Goal: Task Accomplishment & Management: Use online tool/utility

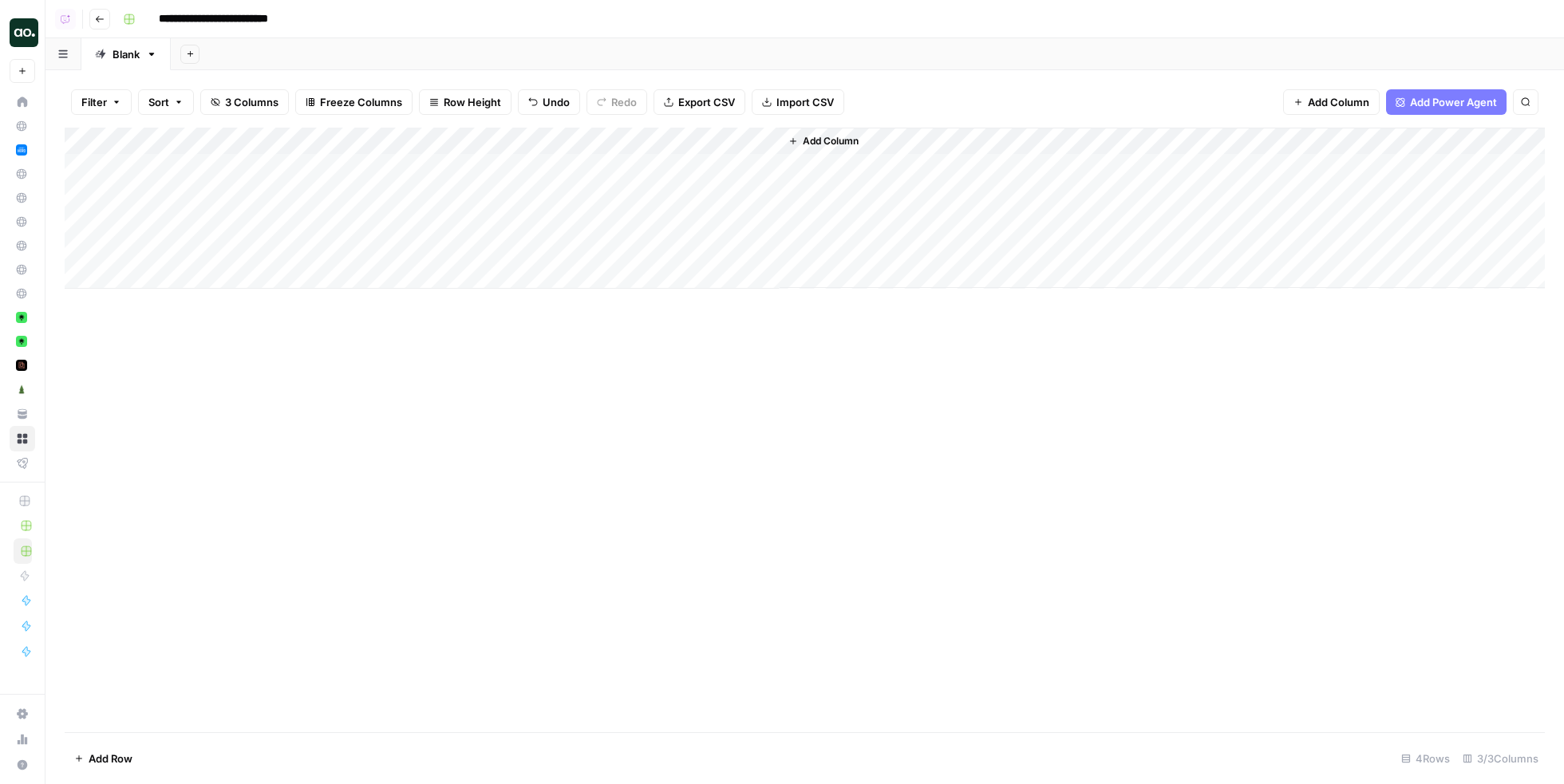
type input "**********"
click at [818, 138] on span "Add Column" at bounding box center [830, 141] width 56 height 14
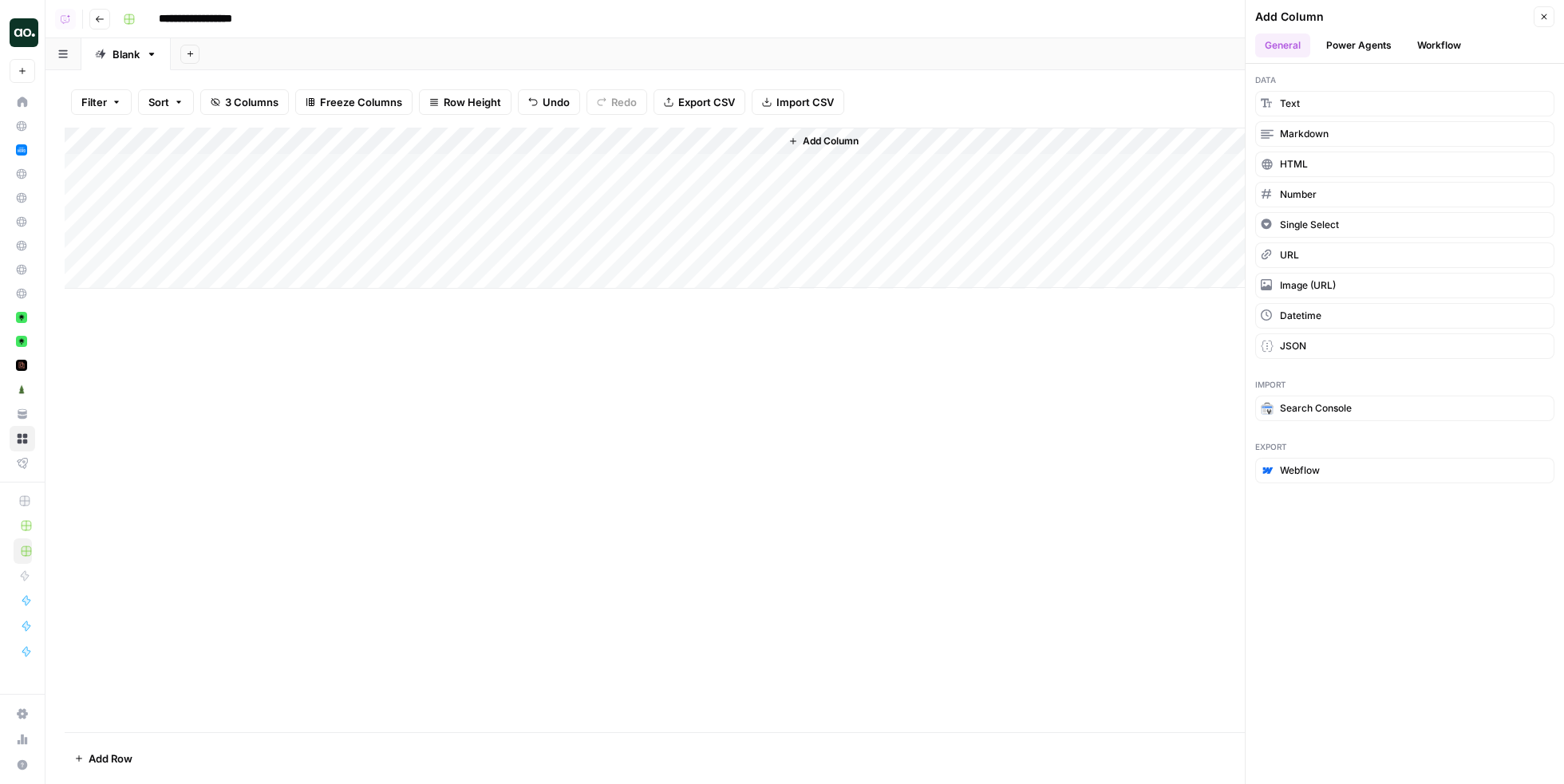
click at [535, 139] on div "Add Column" at bounding box center [804, 208] width 1480 height 161
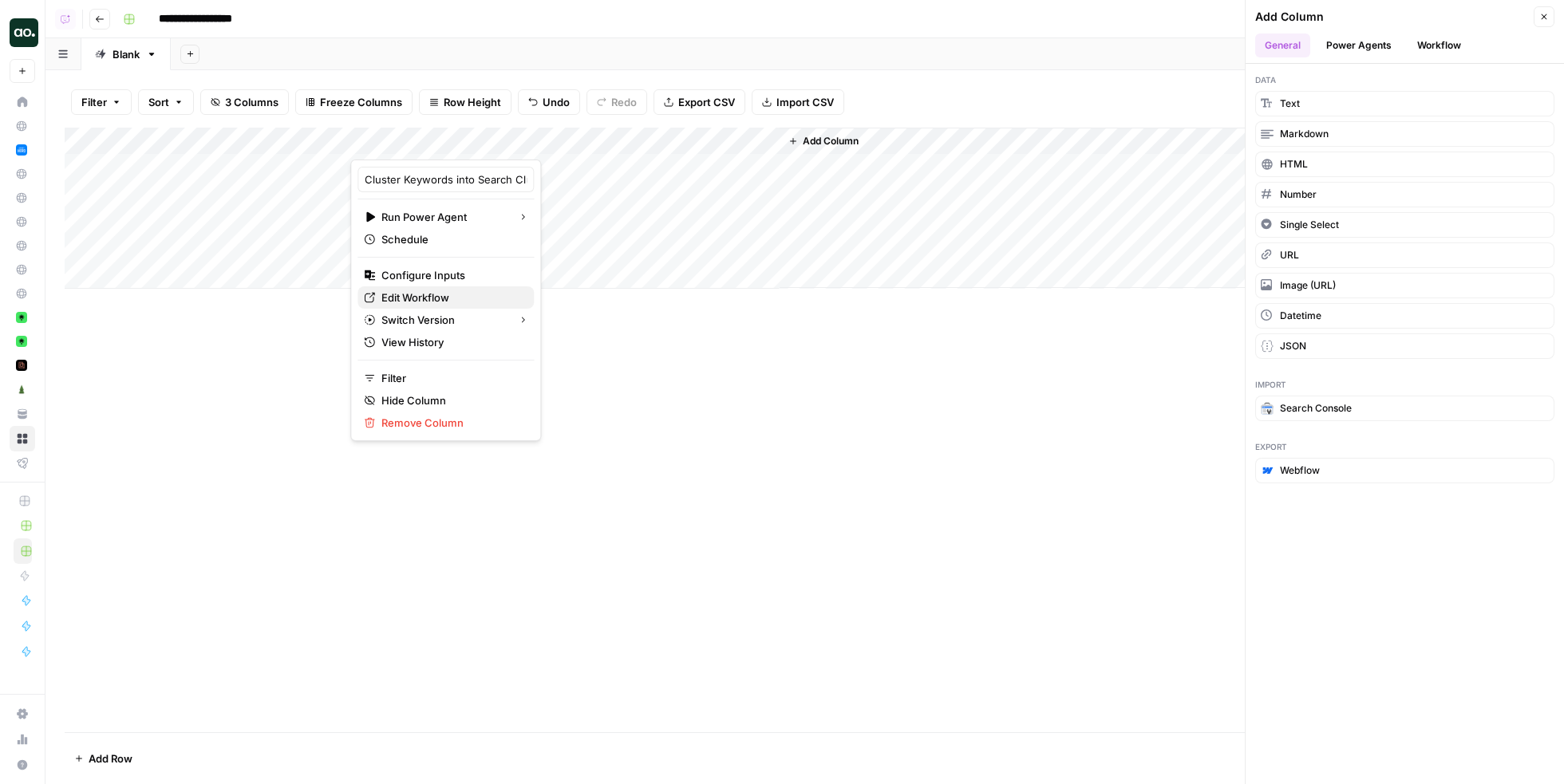
click at [431, 291] on span "Edit Workflow" at bounding box center [450, 297] width 139 height 16
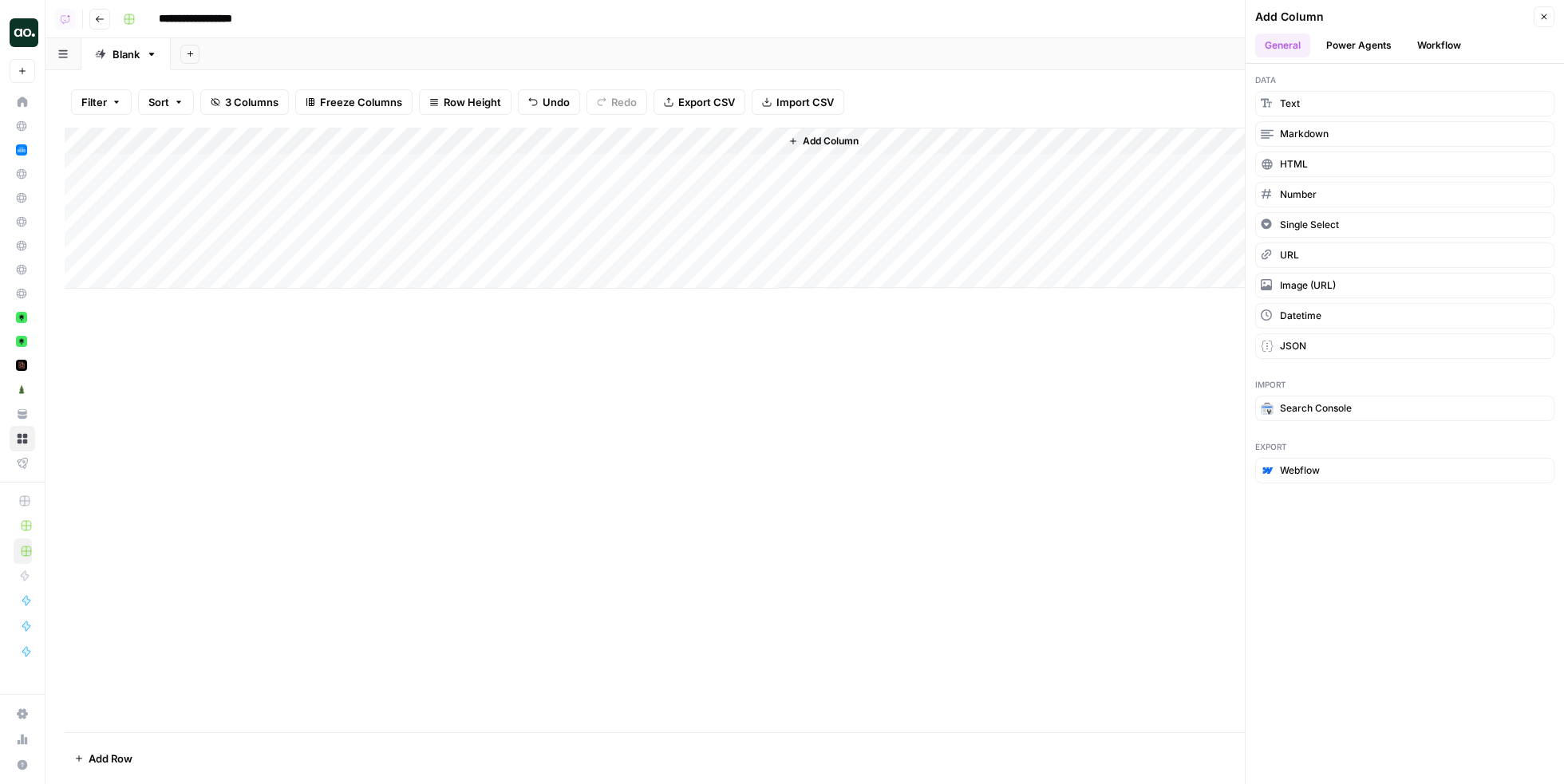
click at [1546, 15] on icon "button" at bounding box center [1543, 16] width 9 height 9
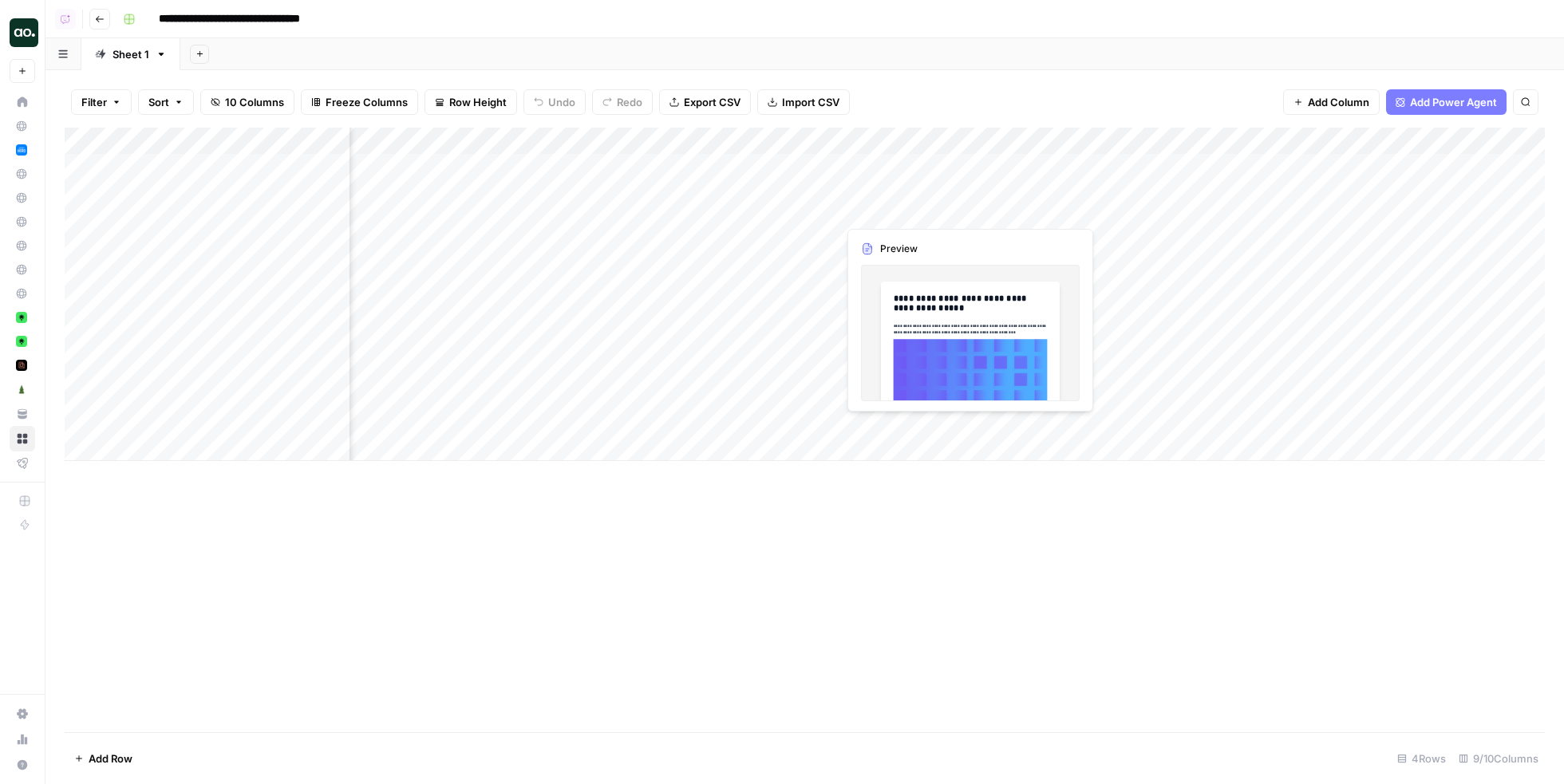
scroll to position [0, 576]
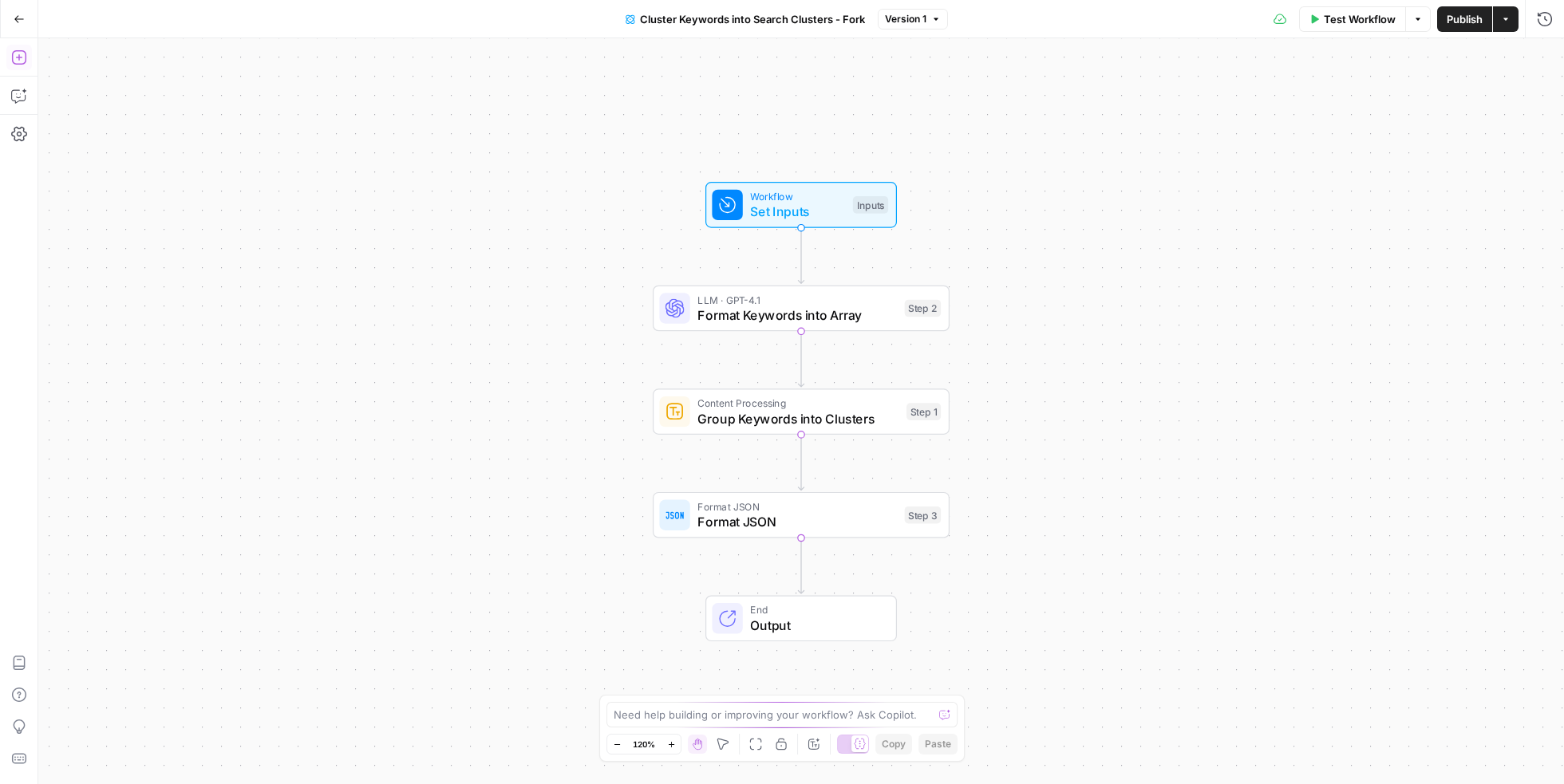
click at [22, 61] on icon "button" at bounding box center [18, 57] width 16 height 16
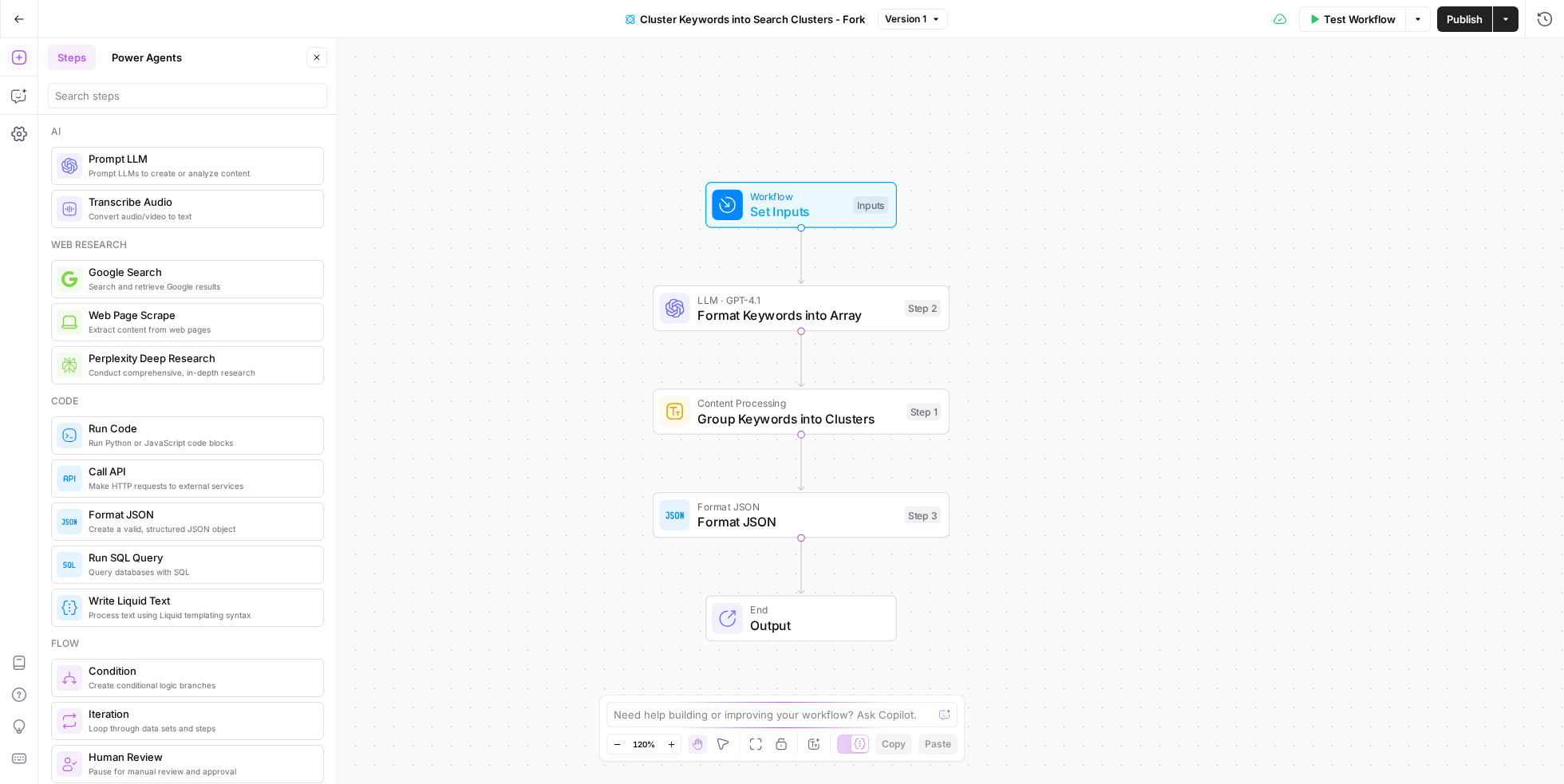
click at [168, 54] on button "Power Agents" at bounding box center [146, 58] width 89 height 26
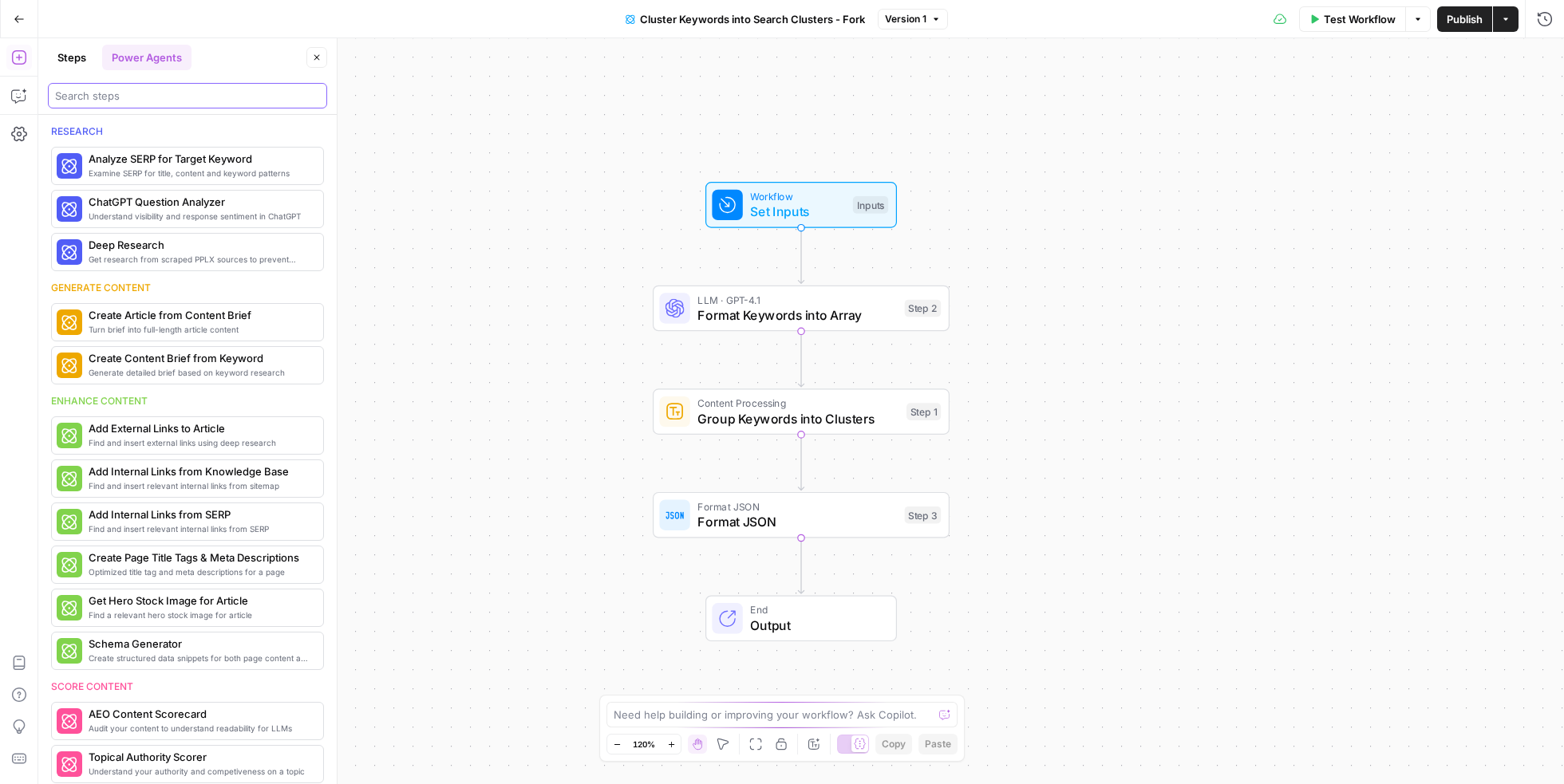
click at [165, 98] on input "search" at bounding box center [188, 95] width 265 height 16
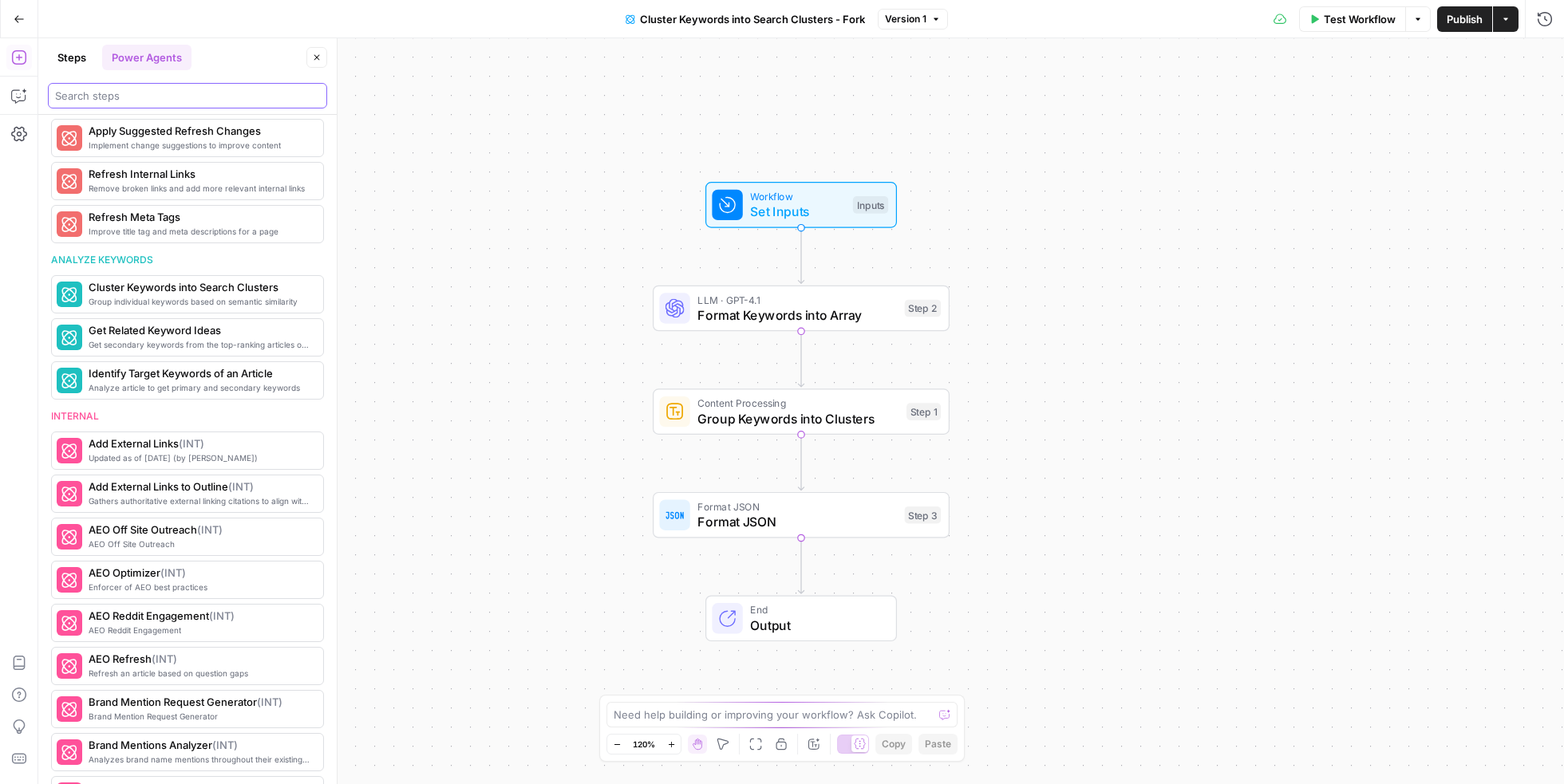
scroll to position [854, 0]
click at [289, 329] on span "More Info" at bounding box center [274, 336] width 44 height 14
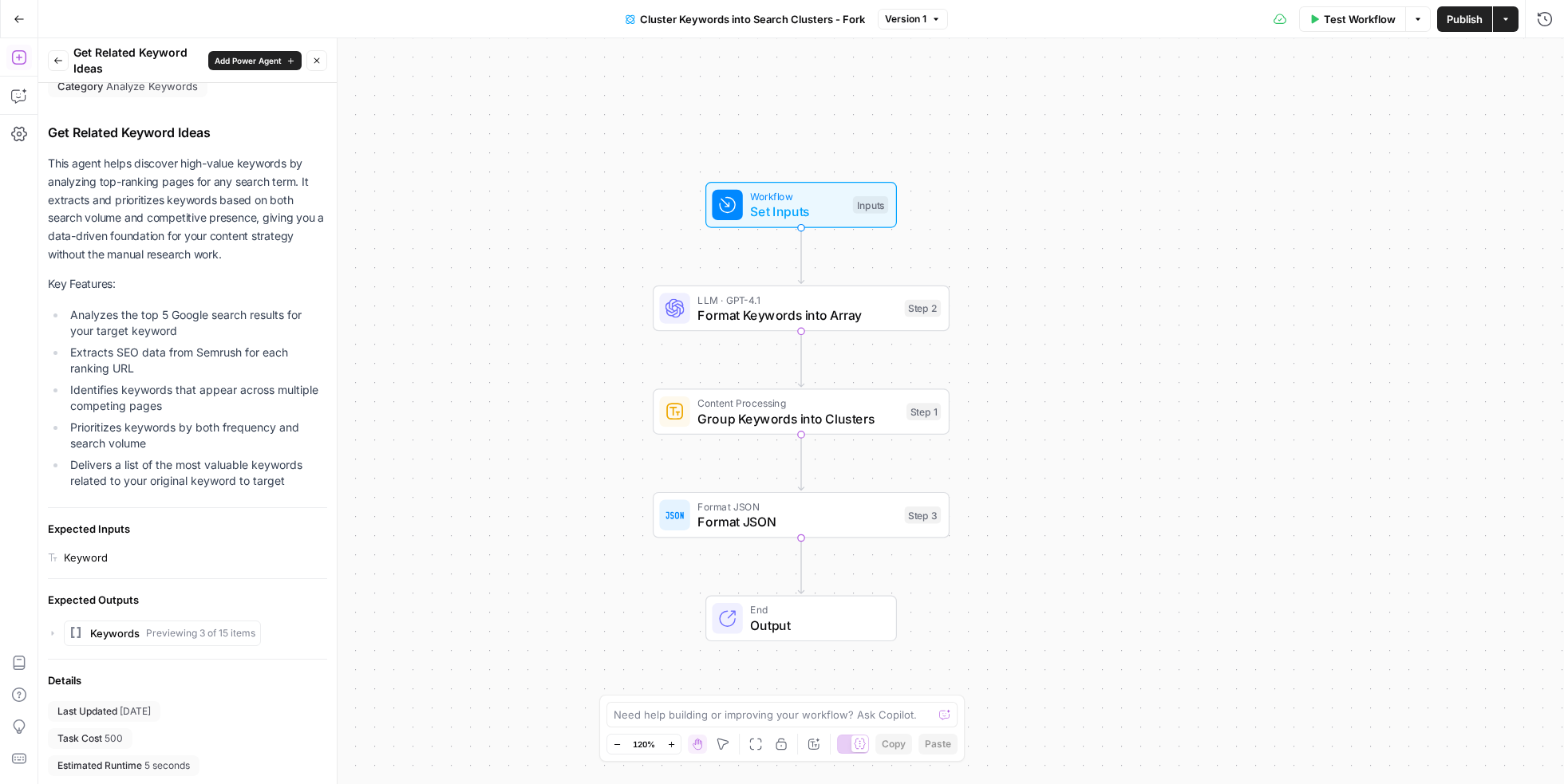
scroll to position [0, 0]
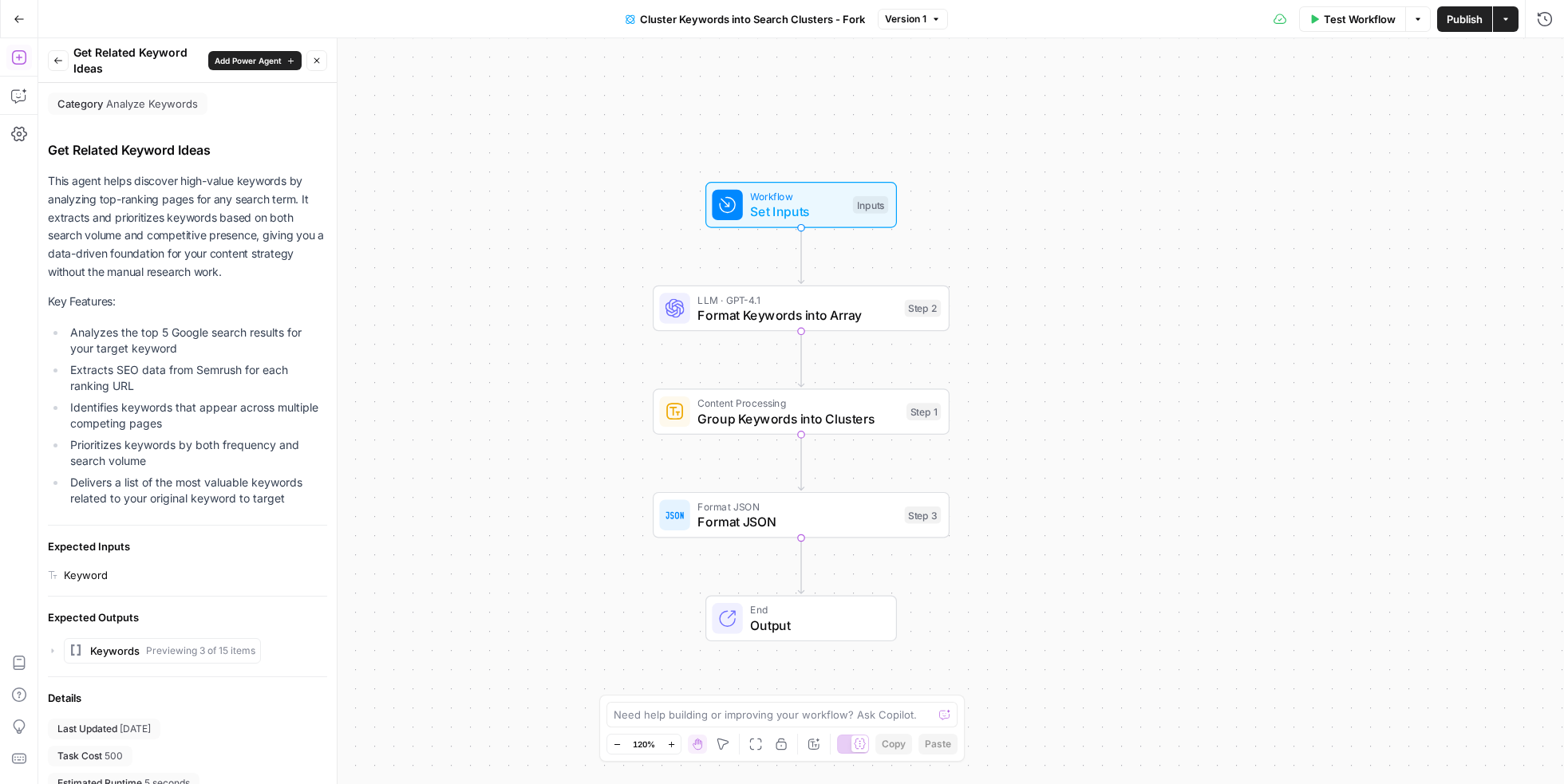
click at [62, 58] on icon "button" at bounding box center [58, 60] width 9 height 9
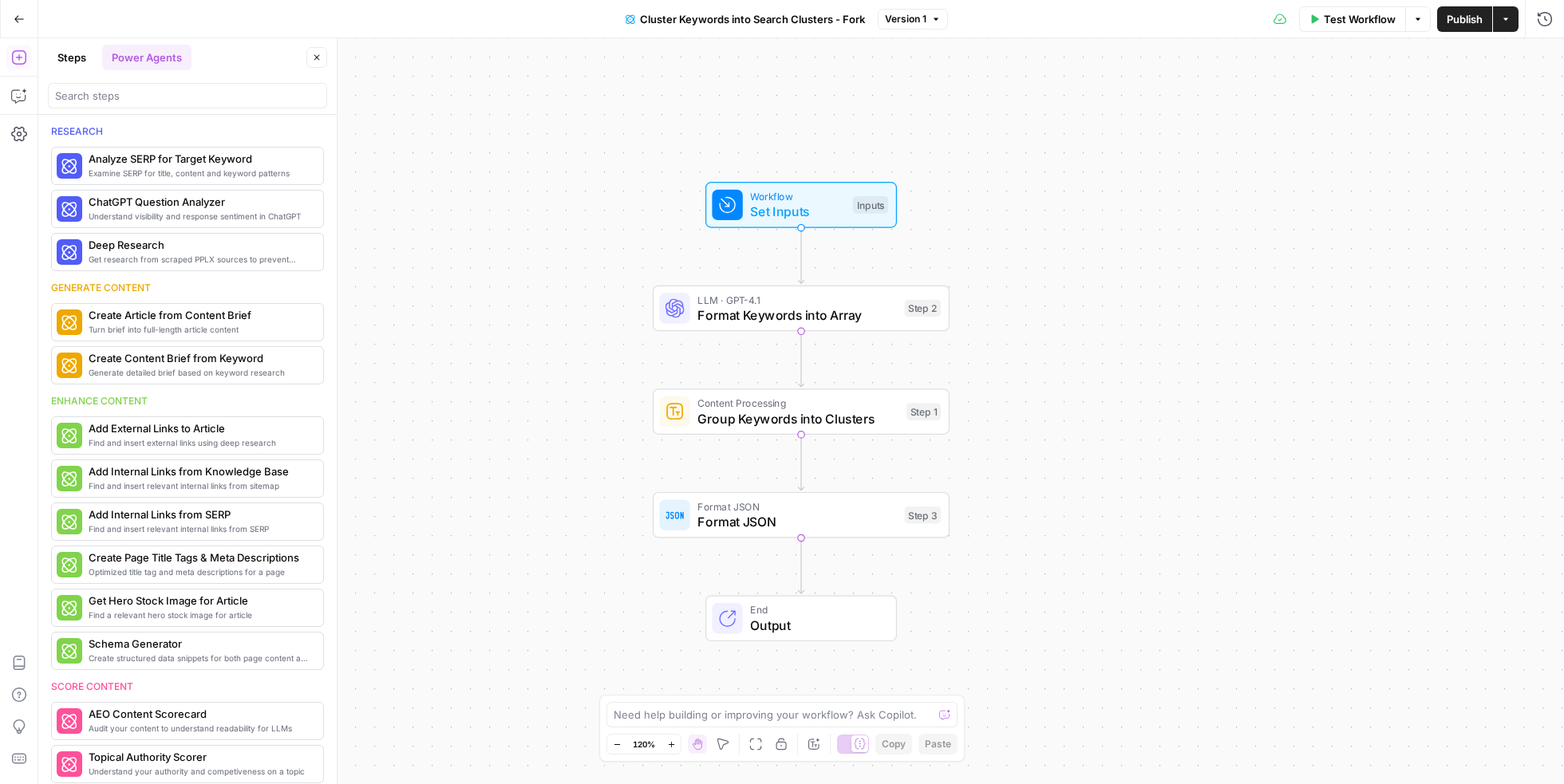
scroll to position [854, 0]
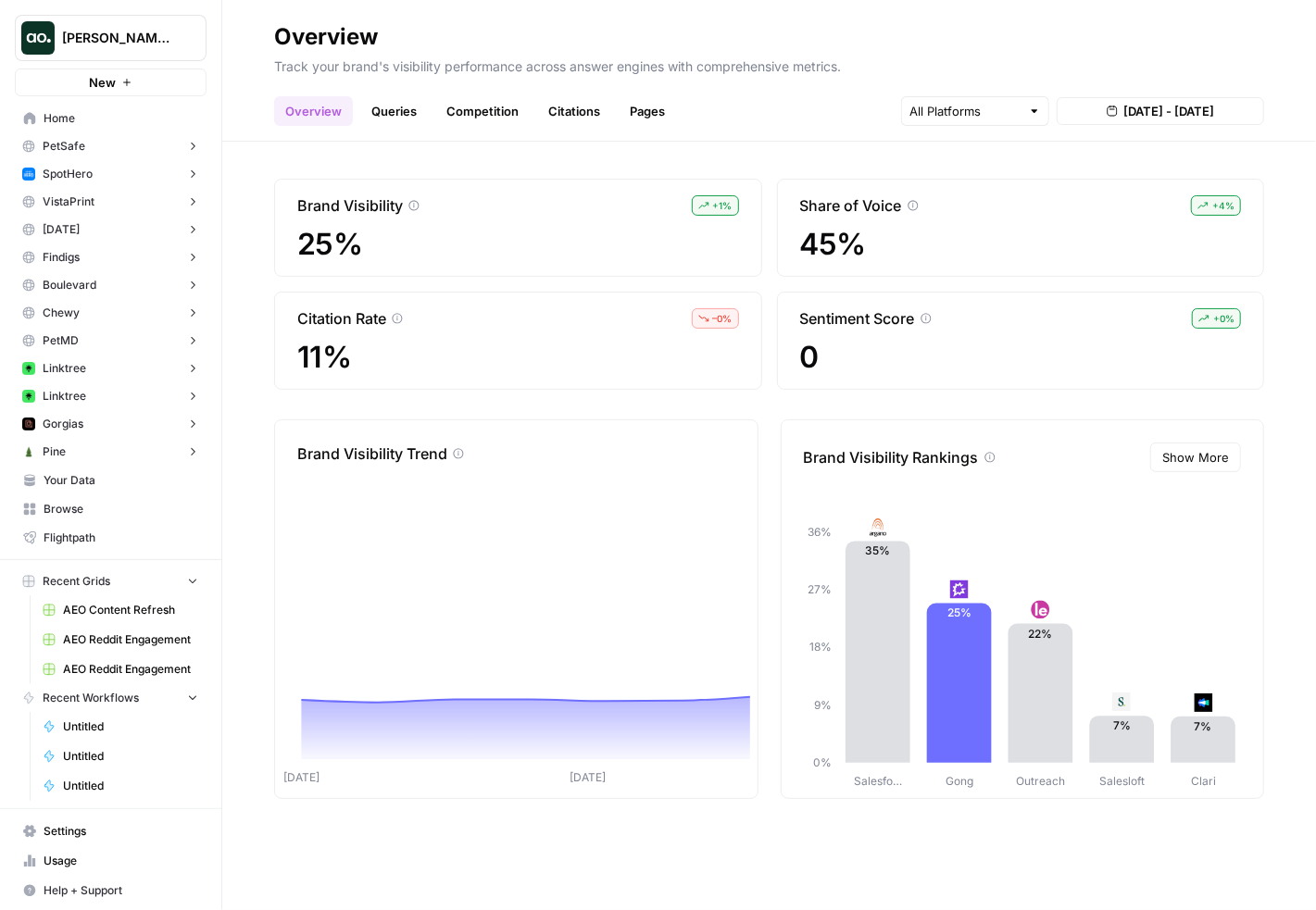
click at [504, 24] on h2 "Overview" at bounding box center [769, 37] width 991 height 30
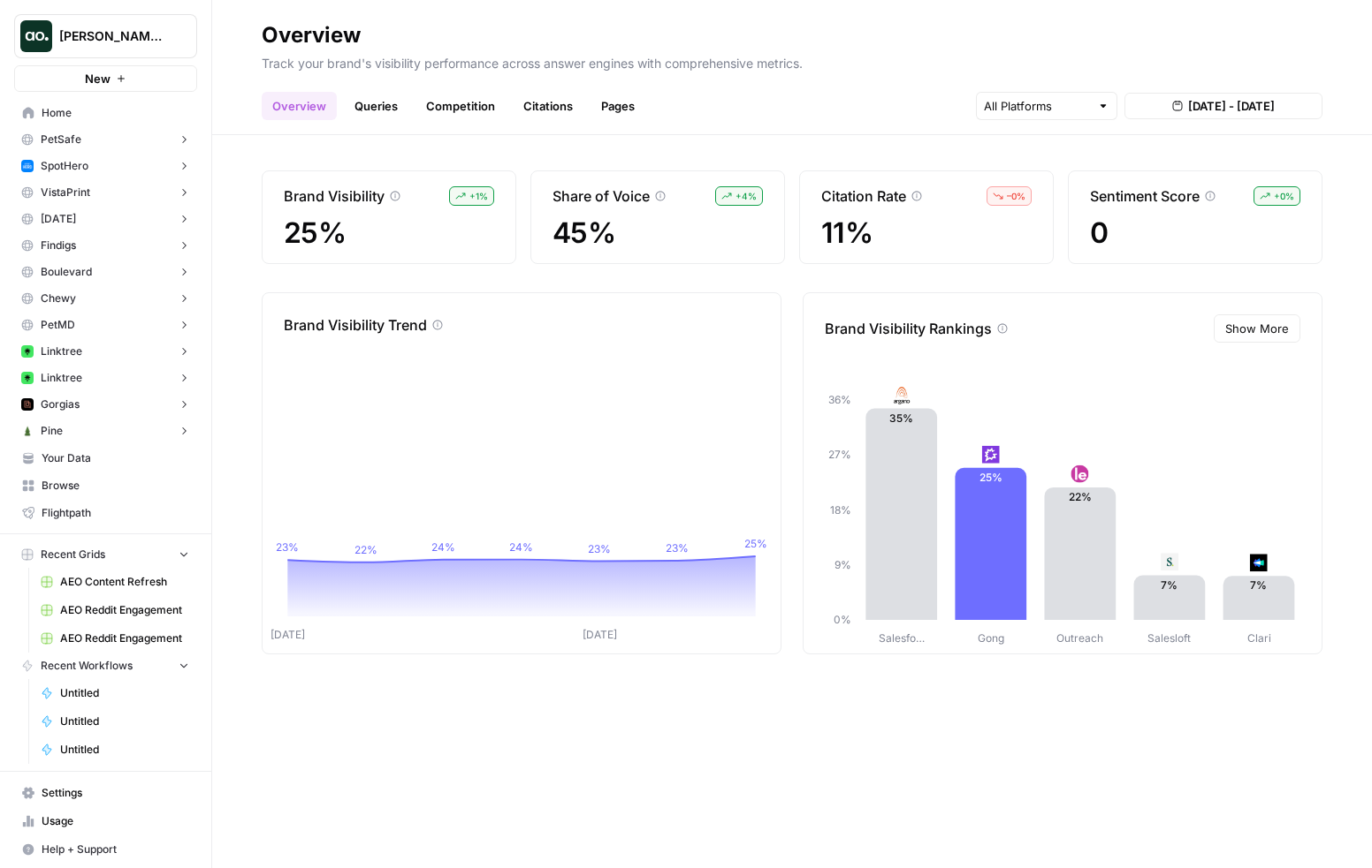
click at [78, 459] on span "Your Data" at bounding box center [115, 458] width 148 height 16
click at [388, 125] on header "Overview Track your brand's visibility performance across answer engines with c…" at bounding box center [792, 67] width 1160 height 135
click at [1257, 326] on span "Show More" at bounding box center [1257, 328] width 64 height 18
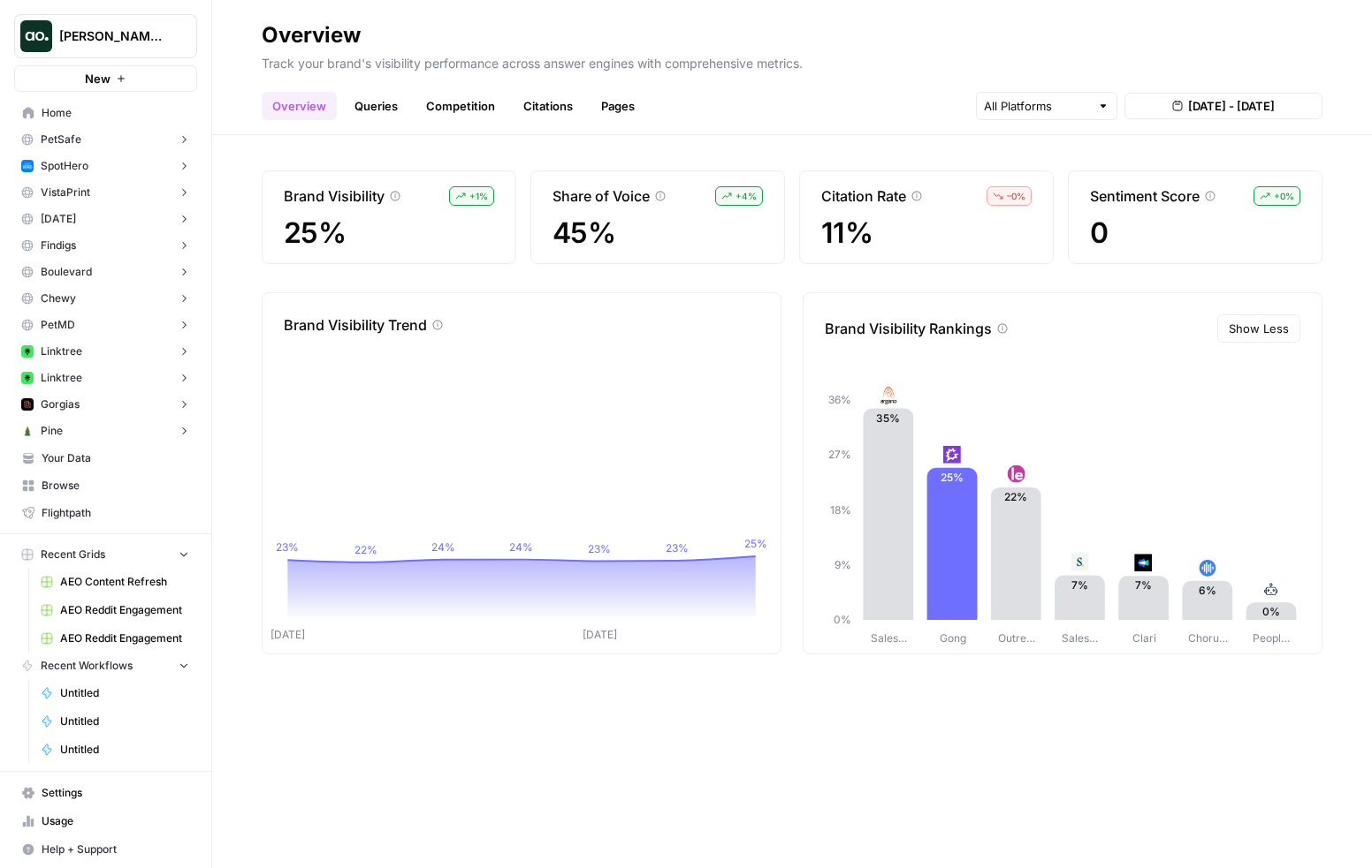
click at [934, 225] on span "11%" at bounding box center [927, 233] width 211 height 31
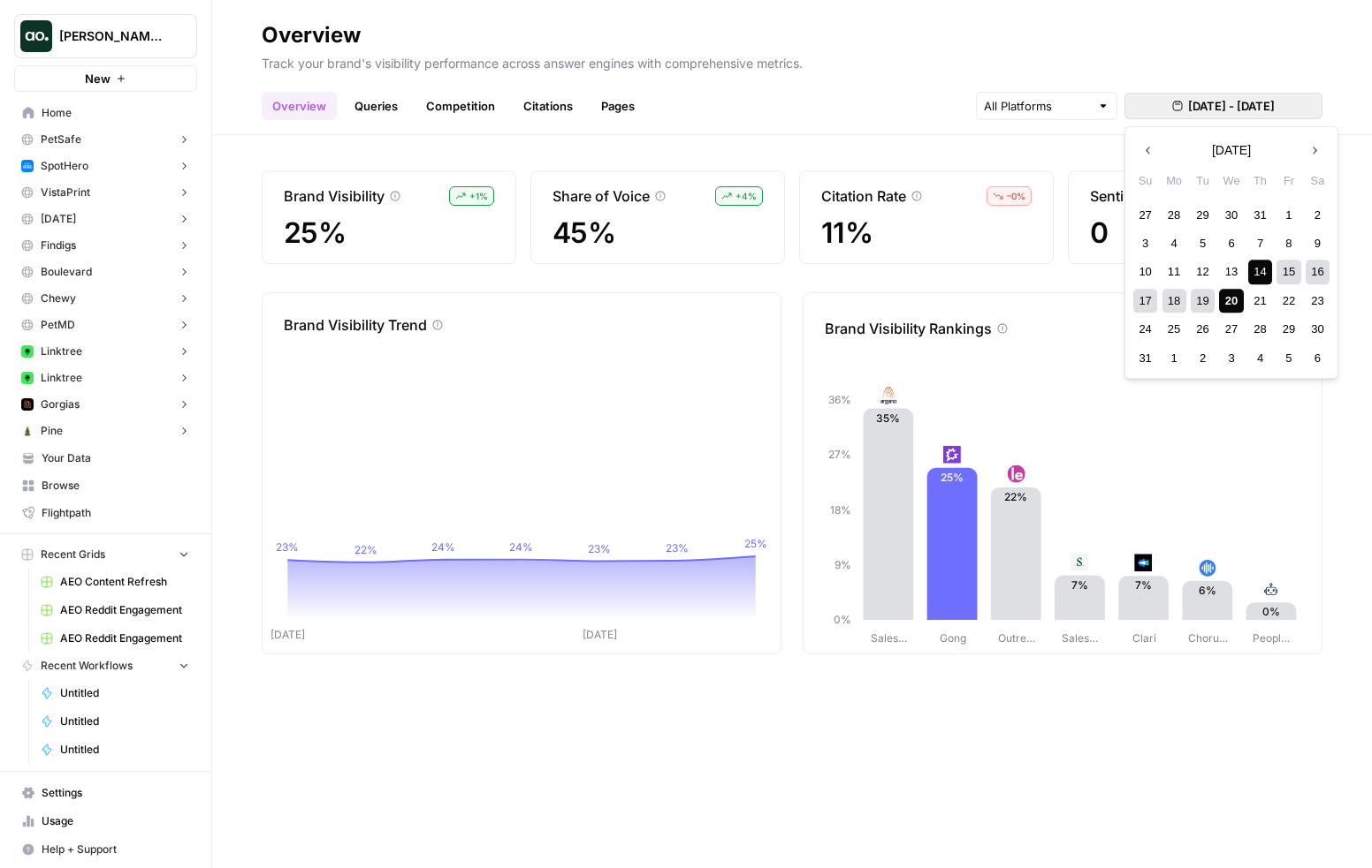
click at [1188, 111] on span "Aug 14, 2025 - Aug 20, 2025" at bounding box center [1232, 105] width 87 height 18
click at [1058, 107] on input "text" at bounding box center [1037, 105] width 106 height 18
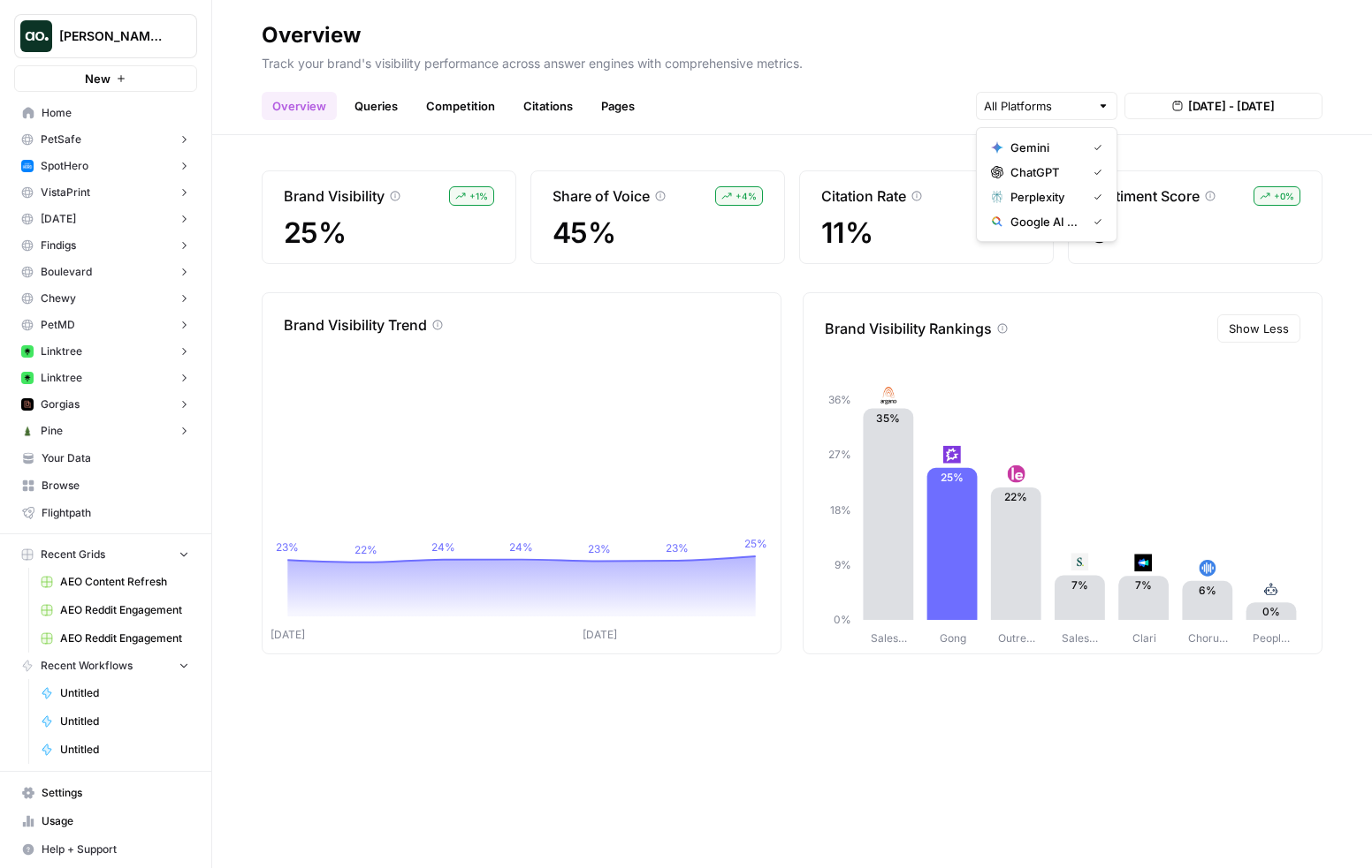
click at [370, 111] on link "Queries" at bounding box center [376, 105] width 65 height 29
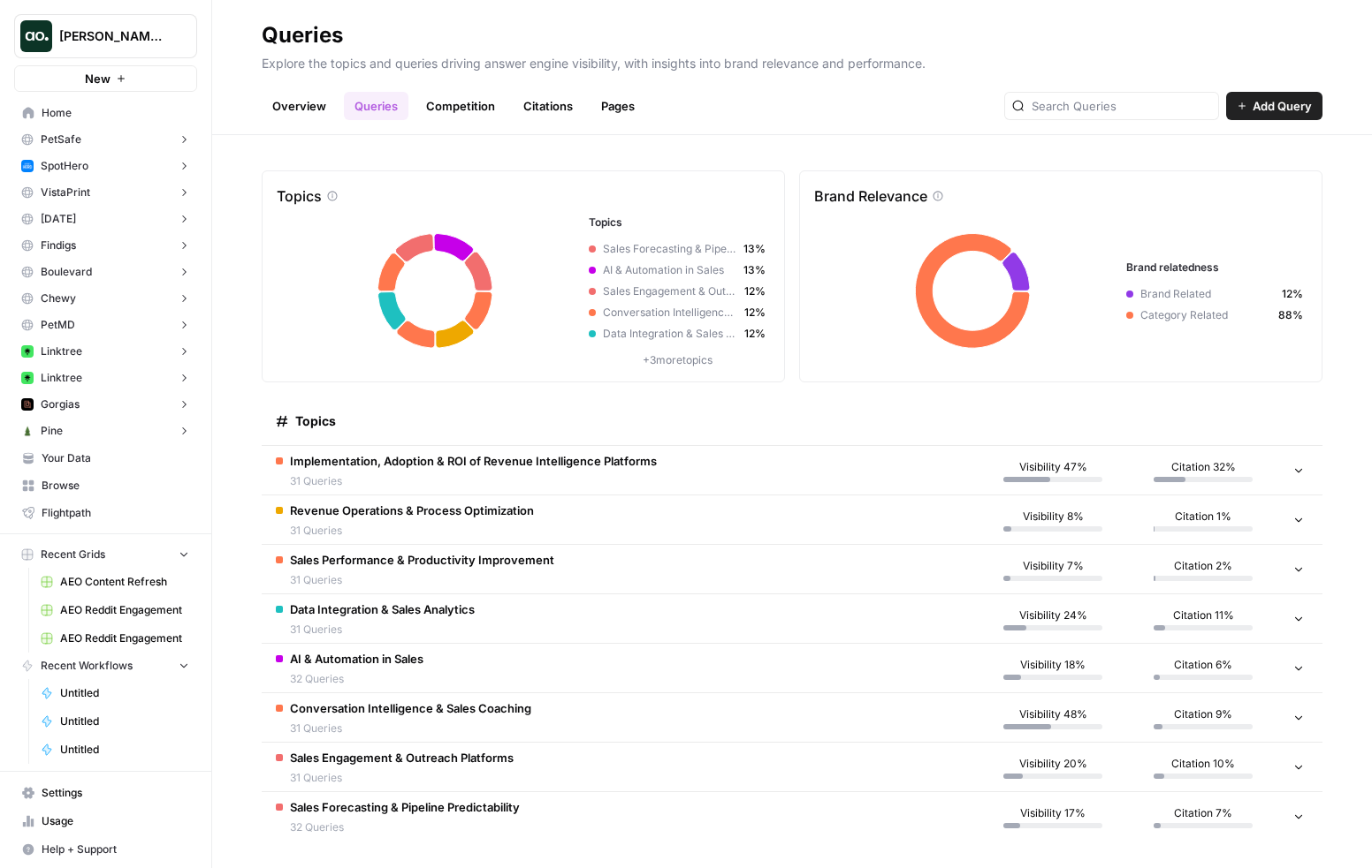
click at [679, 465] on td "Implementation, Adoption & ROI of Revenue Intelligence Platforms 31 Queries" at bounding box center [619, 470] width 716 height 49
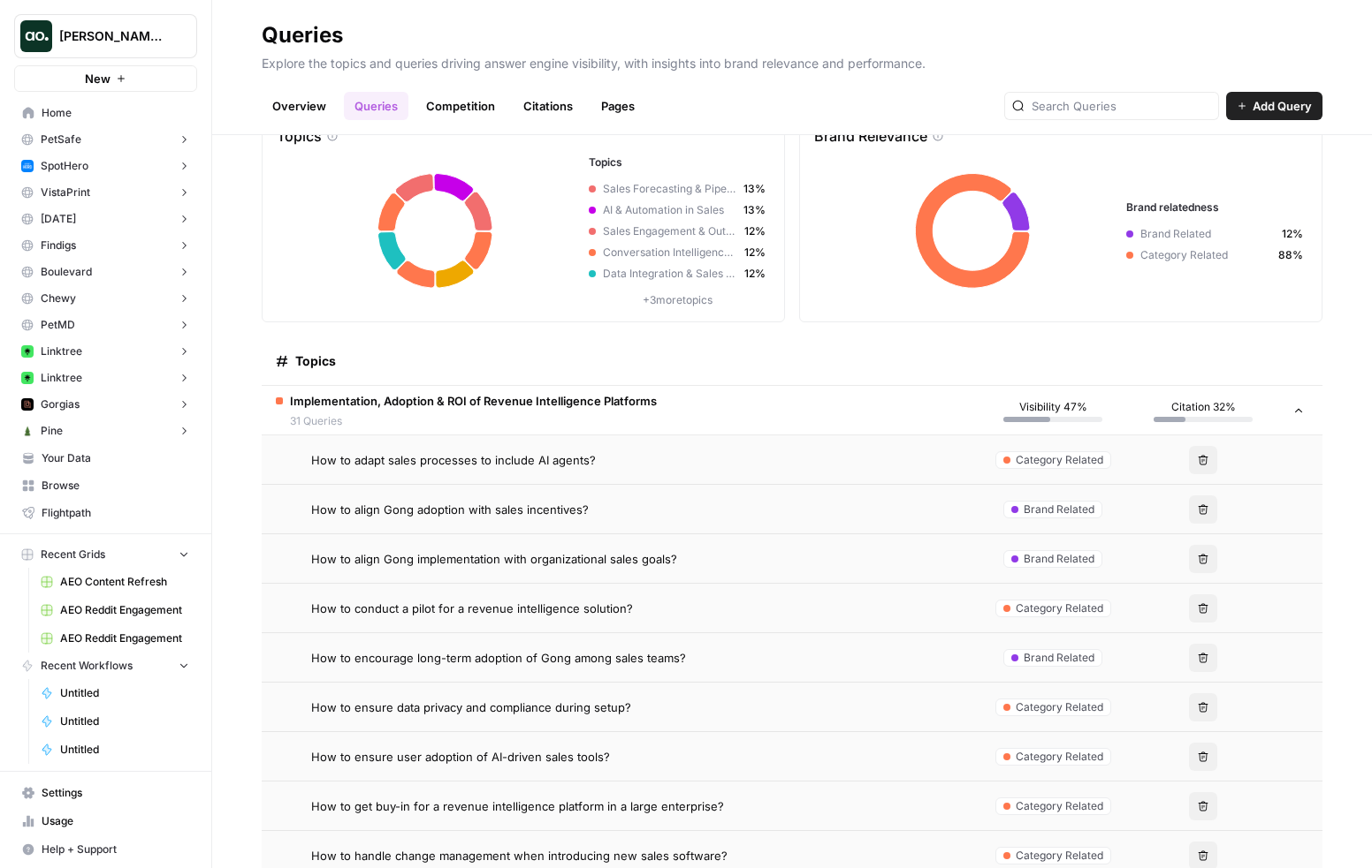
scroll to position [66, 0]
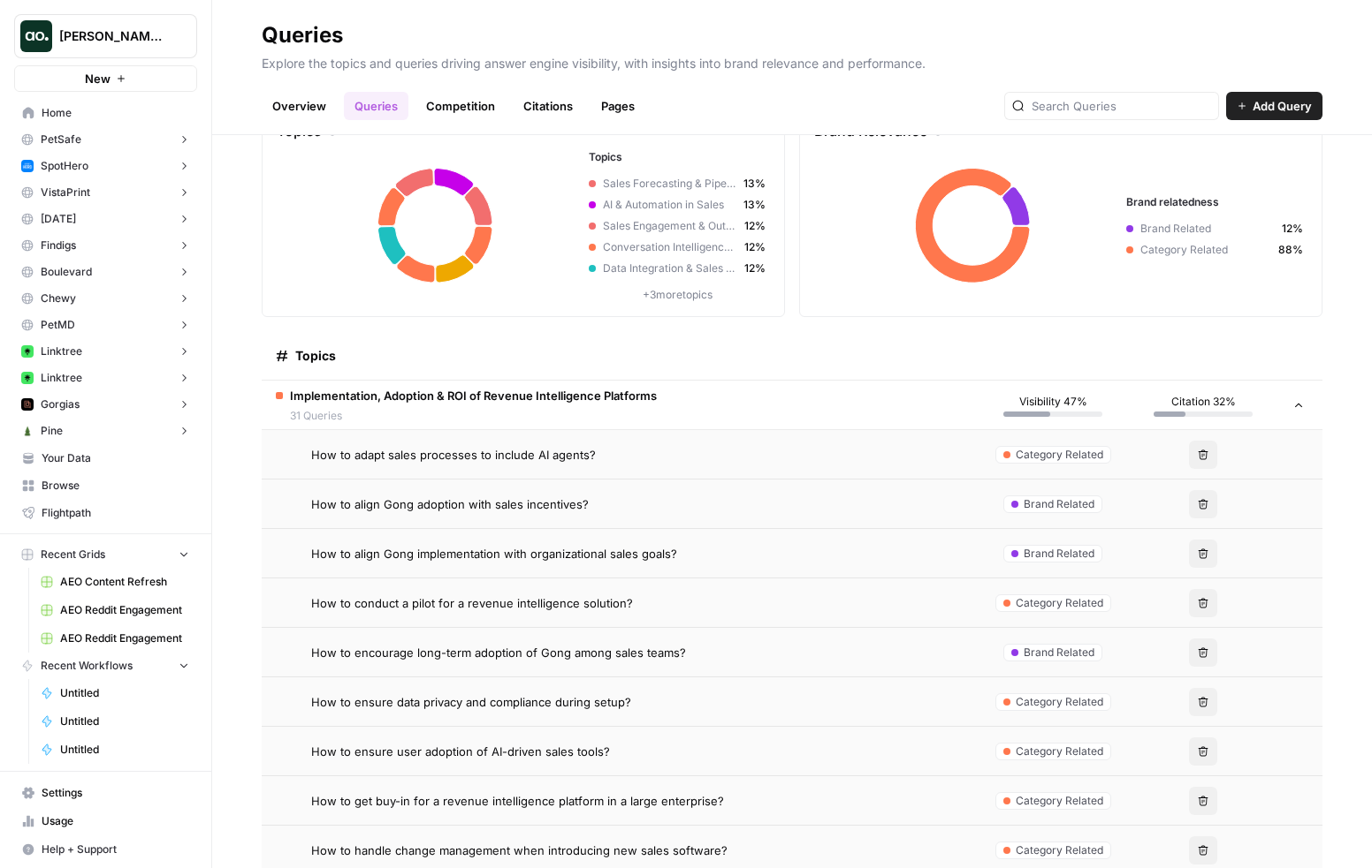
click at [681, 454] on div "How to adapt sales processes to include AI agents?" at bounding box center [637, 454] width 652 height 18
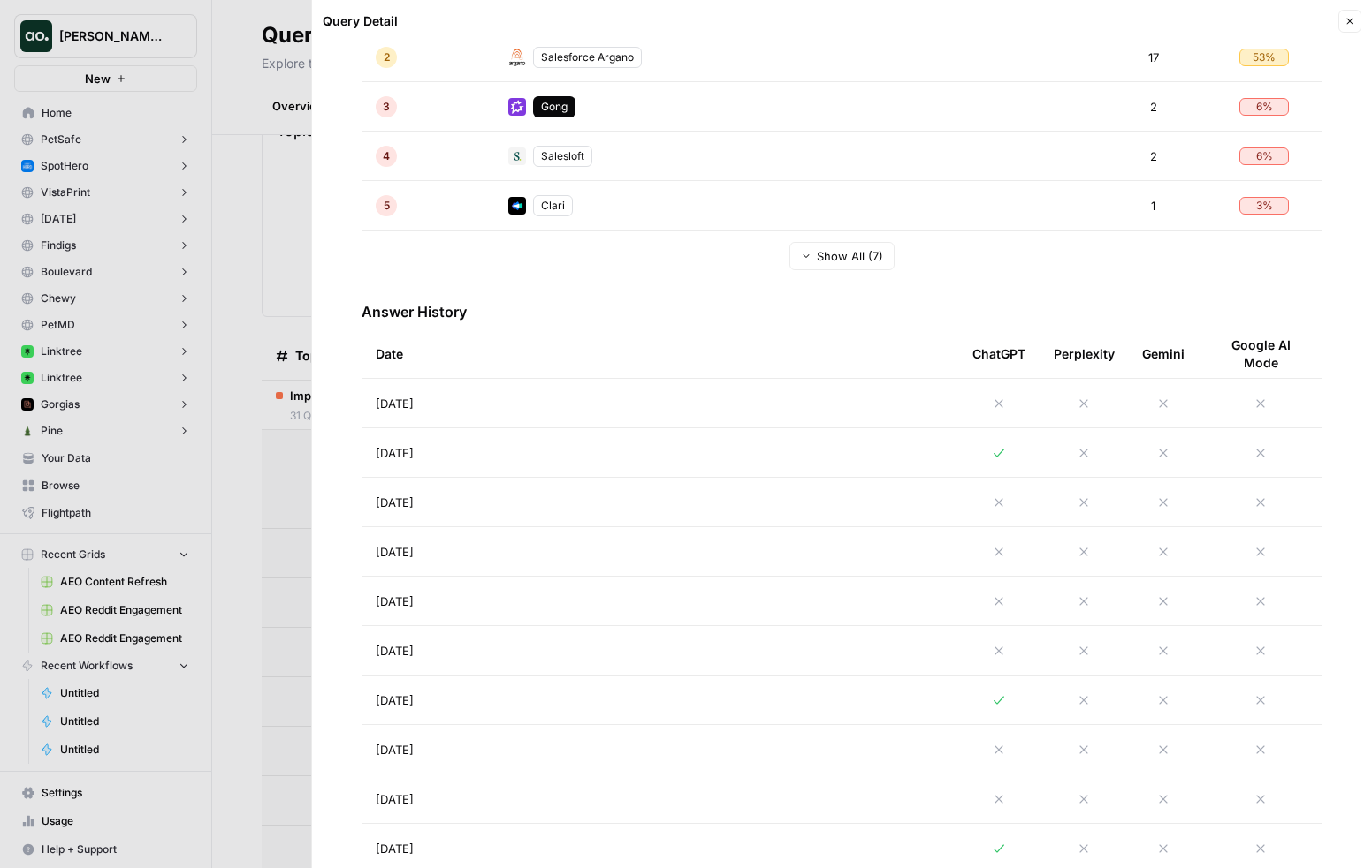
scroll to position [570, 0]
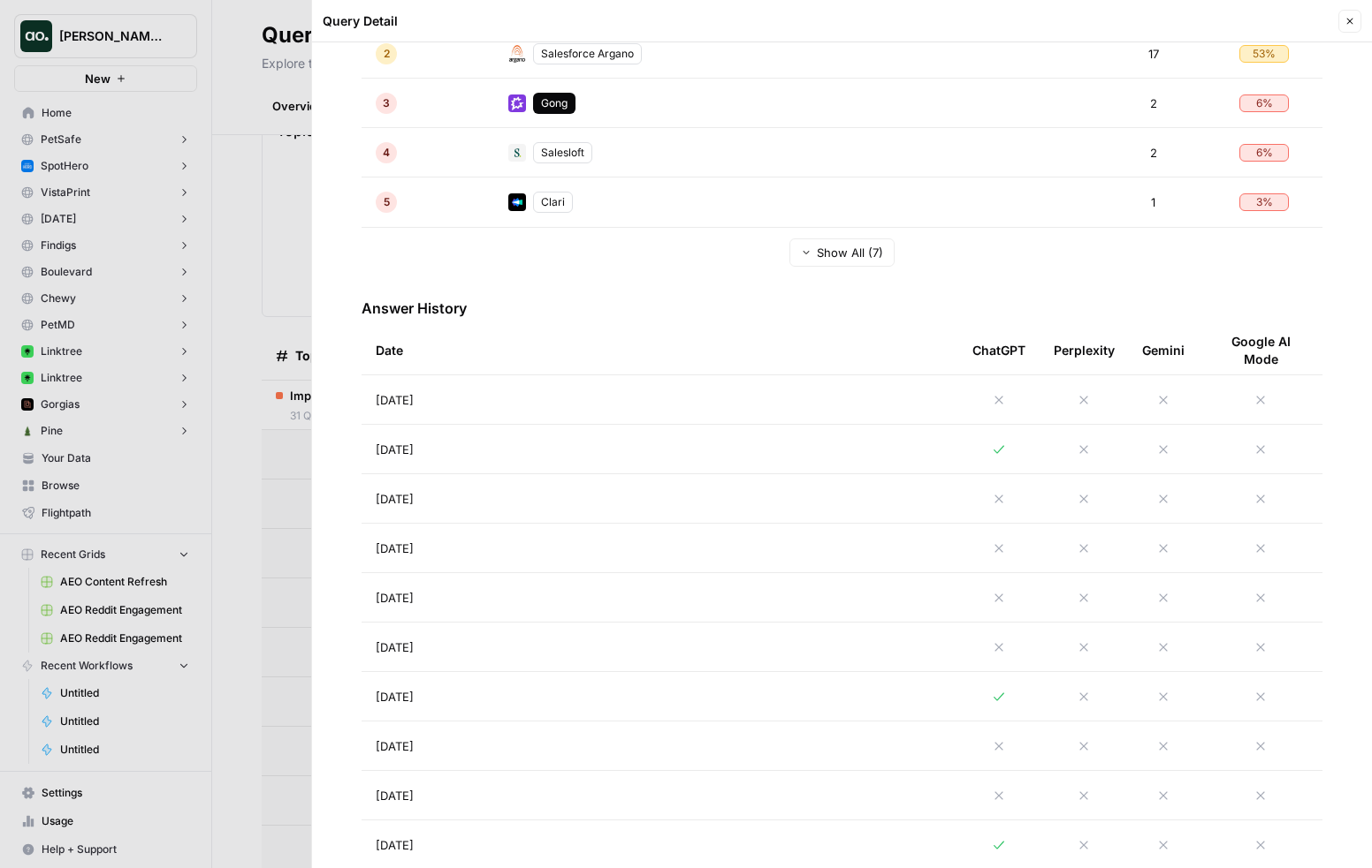
click at [761, 449] on td "Aug 19, 2025" at bounding box center [660, 449] width 597 height 49
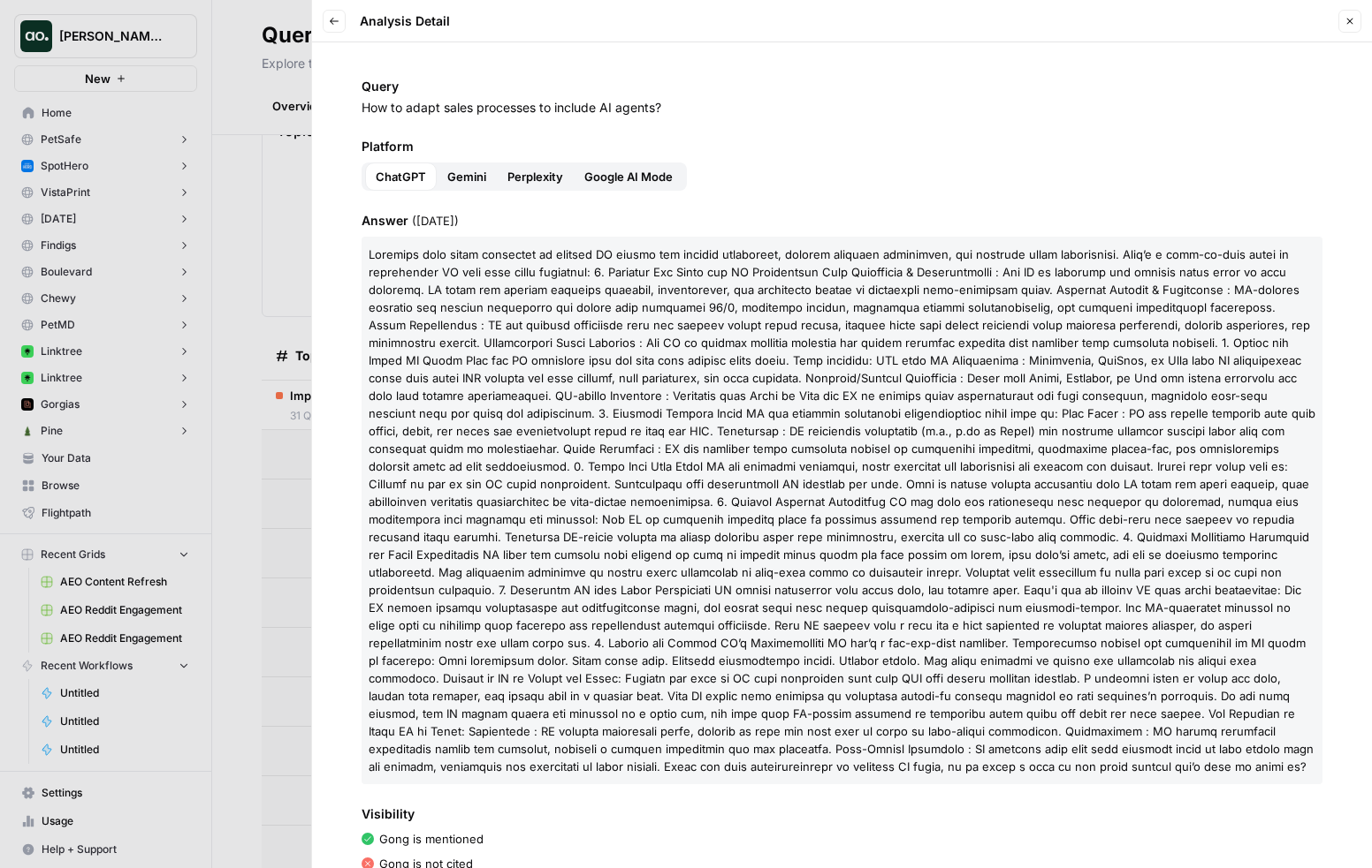
scroll to position [153, 0]
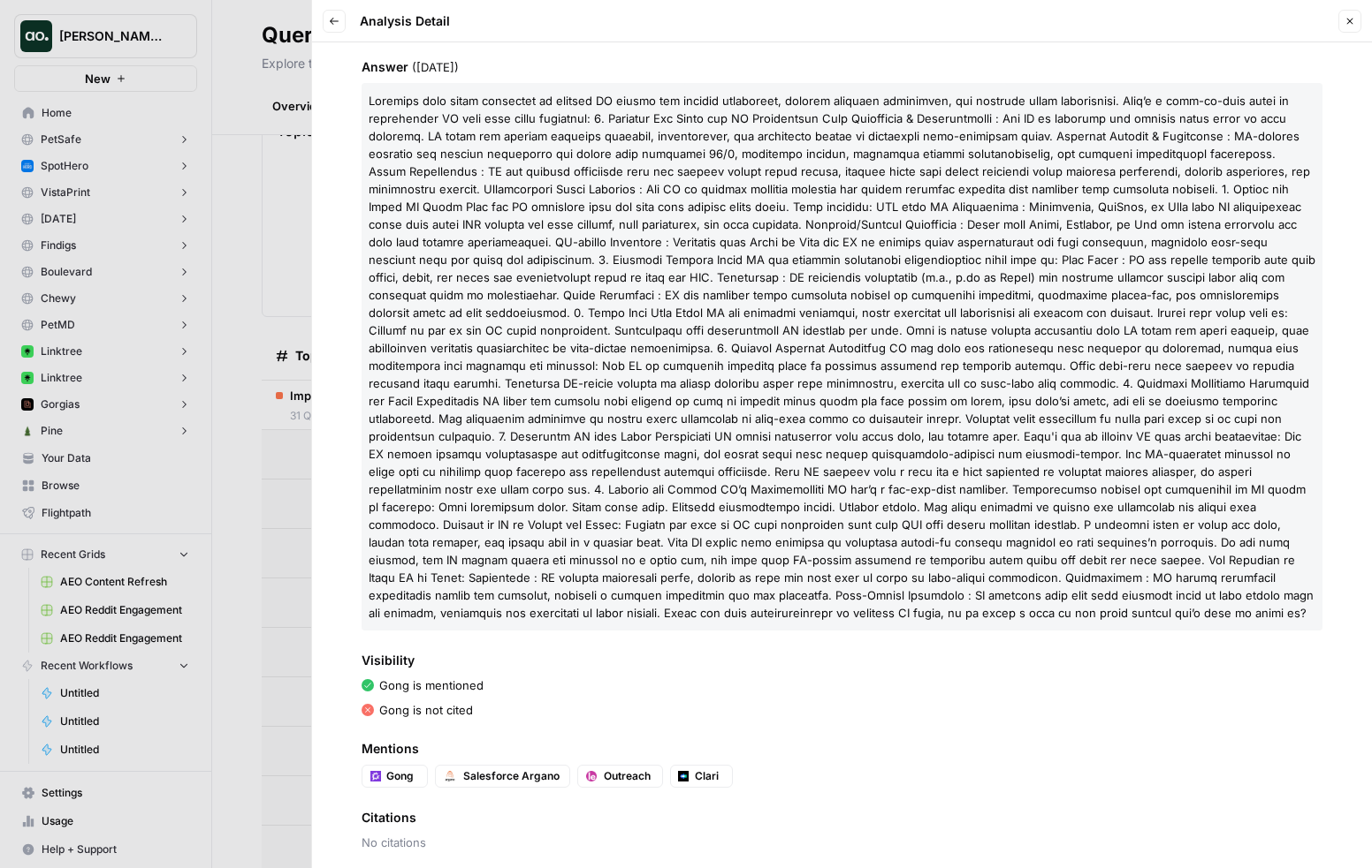
click at [332, 23] on icon "button" at bounding box center [334, 20] width 10 height 10
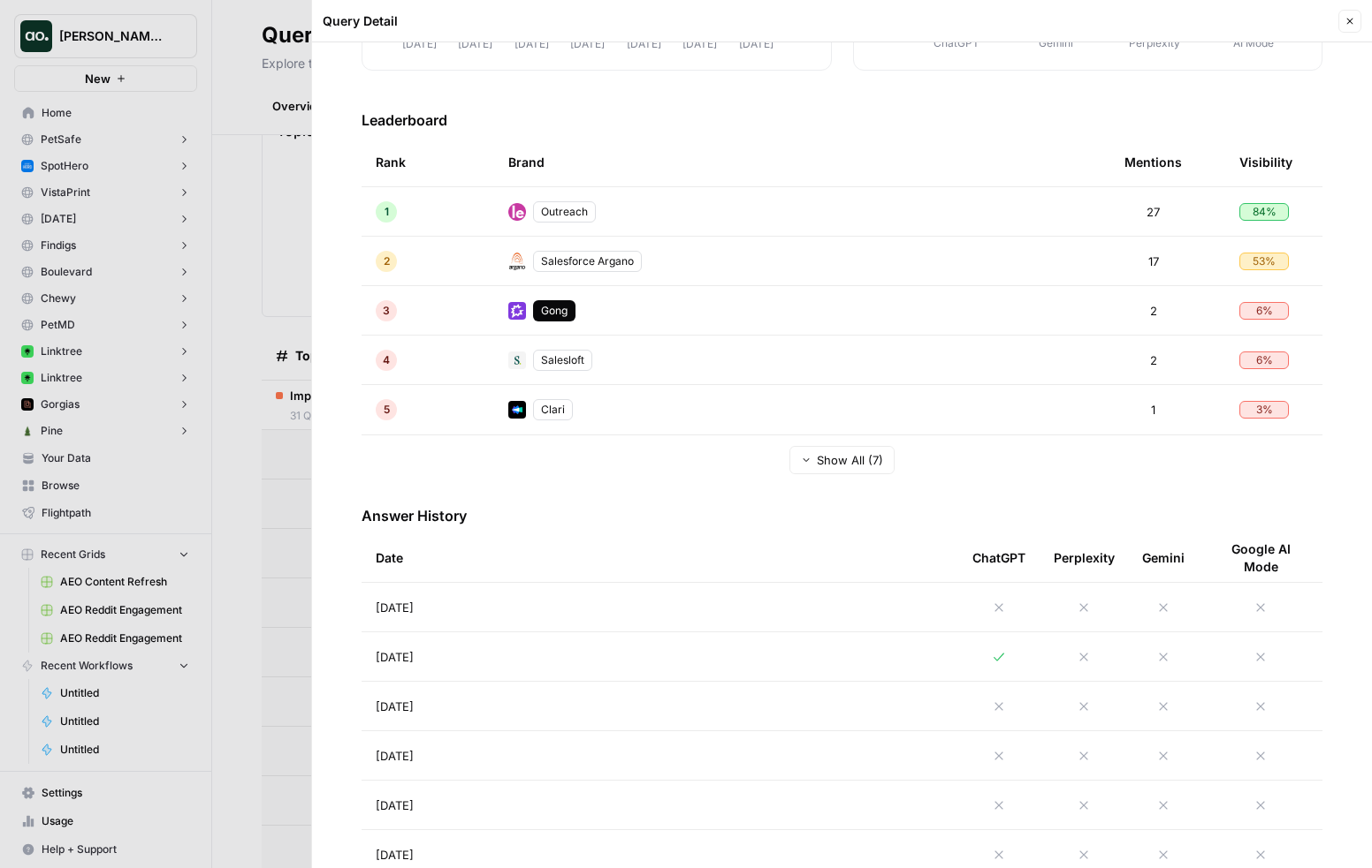
scroll to position [607, 0]
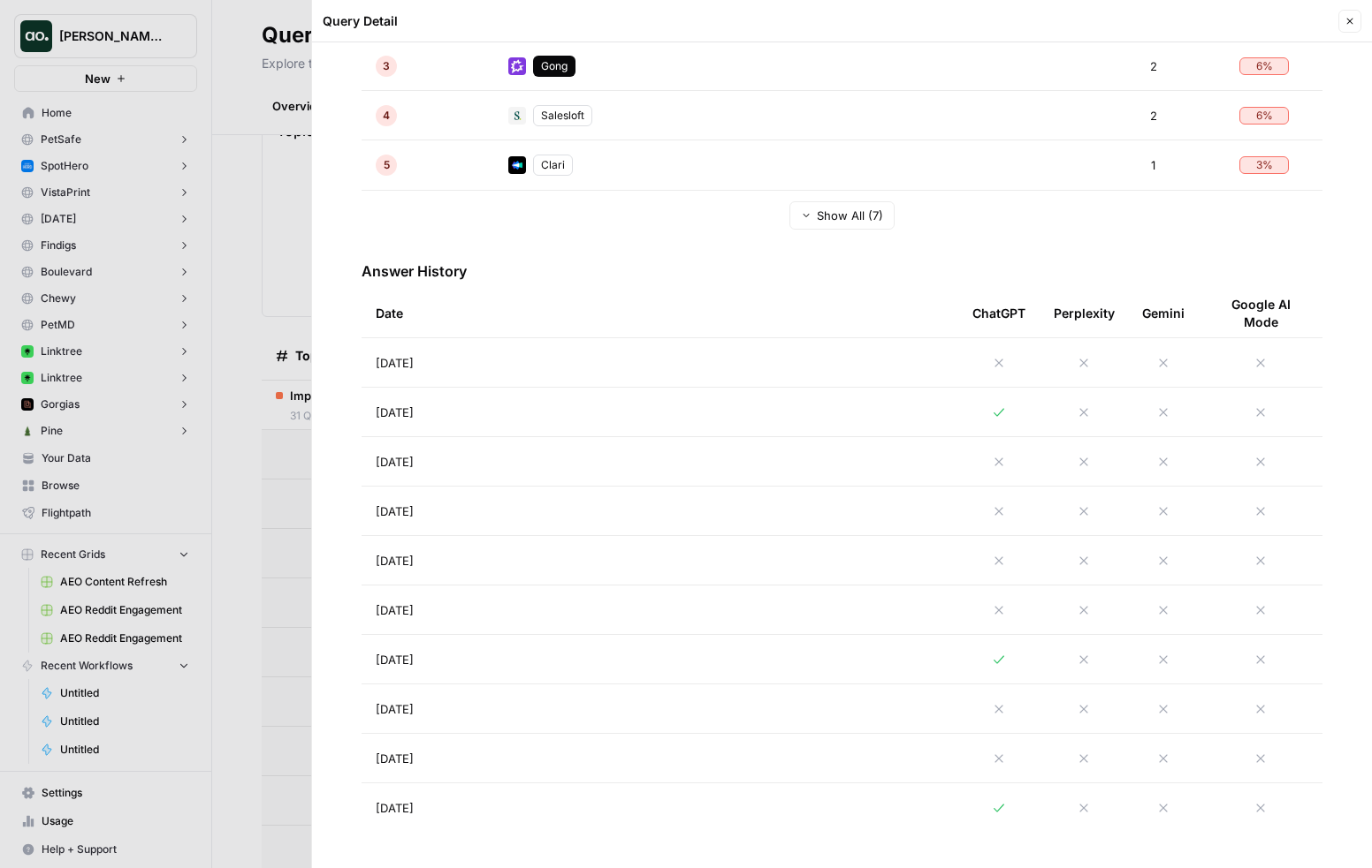
click at [685, 666] on td "Aug 14, 2025" at bounding box center [660, 659] width 597 height 49
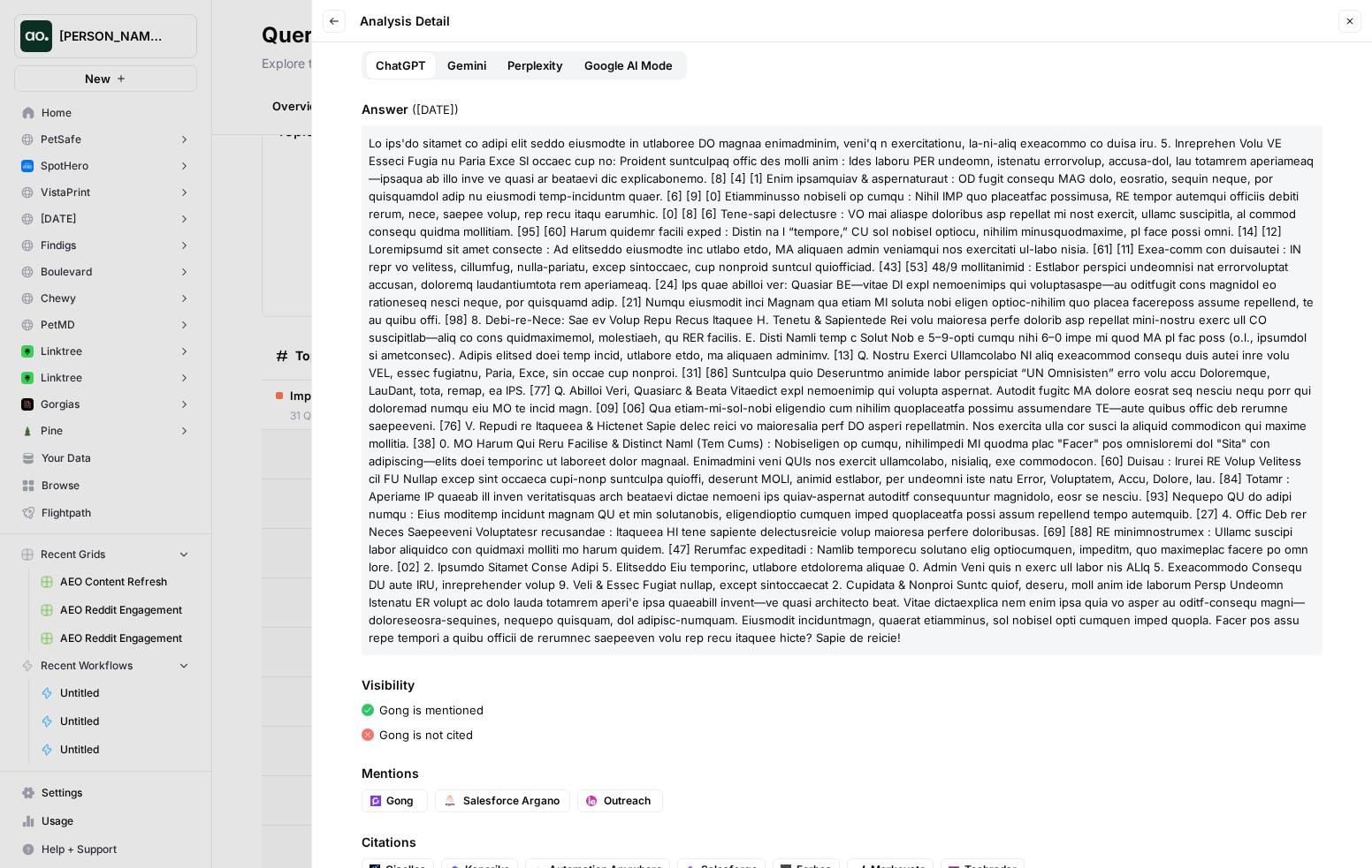
scroll to position [199, 0]
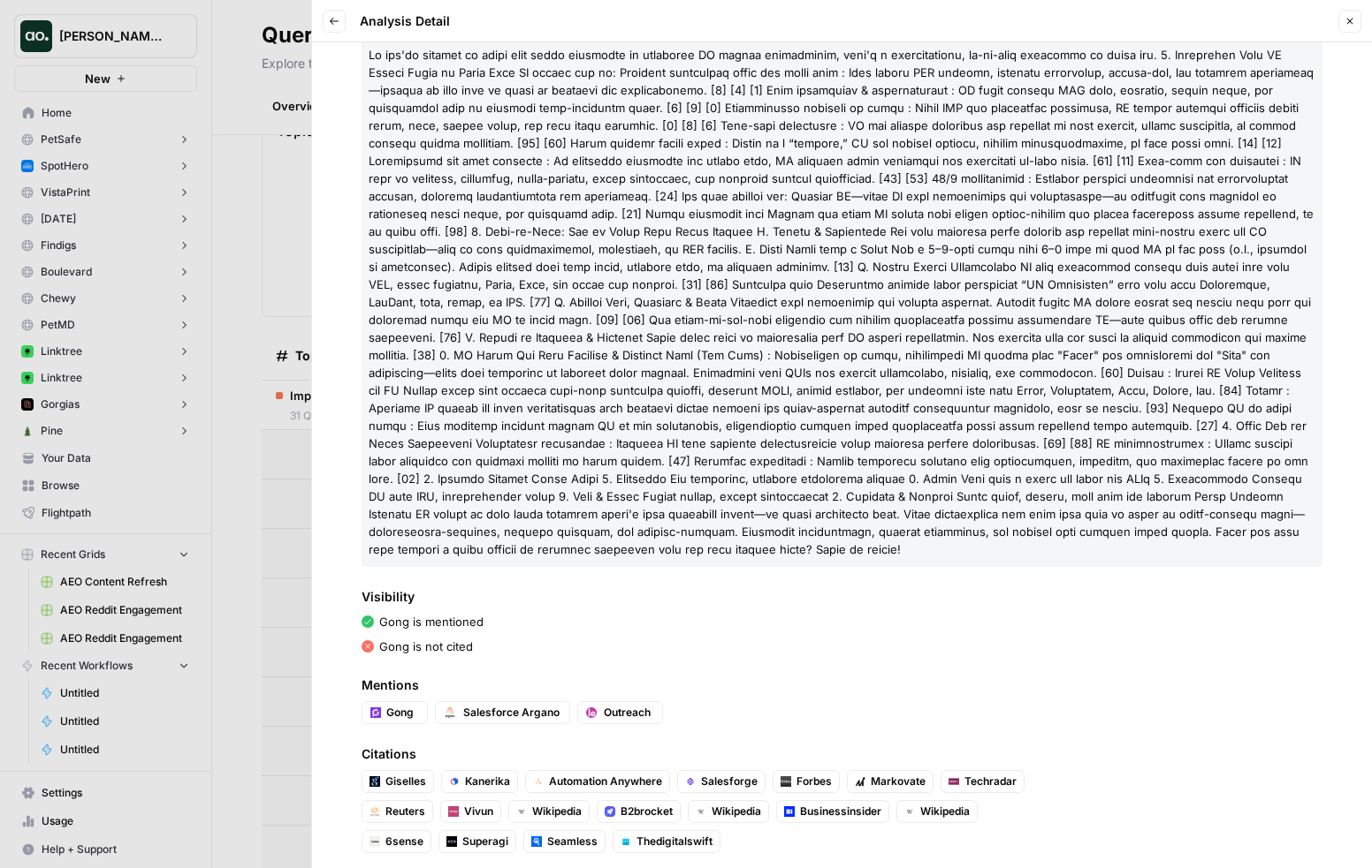
click at [333, 24] on icon "button" at bounding box center [334, 21] width 9 height 7
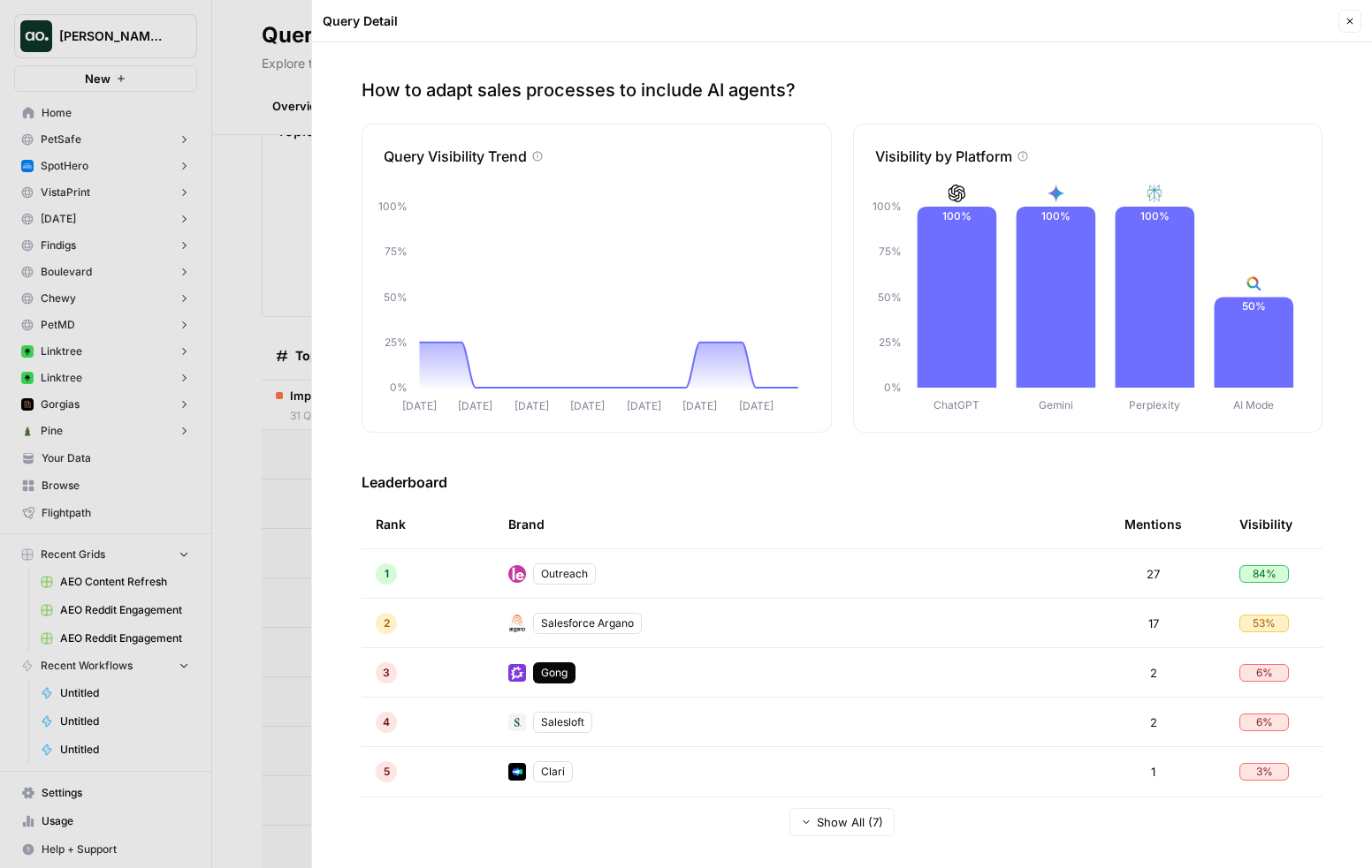
click at [254, 346] on div at bounding box center [686, 434] width 1372 height 868
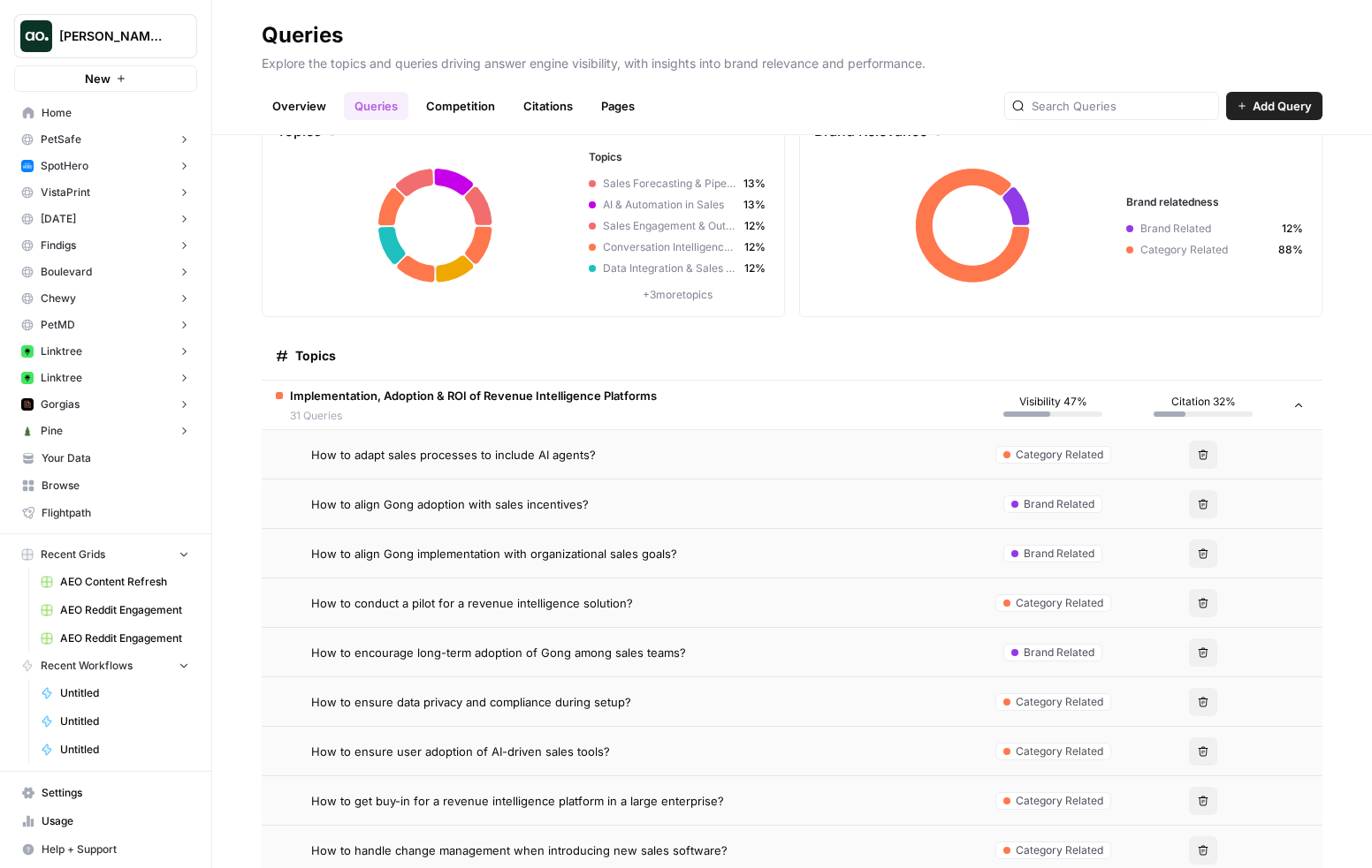
click at [536, 105] on link "Citations" at bounding box center [548, 105] width 71 height 29
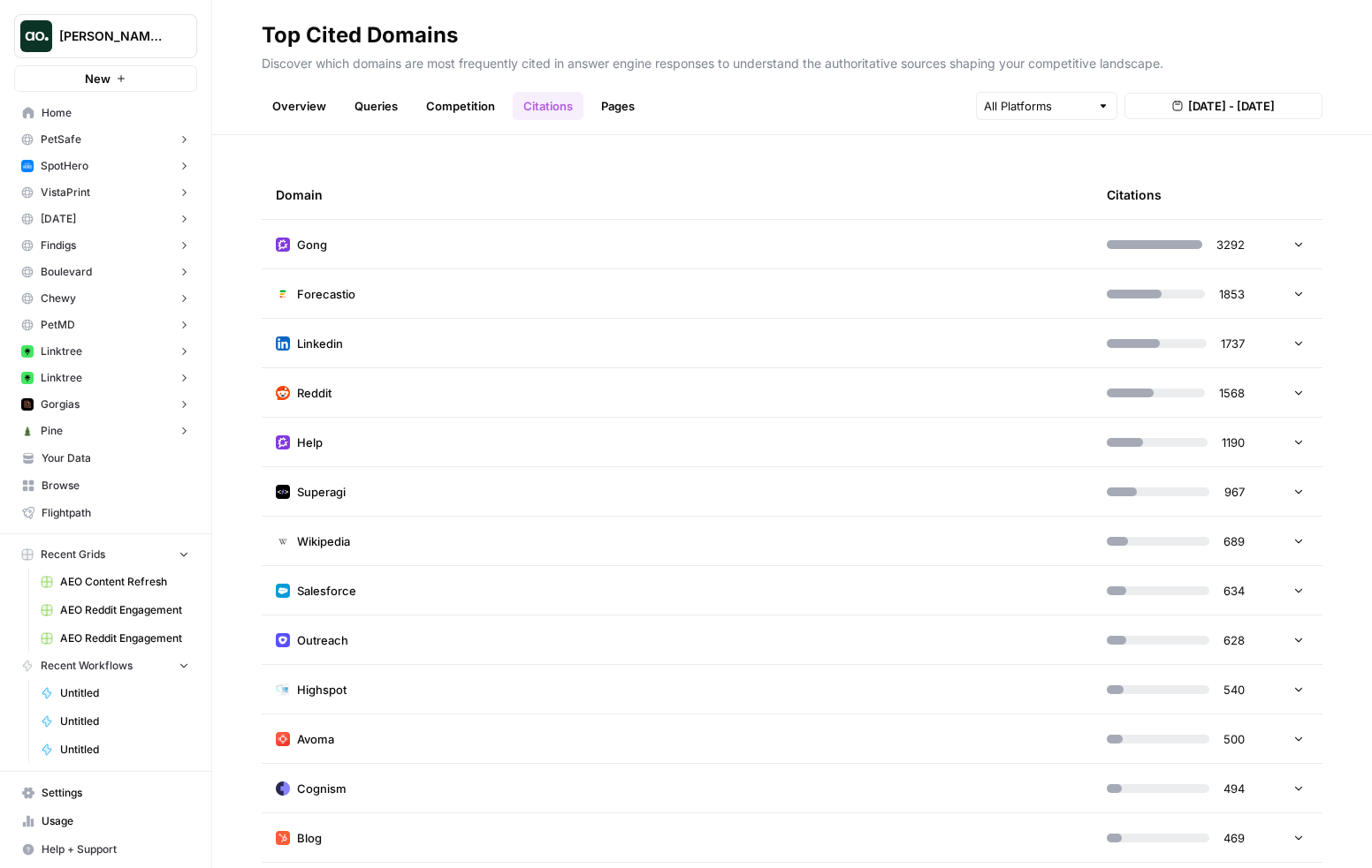
click at [631, 394] on td "Reddit" at bounding box center [676, 392] width 831 height 49
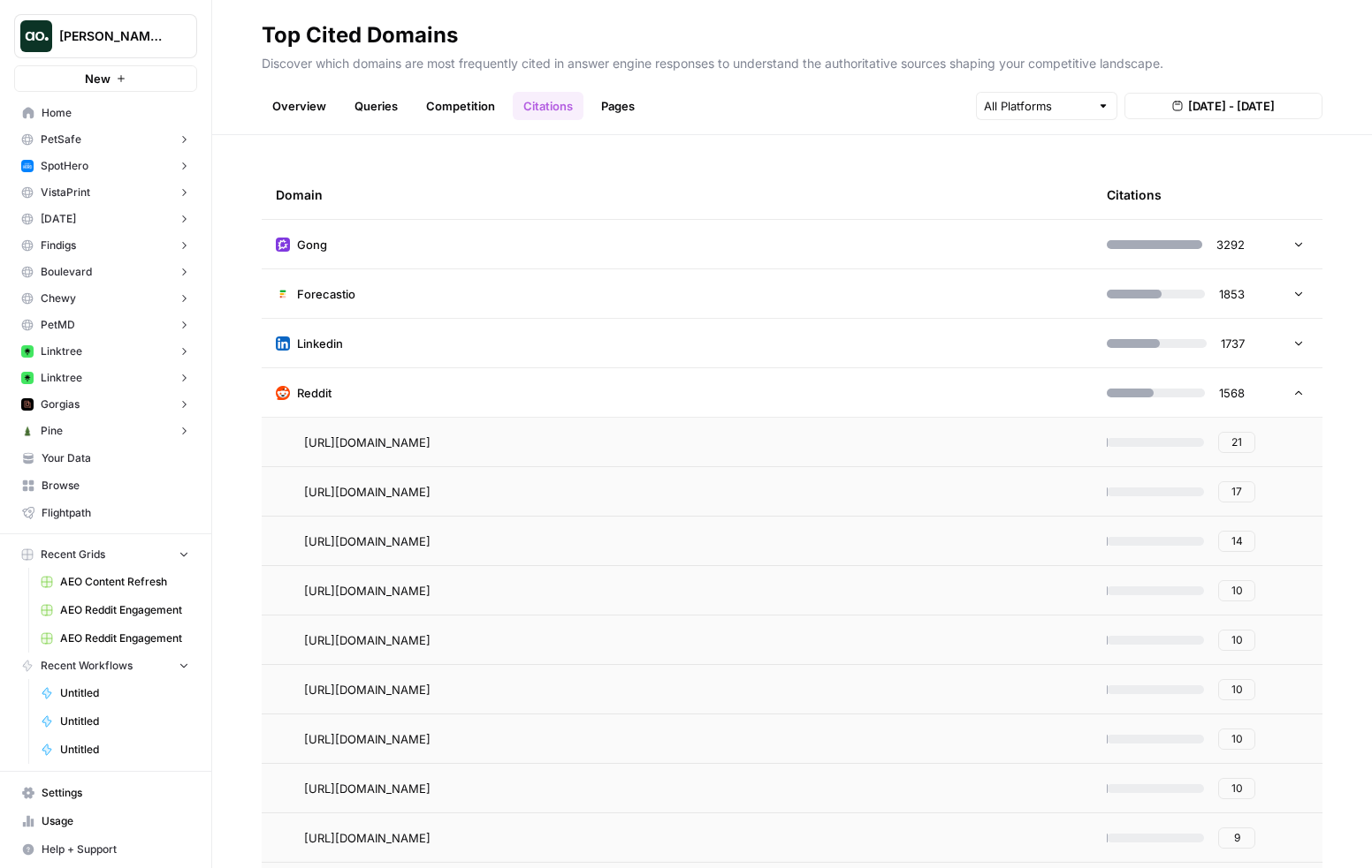
click at [1238, 440] on span "21" at bounding box center [1236, 442] width 10 height 16
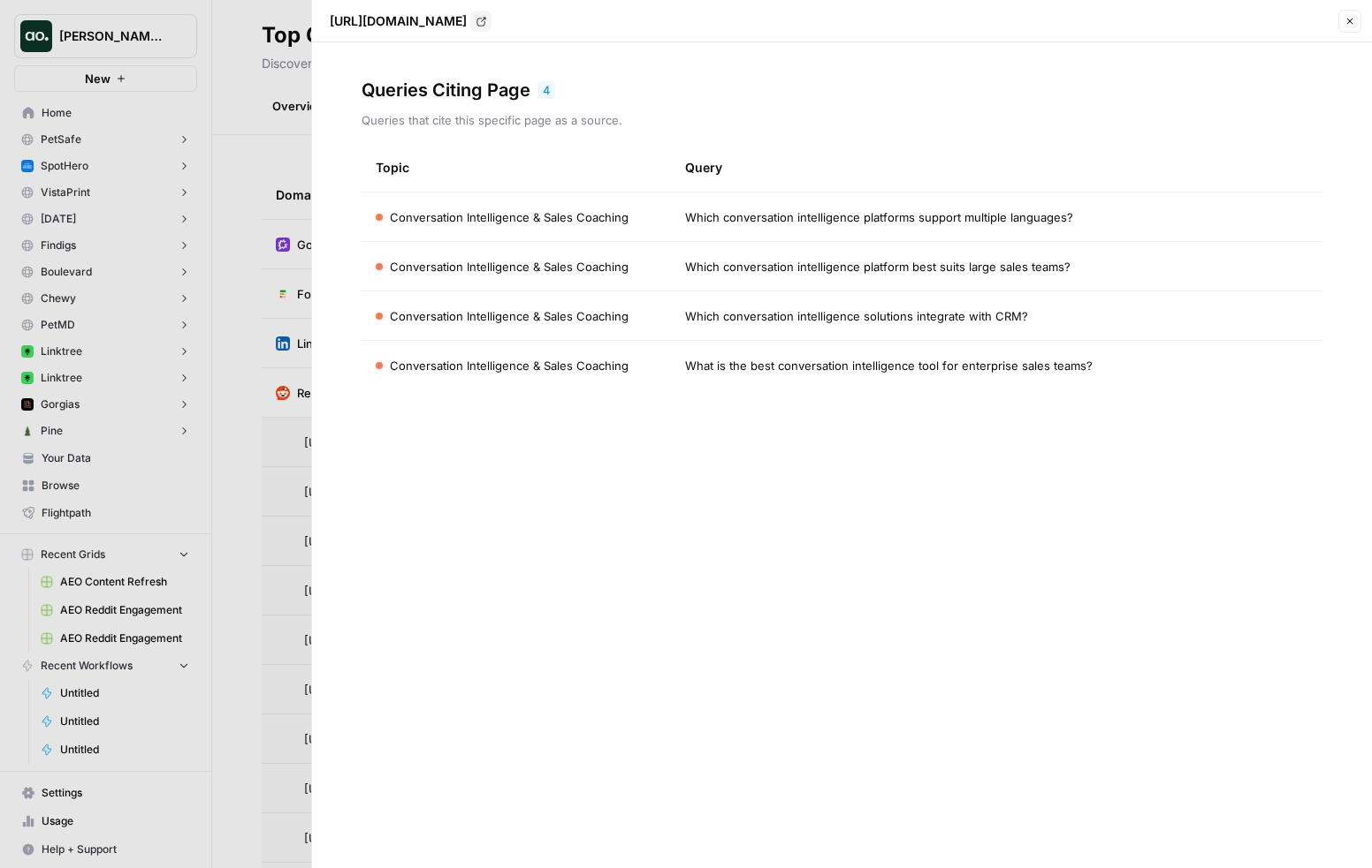
click at [242, 440] on div at bounding box center [686, 434] width 1372 height 868
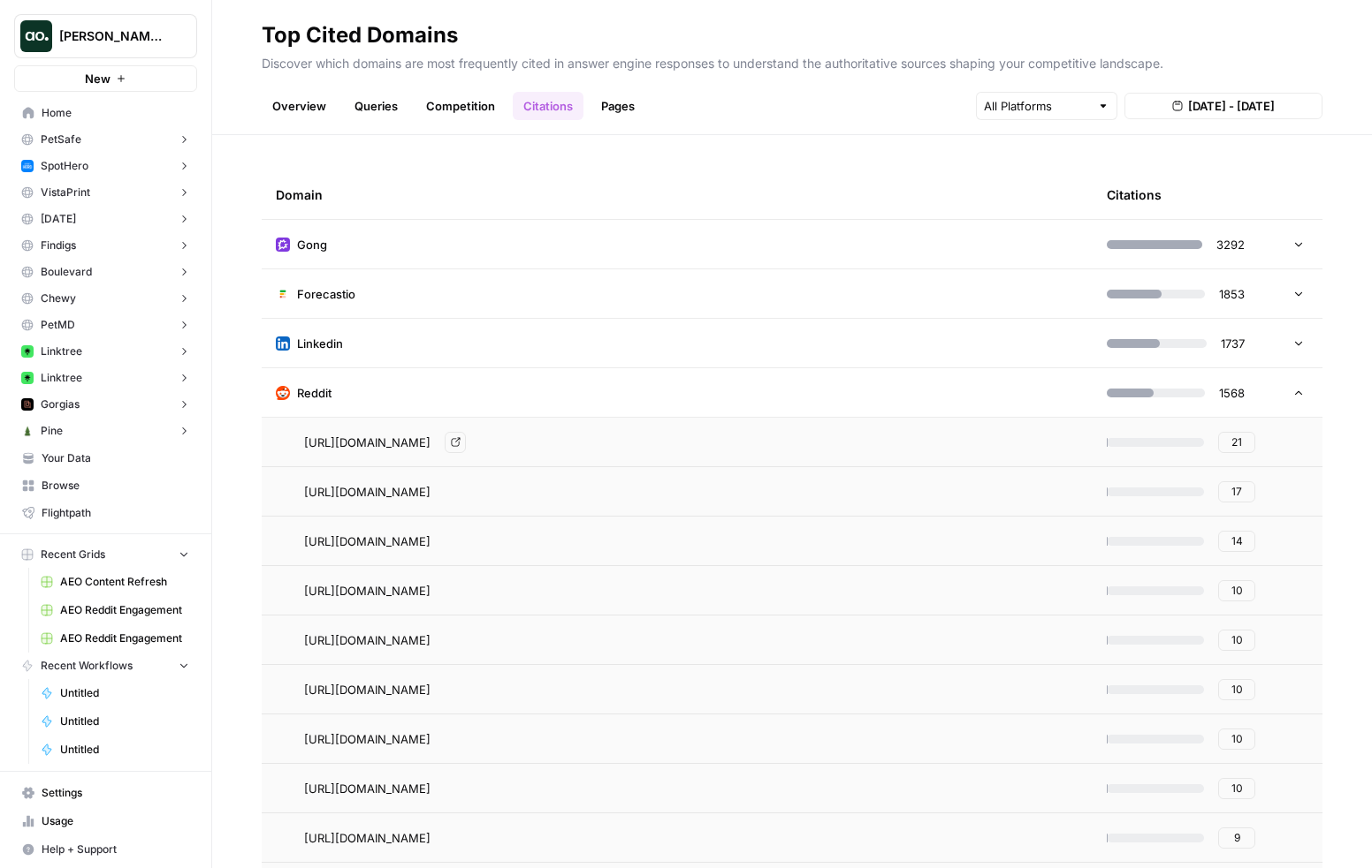
click at [431, 440] on span "https://www.reddit.com/r/hubspot/comments/1h18rql/which_conversational_intellig…" at bounding box center [367, 442] width 127 height 18
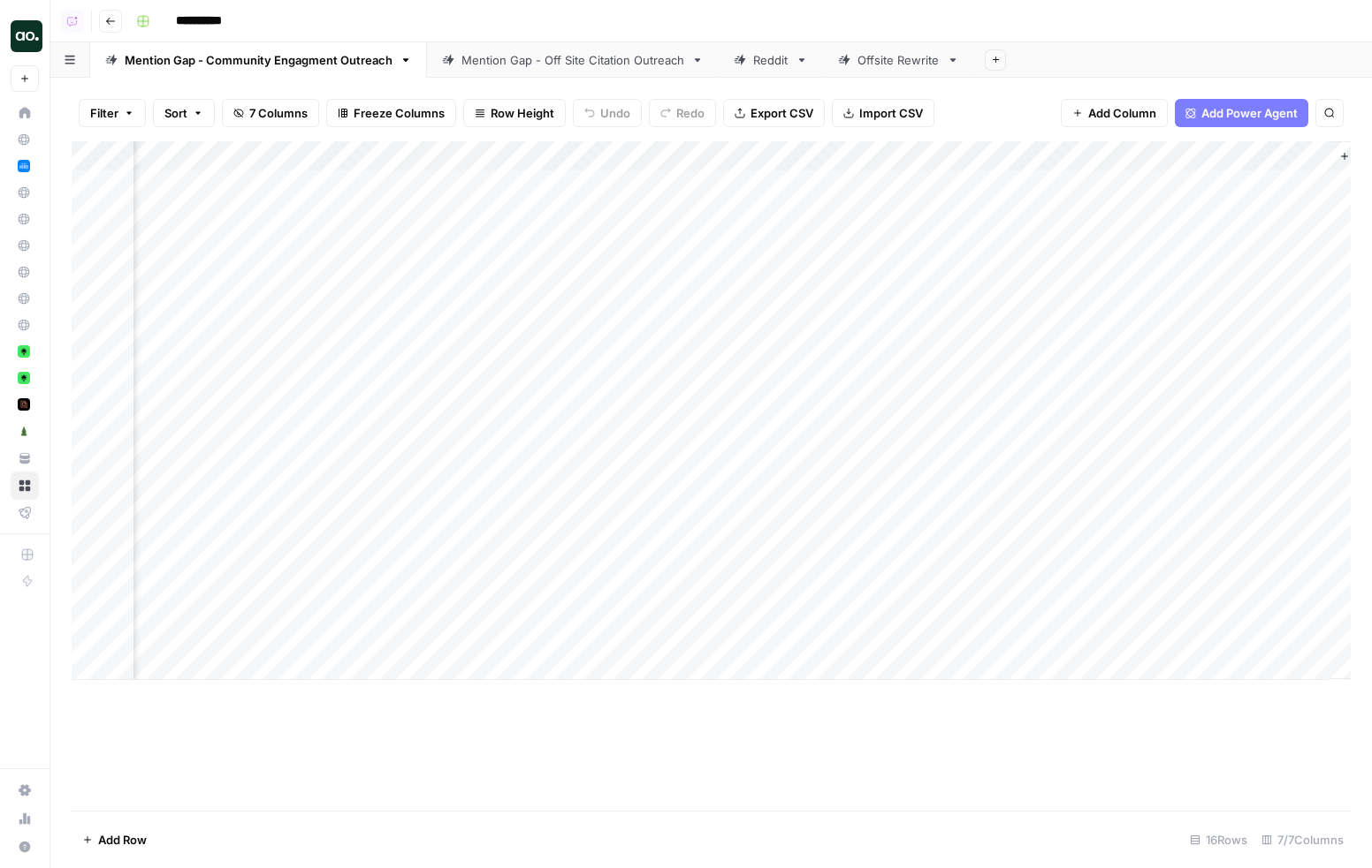
scroll to position [0, 1323]
click at [1212, 218] on div "Add Column" at bounding box center [710, 411] width 1279 height 539
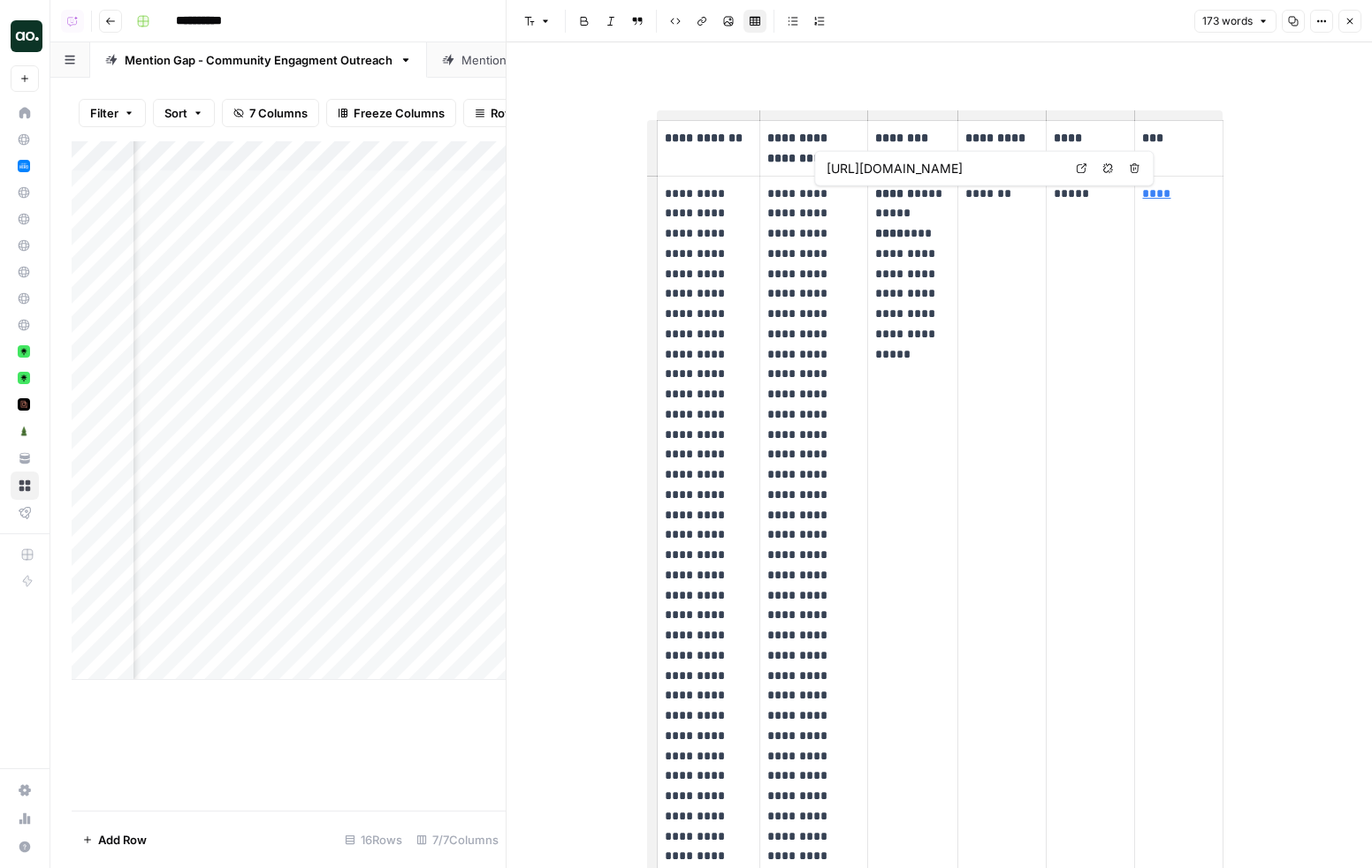
click at [1084, 167] on icon at bounding box center [1080, 168] width 10 height 10
click at [1000, 213] on td "*******" at bounding box center [1002, 675] width 89 height 1000
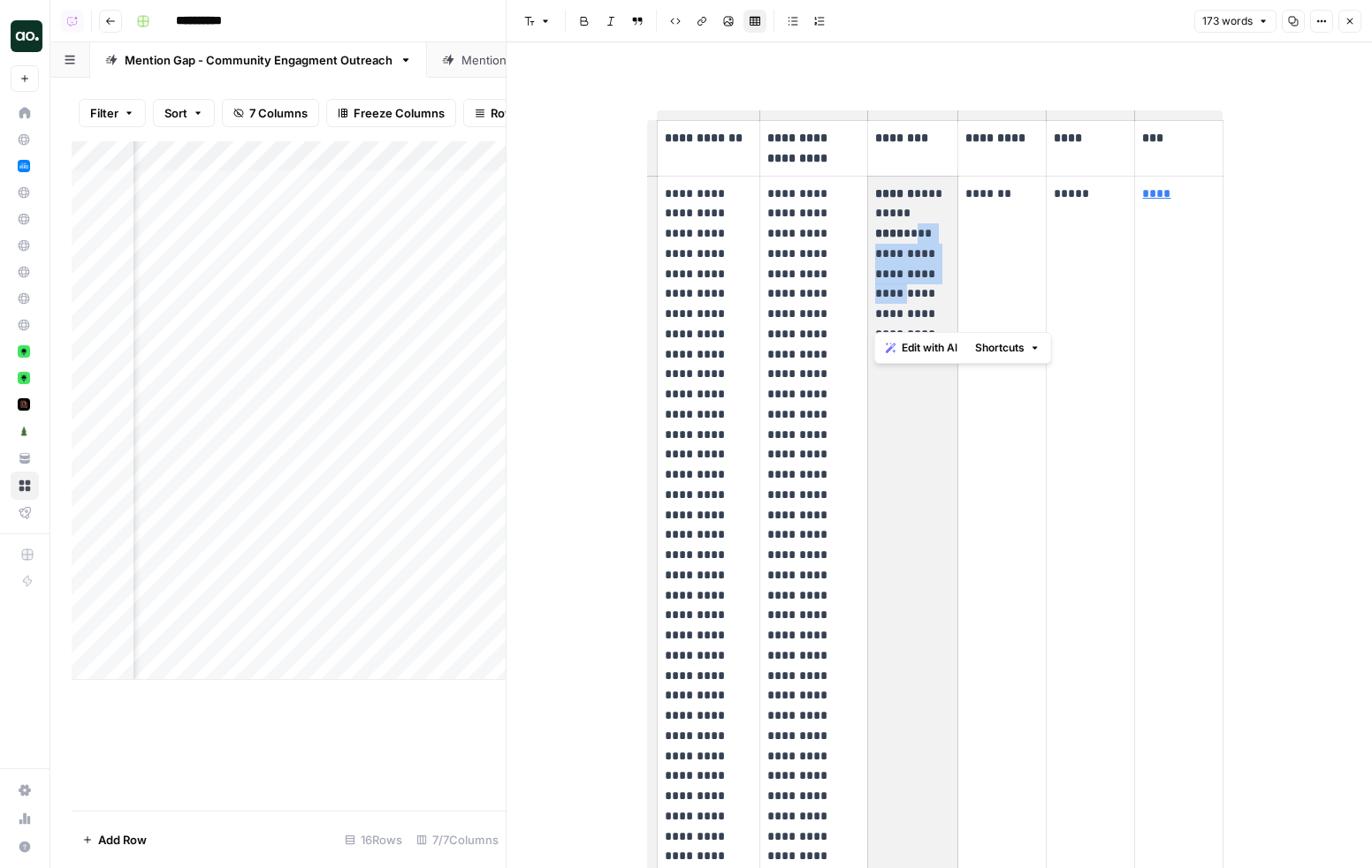
copy p "**********"
drag, startPoint x: 903, startPoint y: 229, endPoint x: 921, endPoint y: 271, distance: 45.7
click at [921, 271] on p "**********" at bounding box center [912, 254] width 75 height 140
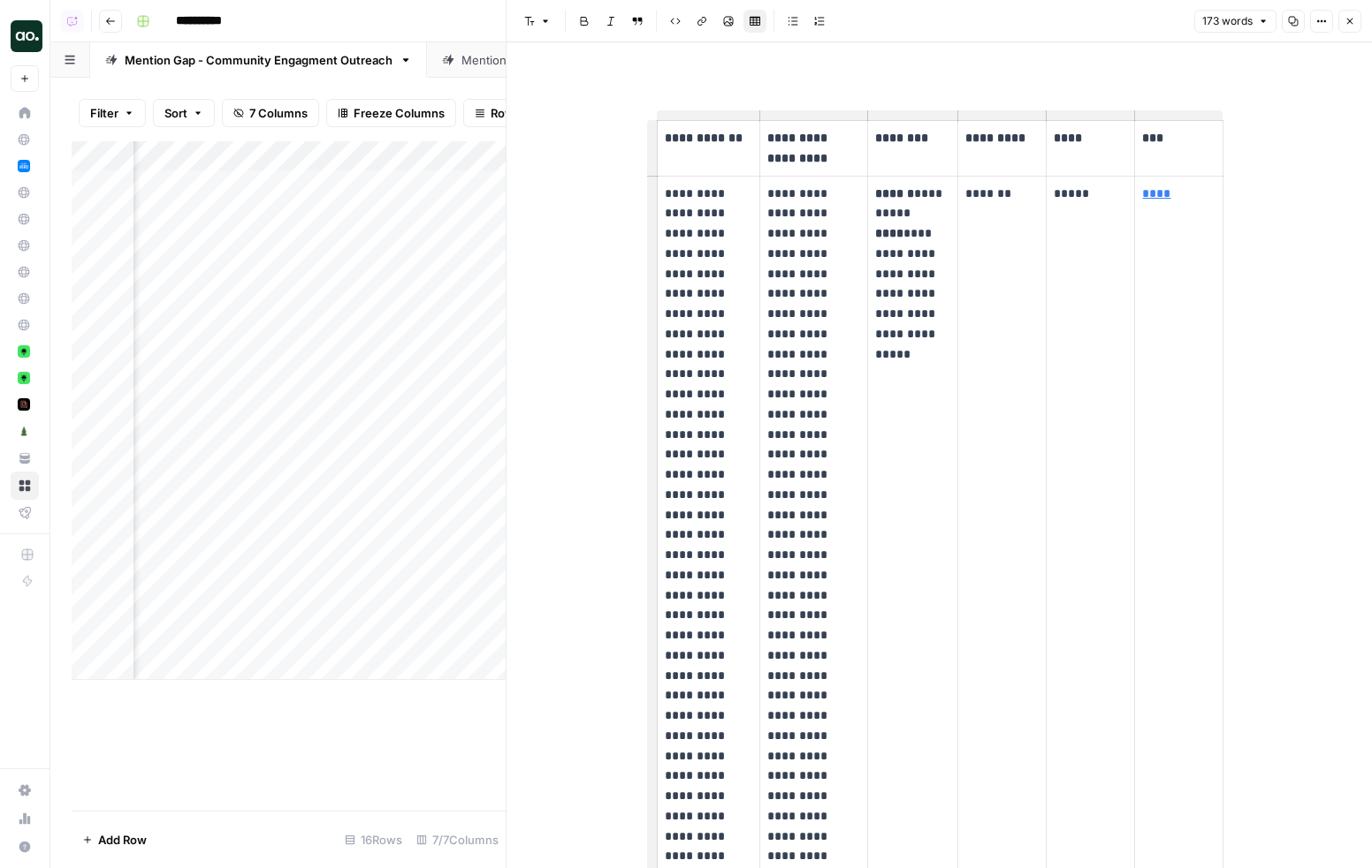
click at [810, 206] on p "**********" at bounding box center [813, 676] width 93 height 985
click at [710, 241] on p "**********" at bounding box center [708, 495] width 88 height 622
click at [665, 209] on p "**********" at bounding box center [708, 495] width 88 height 622
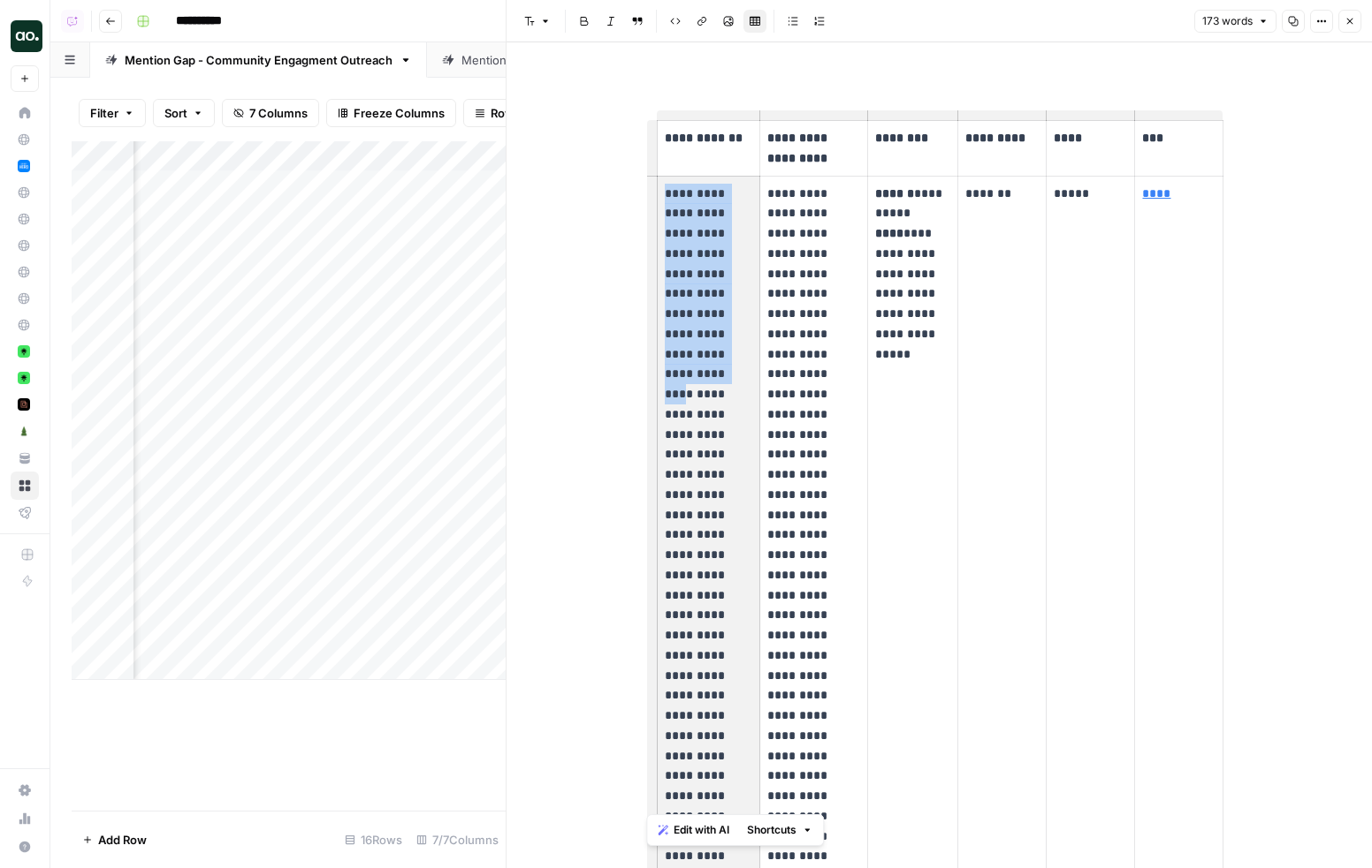
drag, startPoint x: 663, startPoint y: 193, endPoint x: 706, endPoint y: 356, distance: 168.6
click at [706, 356] on p "**********" at bounding box center [708, 495] width 88 height 622
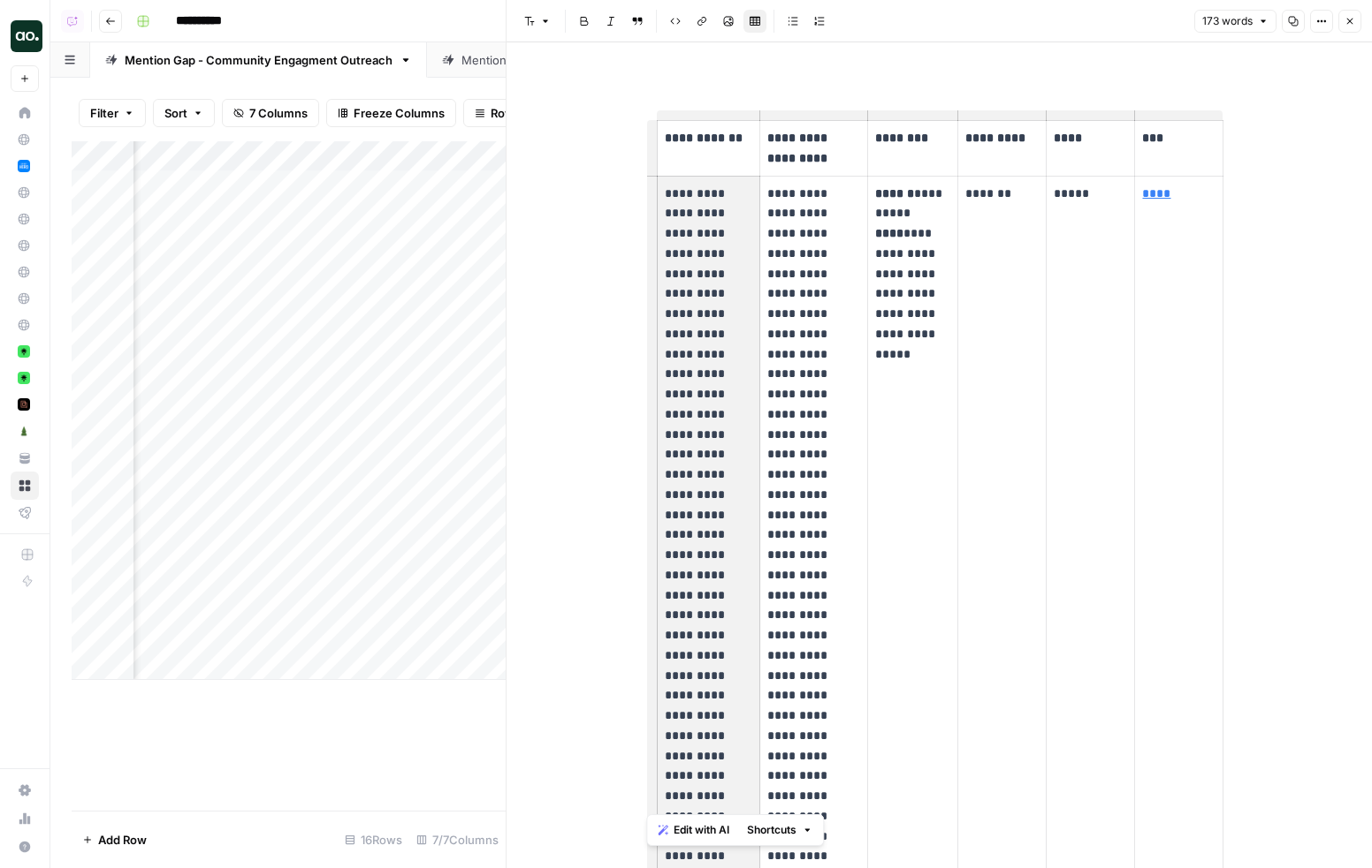
click at [706, 356] on p "**********" at bounding box center [708, 495] width 88 height 622
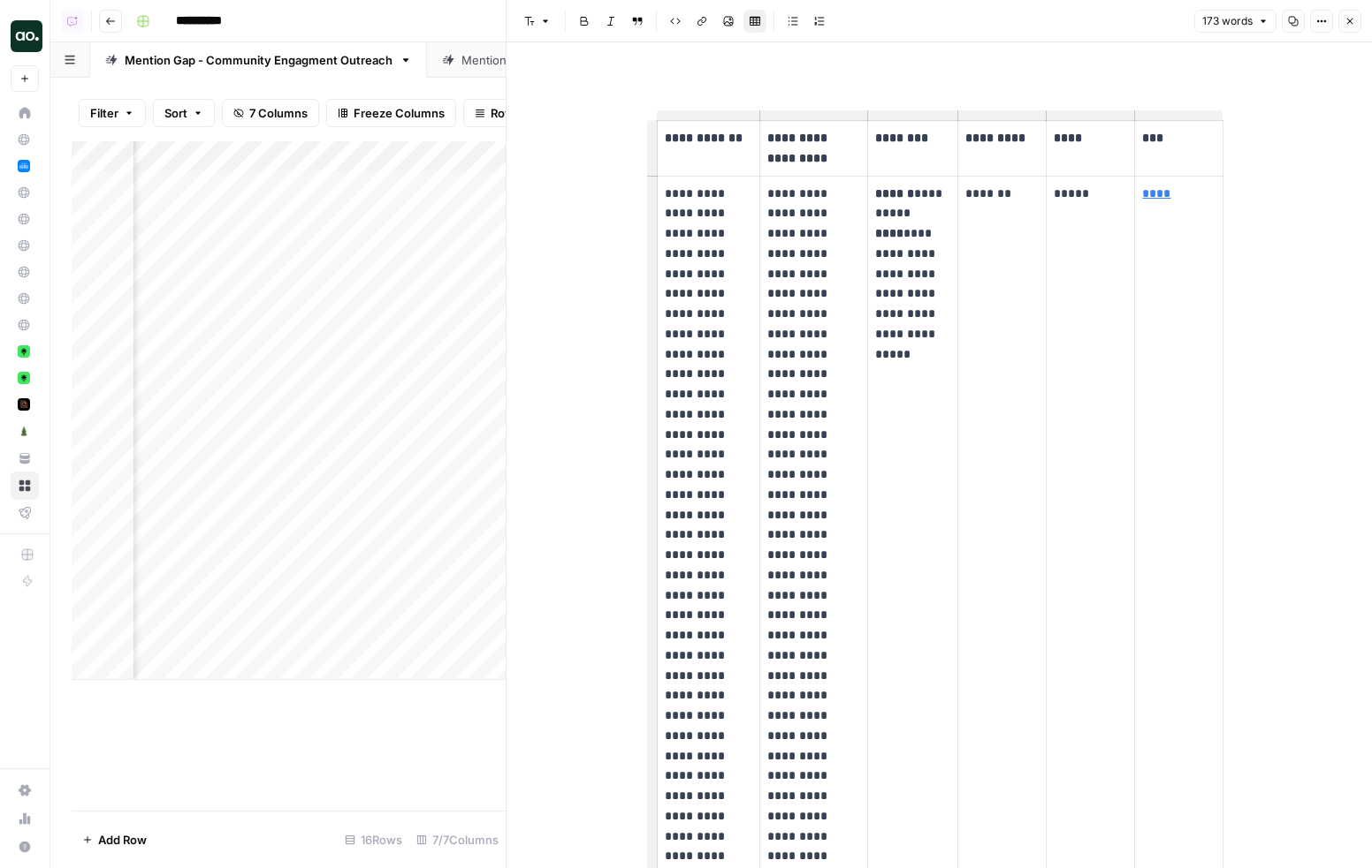
click at [1346, 23] on icon "button" at bounding box center [1349, 20] width 10 height 10
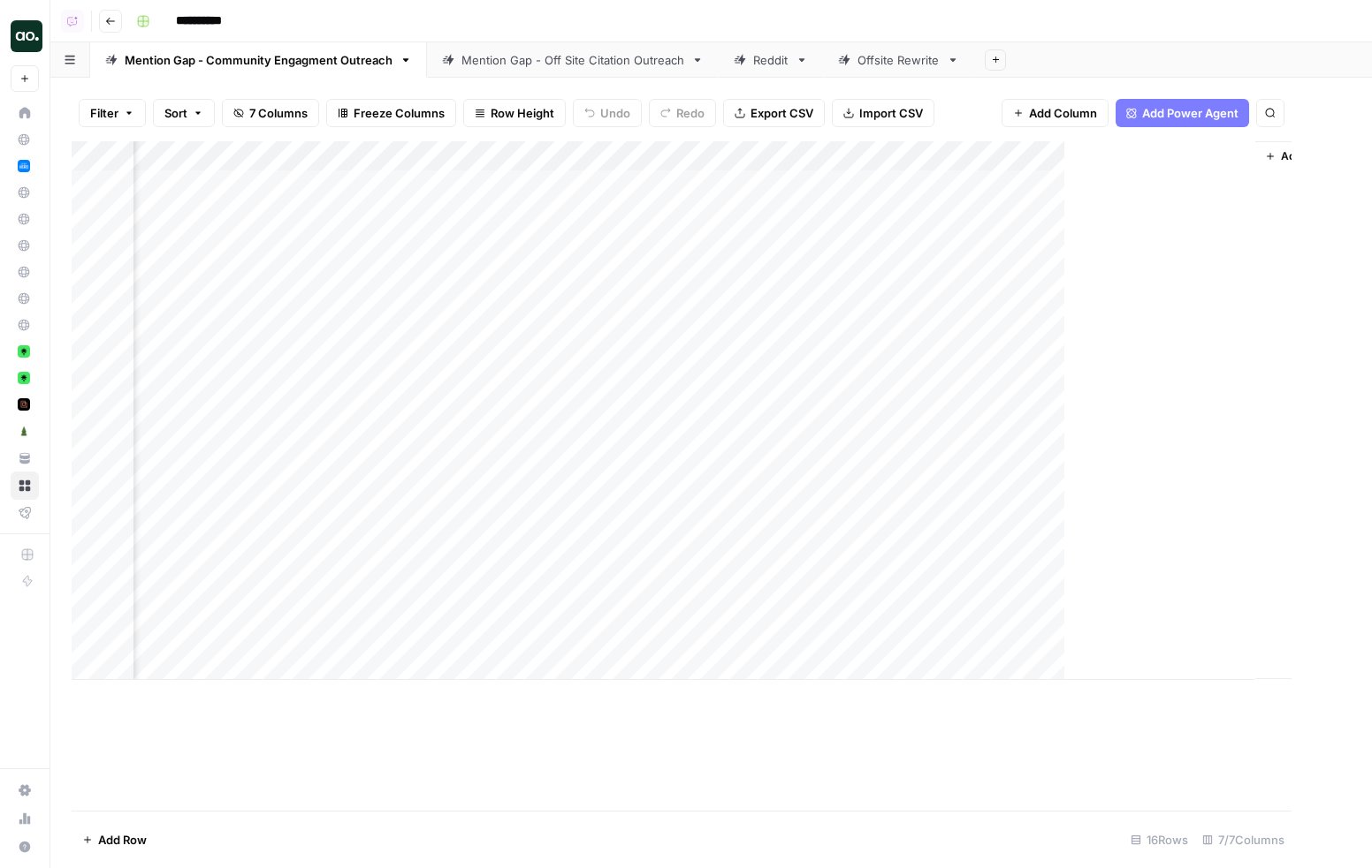
scroll to position [0, 1302]
click at [548, 62] on div "Mention Gap - Off Site Citation Outreach" at bounding box center [572, 59] width 223 height 18
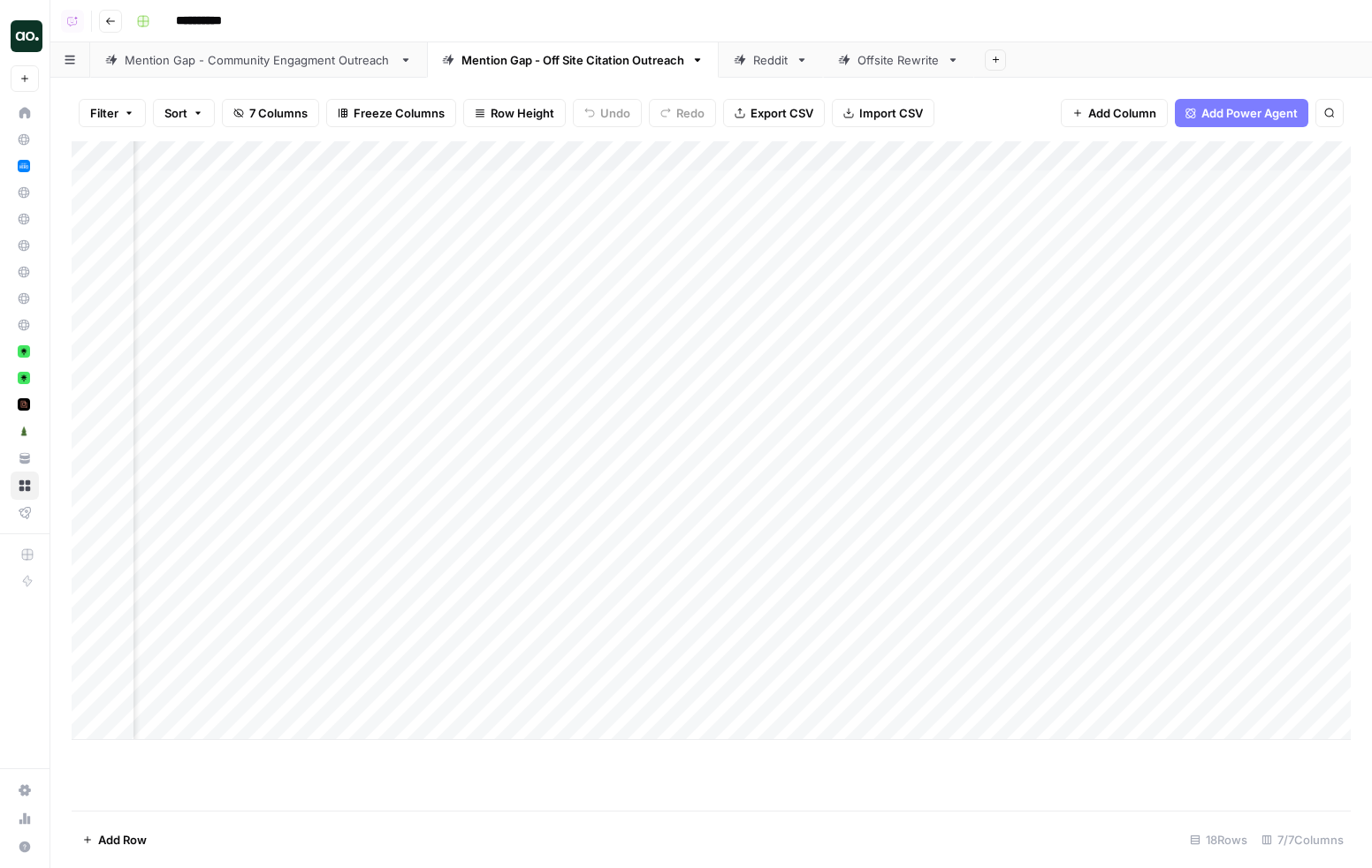
scroll to position [0, 295]
click at [1212, 187] on div "Add Column" at bounding box center [710, 440] width 1279 height 599
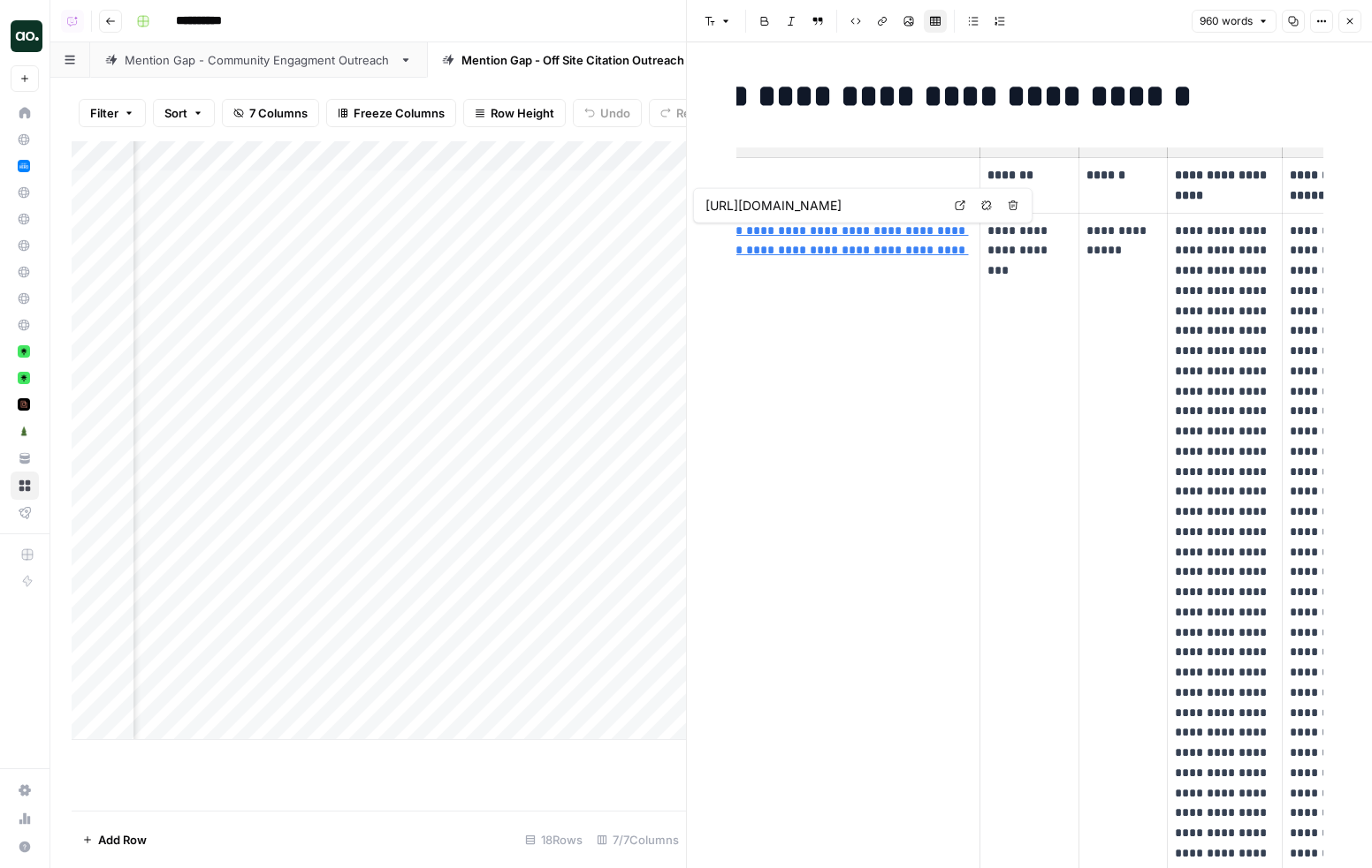
scroll to position [0, 137]
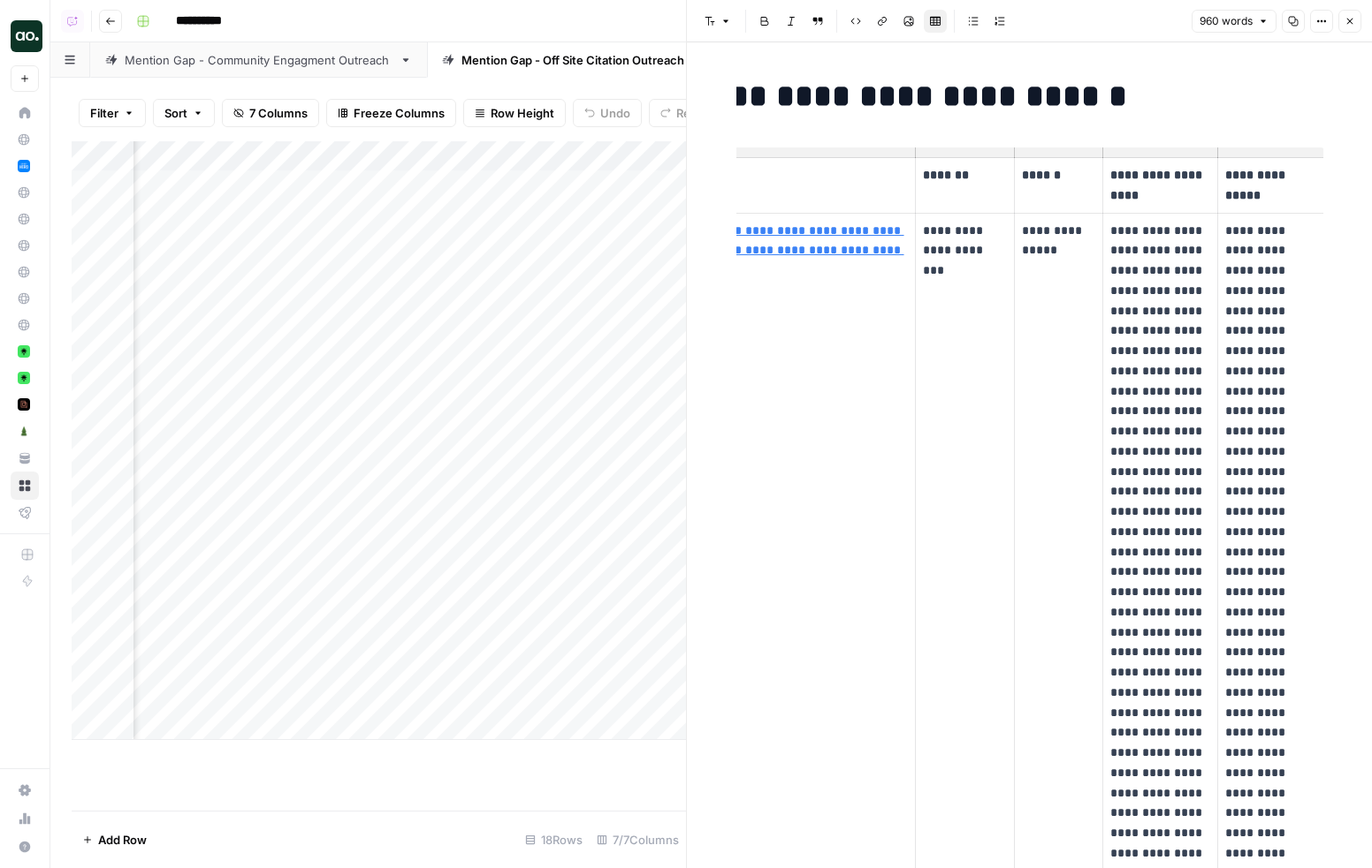
click at [962, 245] on p "**********" at bounding box center [965, 250] width 83 height 60
click at [1061, 248] on p "**********" at bounding box center [1058, 241] width 73 height 41
drag, startPoint x: 1078, startPoint y: 254, endPoint x: 1017, endPoint y: 228, distance: 66.3
click at [1017, 228] on td "**********" at bounding box center [1058, 653] width 89 height 879
click at [1078, 247] on p "**********" at bounding box center [1058, 241] width 73 height 41
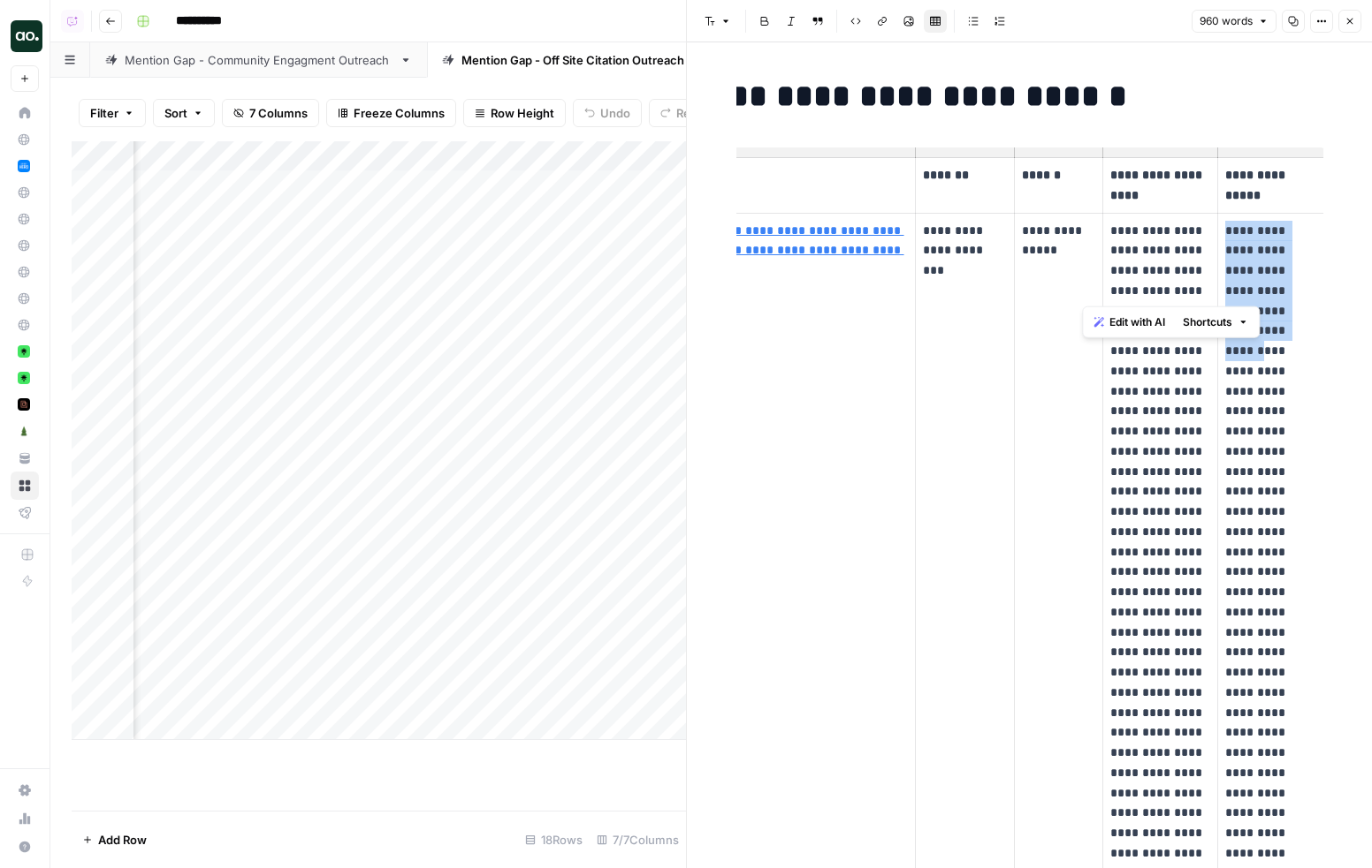
drag, startPoint x: 1225, startPoint y: 232, endPoint x: 1269, endPoint y: 315, distance: 93.9
click at [1269, 315] on p "**********" at bounding box center [1270, 633] width 91 height 824
click at [1283, 264] on p "**********" at bounding box center [1270, 633] width 91 height 824
click at [1346, 22] on icon "button" at bounding box center [1349, 20] width 10 height 10
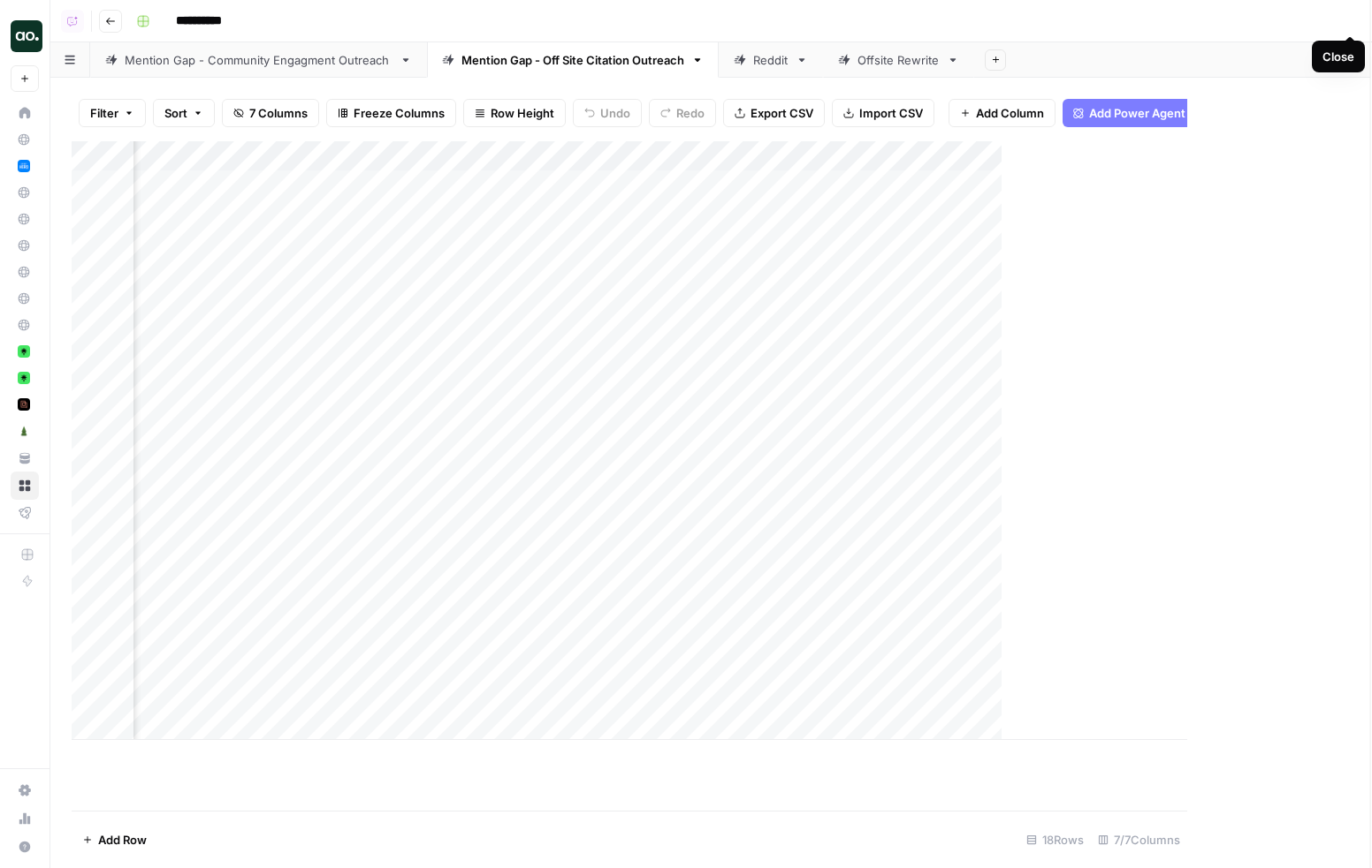
scroll to position [0, 273]
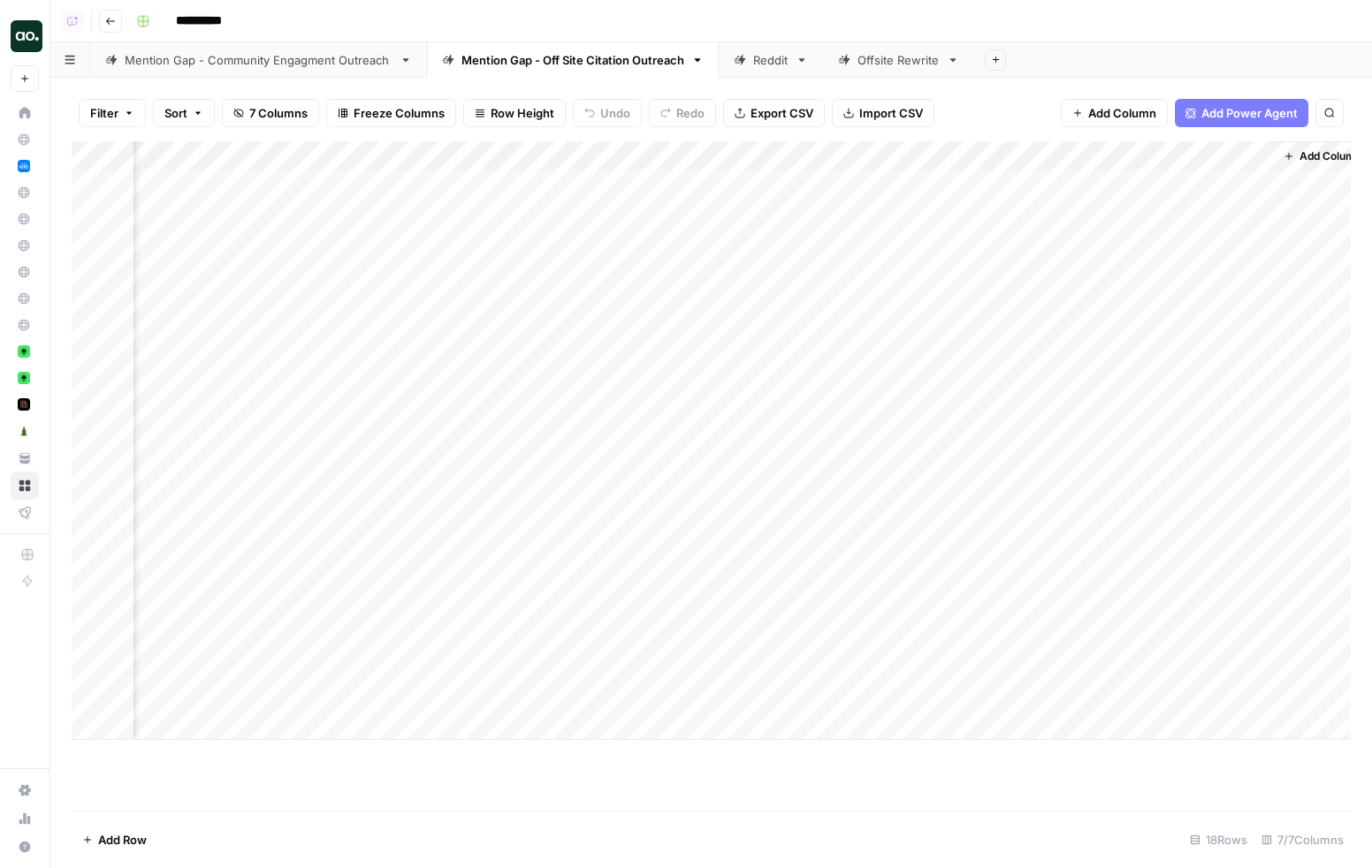
click at [1017, 112] on div "Filter Sort 7 Columns Freeze Columns Row Height Undo Redo Export CSV Import CSV…" at bounding box center [710, 113] width 1279 height 56
click at [583, 21] on div "**********" at bounding box center [742, 21] width 1225 height 29
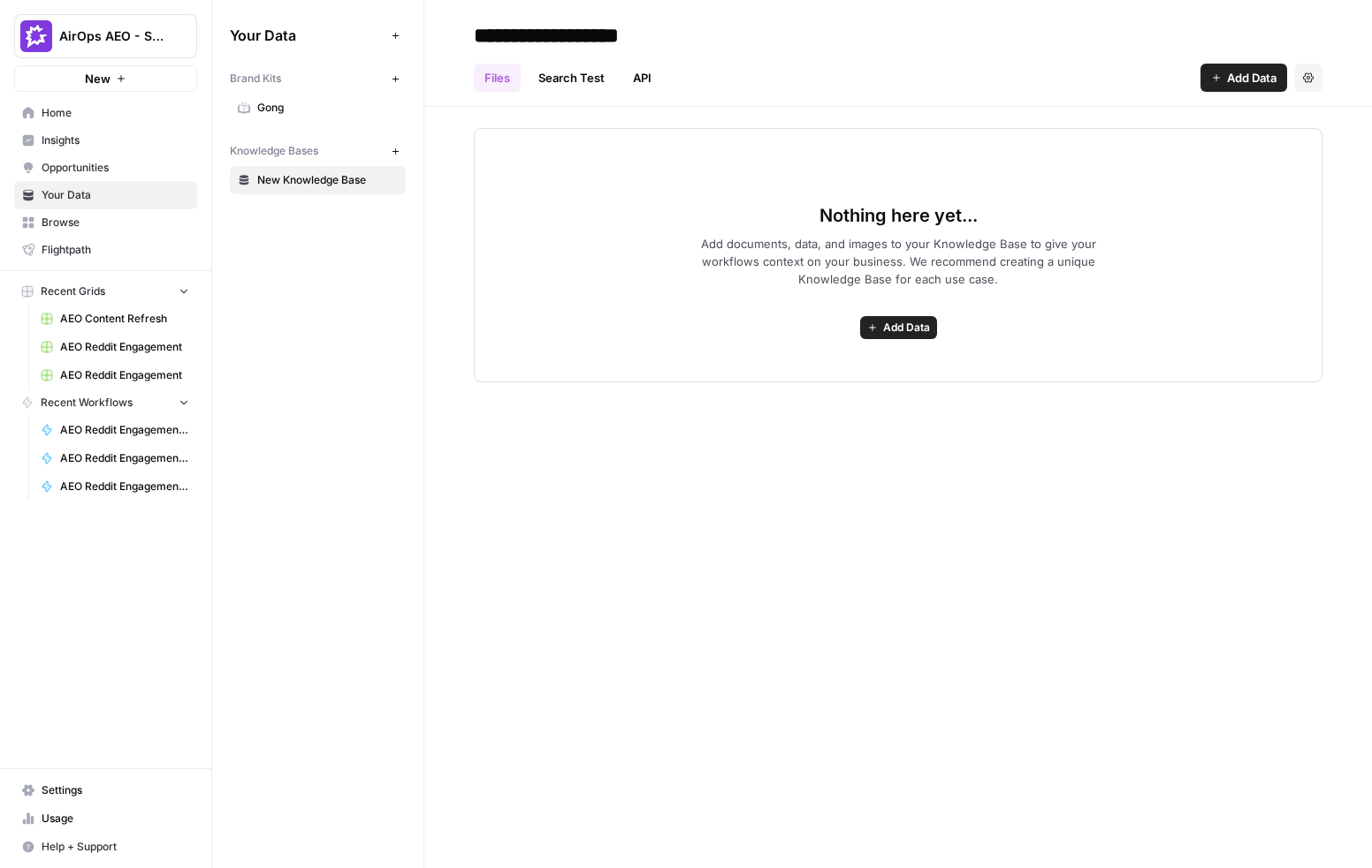
click at [295, 111] on span "Gong" at bounding box center [327, 107] width 140 height 16
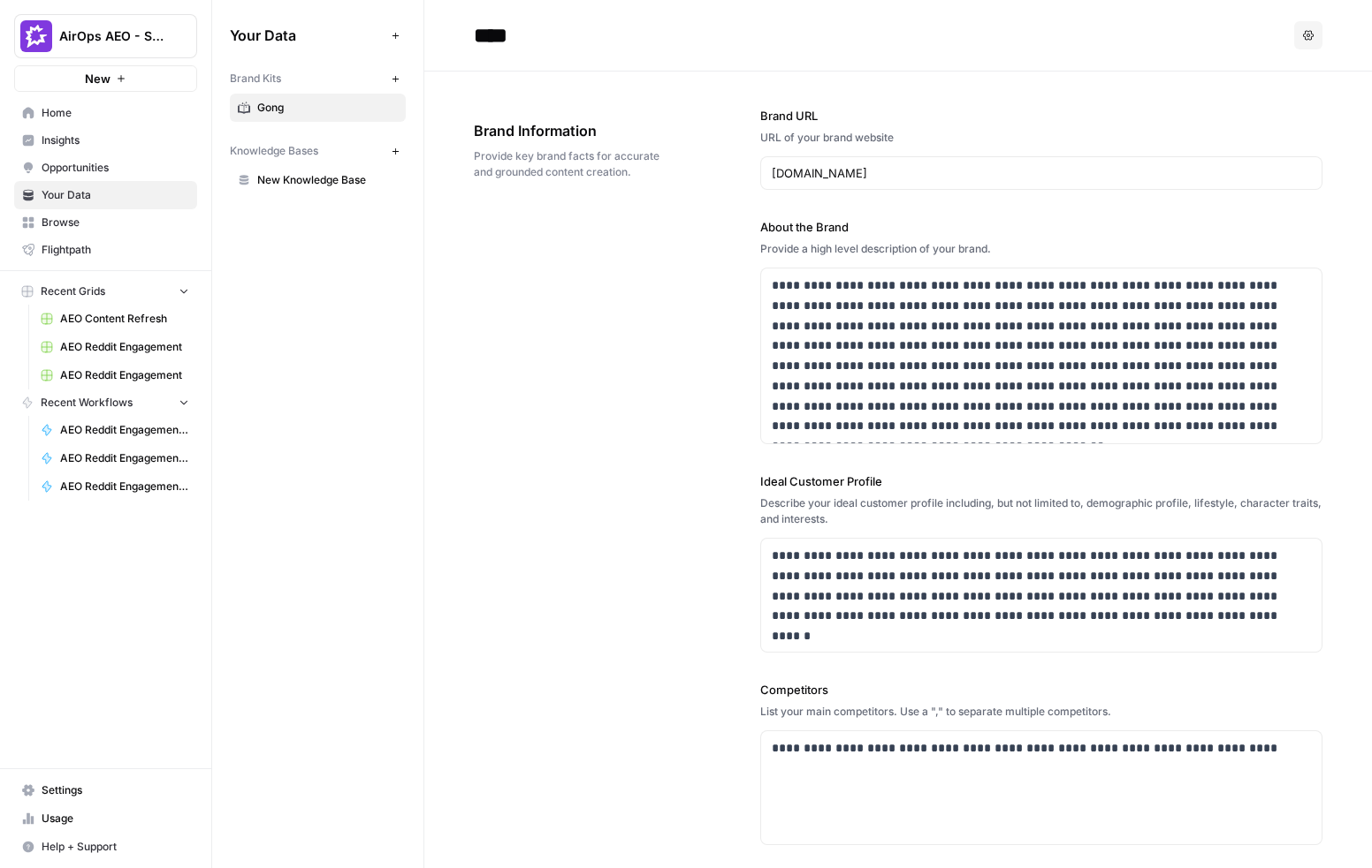
click at [335, 150] on div "Knowledge Bases" at bounding box center [307, 151] width 154 height 16
click at [339, 177] on span "New Knowledge Base" at bounding box center [327, 180] width 140 height 16
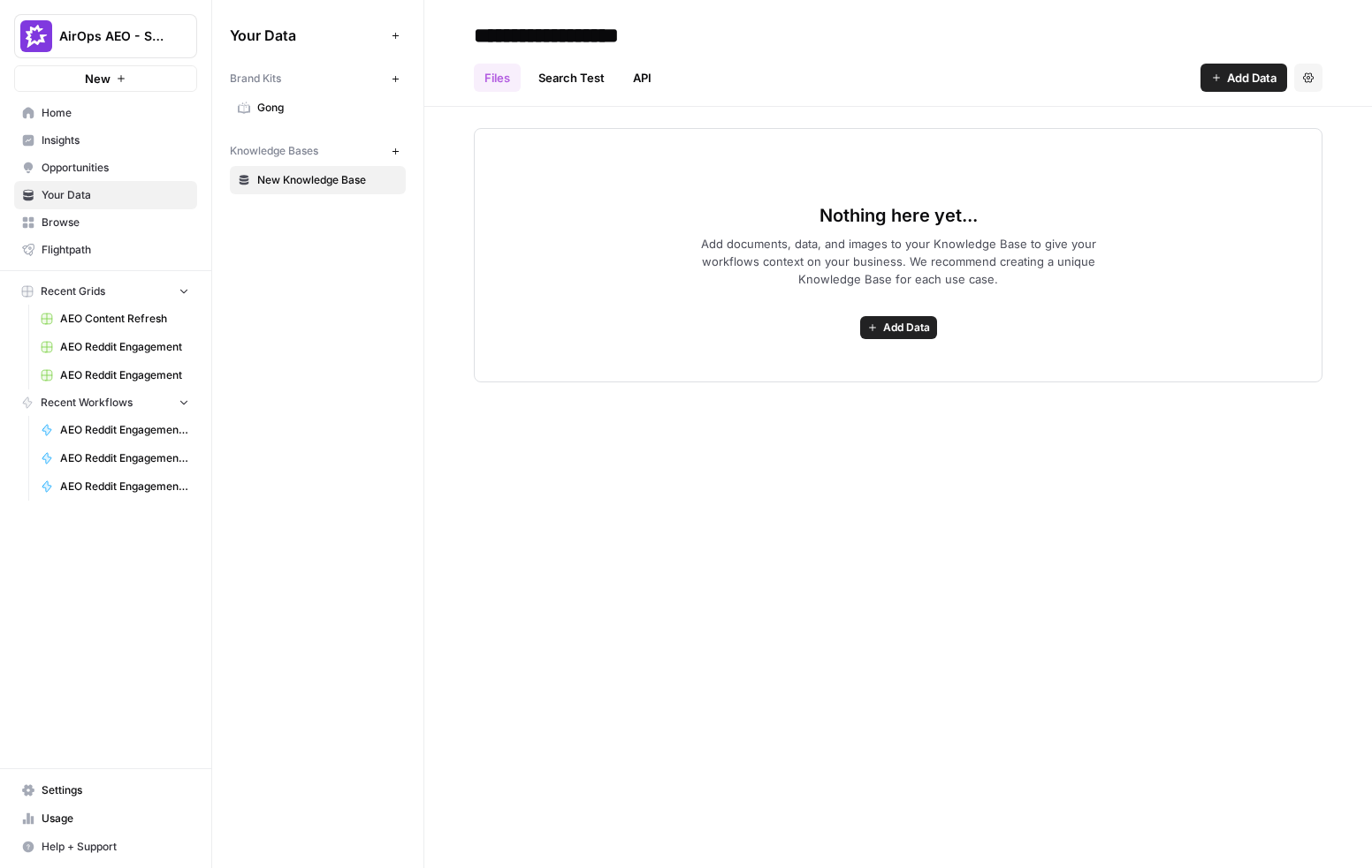
click at [877, 325] on button "Add Data" at bounding box center [898, 327] width 77 height 23
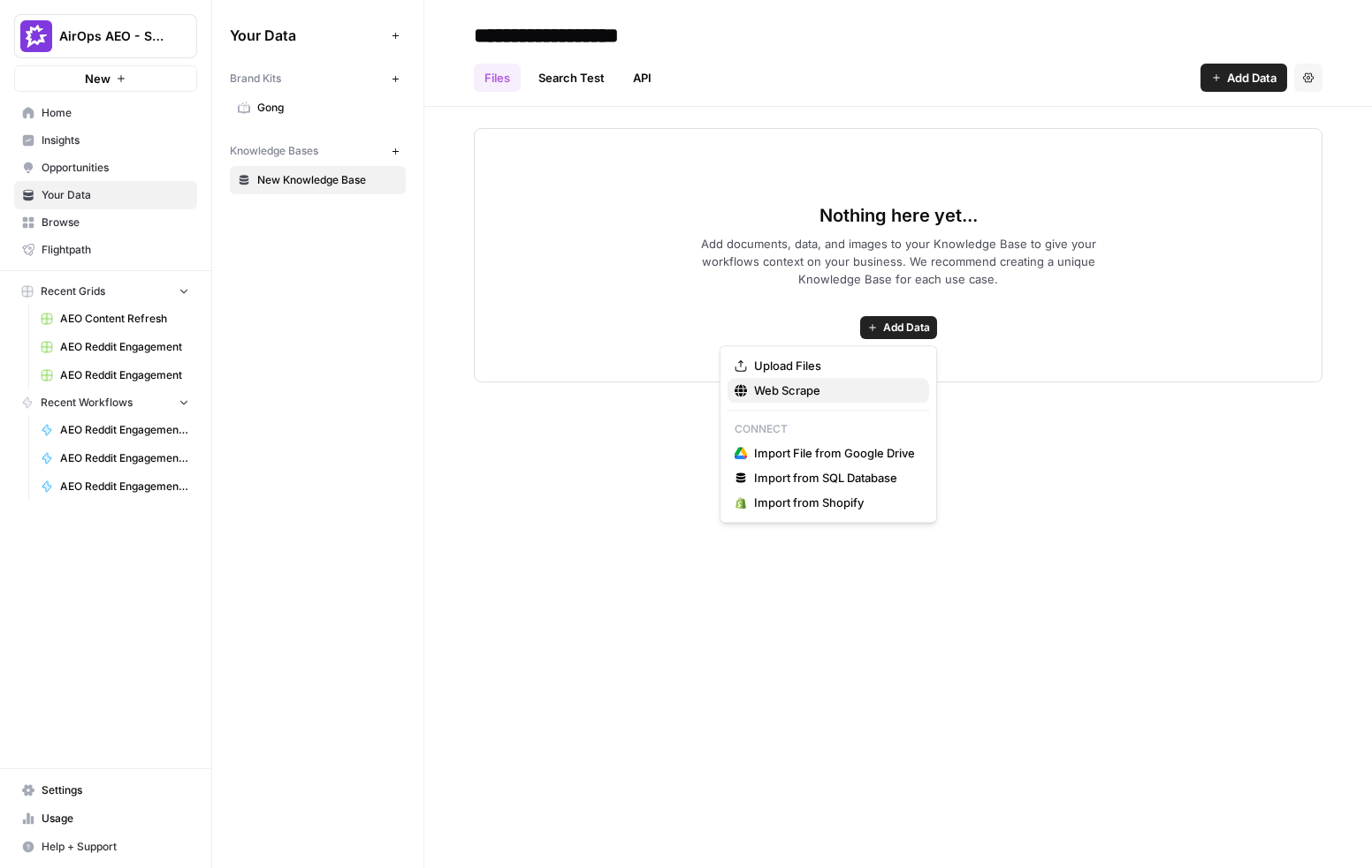
click at [809, 389] on span "Web Scrape" at bounding box center [834, 390] width 161 height 18
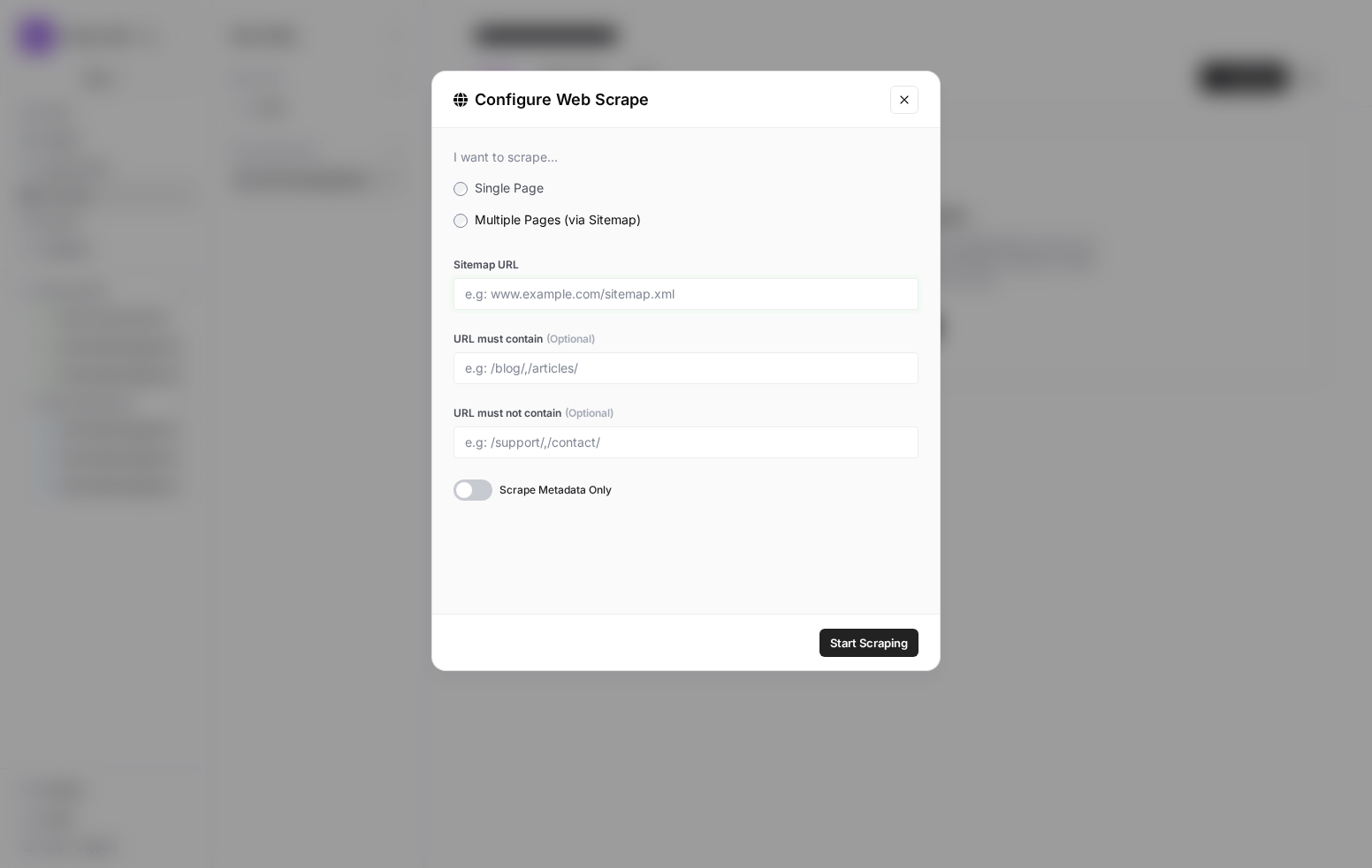
click at [544, 293] on input "Sitemap URL" at bounding box center [686, 294] width 442 height 16
click at [903, 94] on icon "Close modal" at bounding box center [904, 99] width 14 height 14
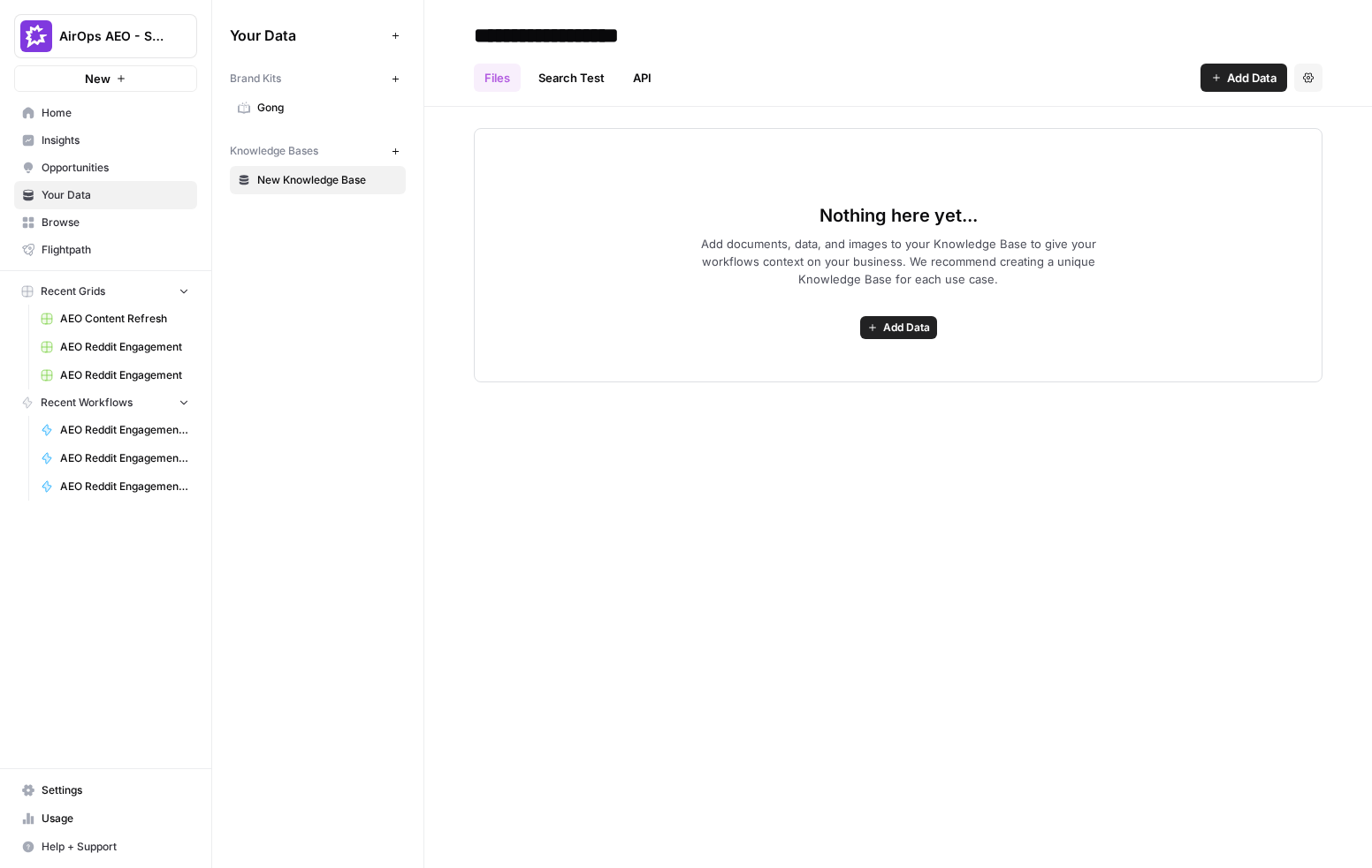
click at [907, 324] on span "Add Data" at bounding box center [906, 327] width 47 height 16
click at [650, 84] on link "API" at bounding box center [641, 78] width 40 height 29
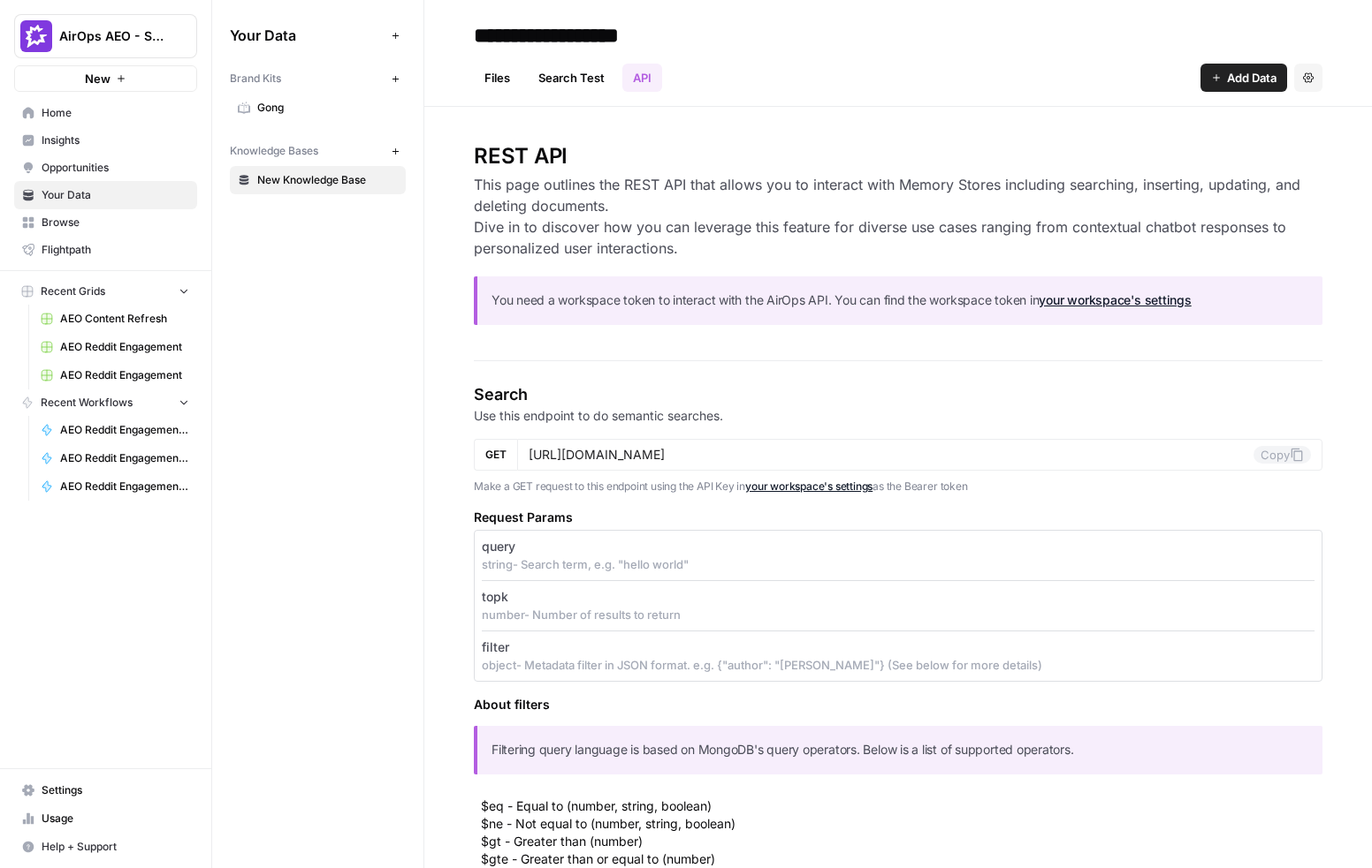
click at [500, 80] on link "Files" at bounding box center [497, 78] width 47 height 29
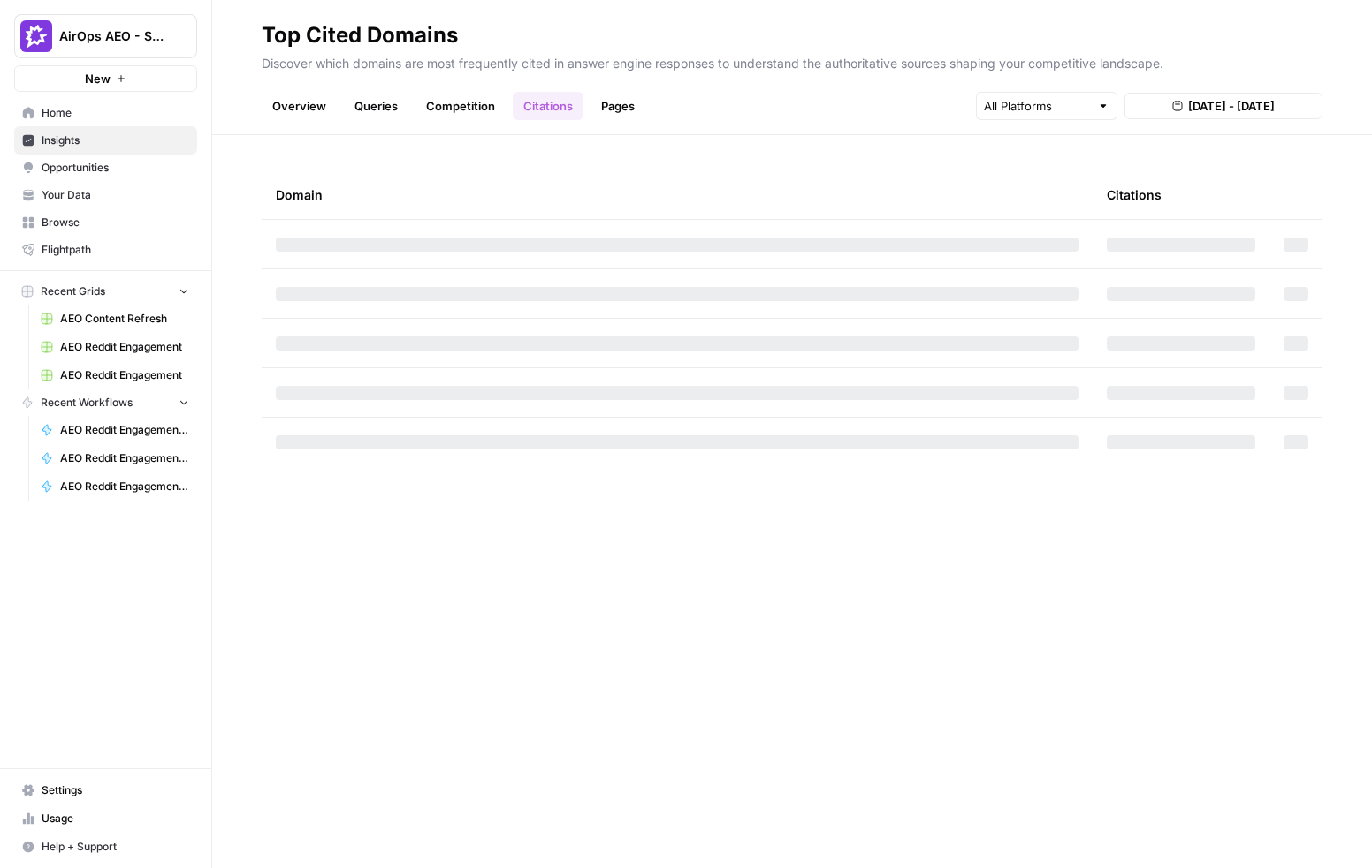
click at [105, 164] on span "Opportunities" at bounding box center [115, 167] width 148 height 16
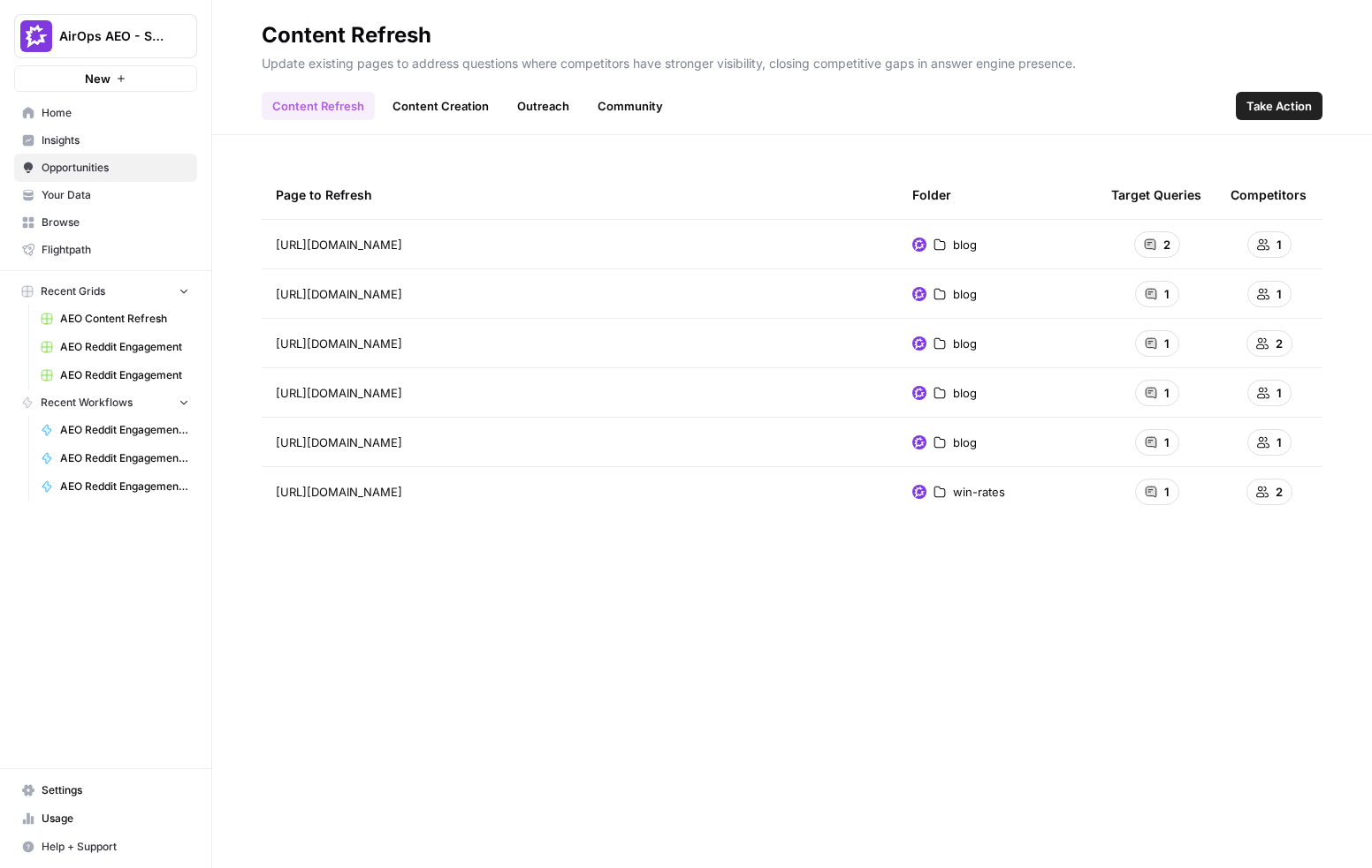
click at [446, 103] on link "Content Creation" at bounding box center [440, 105] width 117 height 29
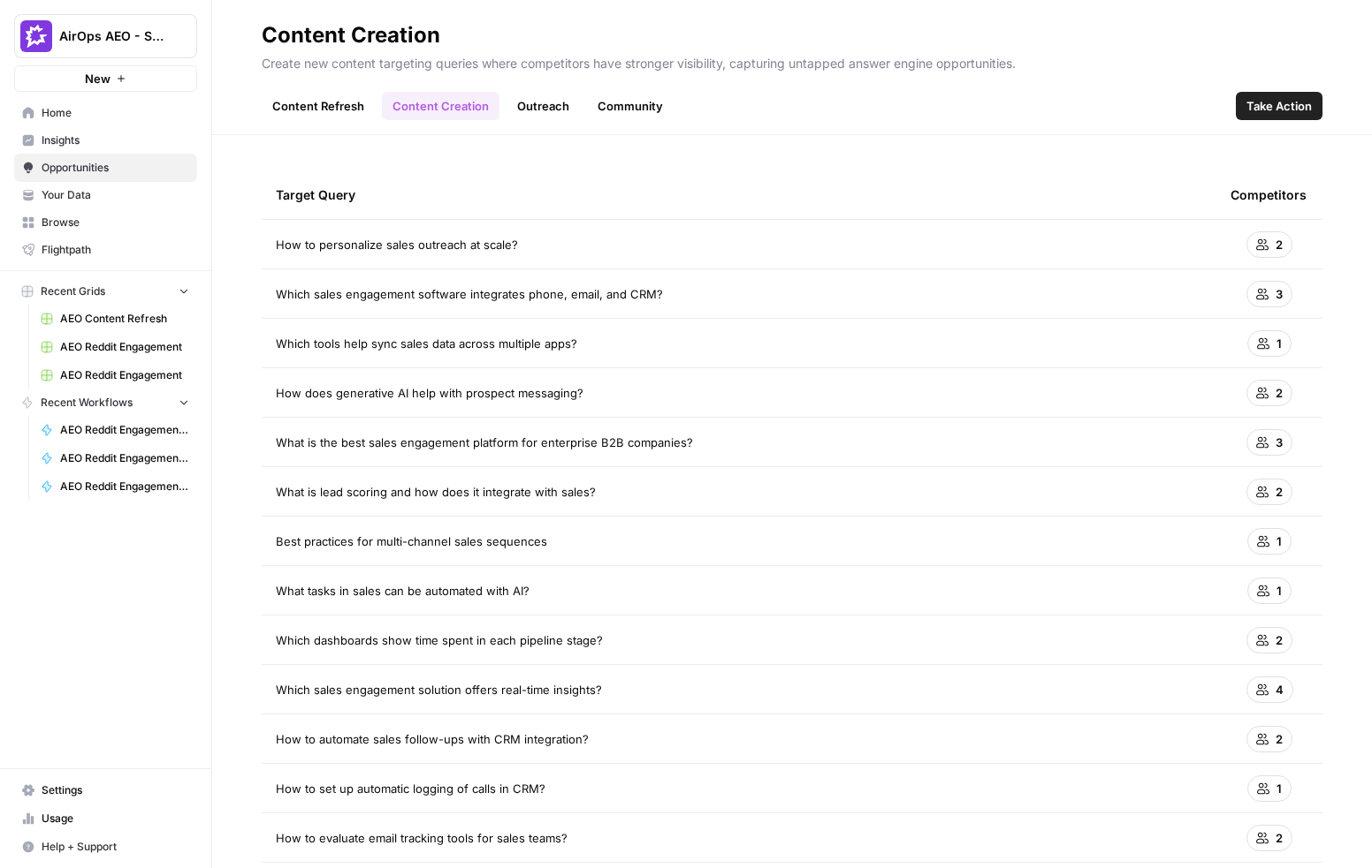
click at [558, 107] on link "Outreach" at bounding box center [542, 105] width 73 height 29
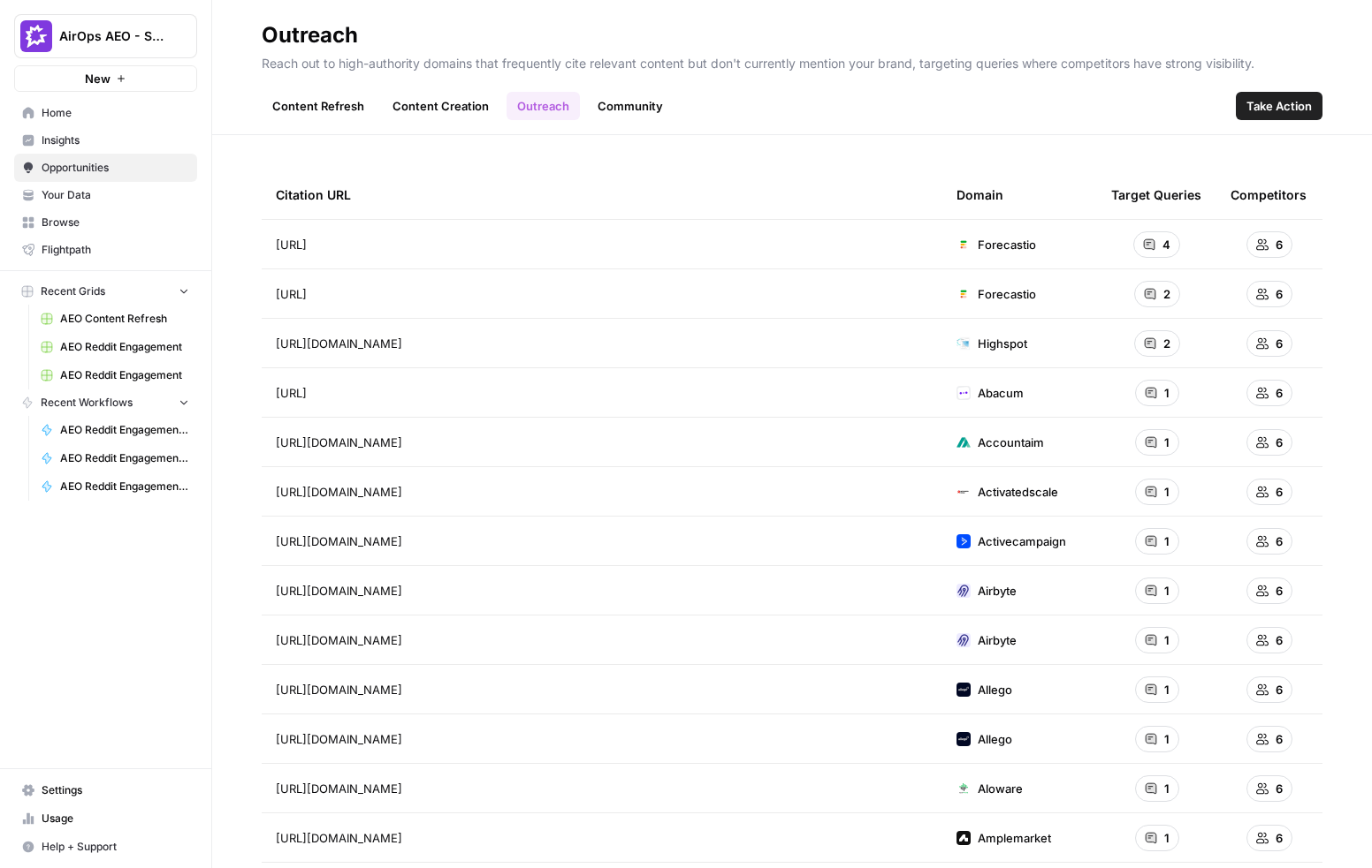
click at [645, 113] on link "Community" at bounding box center [630, 105] width 87 height 29
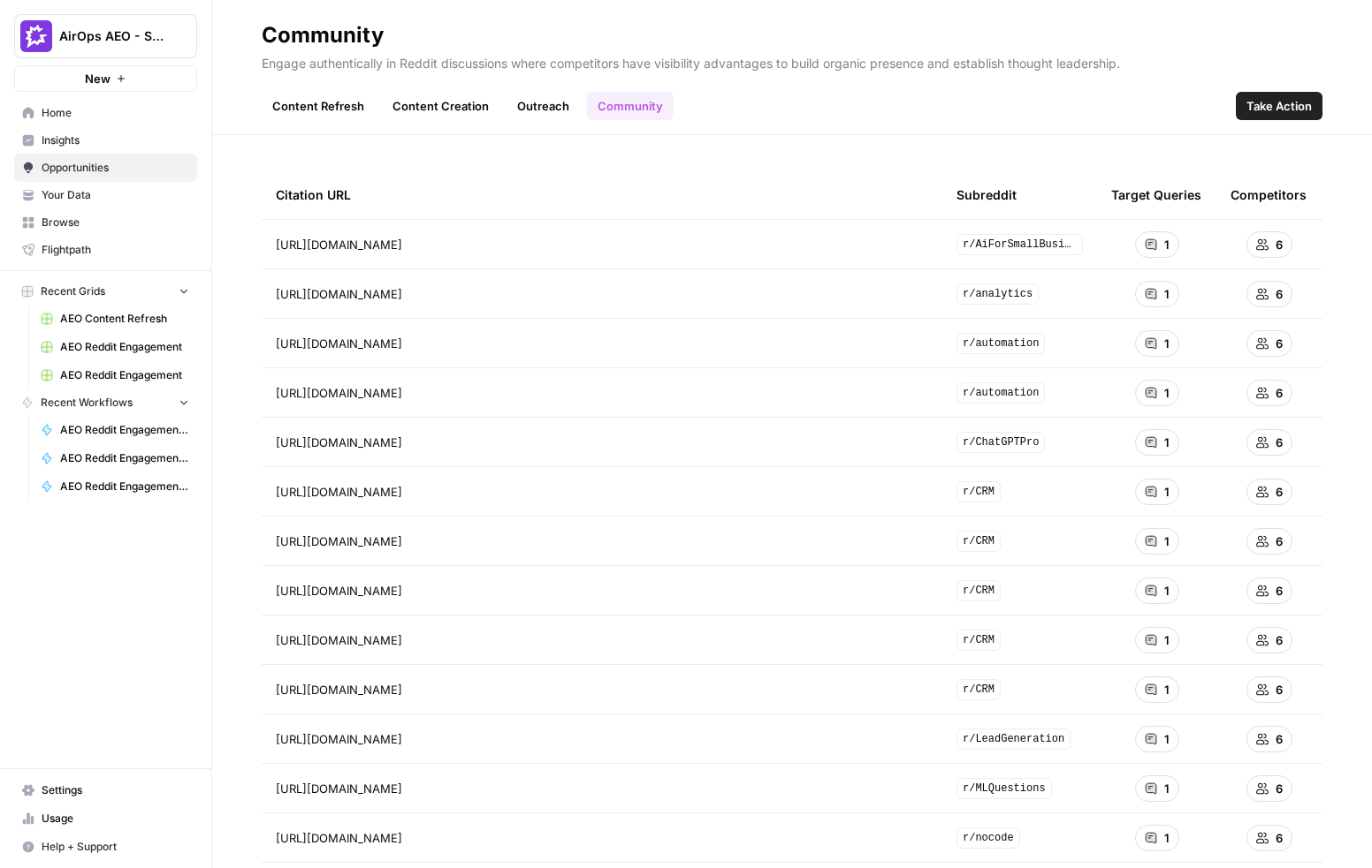
click at [1077, 149] on div "Citation URL Subreddit Target Queries Competitors [URL][DOMAIN_NAME] r/AiForSma…" at bounding box center [792, 501] width 1160 height 733
click at [295, 102] on link "Content Refresh" at bounding box center [318, 105] width 113 height 29
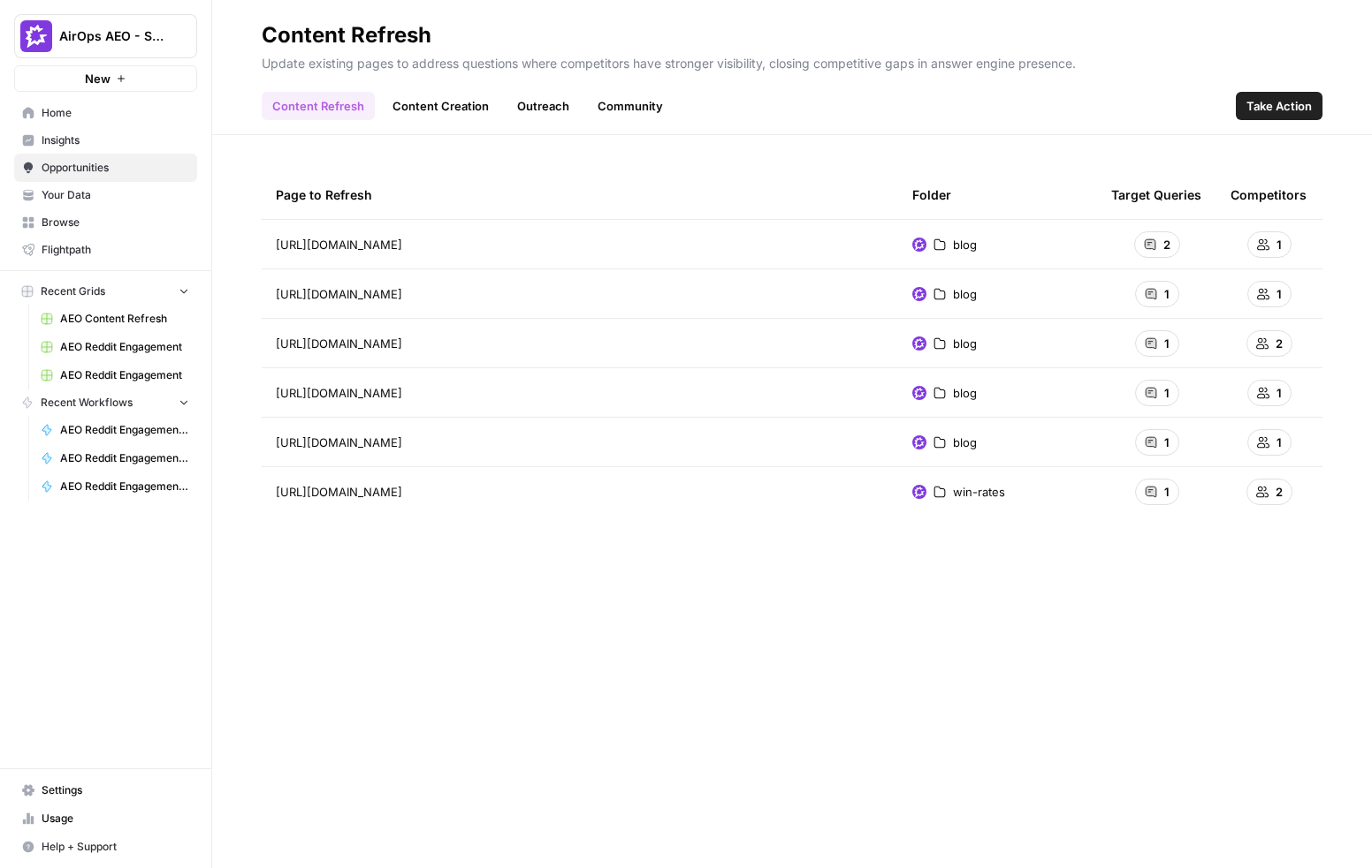
click at [436, 108] on link "Content Creation" at bounding box center [440, 105] width 117 height 29
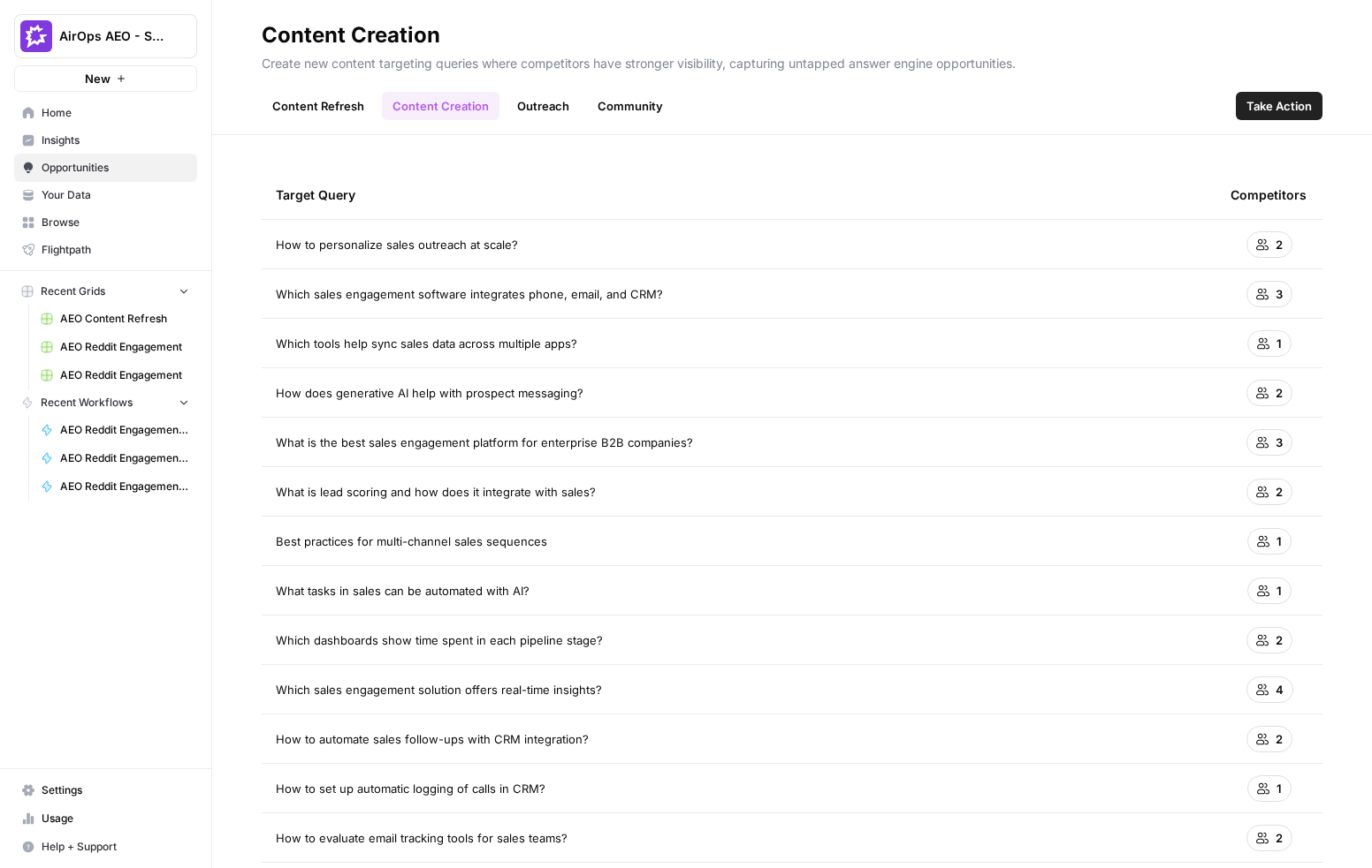
click at [535, 96] on link "Outreach" at bounding box center [542, 105] width 73 height 29
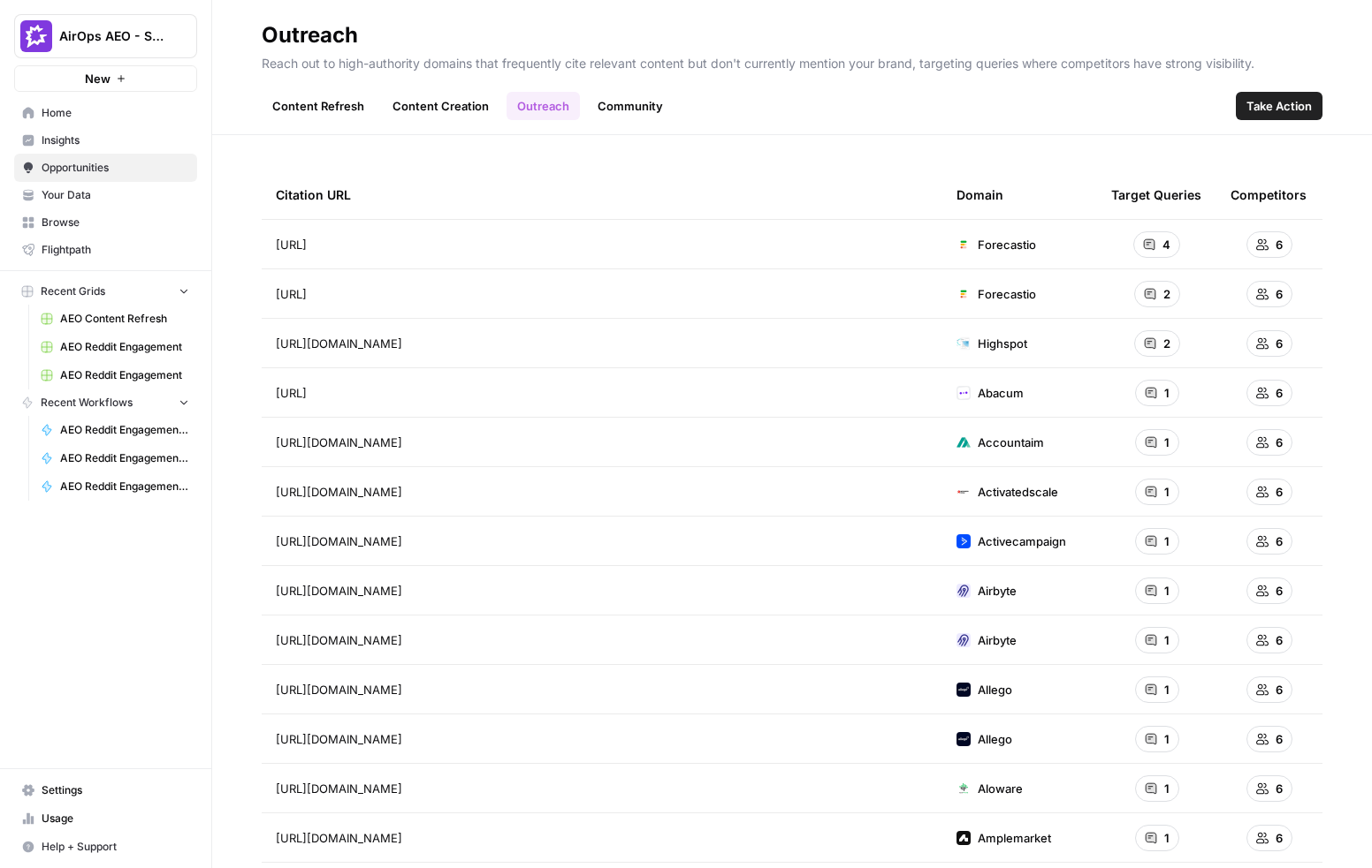
click at [640, 105] on link "Community" at bounding box center [630, 105] width 87 height 29
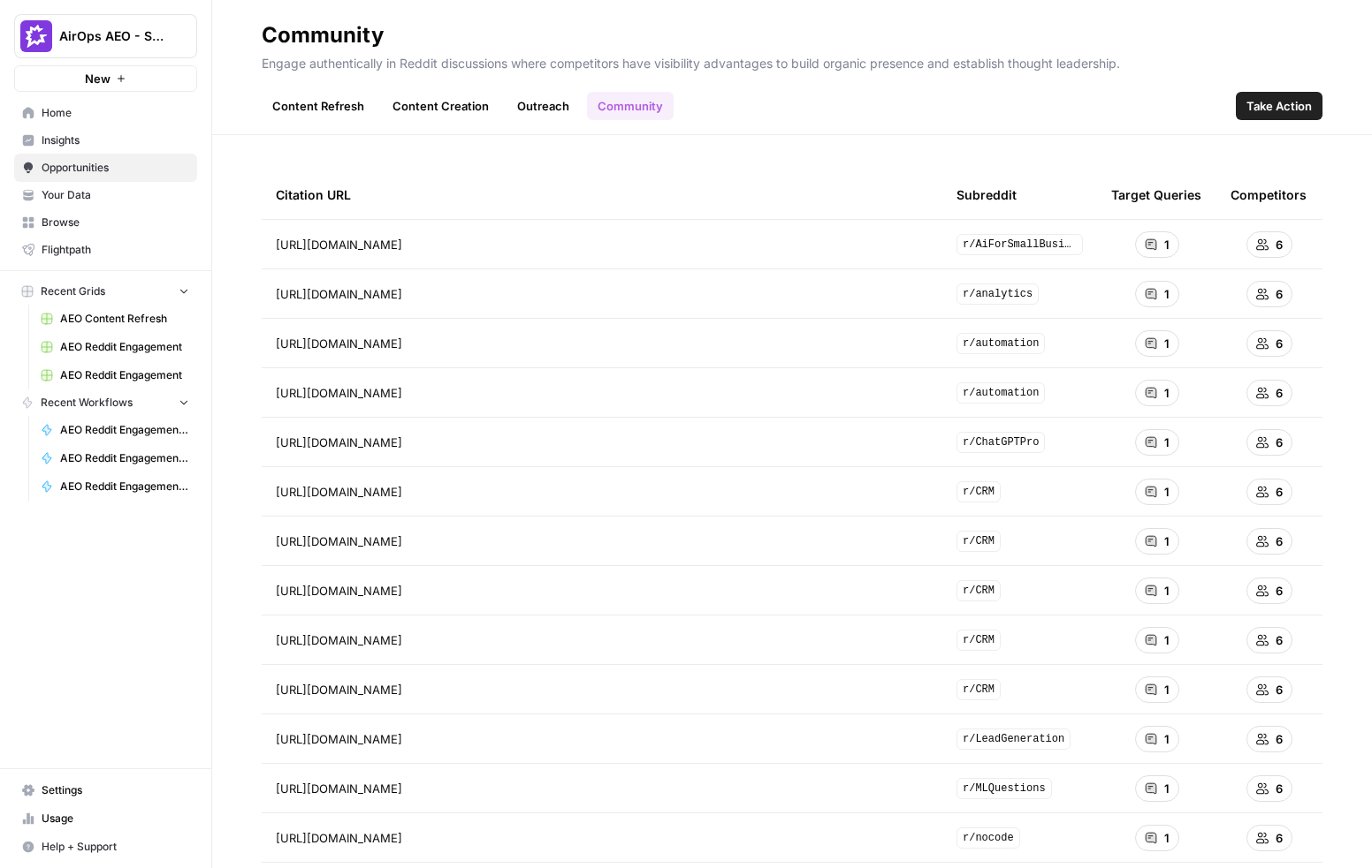
click at [1271, 105] on span "Take Action" at bounding box center [1279, 105] width 66 height 18
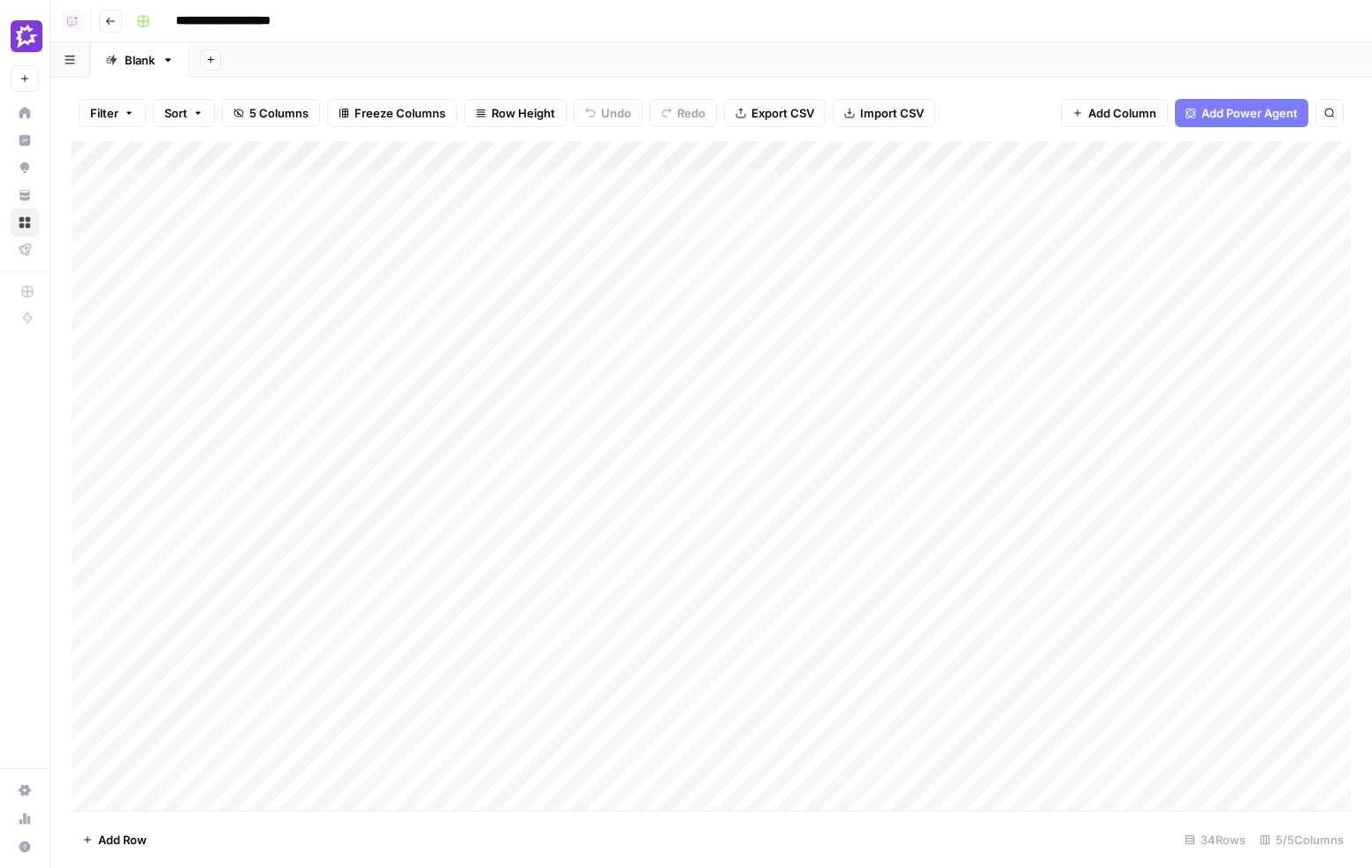
click at [572, 155] on div "Add Column" at bounding box center [710, 476] width 1279 height 669
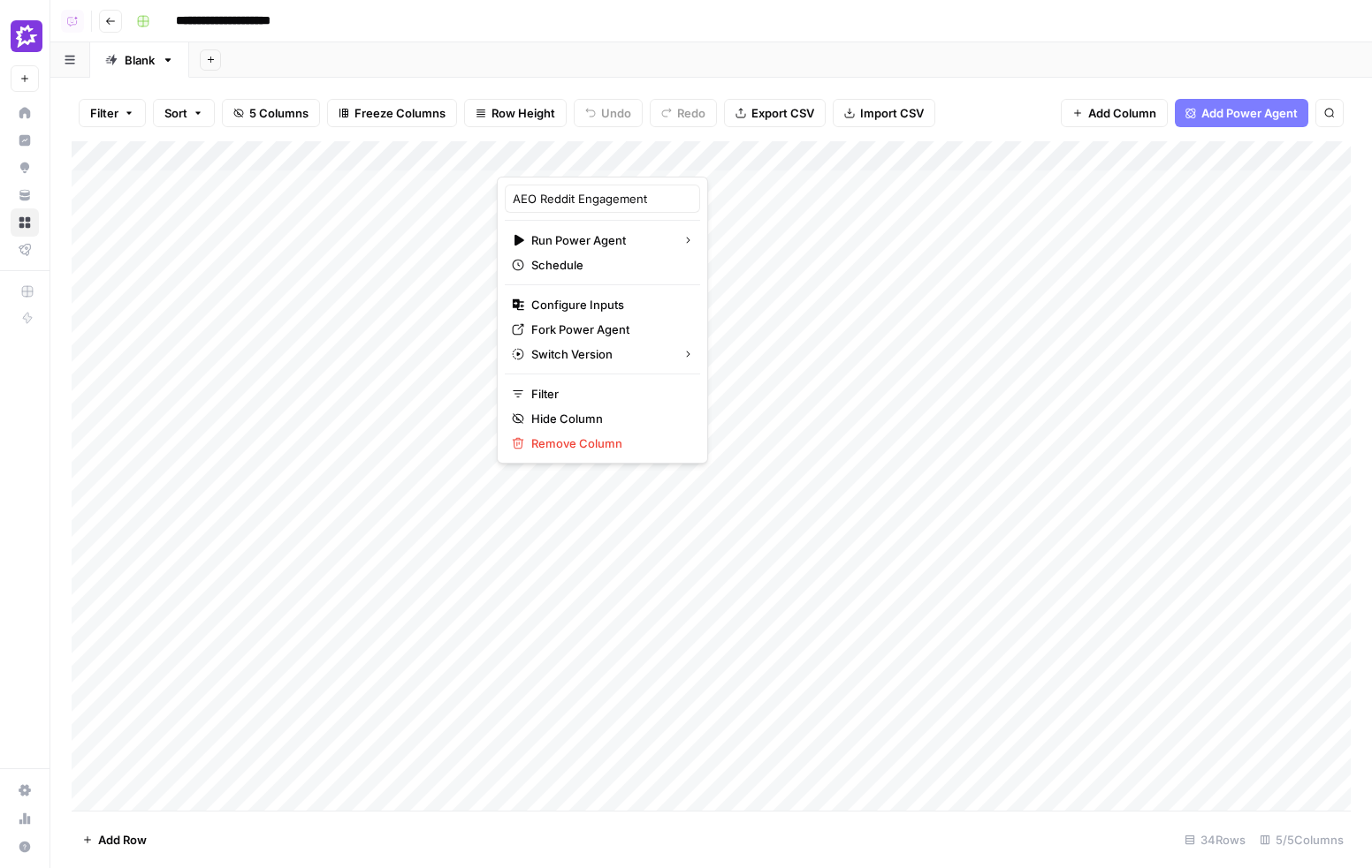
click at [90, 185] on div "Add Column" at bounding box center [710, 476] width 1279 height 669
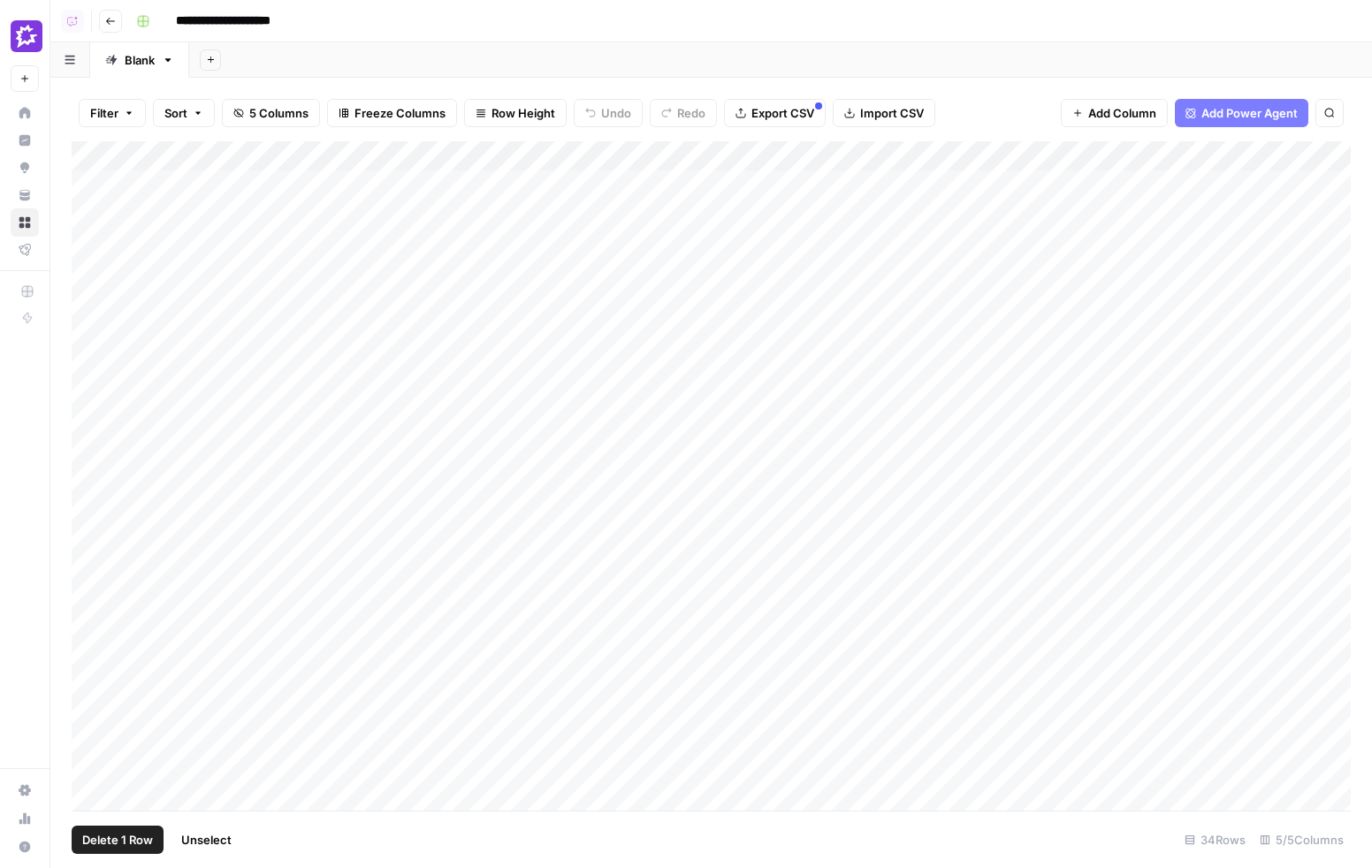
click at [90, 212] on div "Add Column" at bounding box center [710, 476] width 1279 height 669
click at [90, 247] on div "Add Column" at bounding box center [710, 476] width 1279 height 669
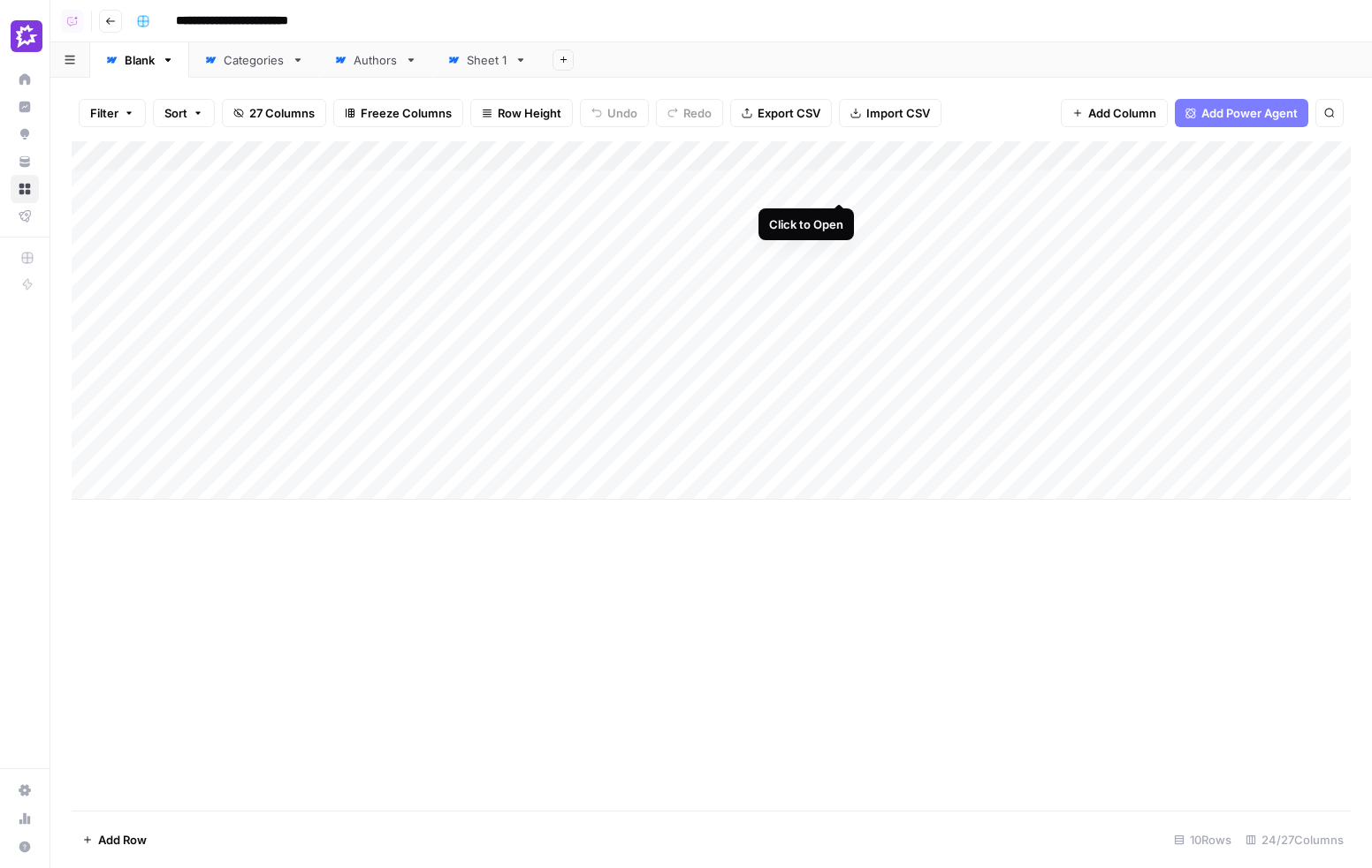
click at [844, 182] on div "Add Column" at bounding box center [710, 320] width 1279 height 358
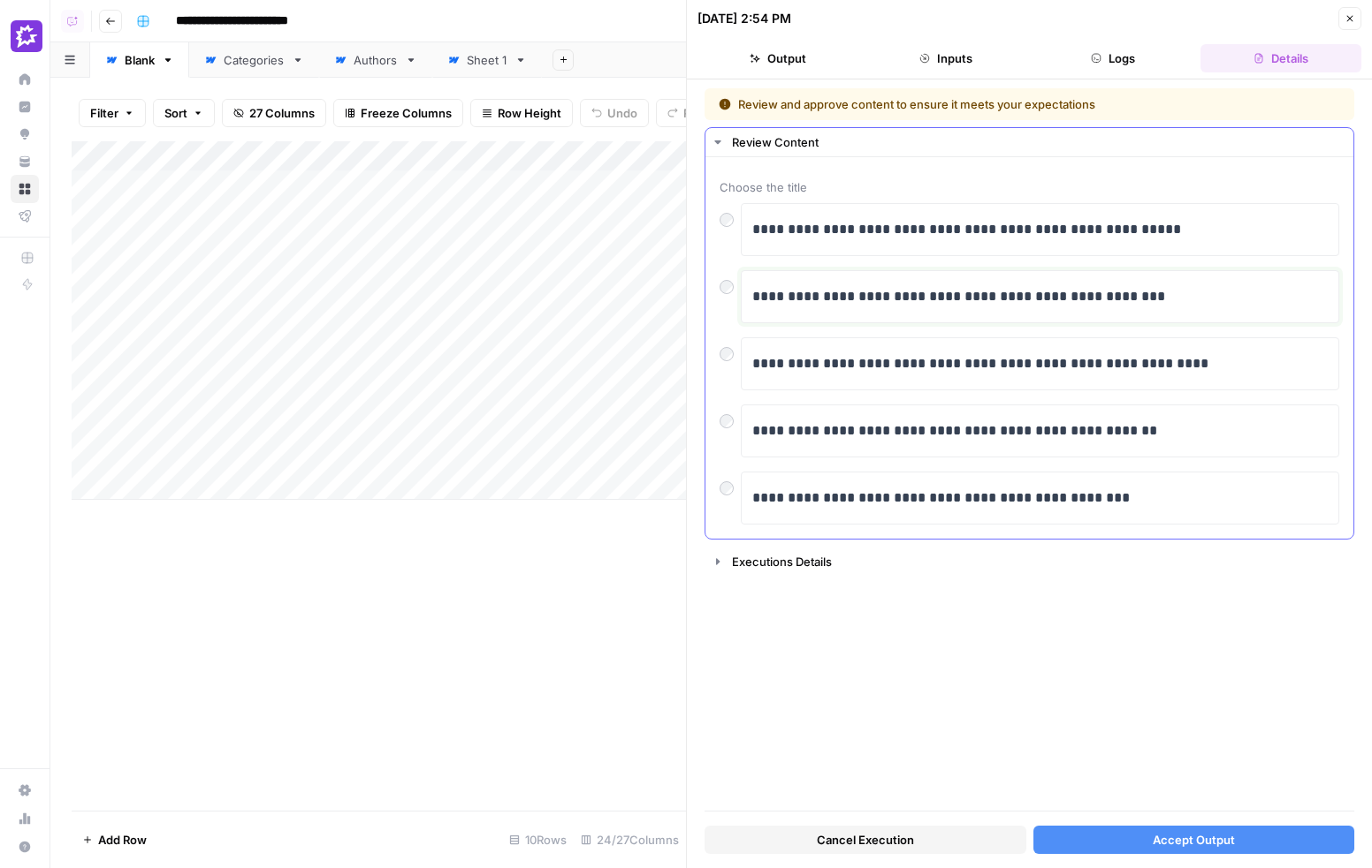
click at [1262, 307] on div "**********" at bounding box center [1039, 296] width 576 height 37
click at [1208, 296] on p "**********" at bounding box center [1040, 296] width 577 height 23
click at [1184, 838] on span "Accept Output" at bounding box center [1193, 839] width 82 height 18
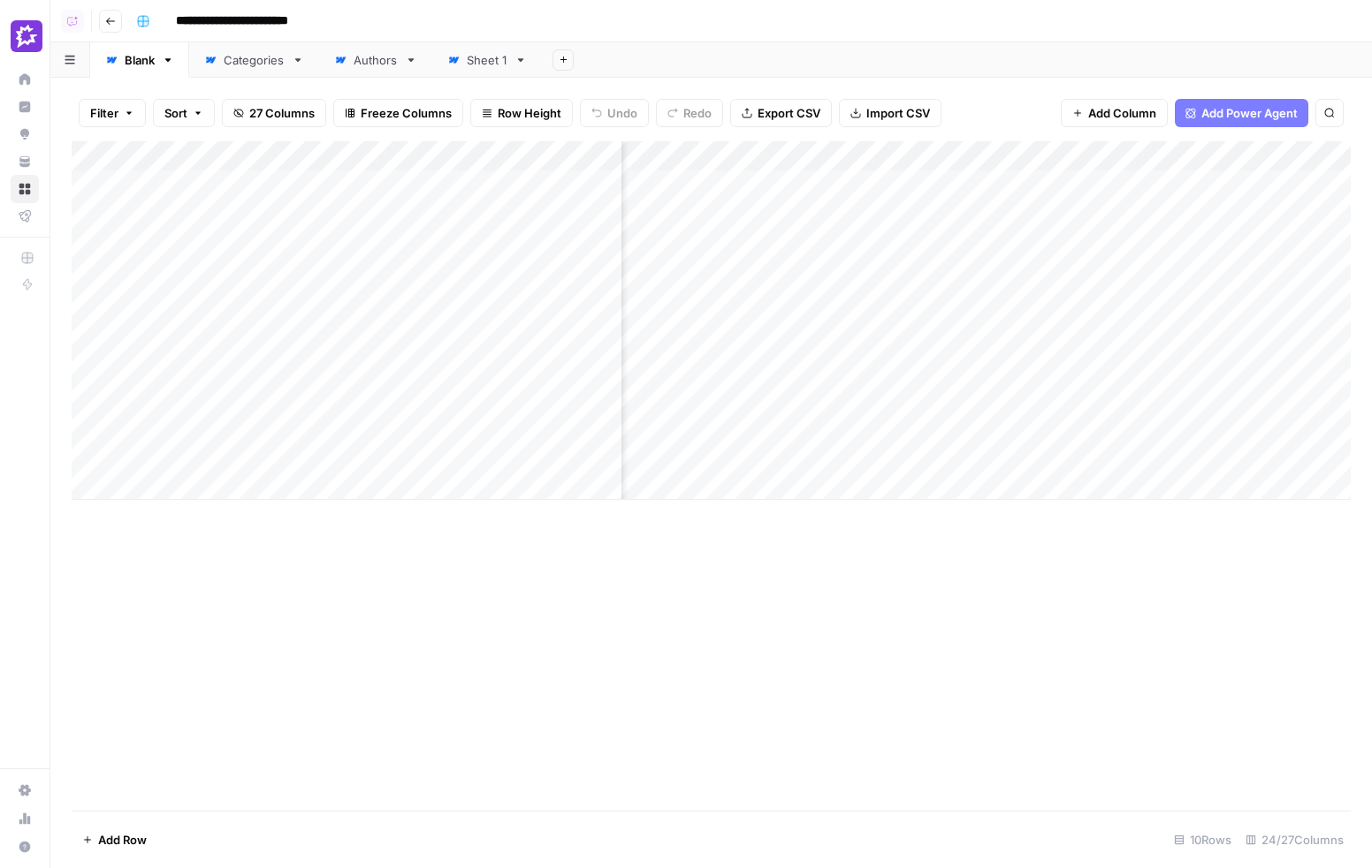
scroll to position [0, 873]
click at [865, 246] on div "Add Column" at bounding box center [710, 320] width 1279 height 358
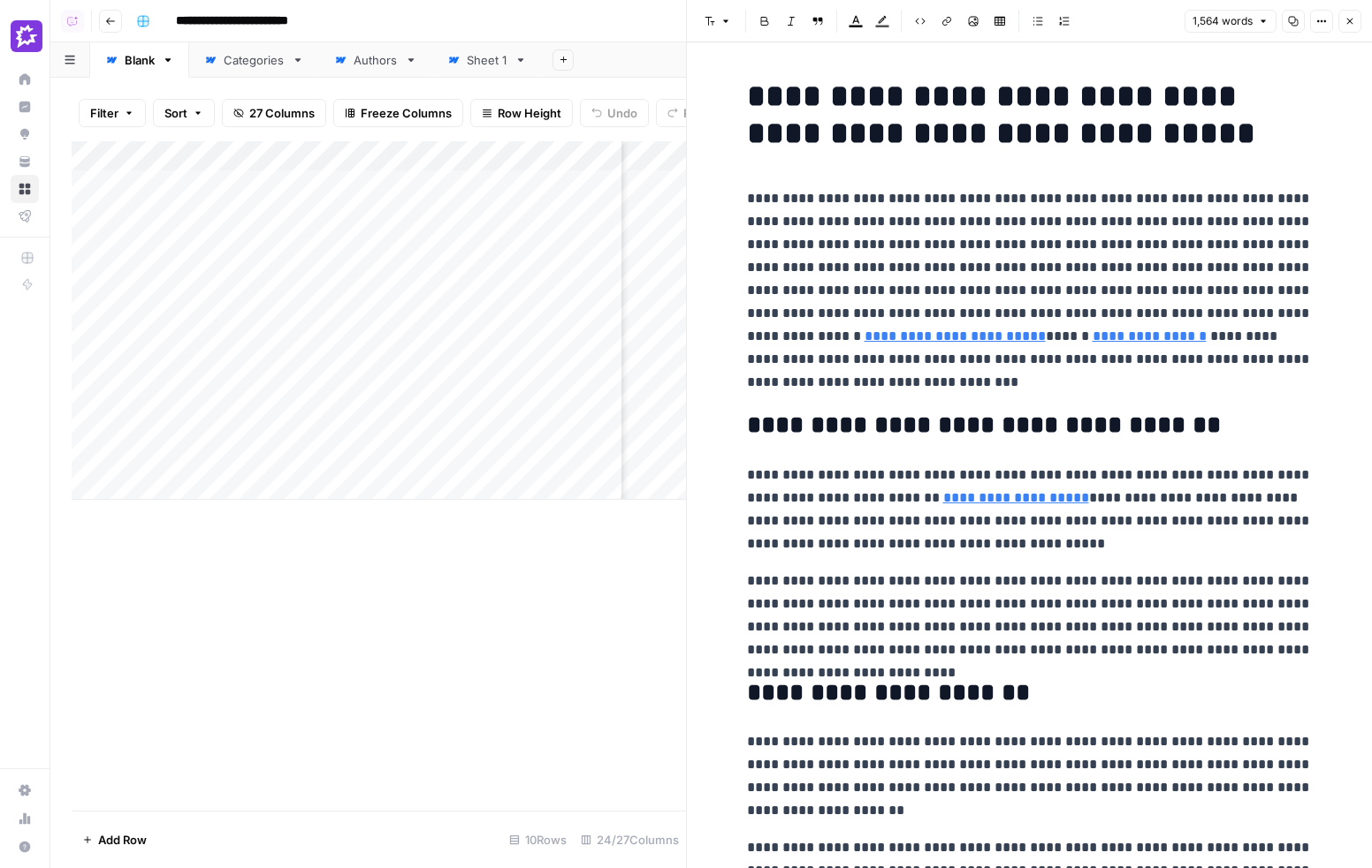
click at [975, 243] on p "**********" at bounding box center [1029, 291] width 565 height 207
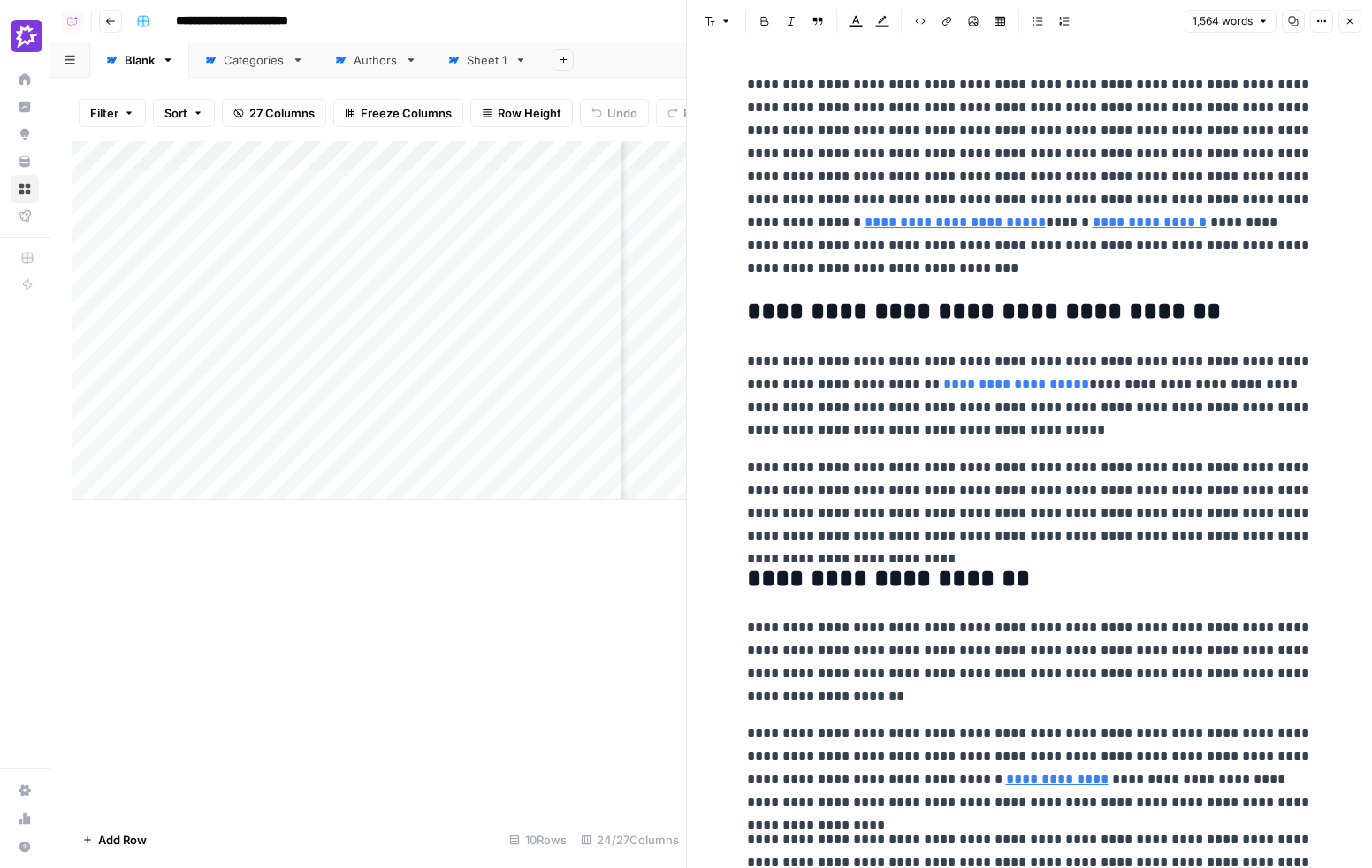
click at [1302, 538] on p "**********" at bounding box center [1029, 501] width 565 height 91
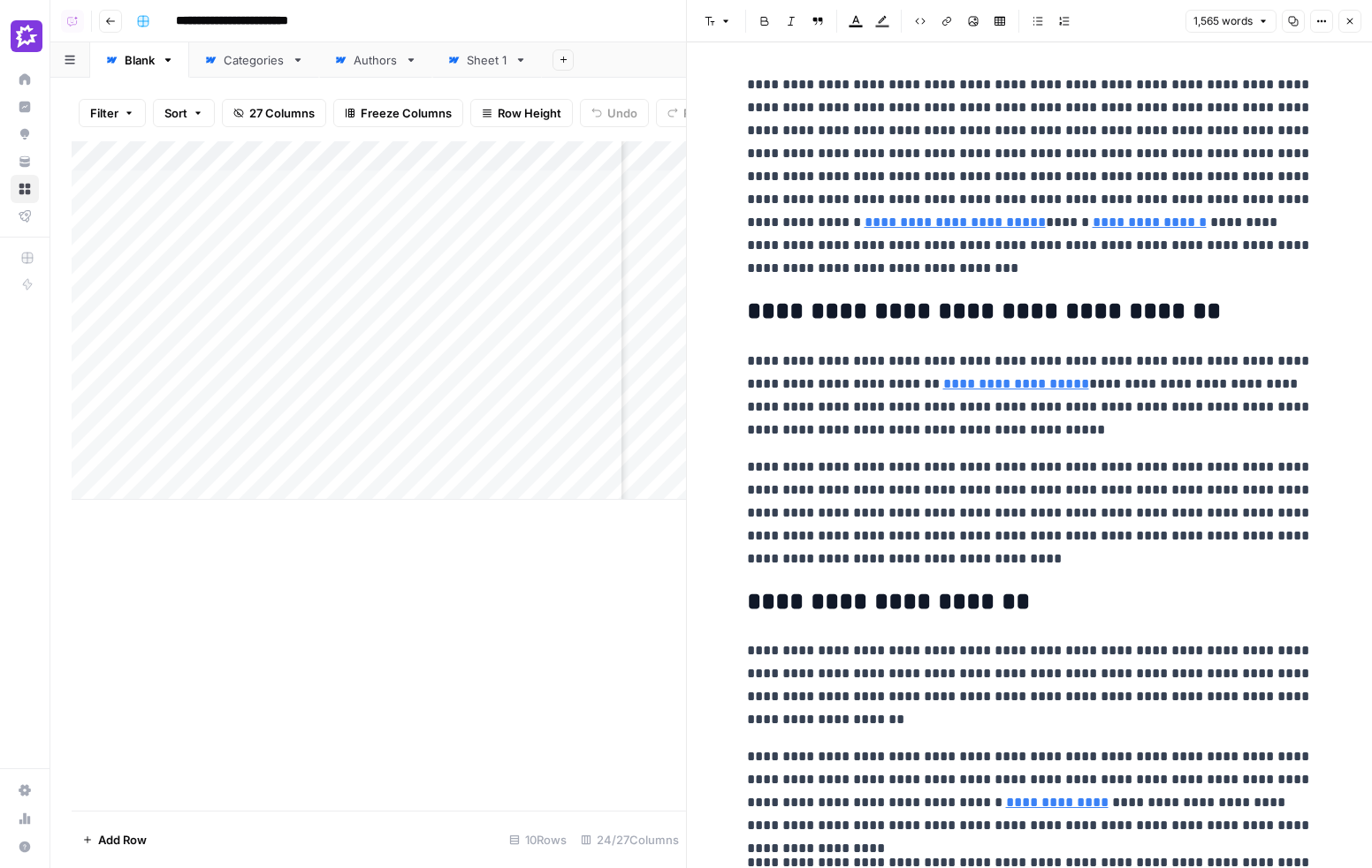
click at [808, 559] on p "**********" at bounding box center [1029, 513] width 565 height 115
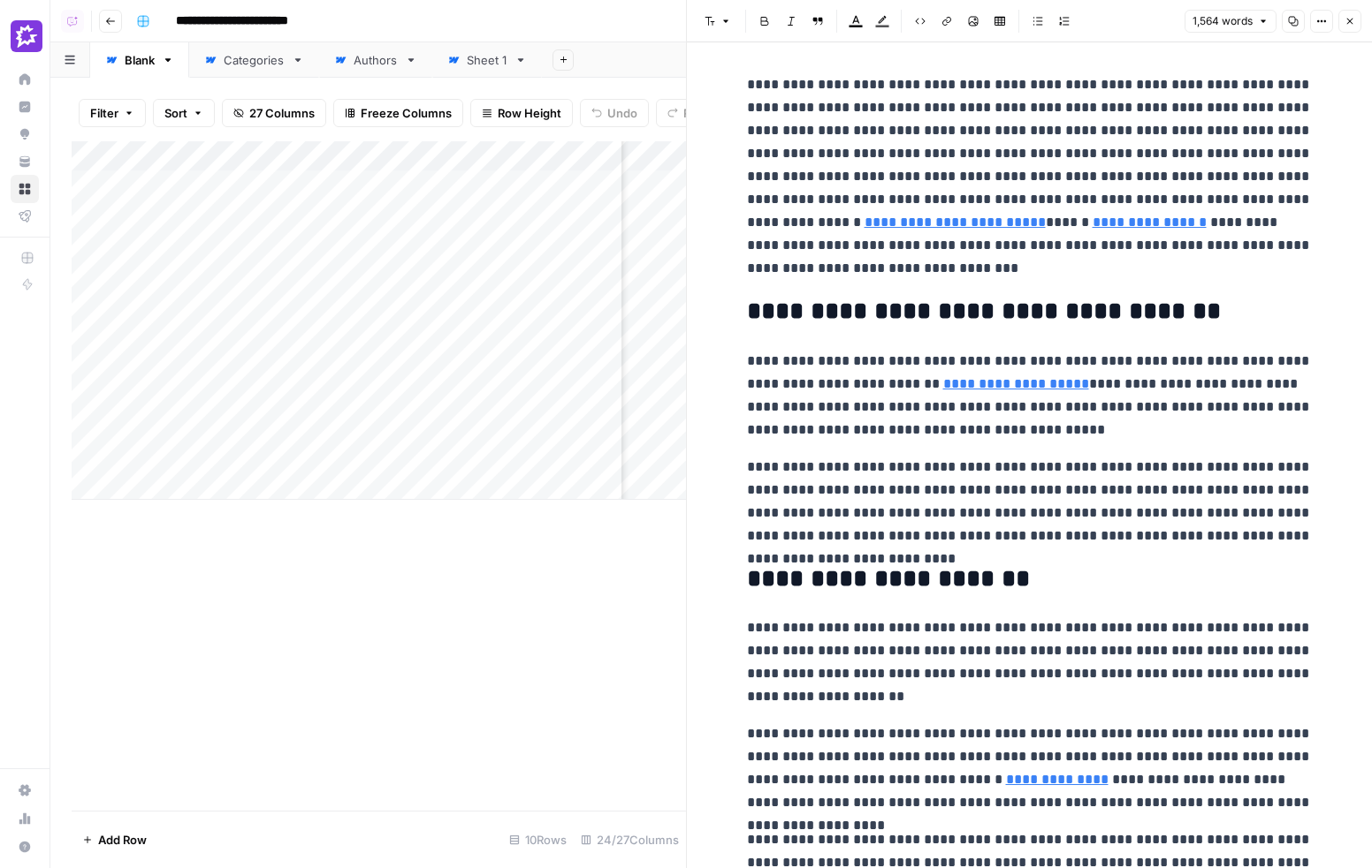
click at [865, 502] on p "**********" at bounding box center [1029, 501] width 565 height 91
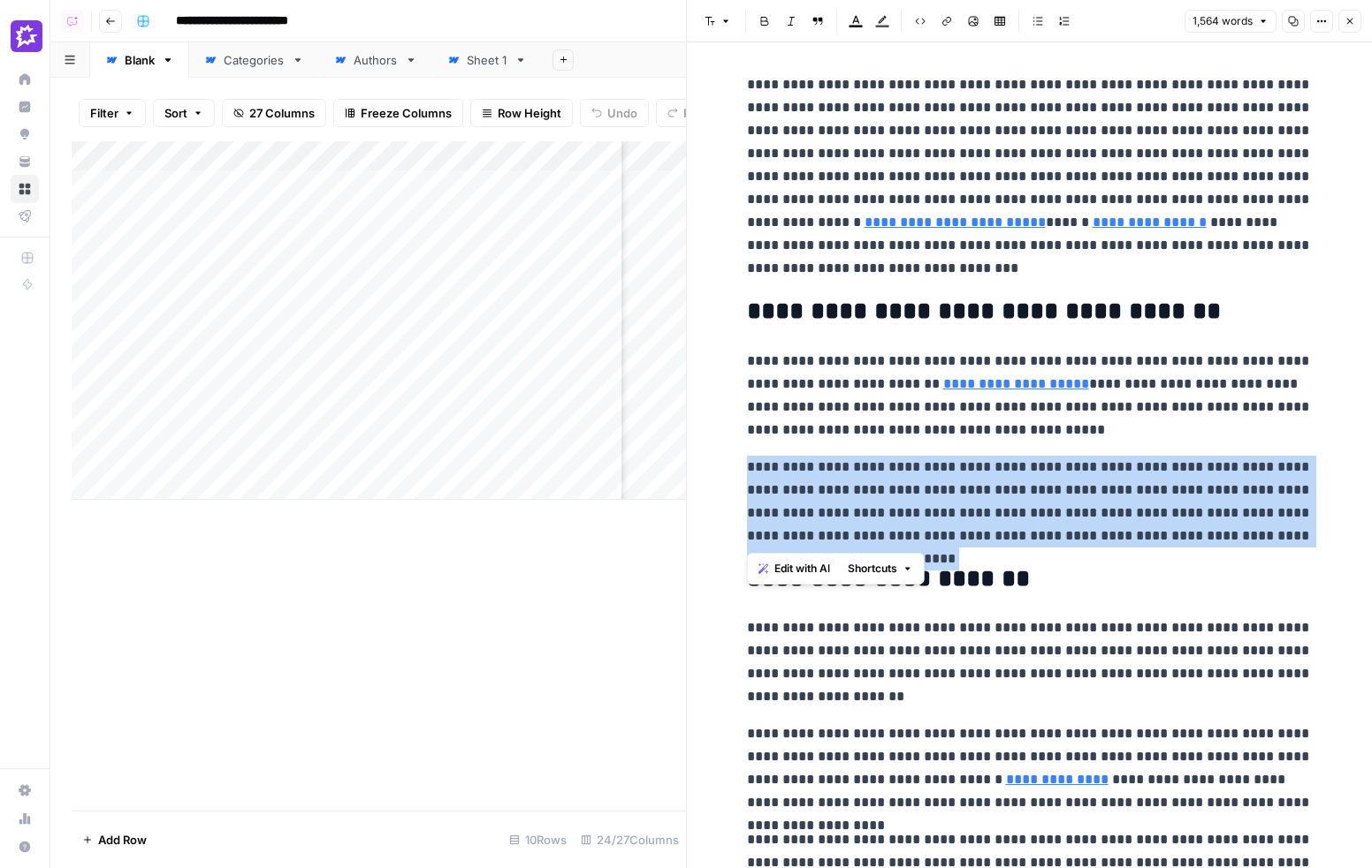
click at [865, 502] on p "**********" at bounding box center [1029, 501] width 565 height 91
click at [807, 574] on span "Edit with AI" at bounding box center [802, 568] width 55 height 16
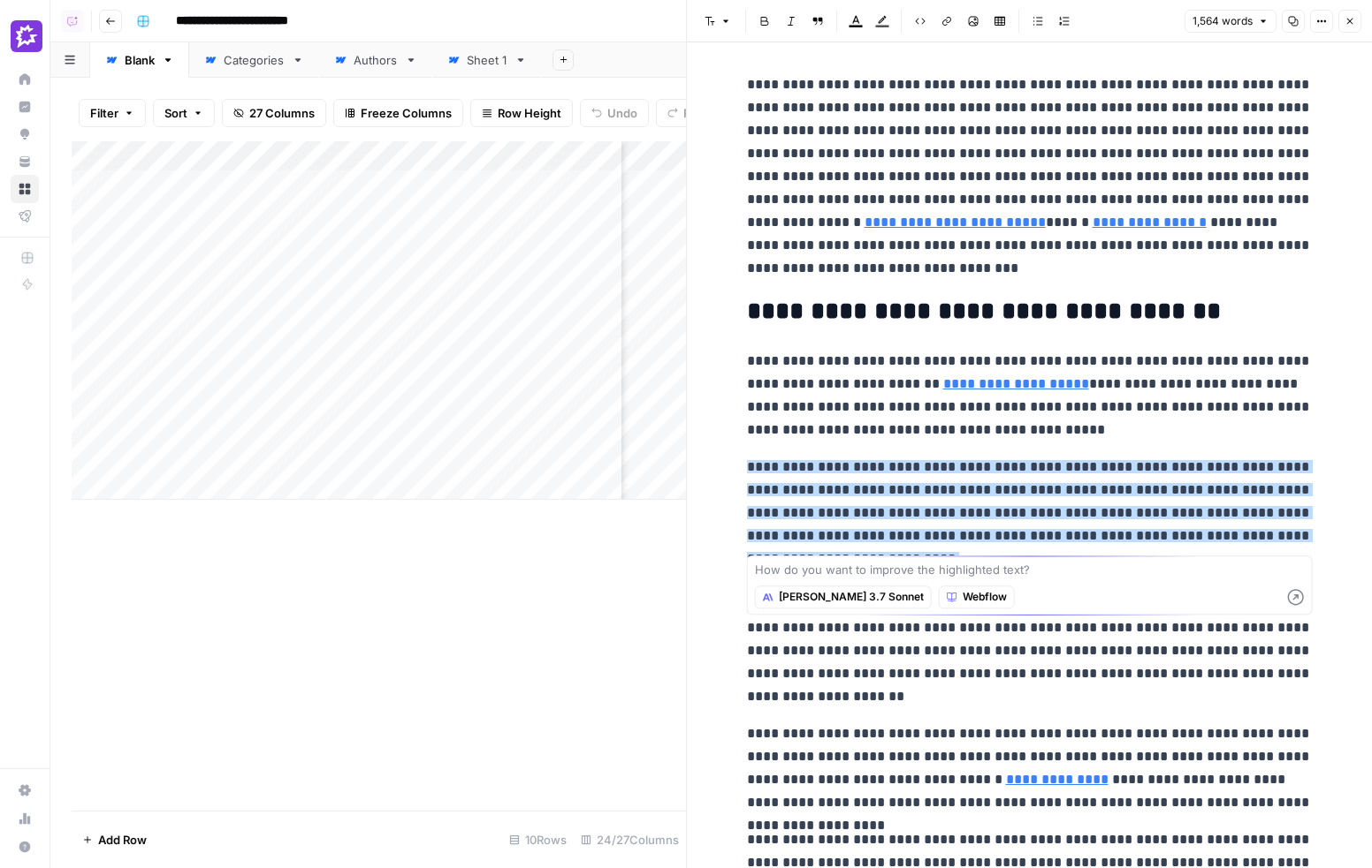
click at [802, 605] on span "[PERSON_NAME] 3.7 Sonnet" at bounding box center [851, 597] width 145 height 16
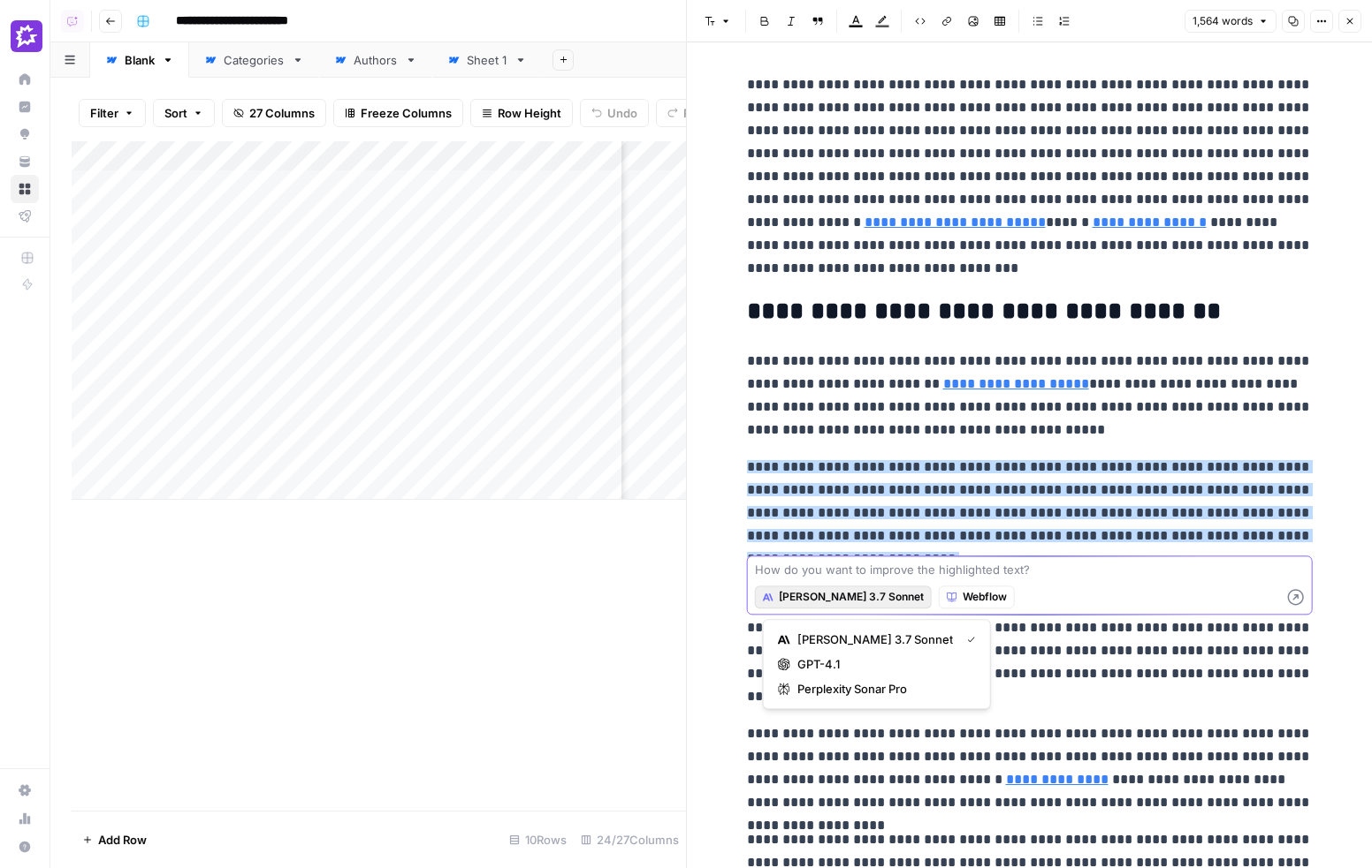
click at [837, 579] on textarea at bounding box center [1029, 569] width 550 height 18
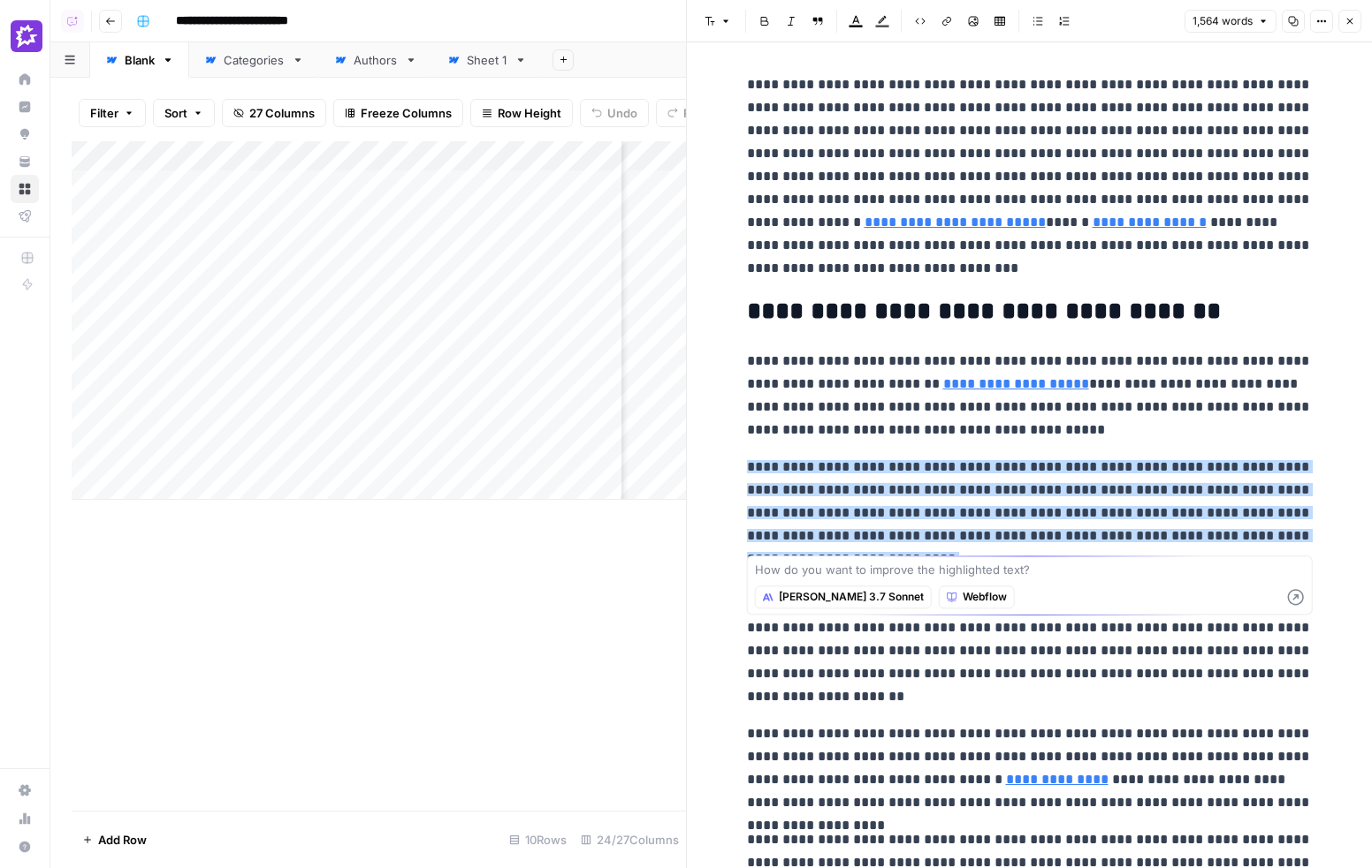
click at [891, 481] on span "**********" at bounding box center [1029, 512] width 565 height 105
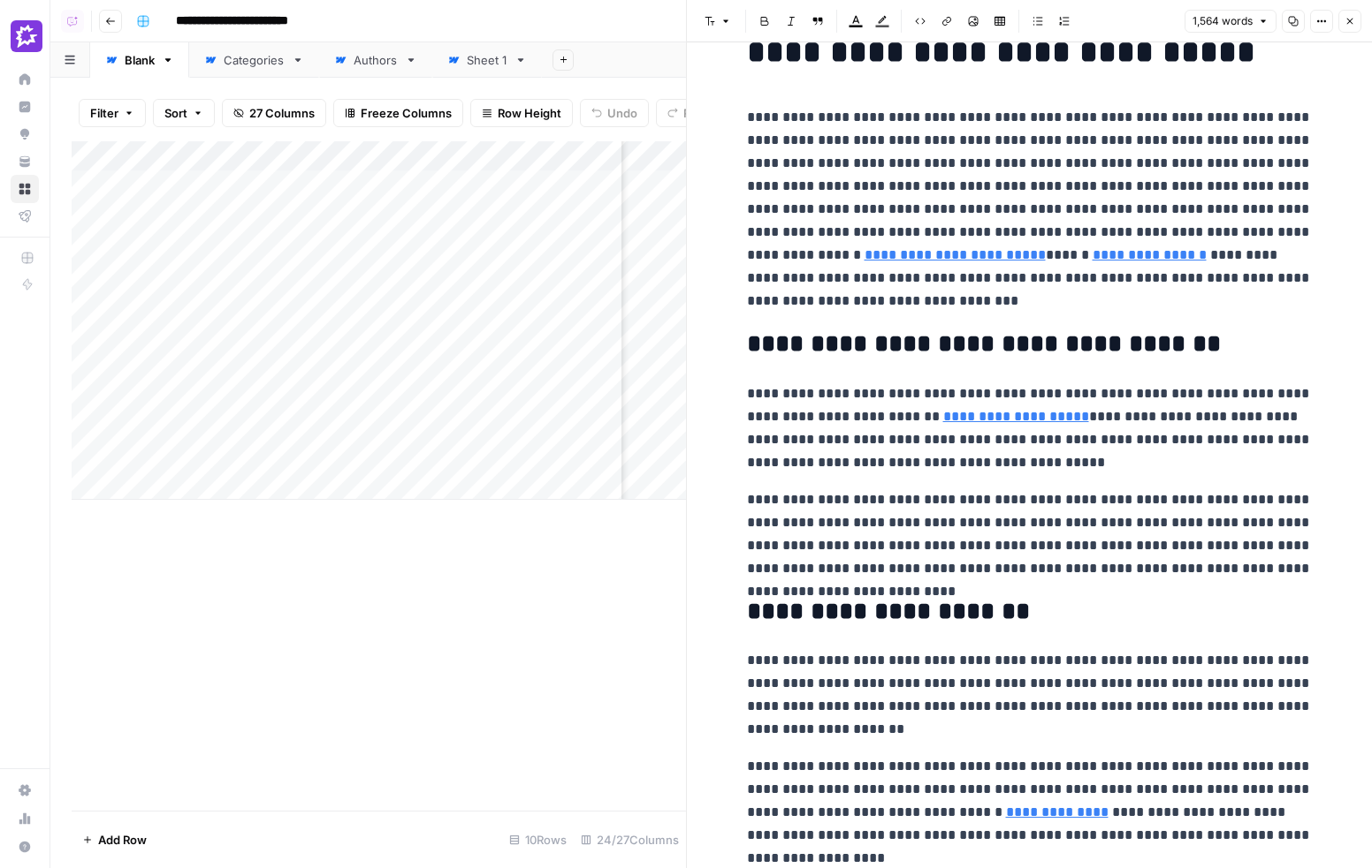
scroll to position [0, 0]
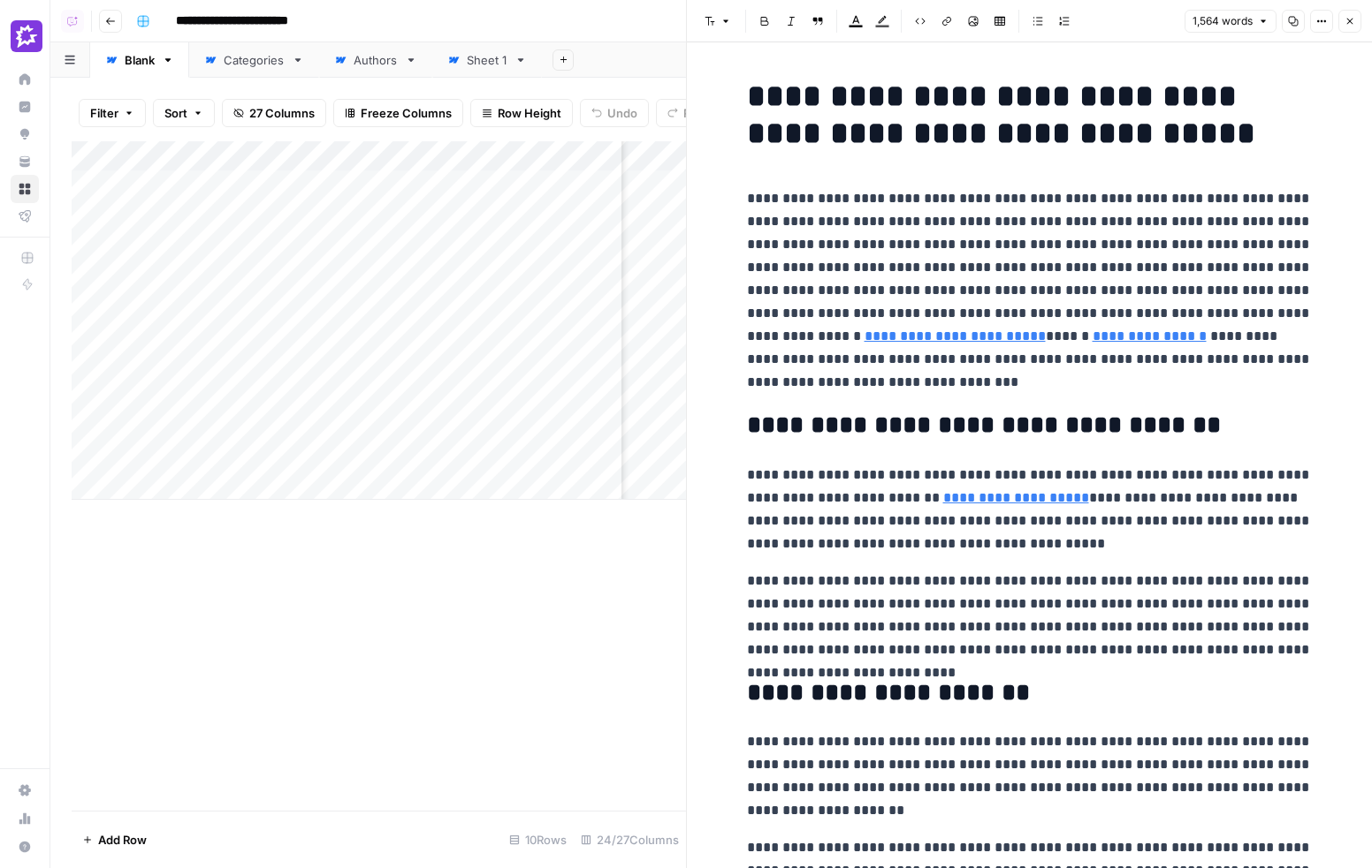
click at [1347, 21] on icon "button" at bounding box center [1349, 20] width 10 height 10
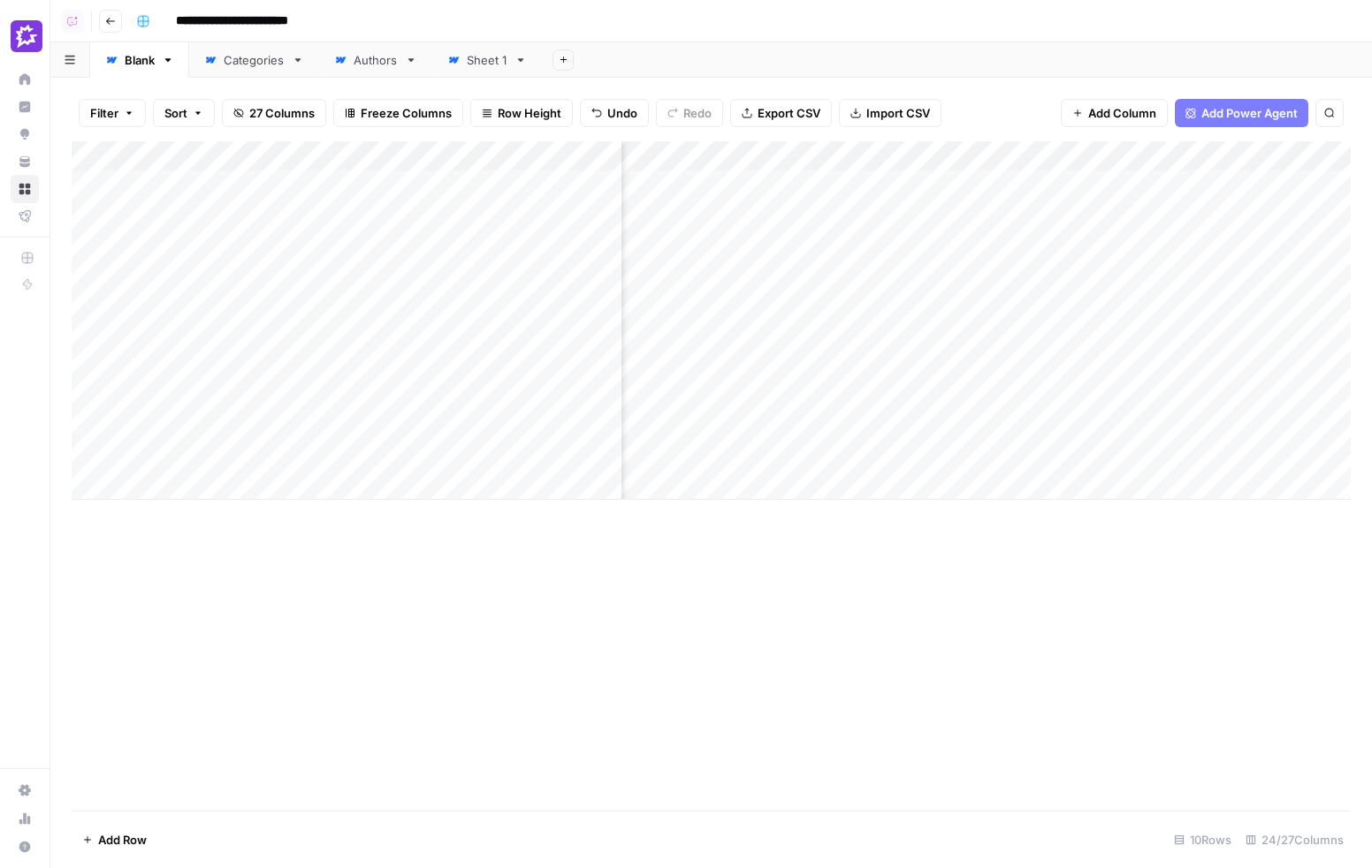
click at [992, 114] on div "Filter Sort 27 Columns Freeze Columns Row Height Undo Redo Export CSV Import CS…" at bounding box center [710, 113] width 1279 height 56
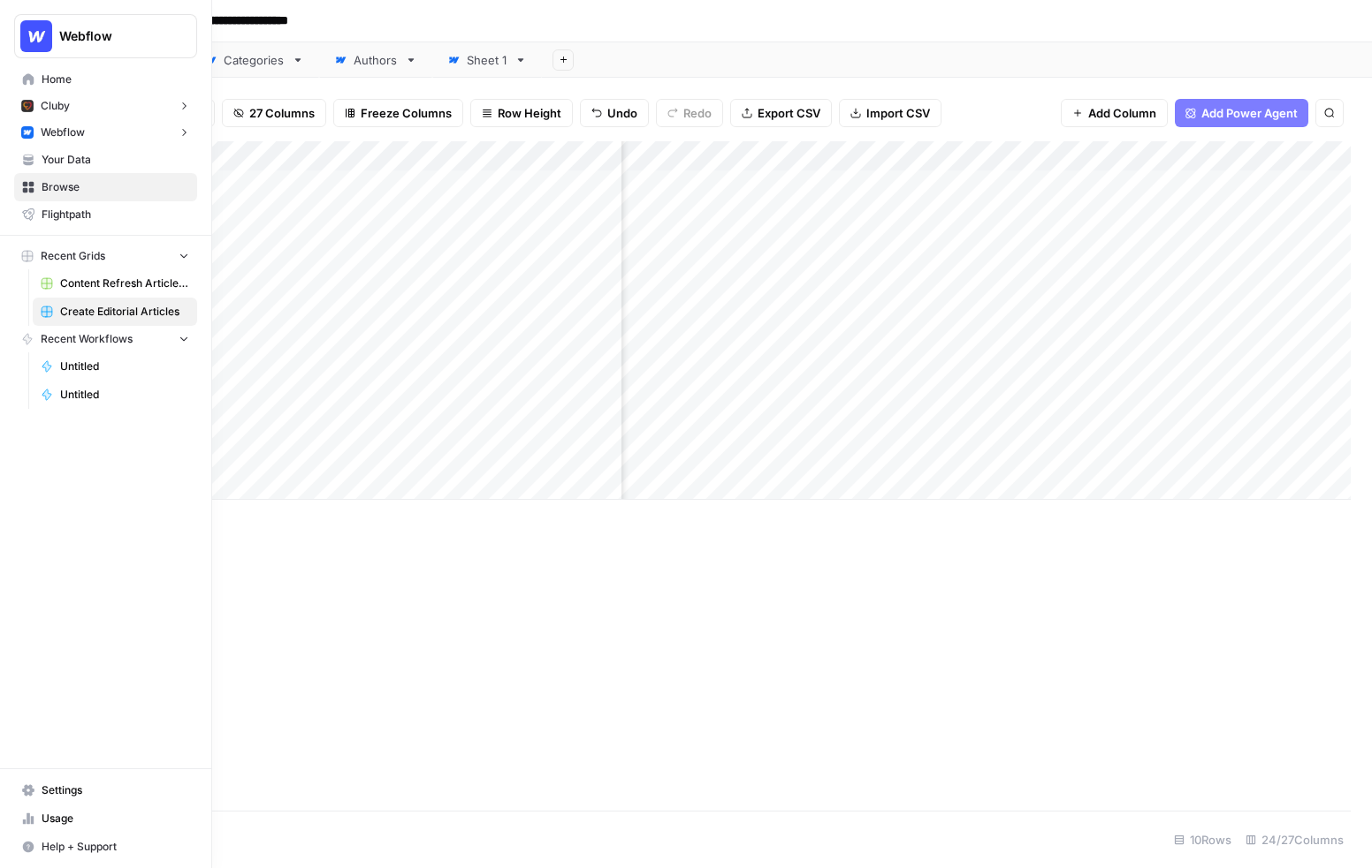
click at [58, 160] on span "Your Data" at bounding box center [115, 160] width 148 height 16
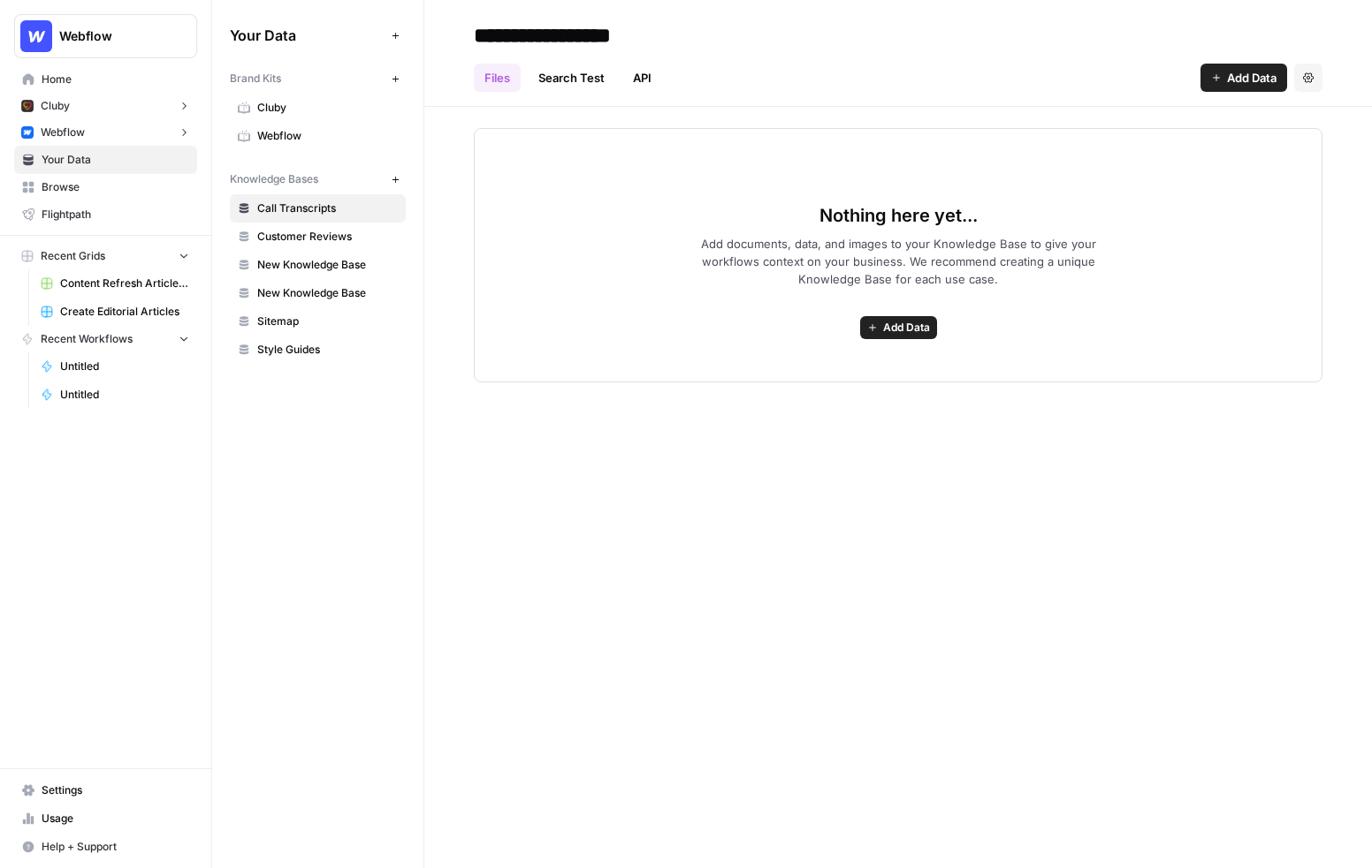
click at [644, 72] on link "API" at bounding box center [641, 78] width 40 height 29
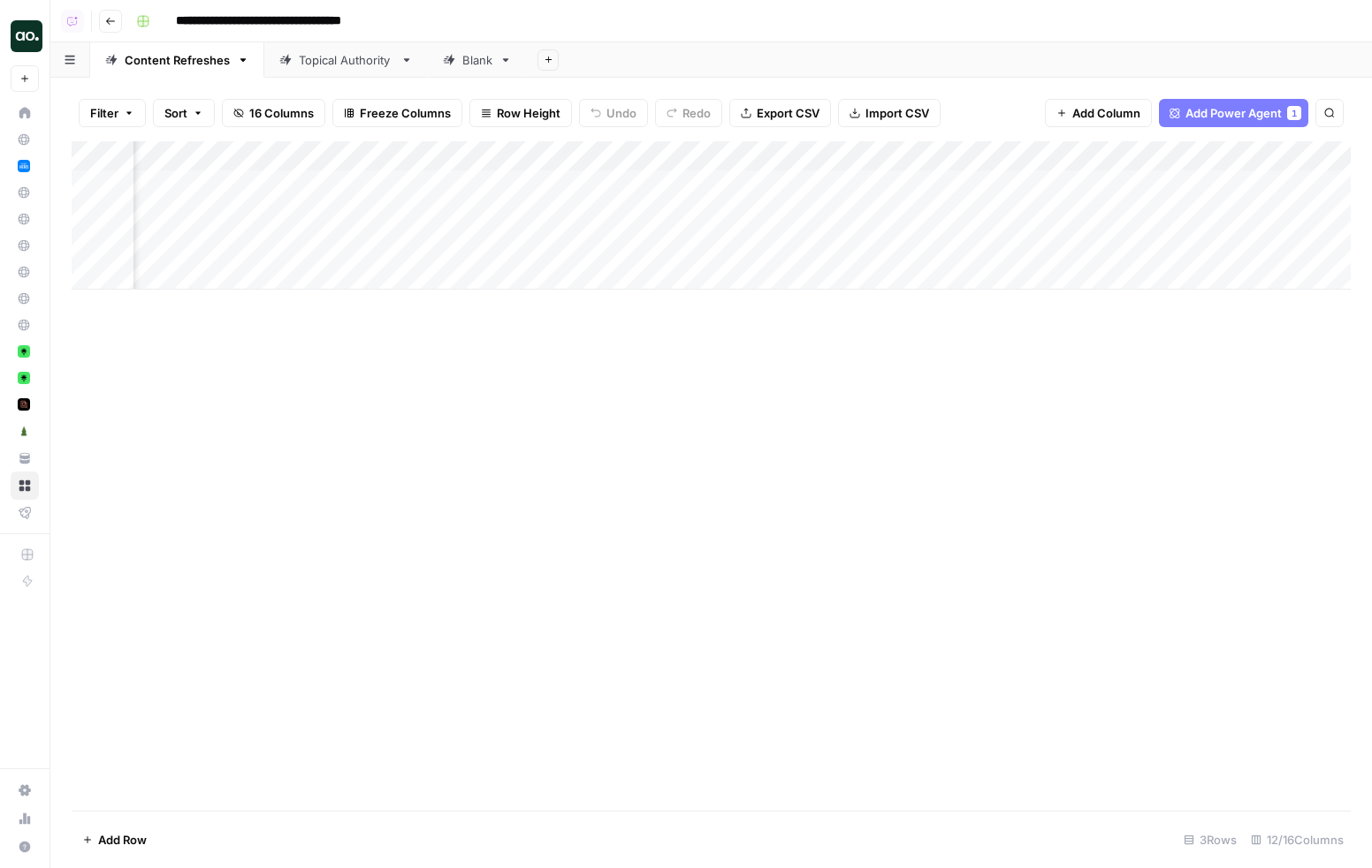
scroll to position [0, 625]
click at [668, 183] on div "Add Column" at bounding box center [710, 215] width 1279 height 149
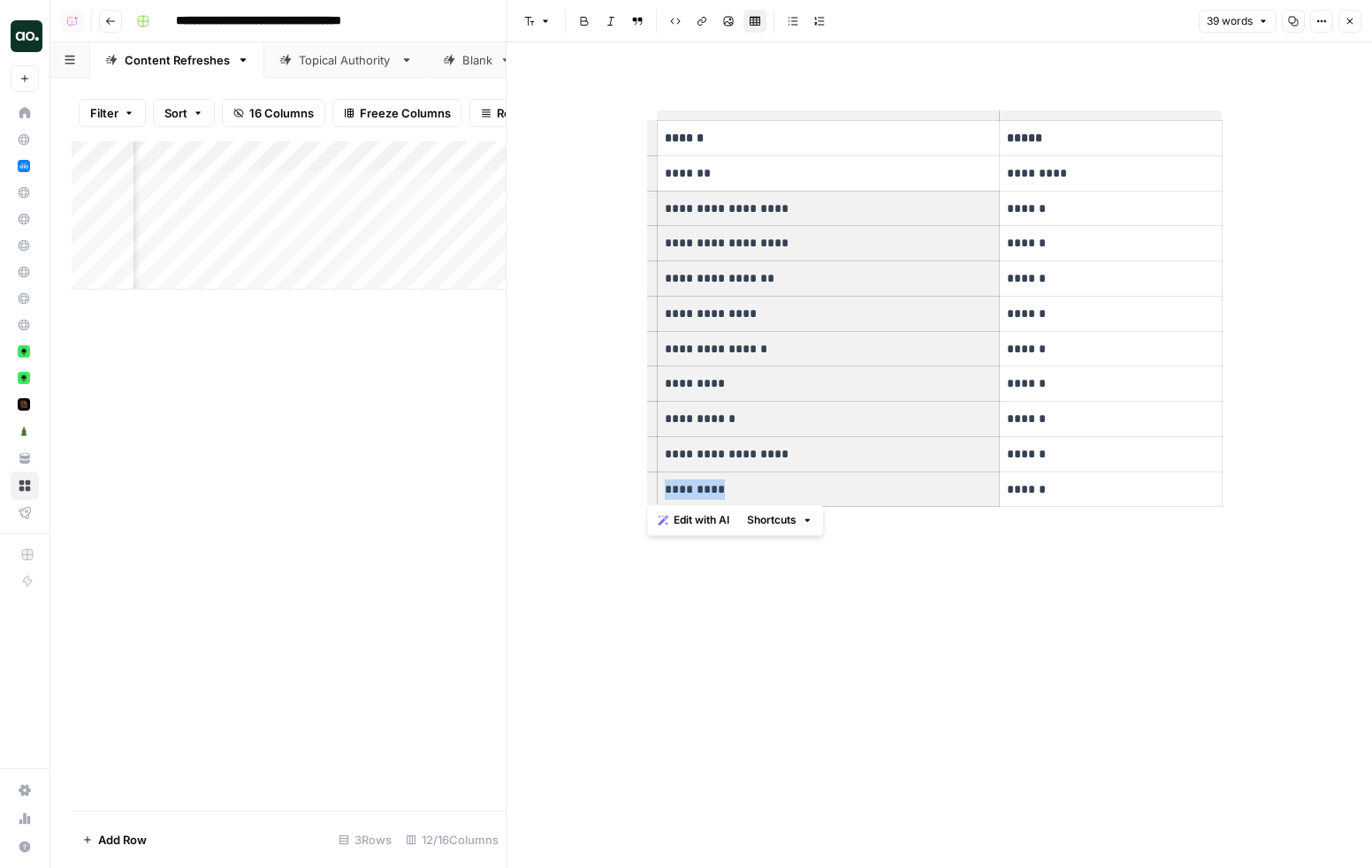
drag, startPoint x: 663, startPoint y: 204, endPoint x: 860, endPoint y: 491, distance: 348.1
click at [860, 491] on tbody "**********" at bounding box center [940, 314] width 565 height 386
click at [1348, 22] on icon "button" at bounding box center [1350, 21] width 6 height 6
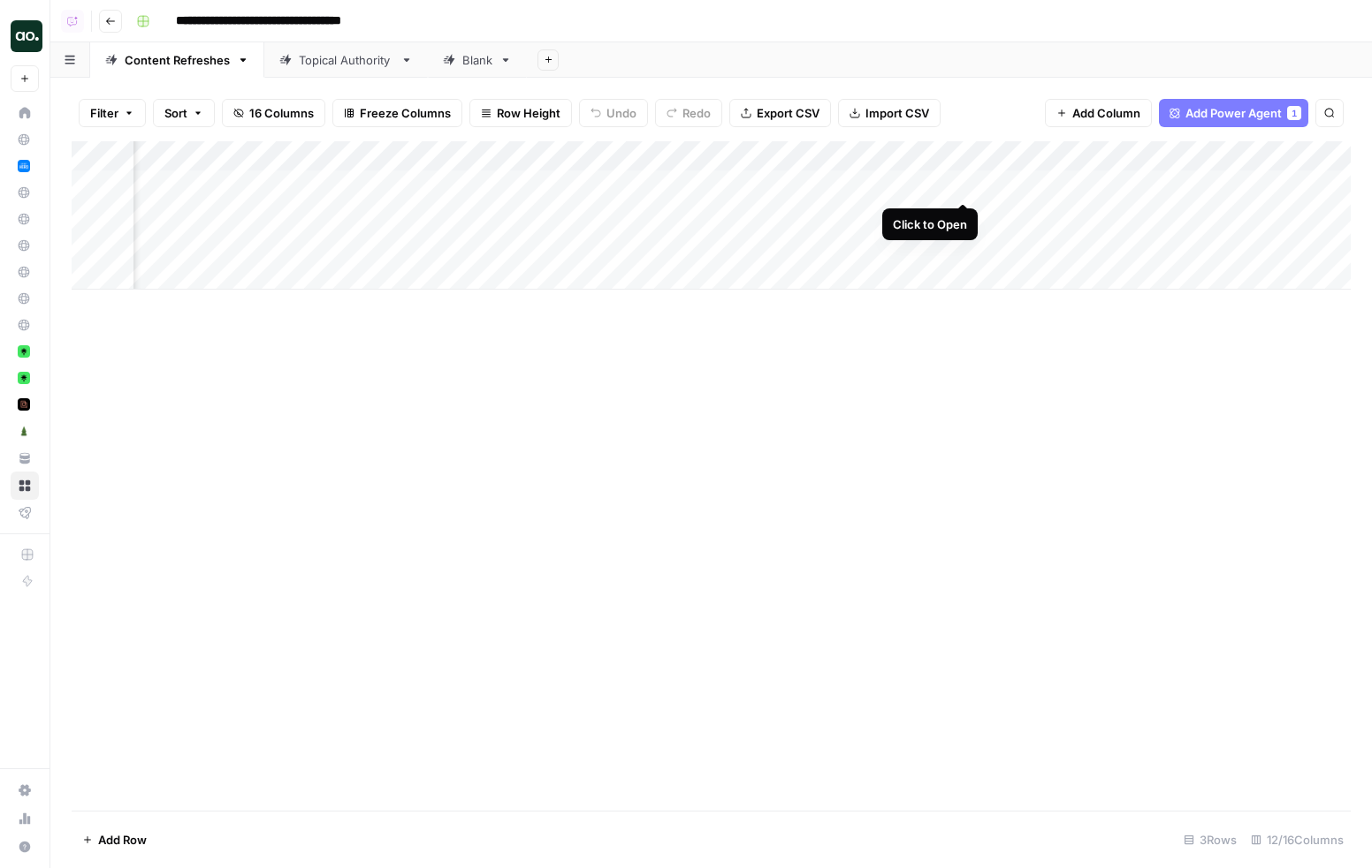
click at [965, 182] on div "Add Column" at bounding box center [710, 215] width 1279 height 149
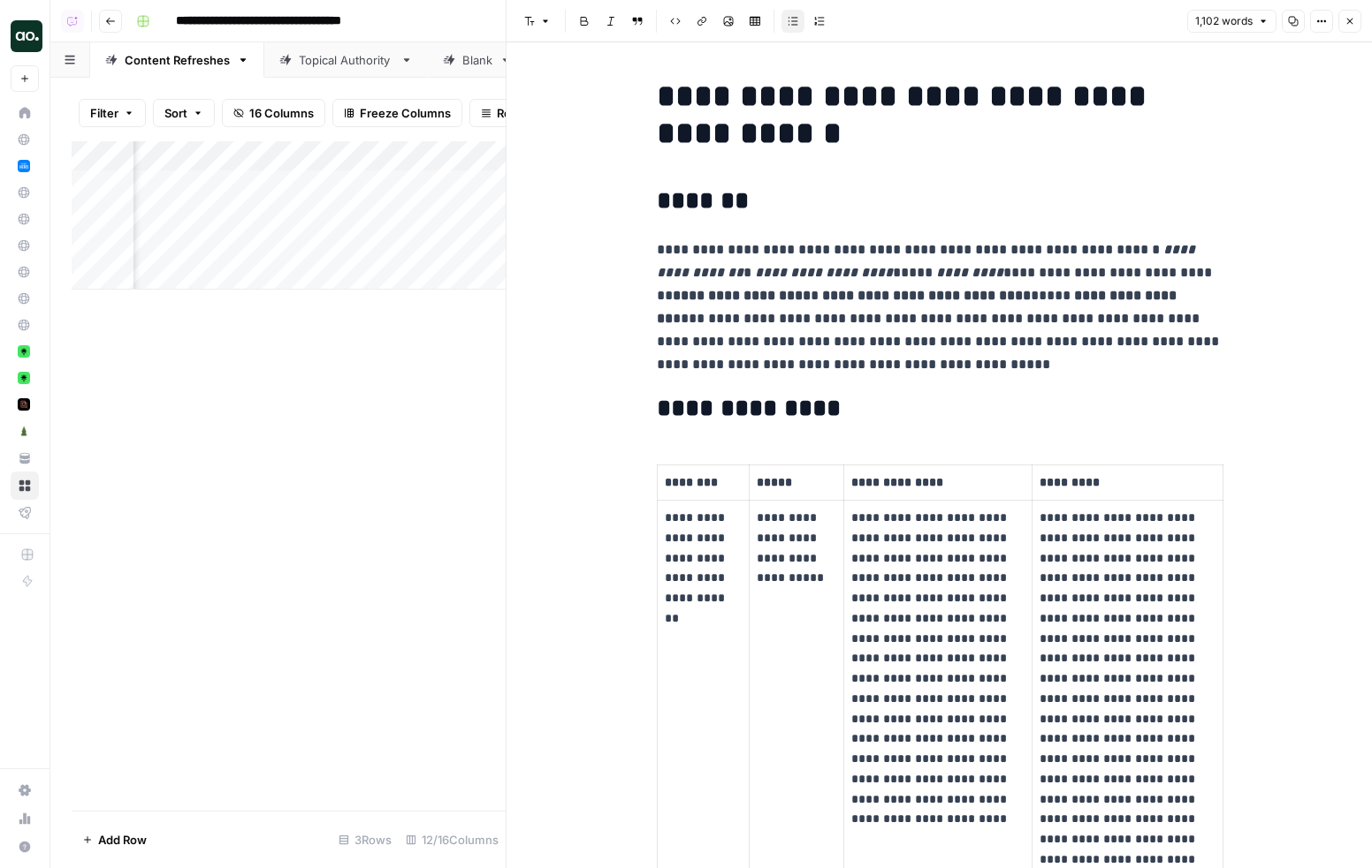
click at [878, 238] on p "**********" at bounding box center [940, 307] width 565 height 138
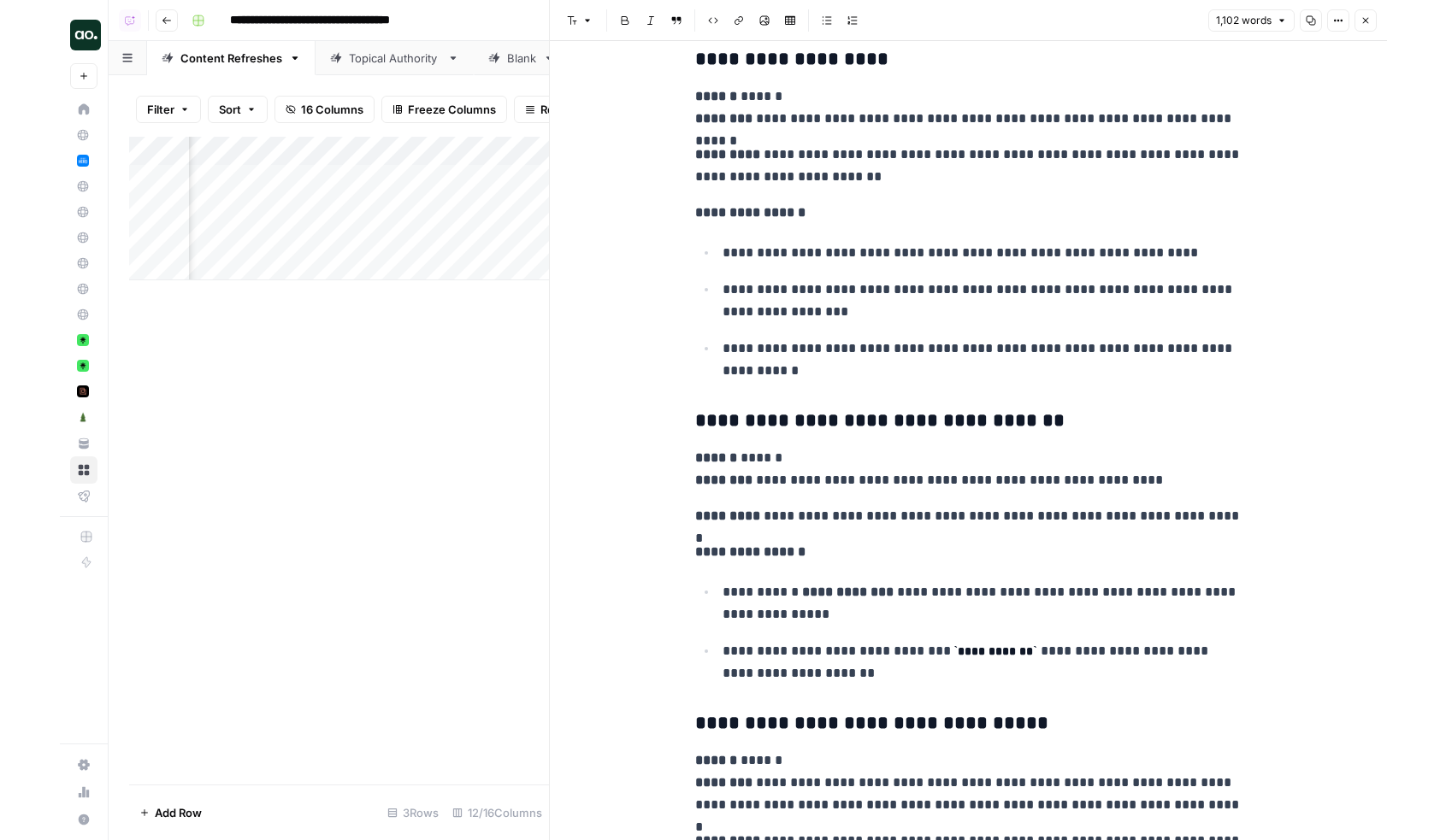
scroll to position [2927, 0]
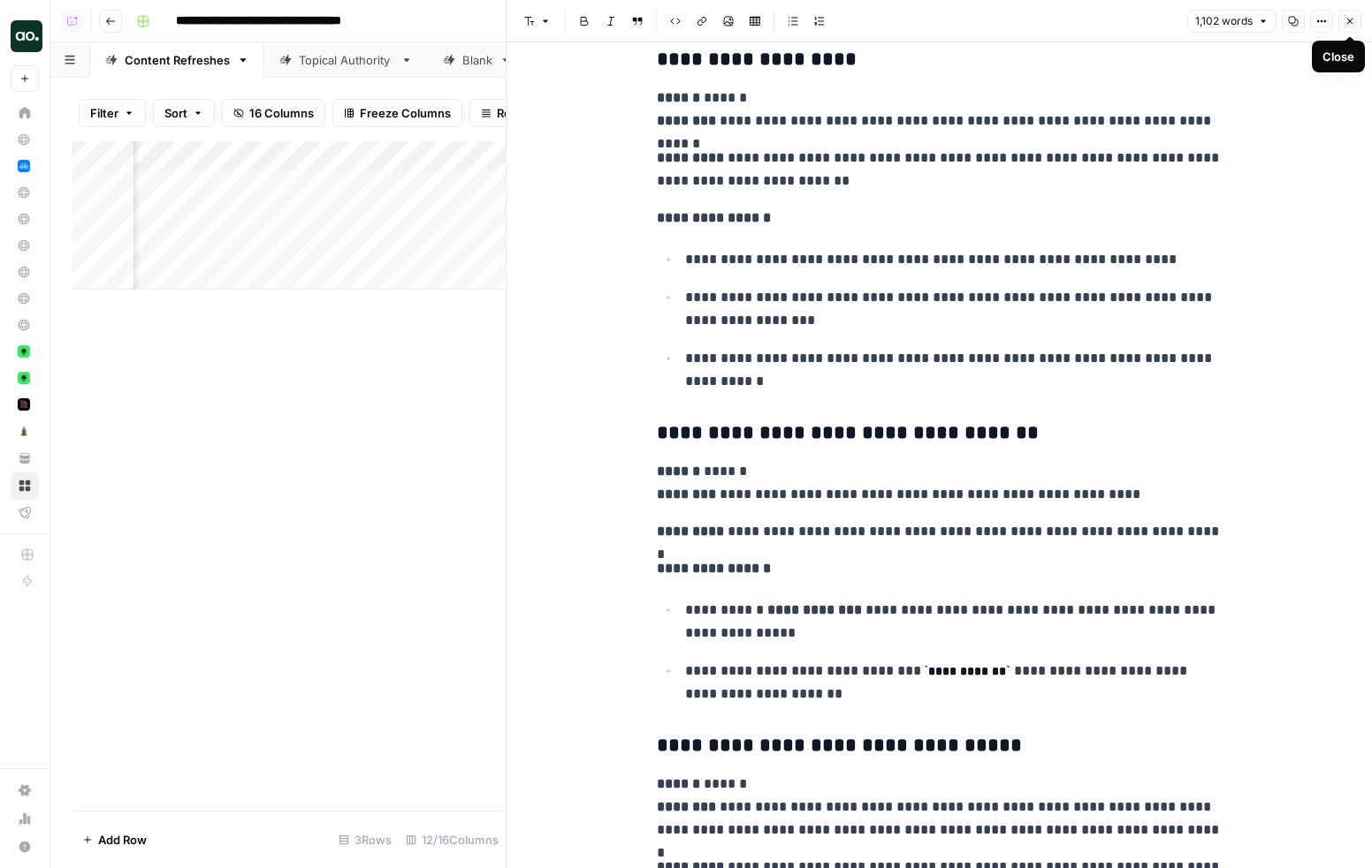
click at [1348, 28] on button "Close" at bounding box center [1349, 21] width 23 height 23
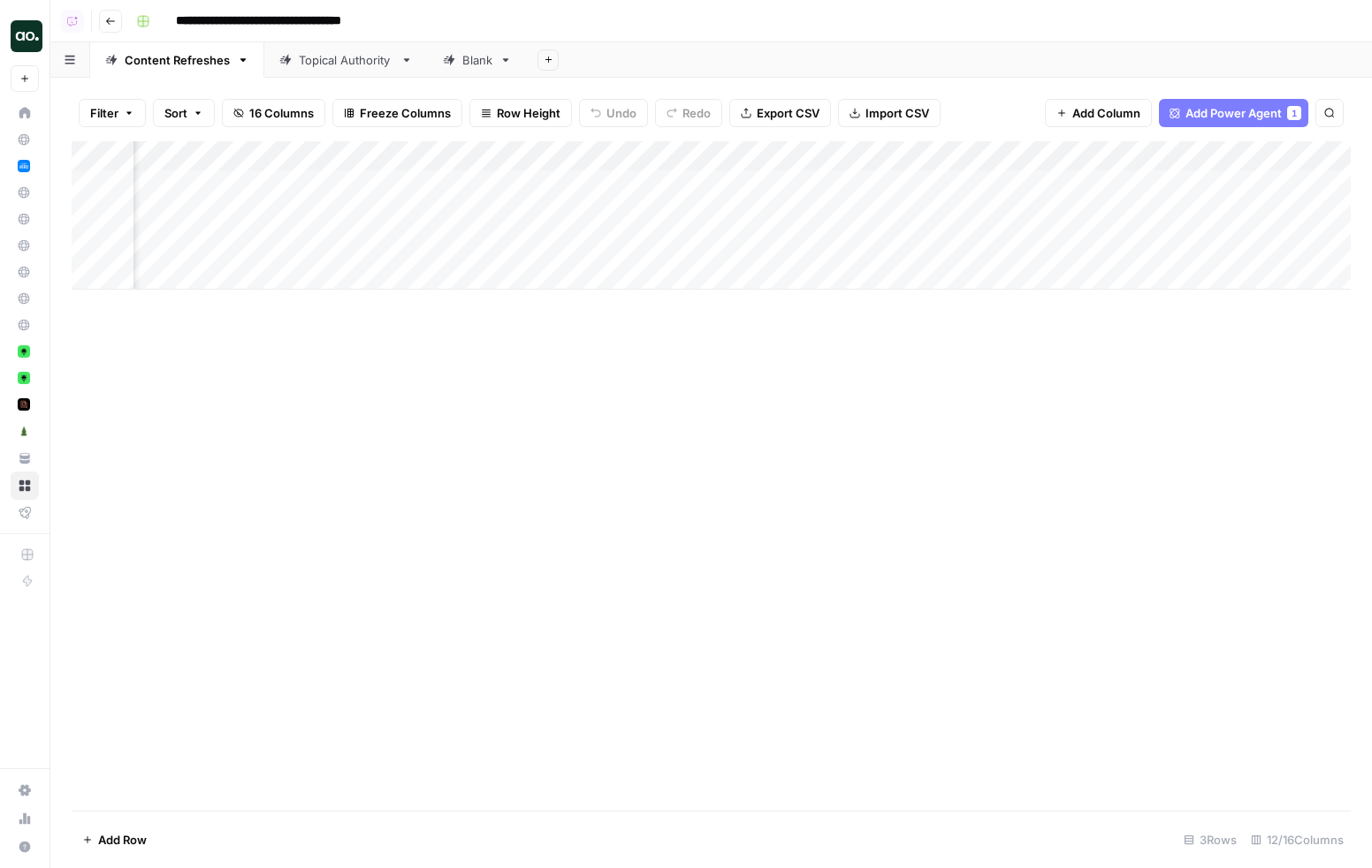
click at [894, 115] on span "Import CSV" at bounding box center [896, 113] width 64 height 18
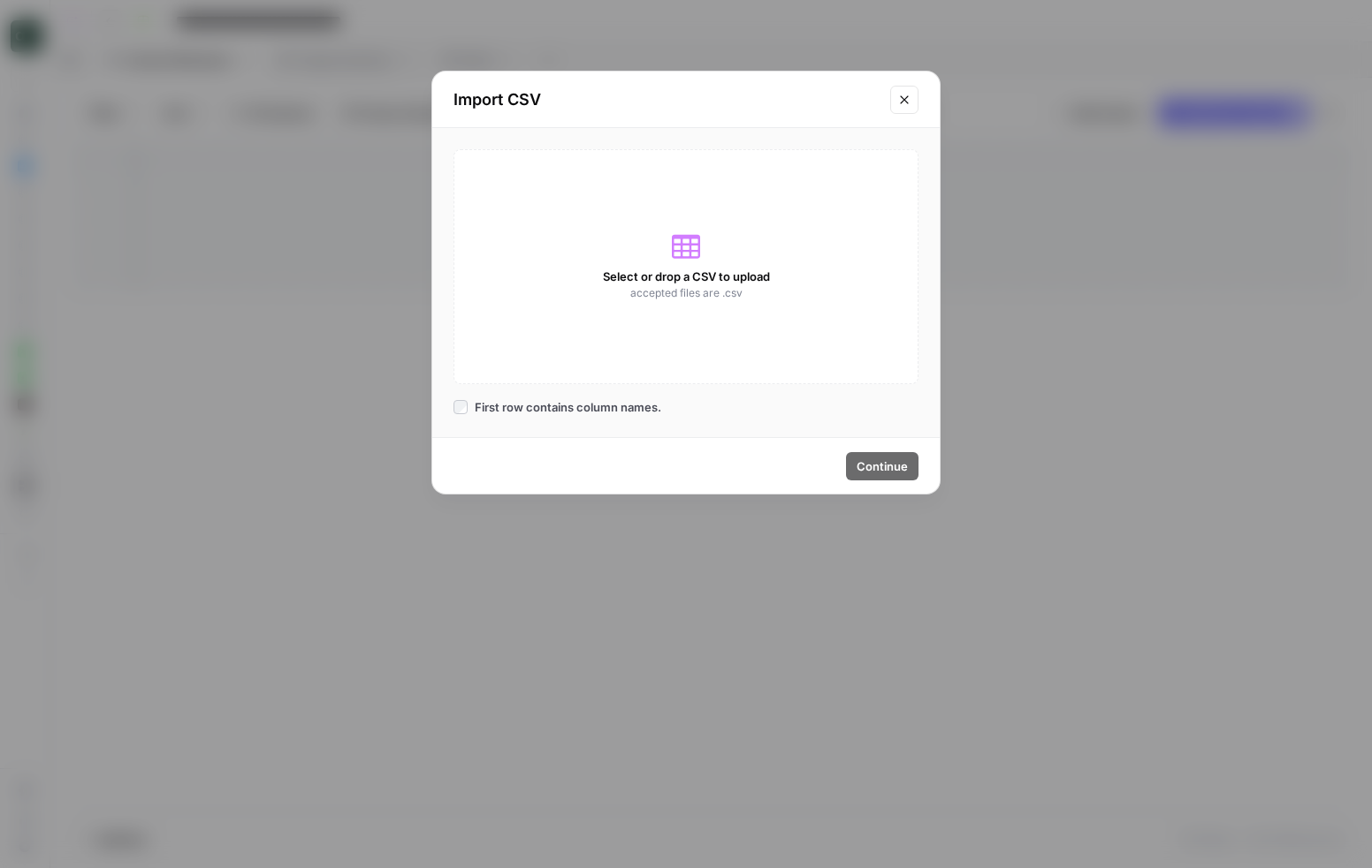
click at [905, 99] on icon "Close modal" at bounding box center [904, 99] width 8 height 8
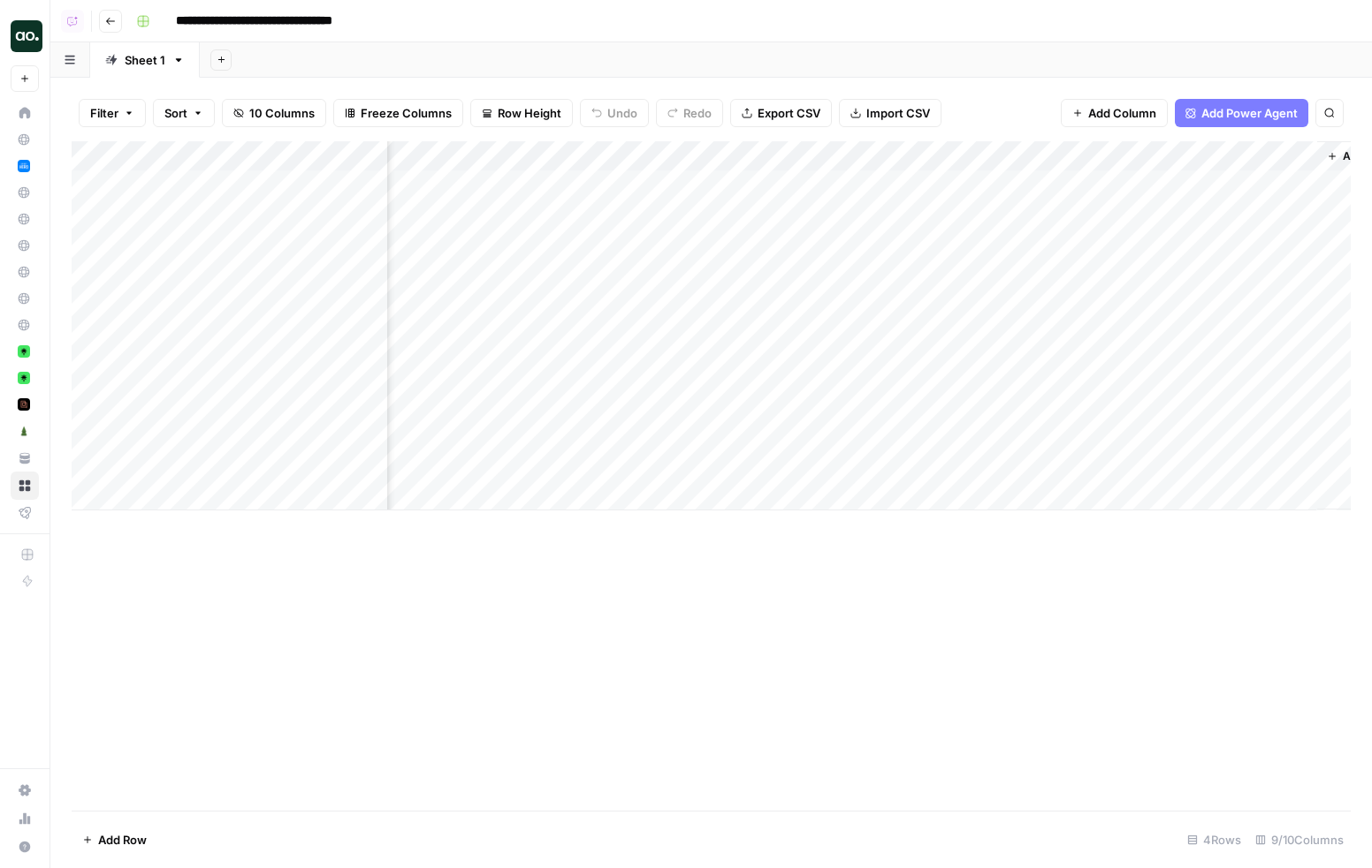
scroll to position [0, 998]
click at [1191, 180] on div "Add Column" at bounding box center [710, 326] width 1279 height 369
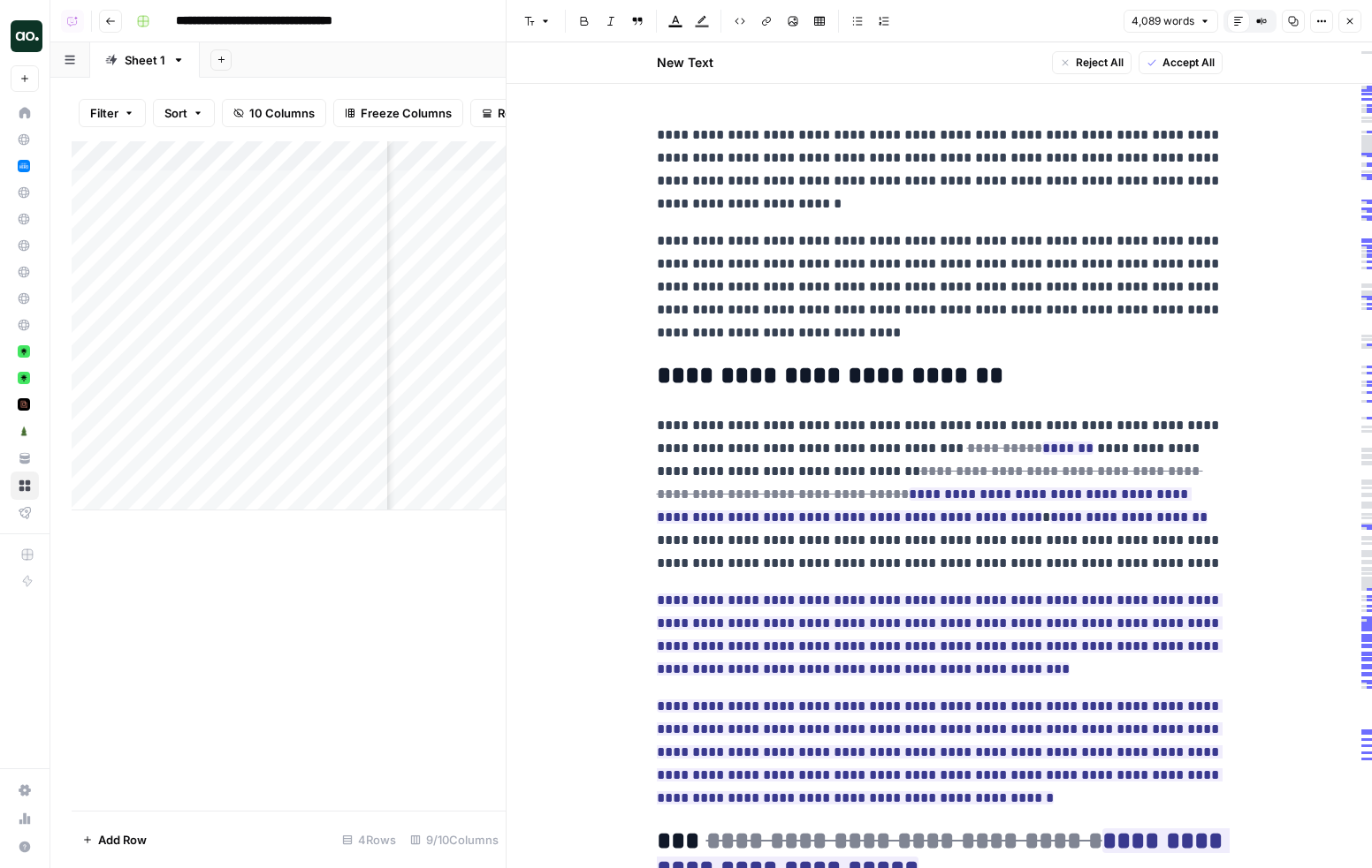
scroll to position [516, 0]
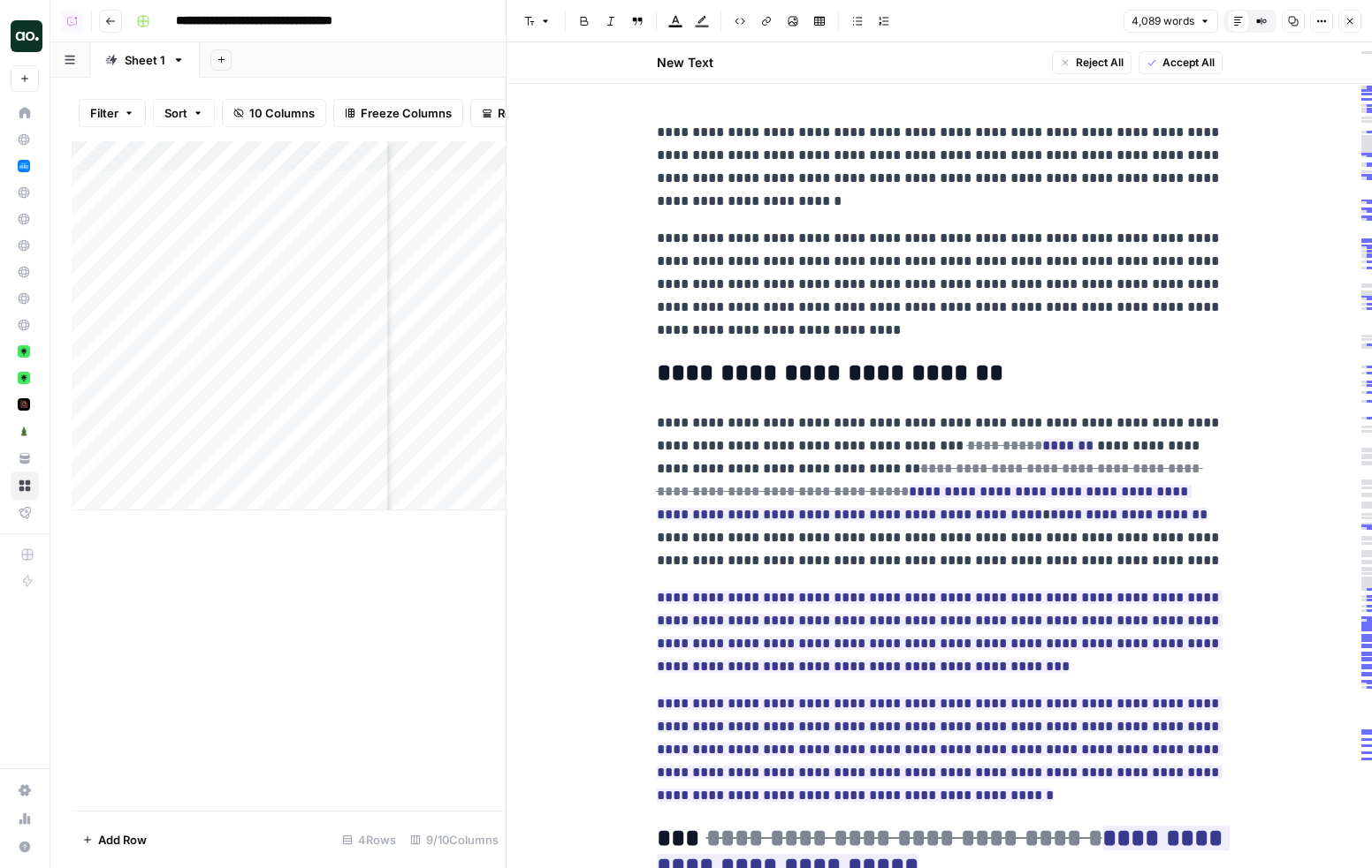
click at [1001, 553] on p "**********" at bounding box center [940, 492] width 565 height 161
click at [994, 174] on p "**********" at bounding box center [940, 166] width 565 height 91
click at [1349, 28] on button "Close" at bounding box center [1349, 21] width 23 height 23
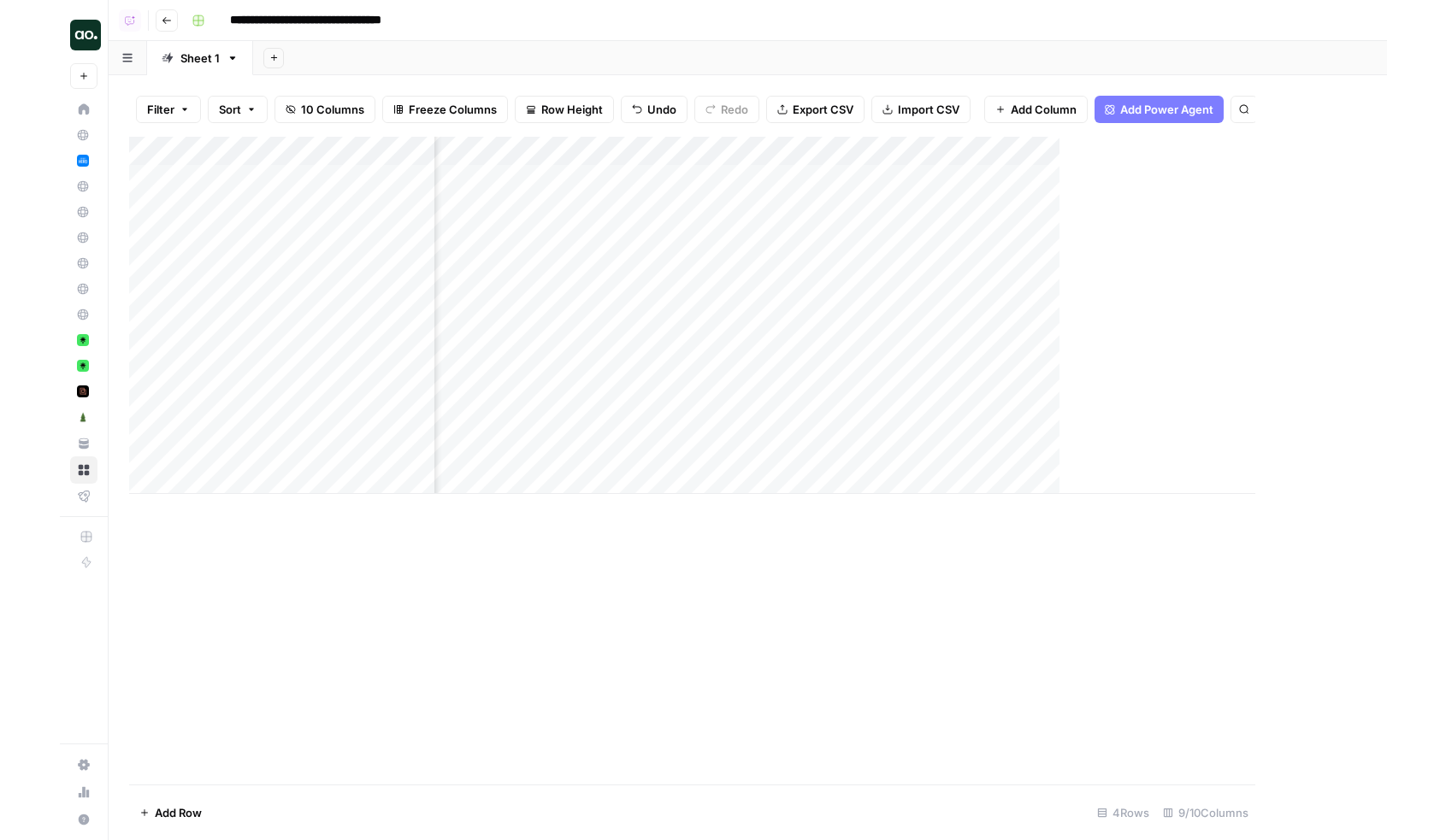
scroll to position [0, 945]
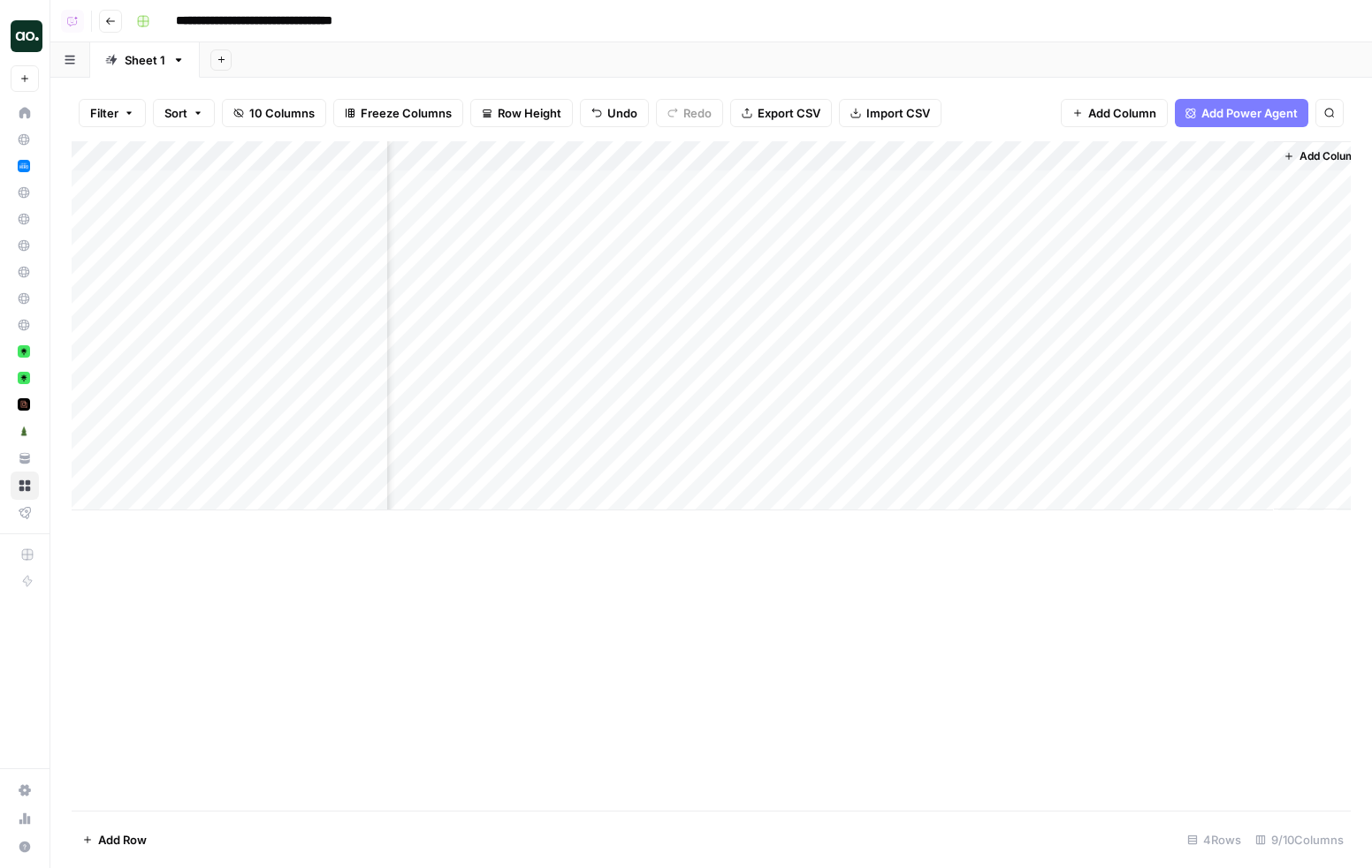
click at [958, 78] on div "Filter Sort 10 Columns Freeze Columns Row Height Undo Redo Export CSV Import CS…" at bounding box center [711, 473] width 1321 height 790
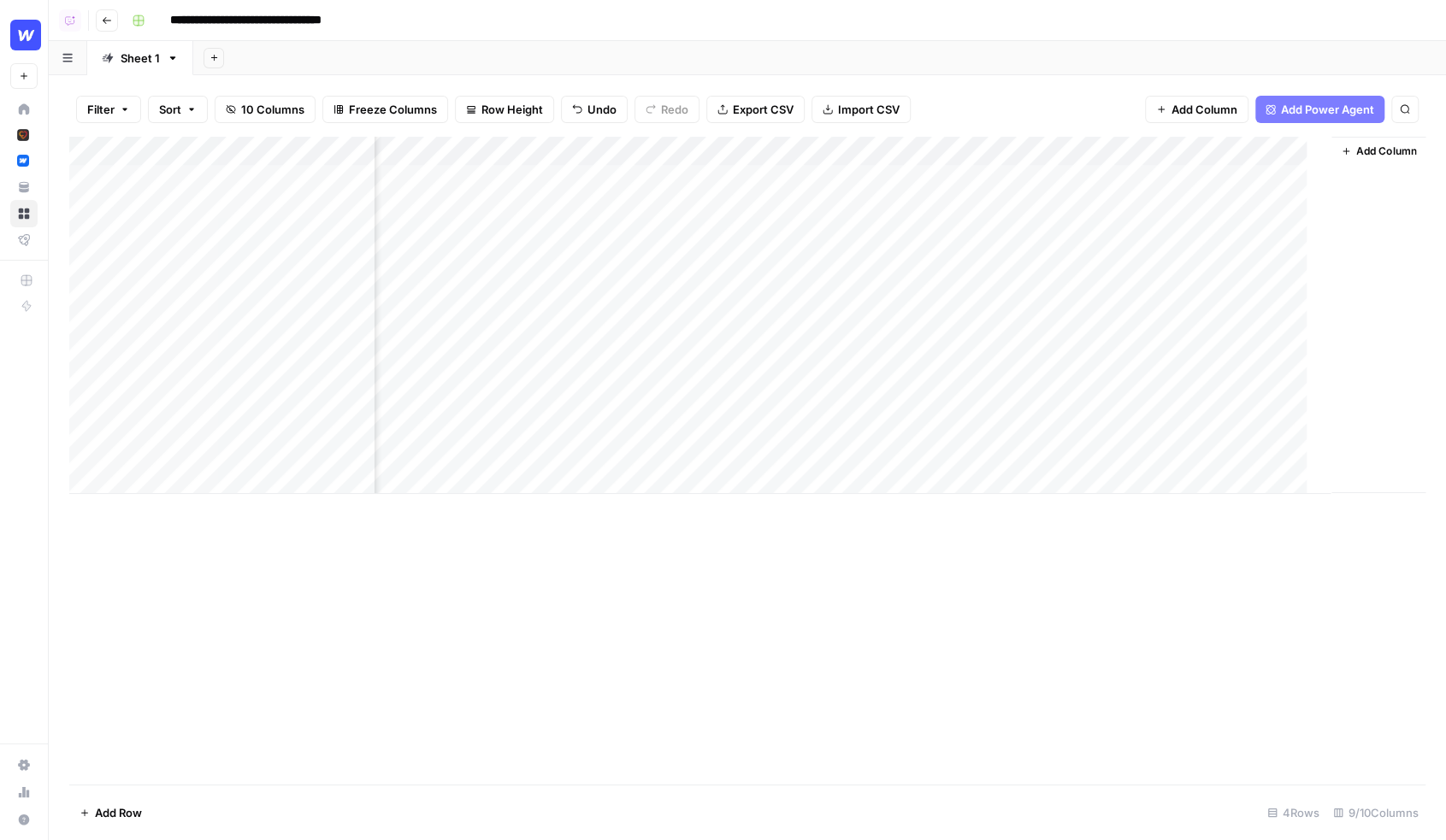
scroll to position [0, 847]
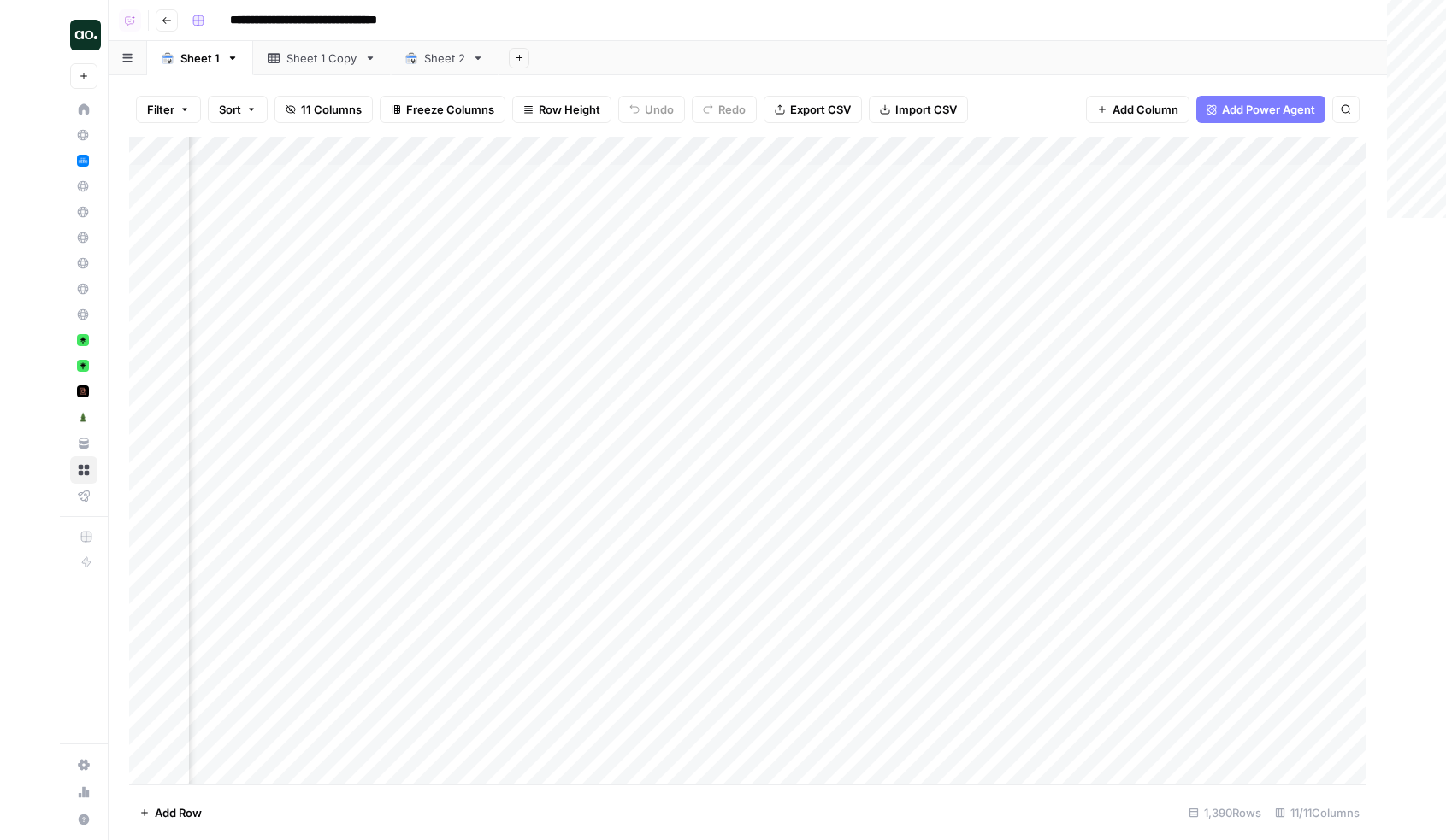
scroll to position [0, 835]
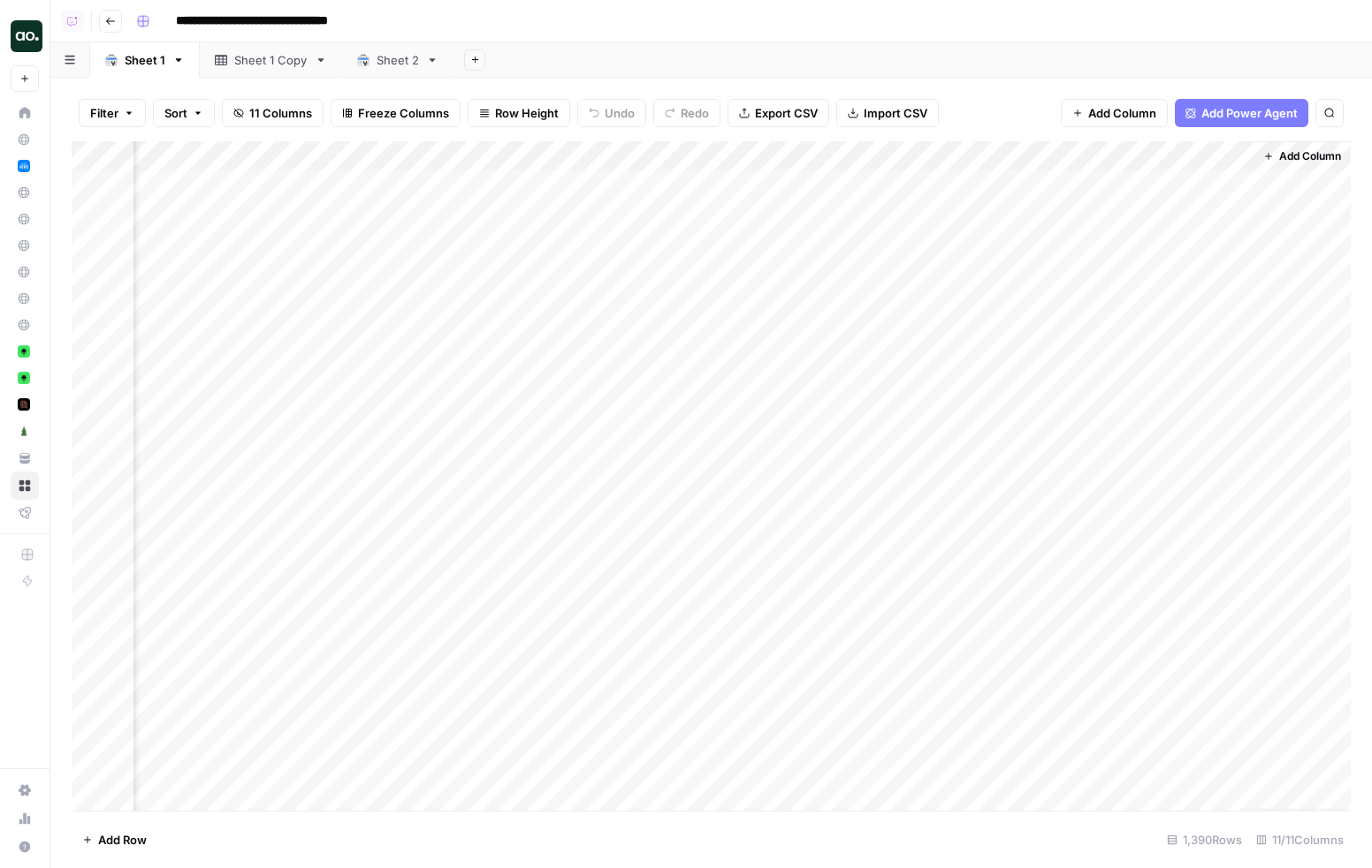
click at [694, 153] on div "Add Column" at bounding box center [710, 476] width 1279 height 669
click at [667, 282] on span "Schedule" at bounding box center [718, 280] width 154 height 18
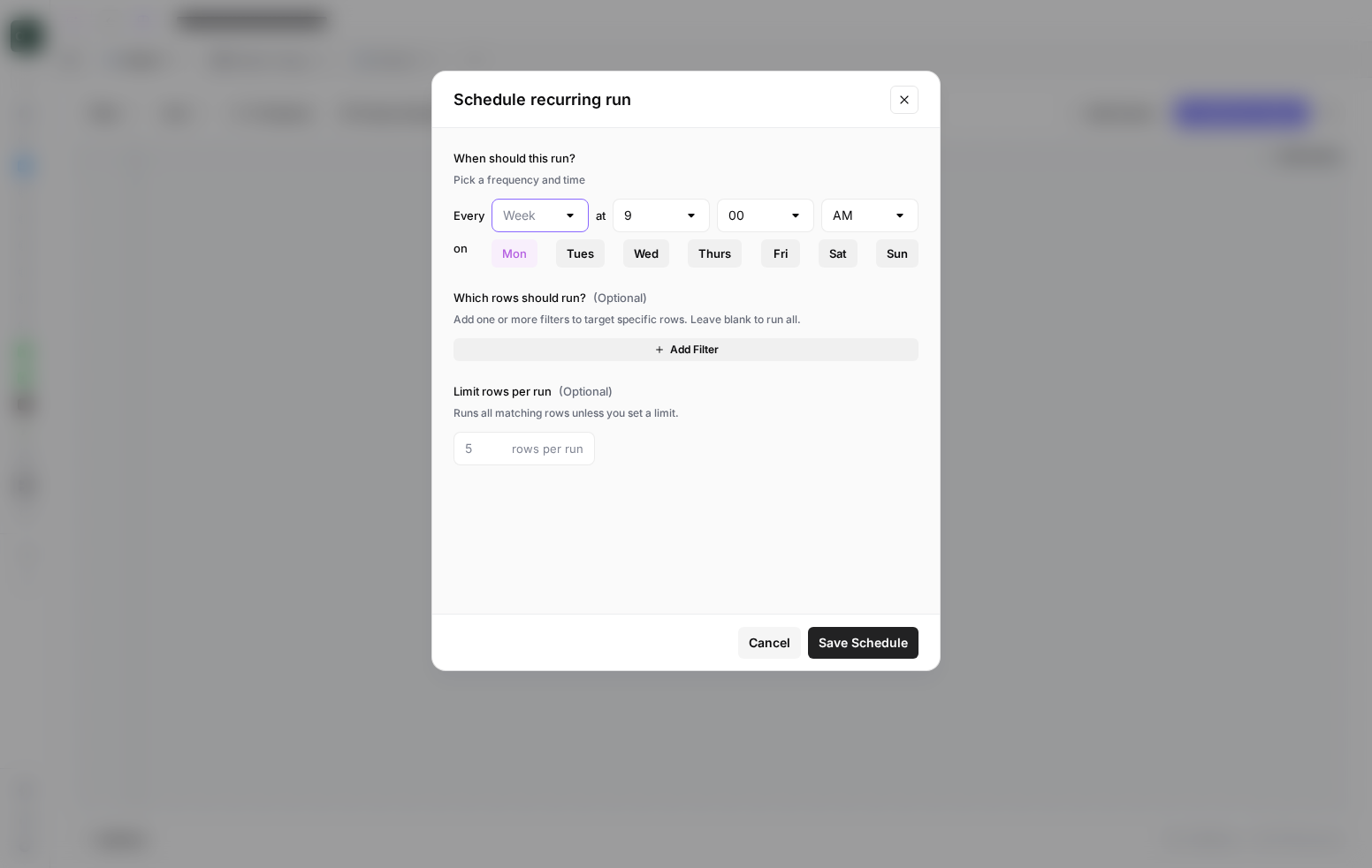
click at [528, 217] on input "text" at bounding box center [528, 215] width 53 height 18
type input "Week"
click at [573, 191] on div "When should this run? Pick a frequency and time Every Week at 9 00 AM on Mon Tu…" at bounding box center [686, 209] width 465 height 118
click at [564, 339] on button "Add Filter" at bounding box center [686, 349] width 465 height 23
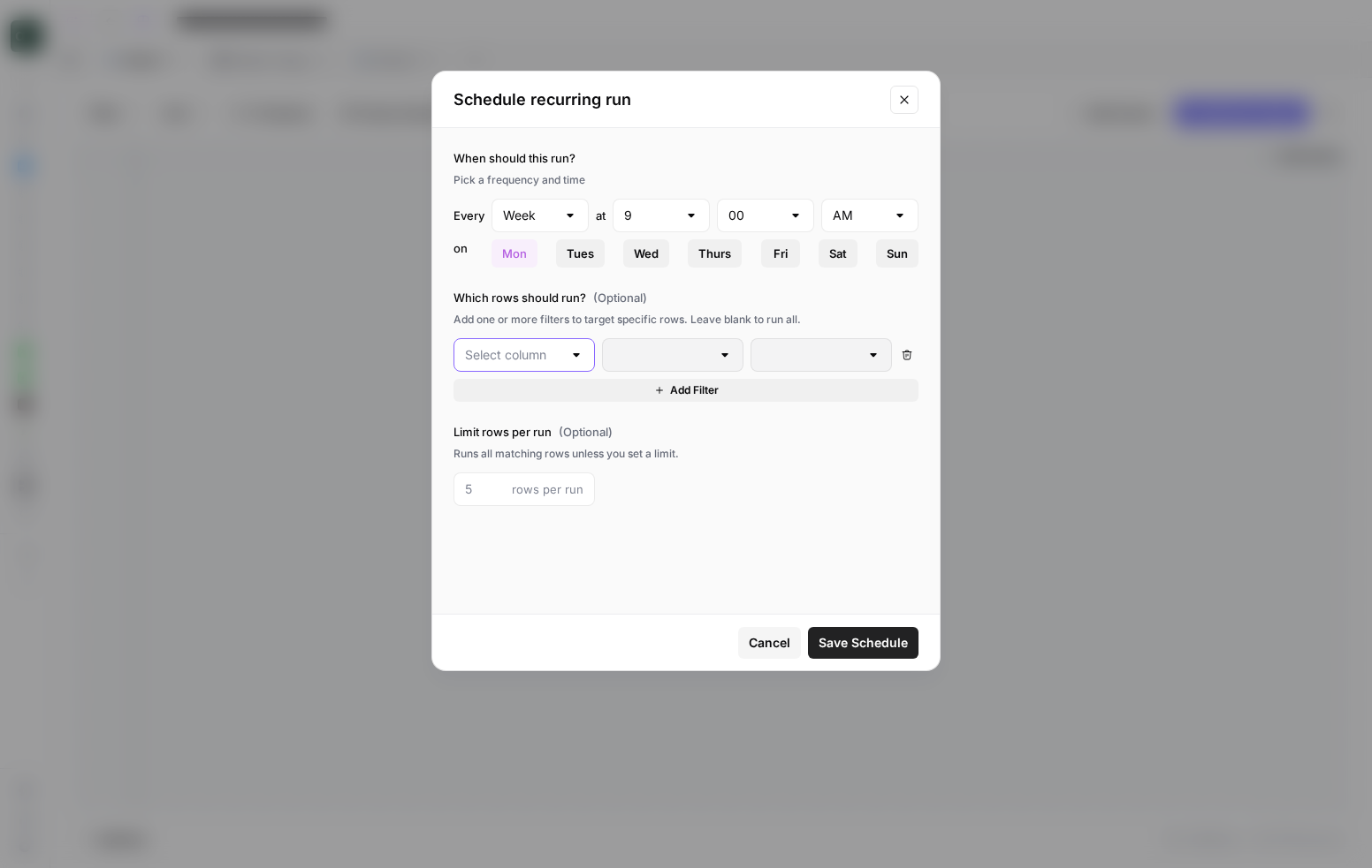
click at [515, 357] on input "text" at bounding box center [513, 355] width 97 height 18
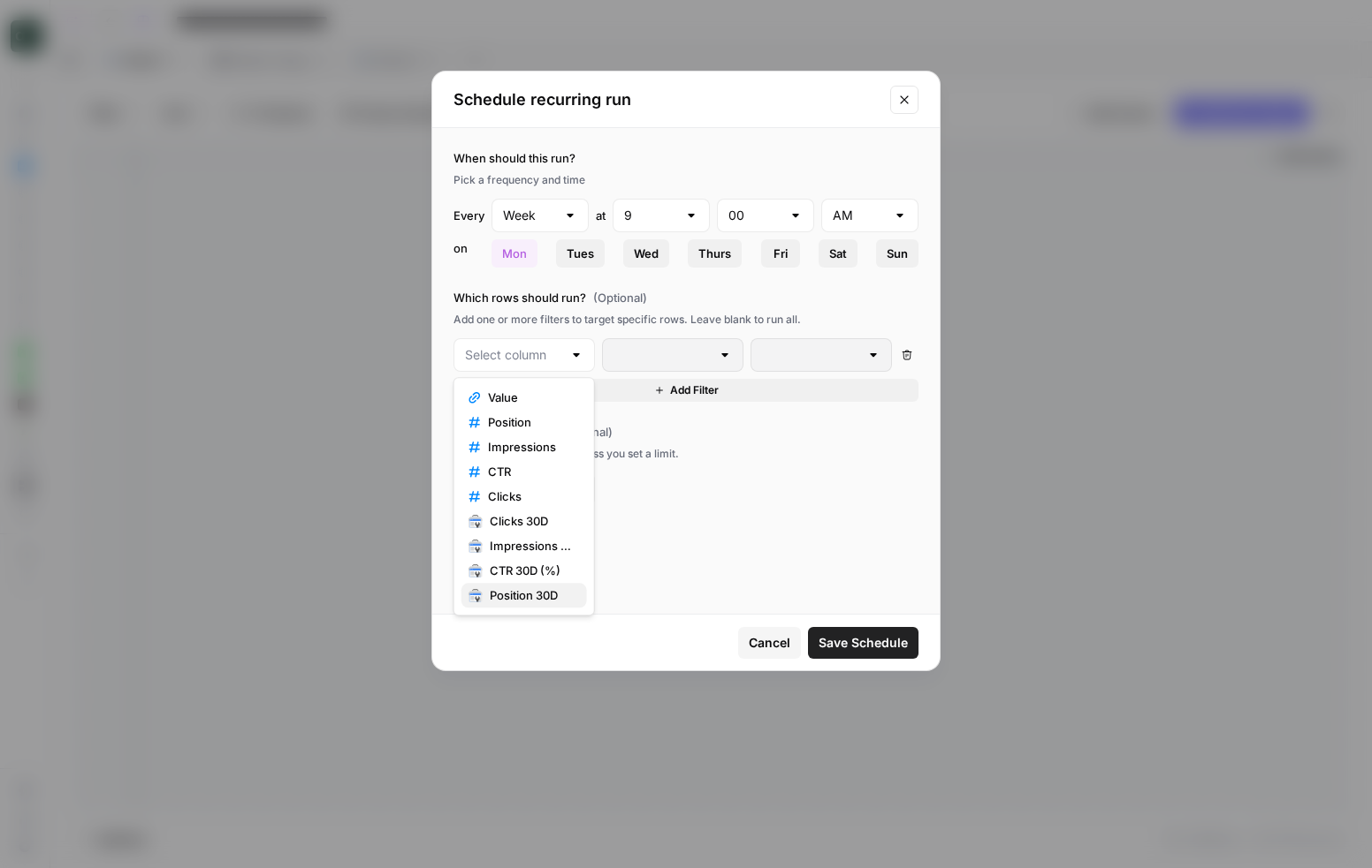
click at [514, 597] on span "Position 30D" at bounding box center [531, 595] width 83 height 18
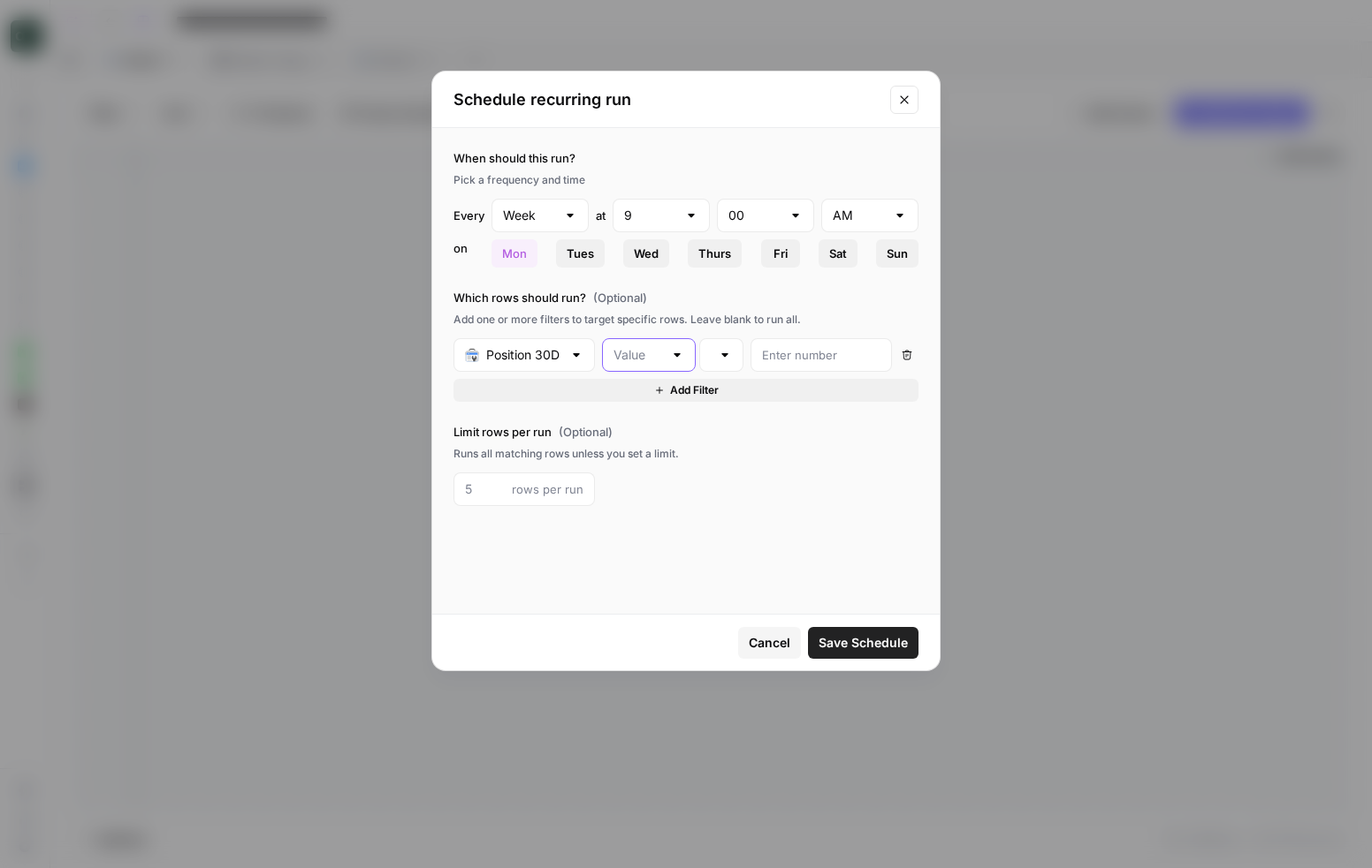
click at [650, 349] on input "text" at bounding box center [638, 355] width 50 height 18
click at [646, 423] on span "Change" at bounding box center [646, 422] width 57 height 18
type input "Change"
click at [798, 355] on input "number" at bounding box center [821, 355] width 118 height 18
type input "0"
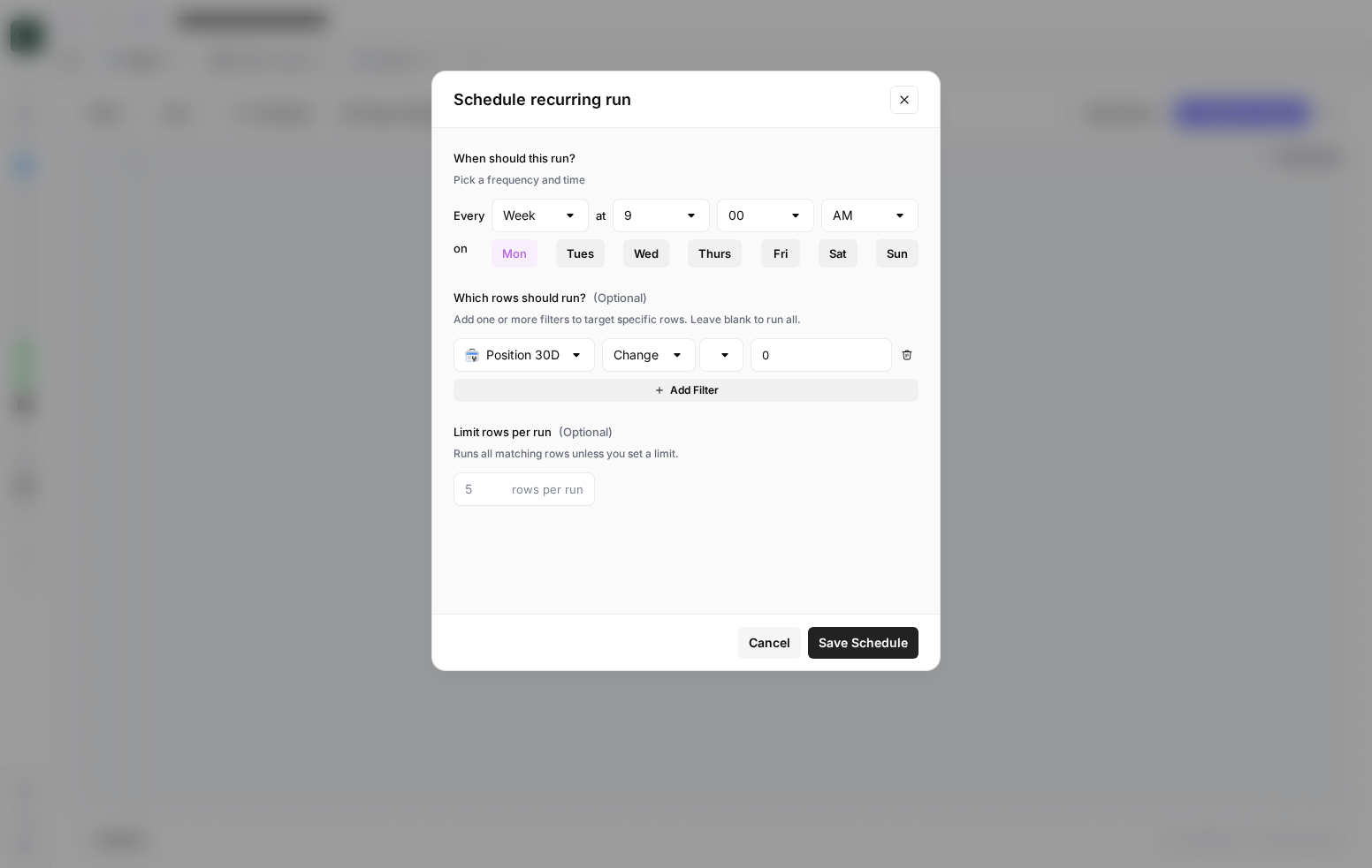
click at [899, 97] on icon "Close modal" at bounding box center [904, 99] width 14 height 14
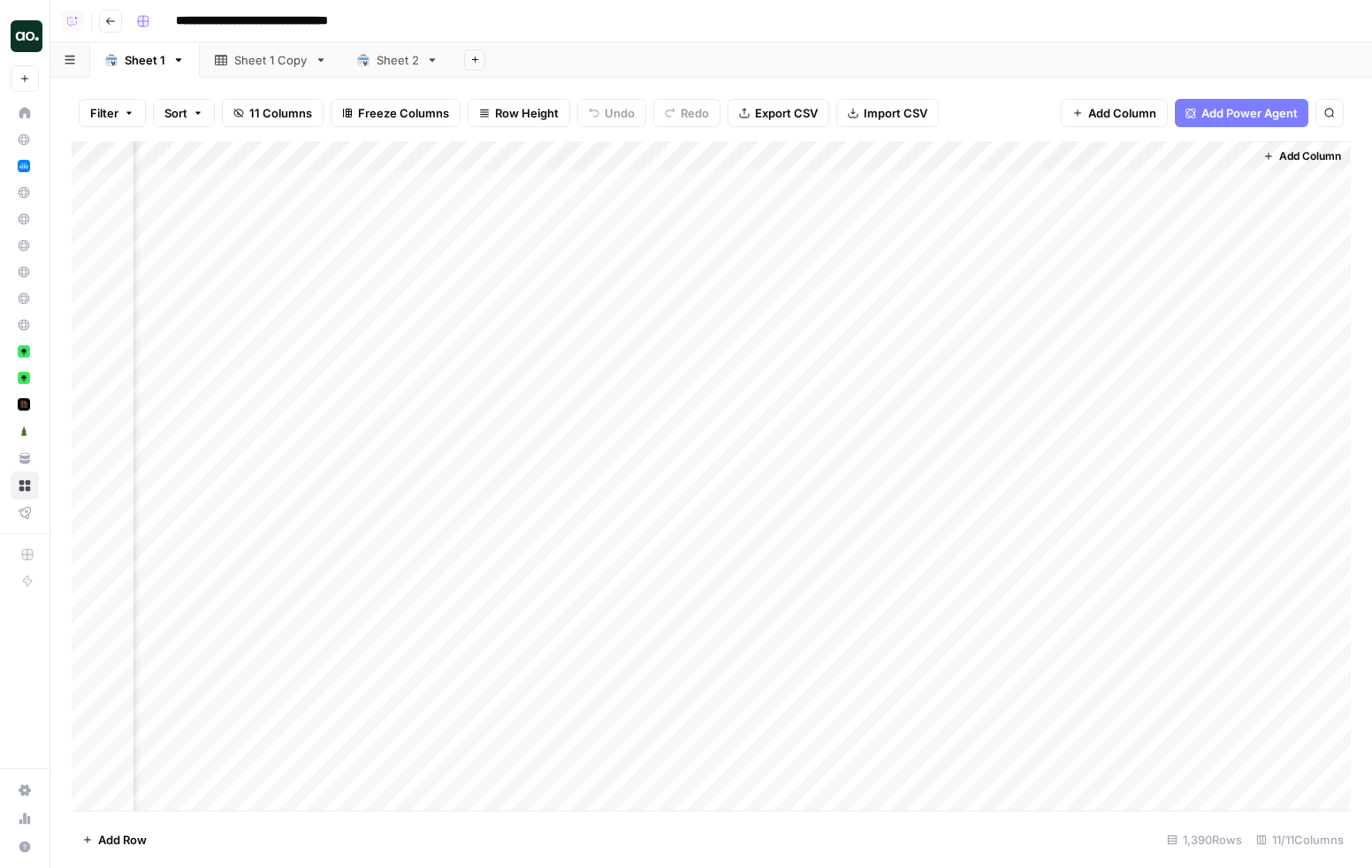
click at [974, 67] on div "Add Sheet" at bounding box center [913, 60] width 918 height 35
click at [662, 157] on div "Add Column" at bounding box center [710, 476] width 1279 height 669
click at [1275, 18] on div "**********" at bounding box center [742, 21] width 1225 height 29
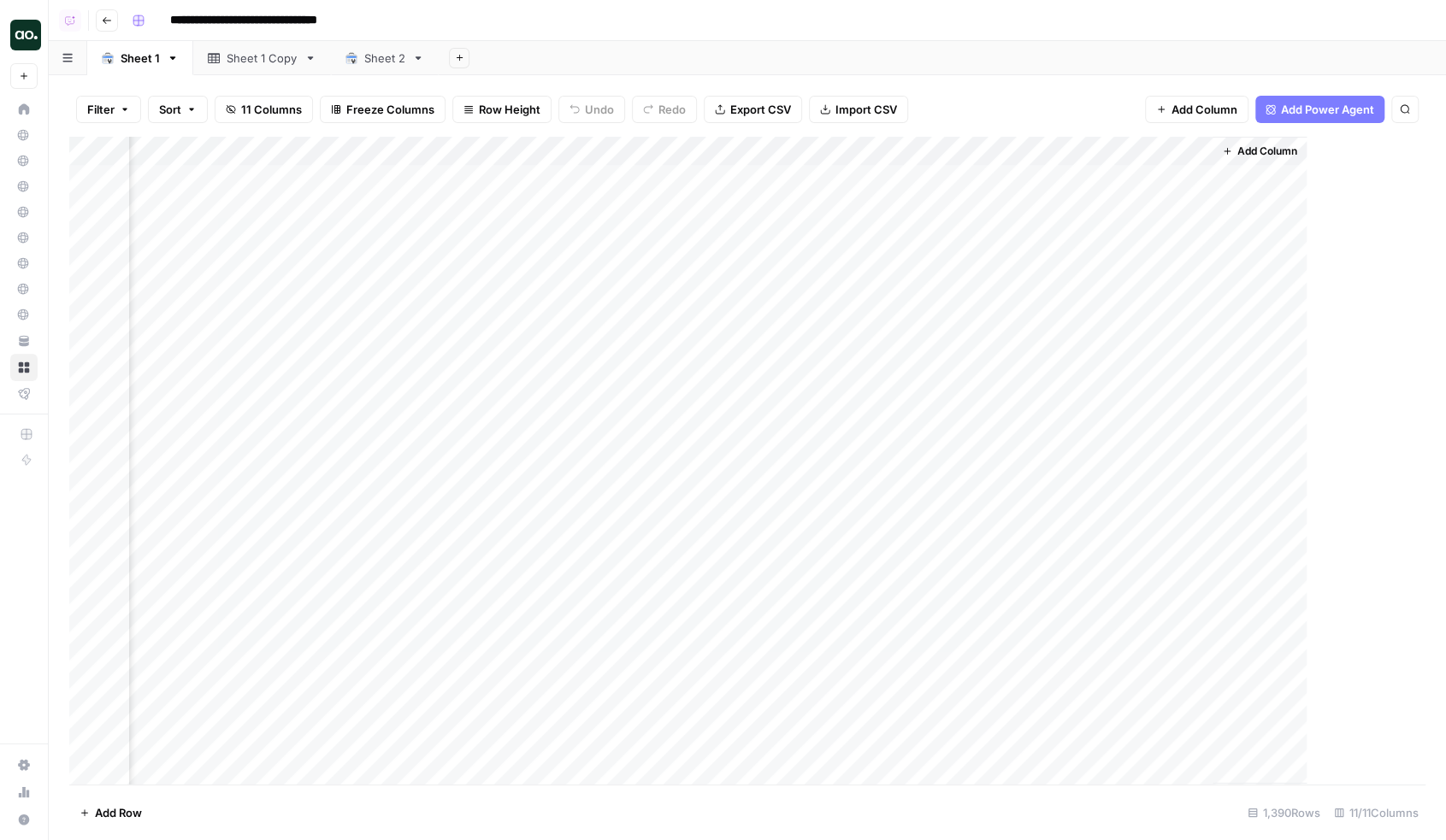
scroll to position [0, 717]
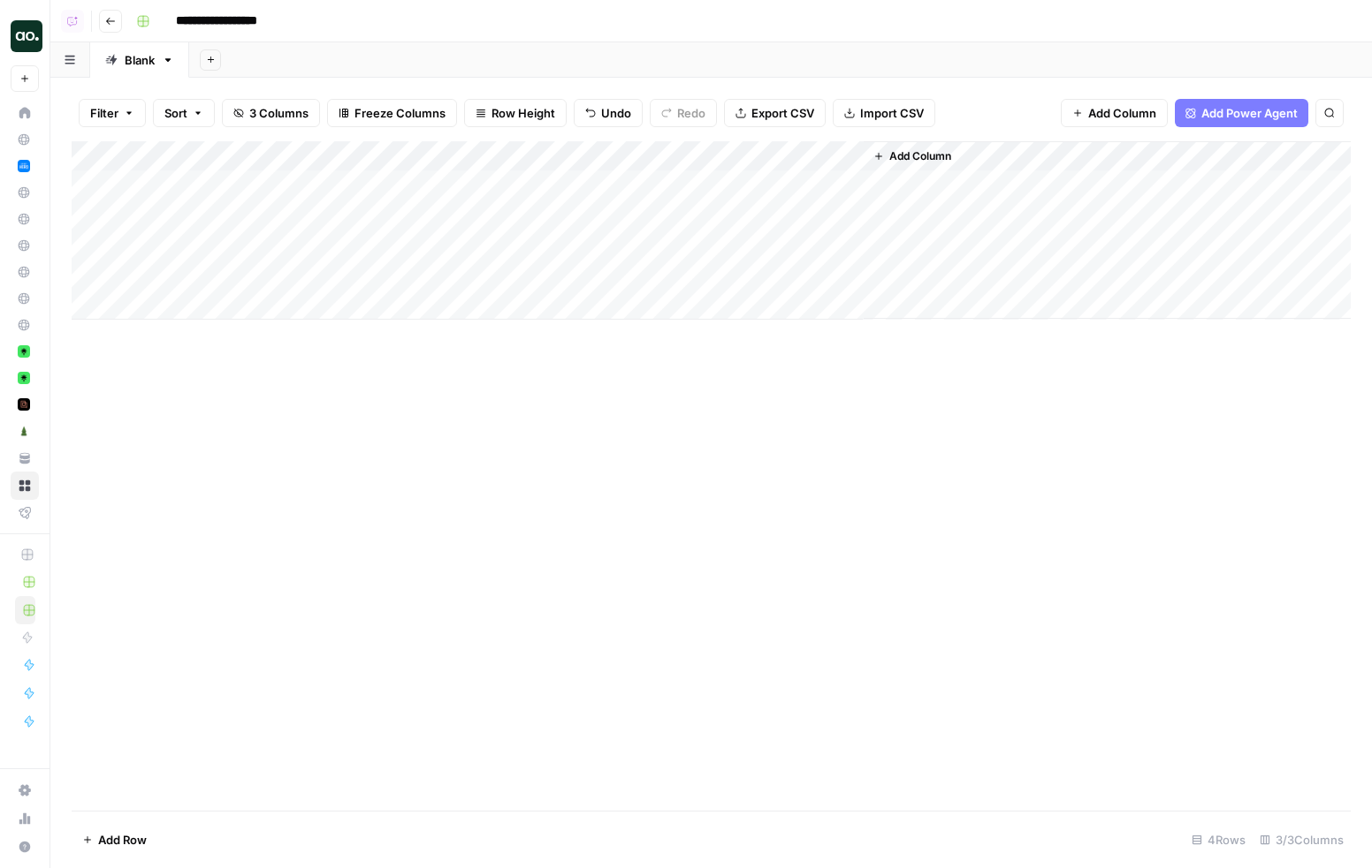
click at [206, 188] on div "Add Column" at bounding box center [710, 230] width 1279 height 178
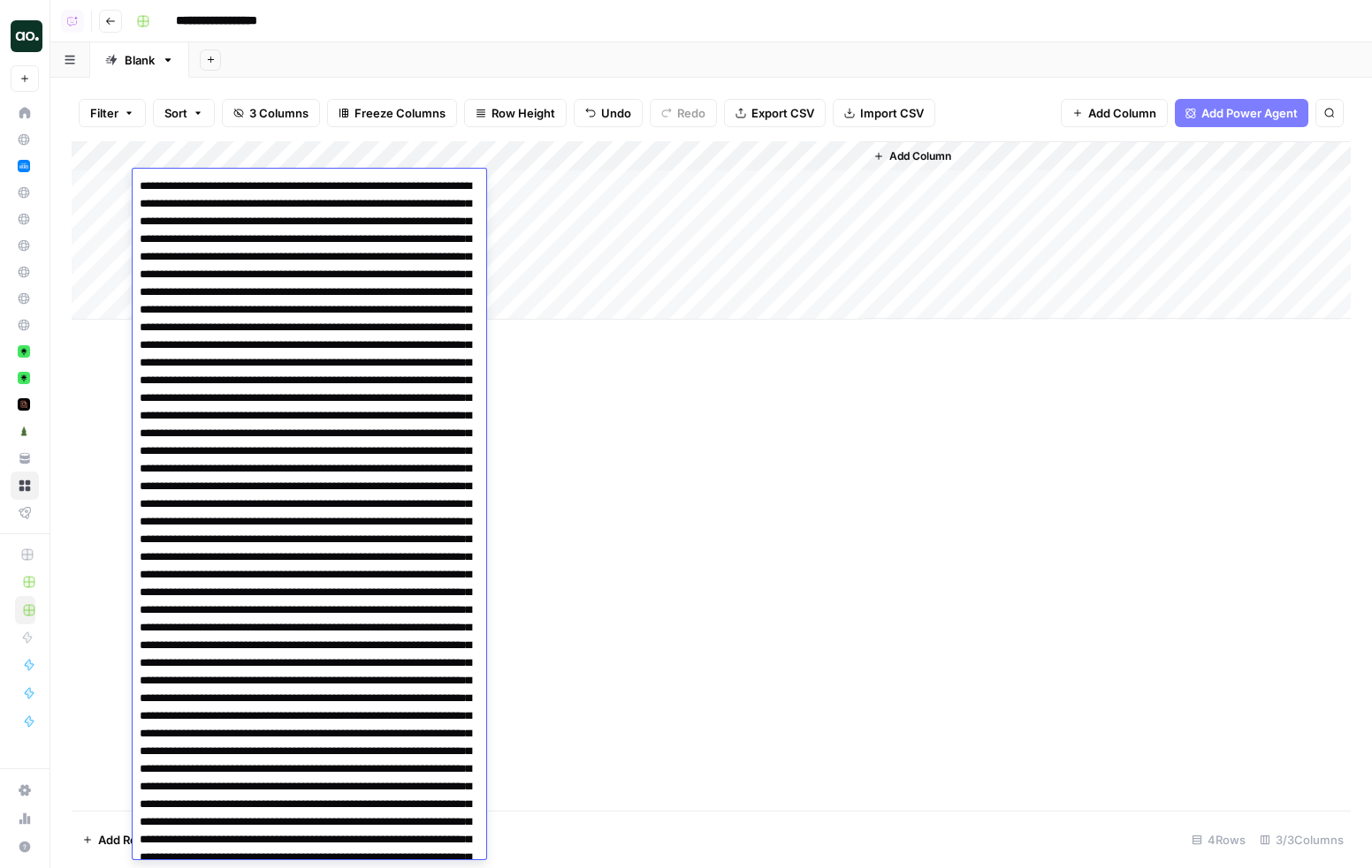
click at [848, 184] on div "Add Column" at bounding box center [710, 230] width 1279 height 178
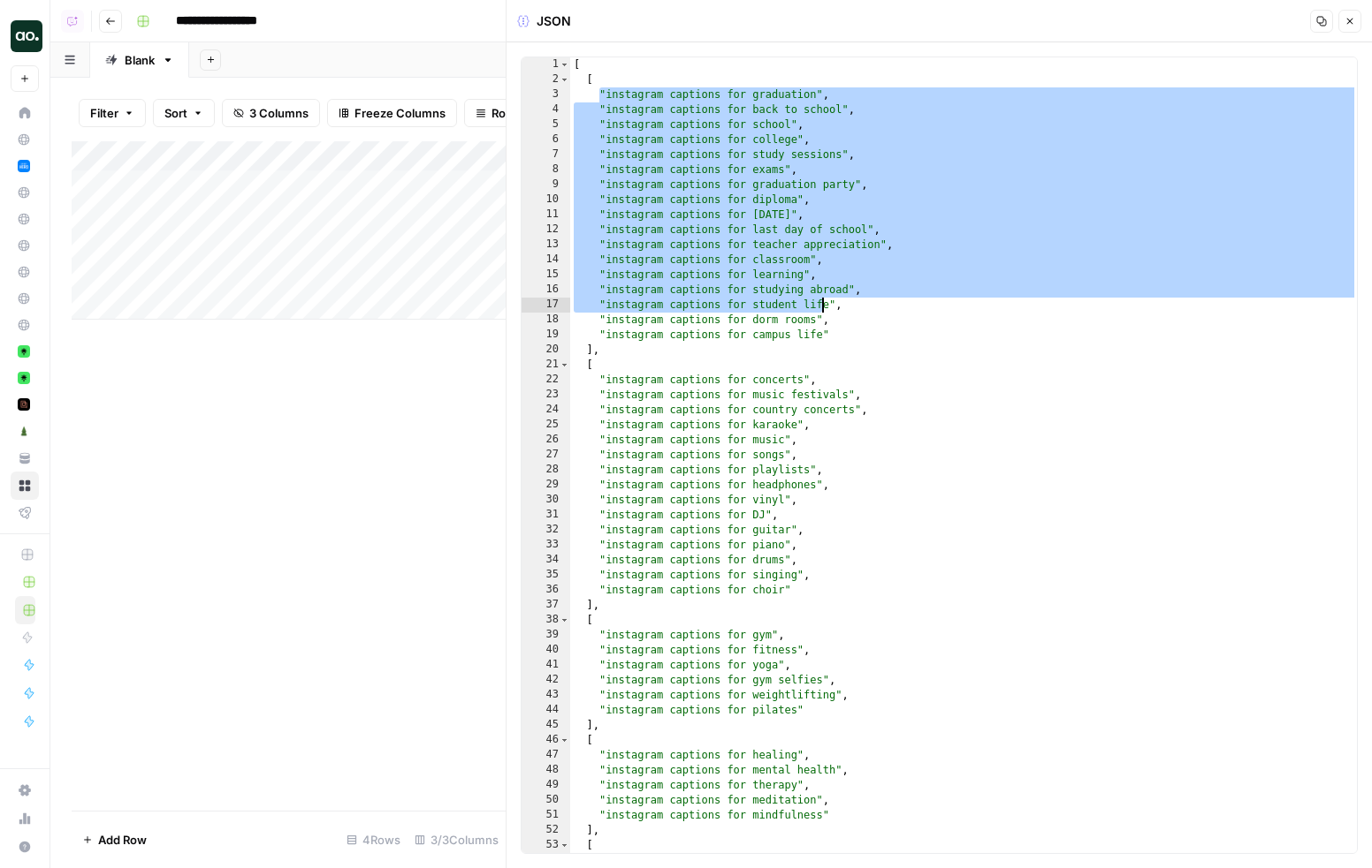
drag, startPoint x: 600, startPoint y: 94, endPoint x: 849, endPoint y: 335, distance: 346.5
click at [849, 335] on div "[ [ "instagram captions for graduation" , "instagram captions for back to schoo…" at bounding box center [964, 470] width 787 height 826
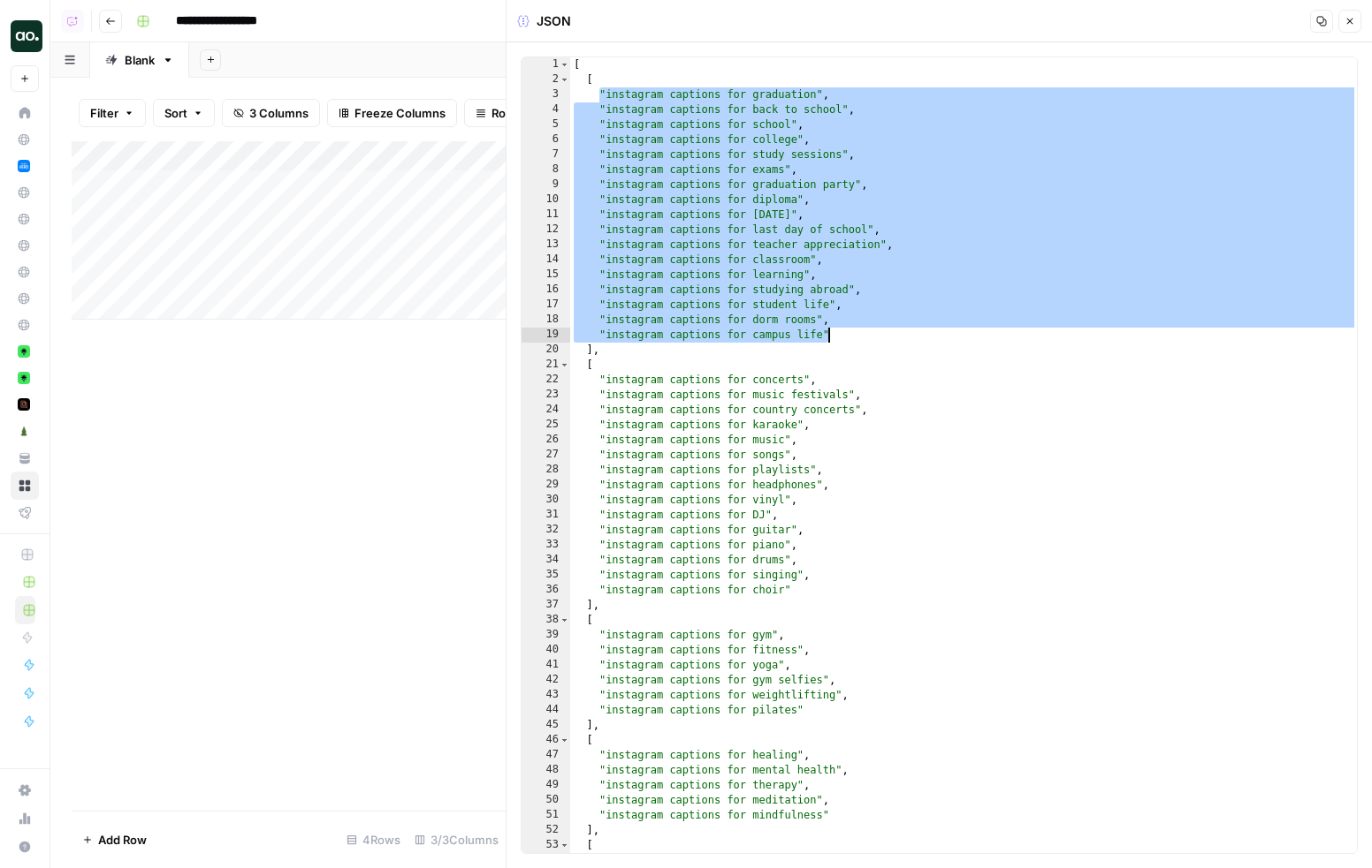
click at [849, 335] on div "[ [ "instagram captions for graduation" , "instagram captions for back to schoo…" at bounding box center [964, 470] width 787 height 826
type textarea "**********"
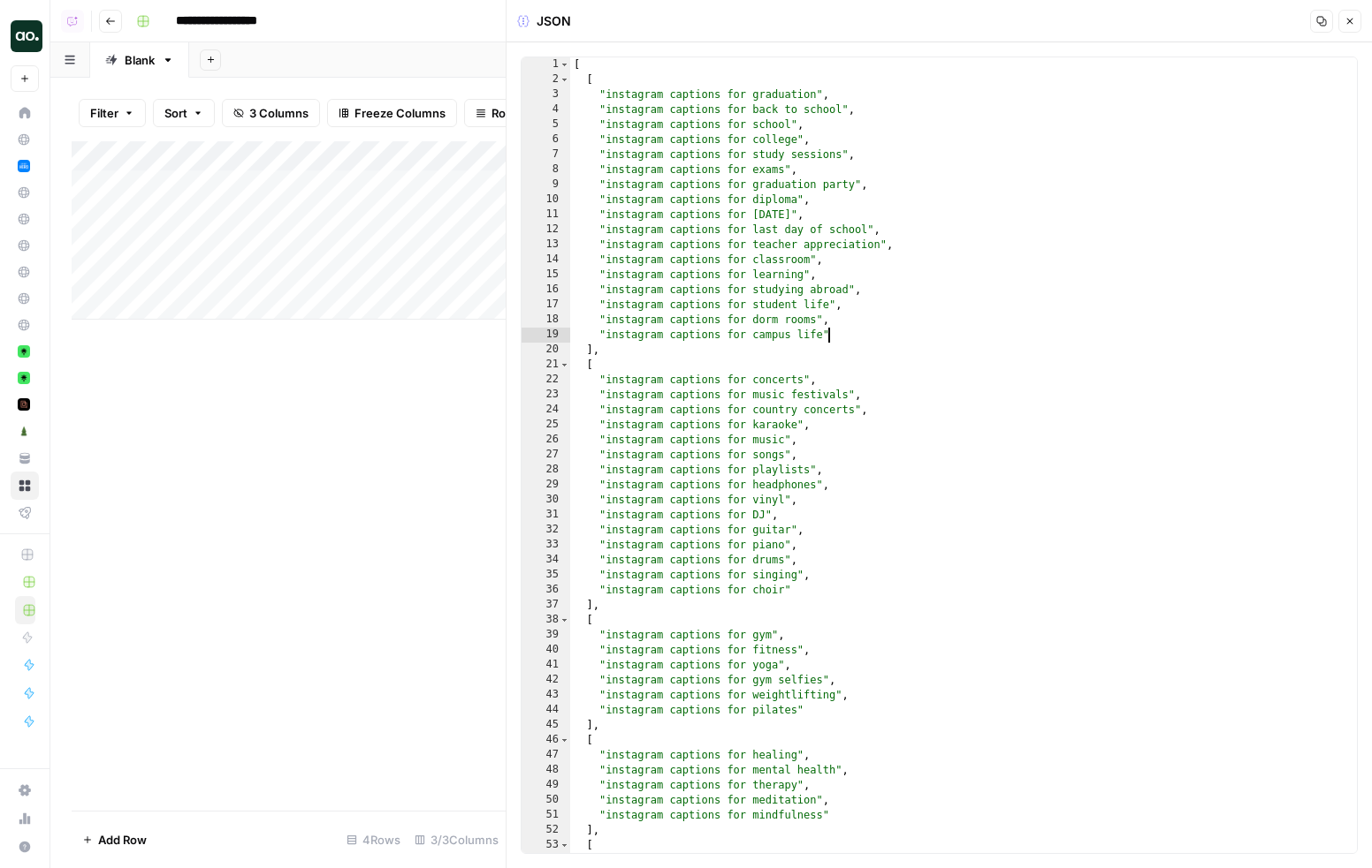
click at [465, 160] on div "Add Column" at bounding box center [288, 230] width 434 height 178
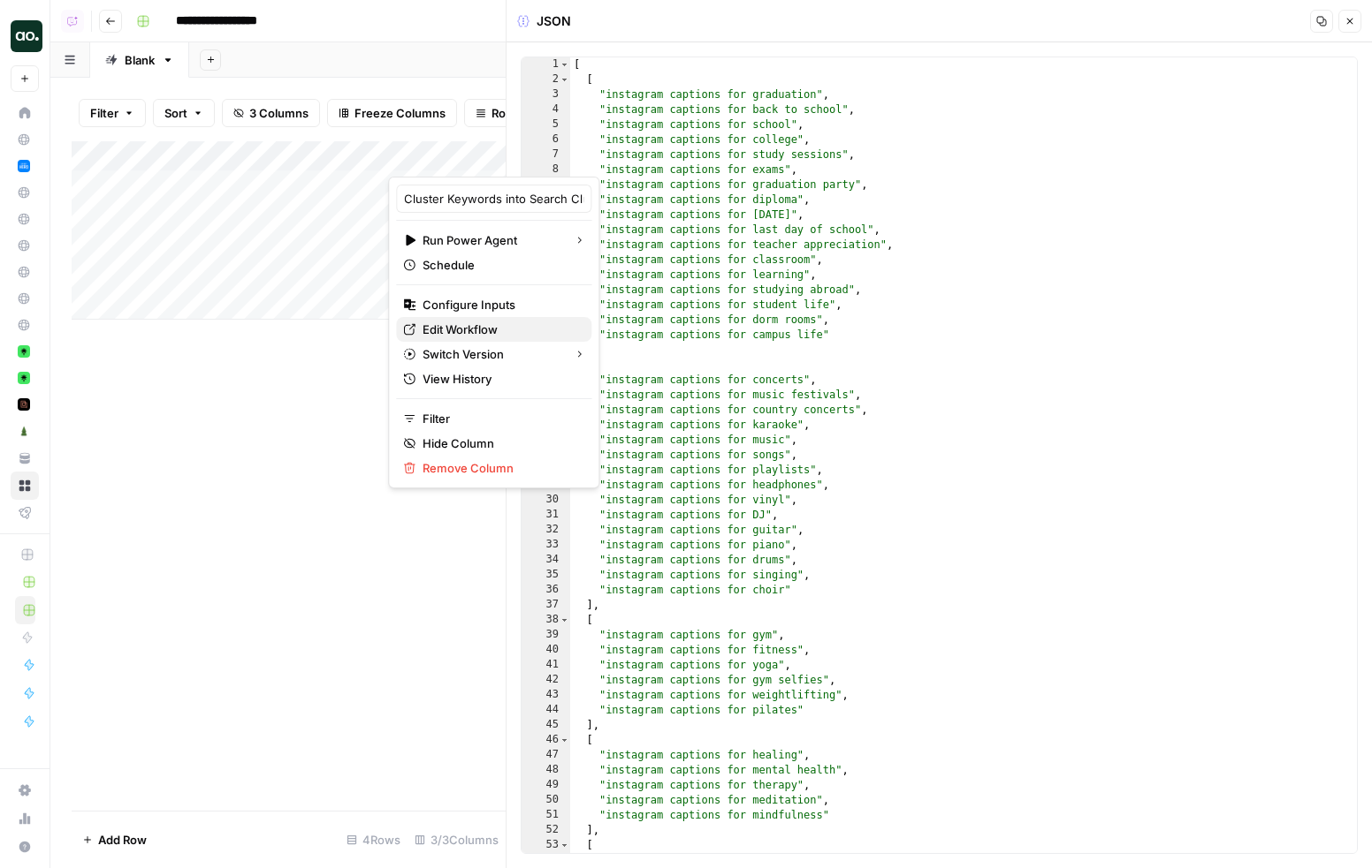
click at [470, 329] on span "Edit Workflow" at bounding box center [499, 329] width 154 height 18
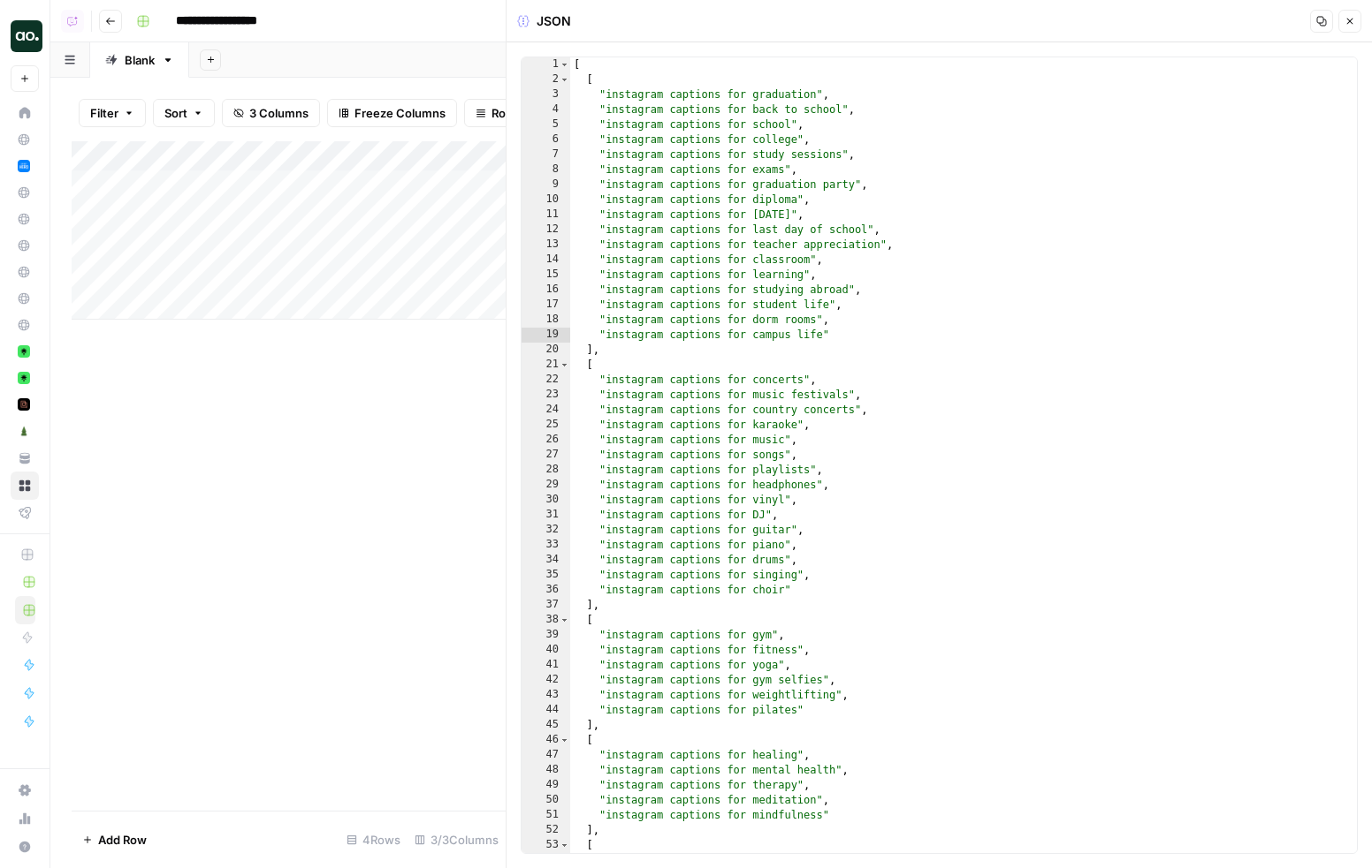
click at [1342, 24] on button "Close" at bounding box center [1349, 21] width 23 height 23
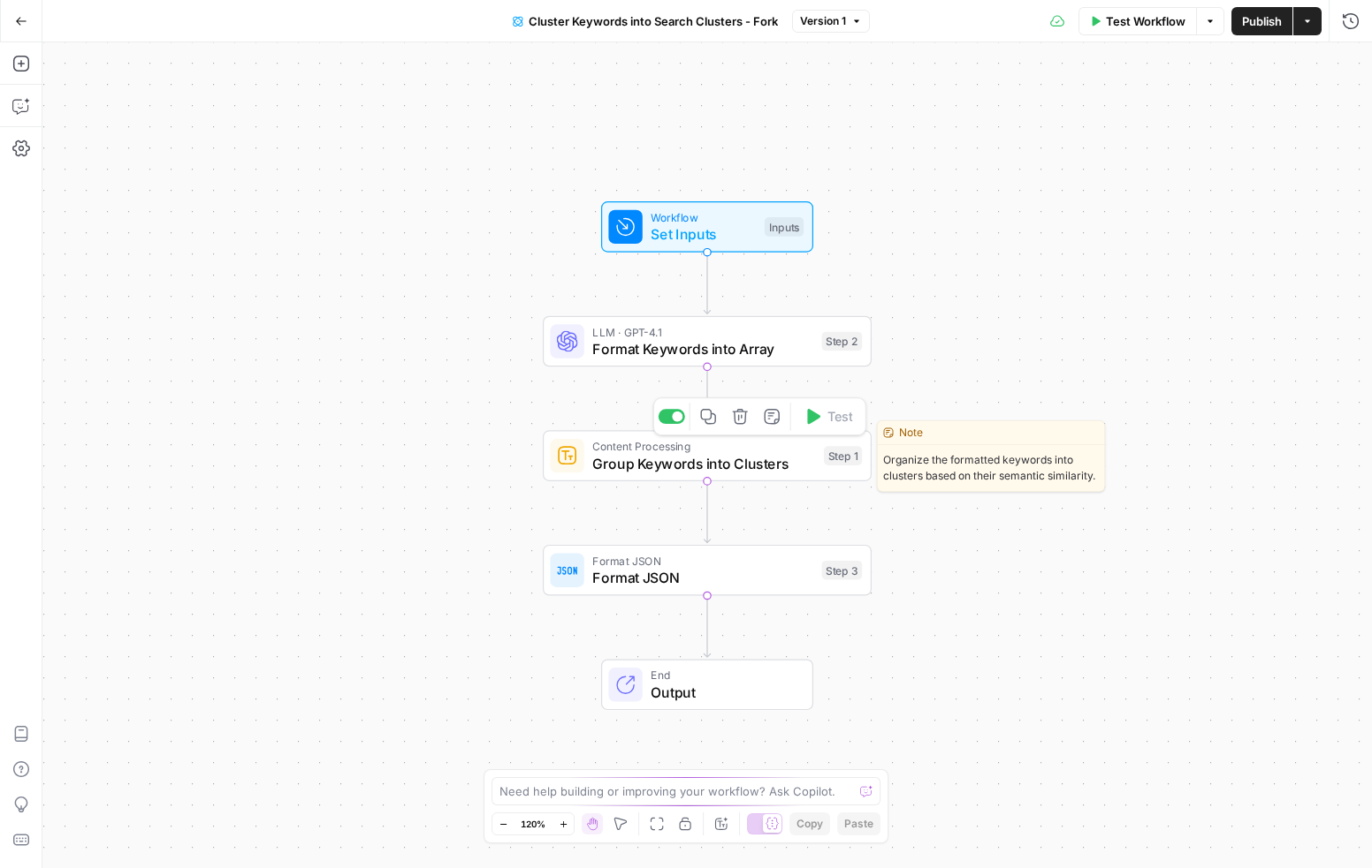
click at [682, 461] on span "Group Keywords into Clusters" at bounding box center [703, 464] width 223 height 21
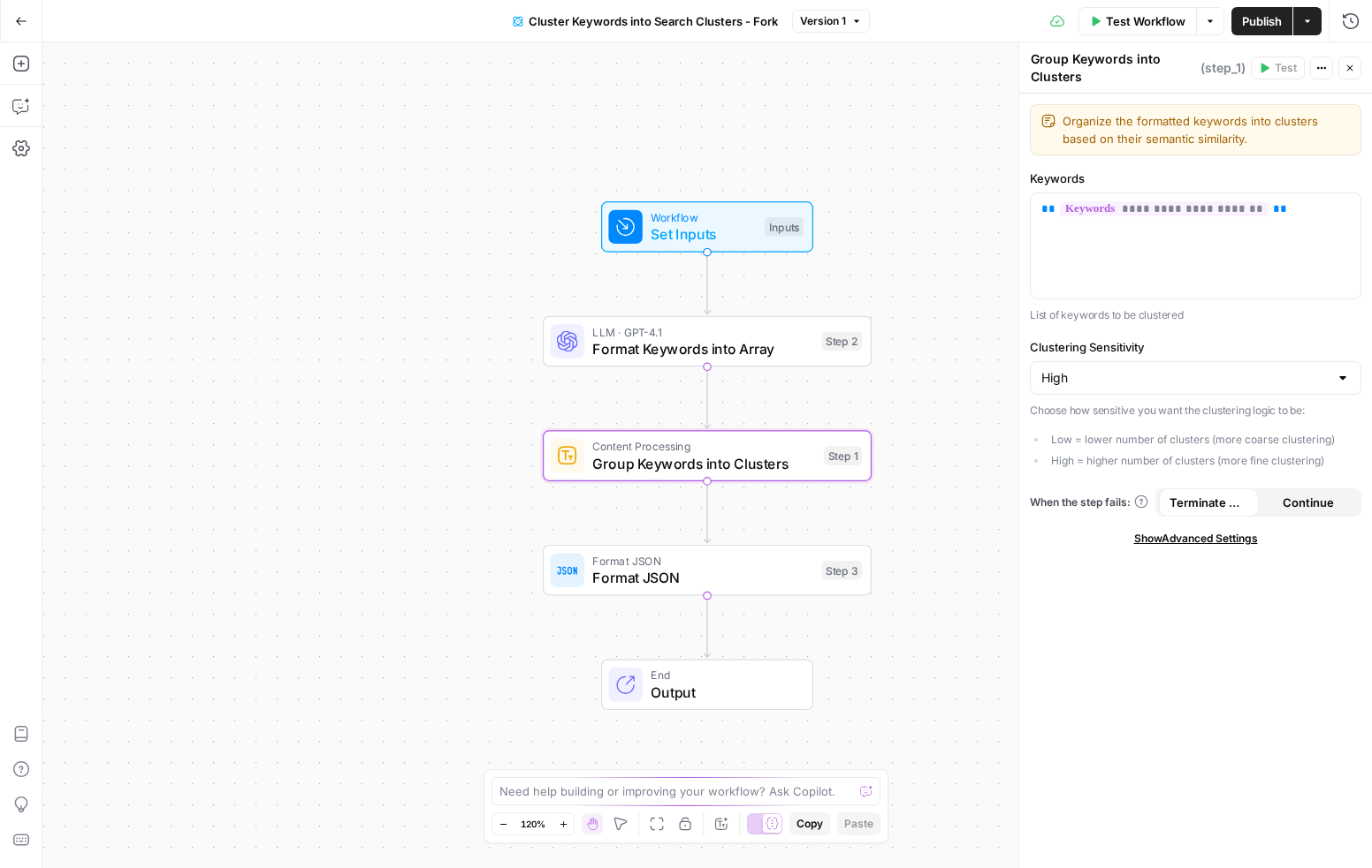
click at [1164, 385] on div "High" at bounding box center [1195, 378] width 332 height 33
type input "High"
click at [1053, 561] on div "**********" at bounding box center [1196, 480] width 353 height 775
click at [758, 132] on div "Workflow Set Inputs Inputs LLM · GPT-4.1 Format Keywords into Array Step 2 Cont…" at bounding box center [707, 455] width 1330 height 826
click at [775, 122] on div "Workflow Set Inputs Inputs LLM · GPT-4.1 Format Keywords into Array Step 2 Cont…" at bounding box center [707, 455] width 1330 height 826
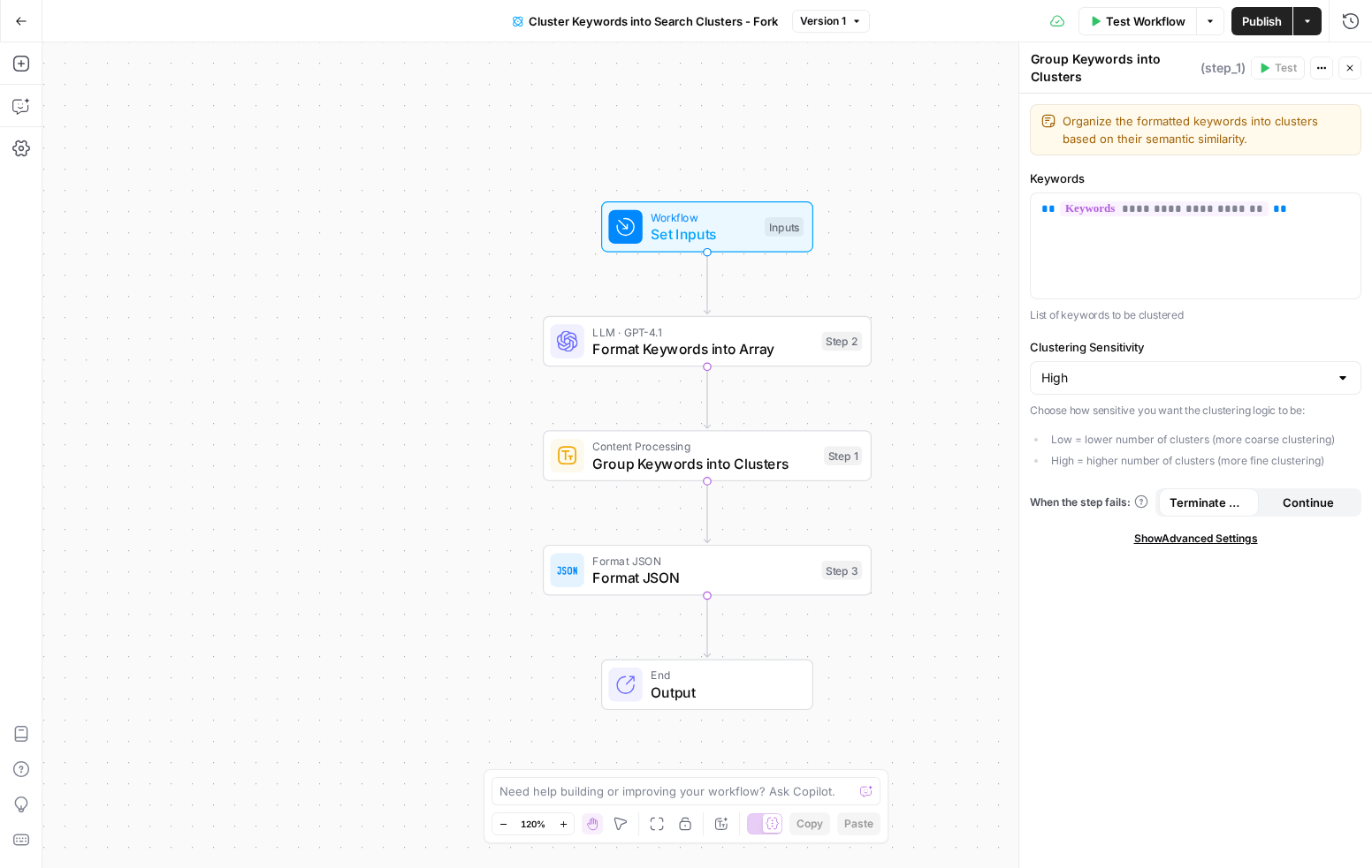
click at [24, 17] on icon "button" at bounding box center [20, 20] width 12 height 12
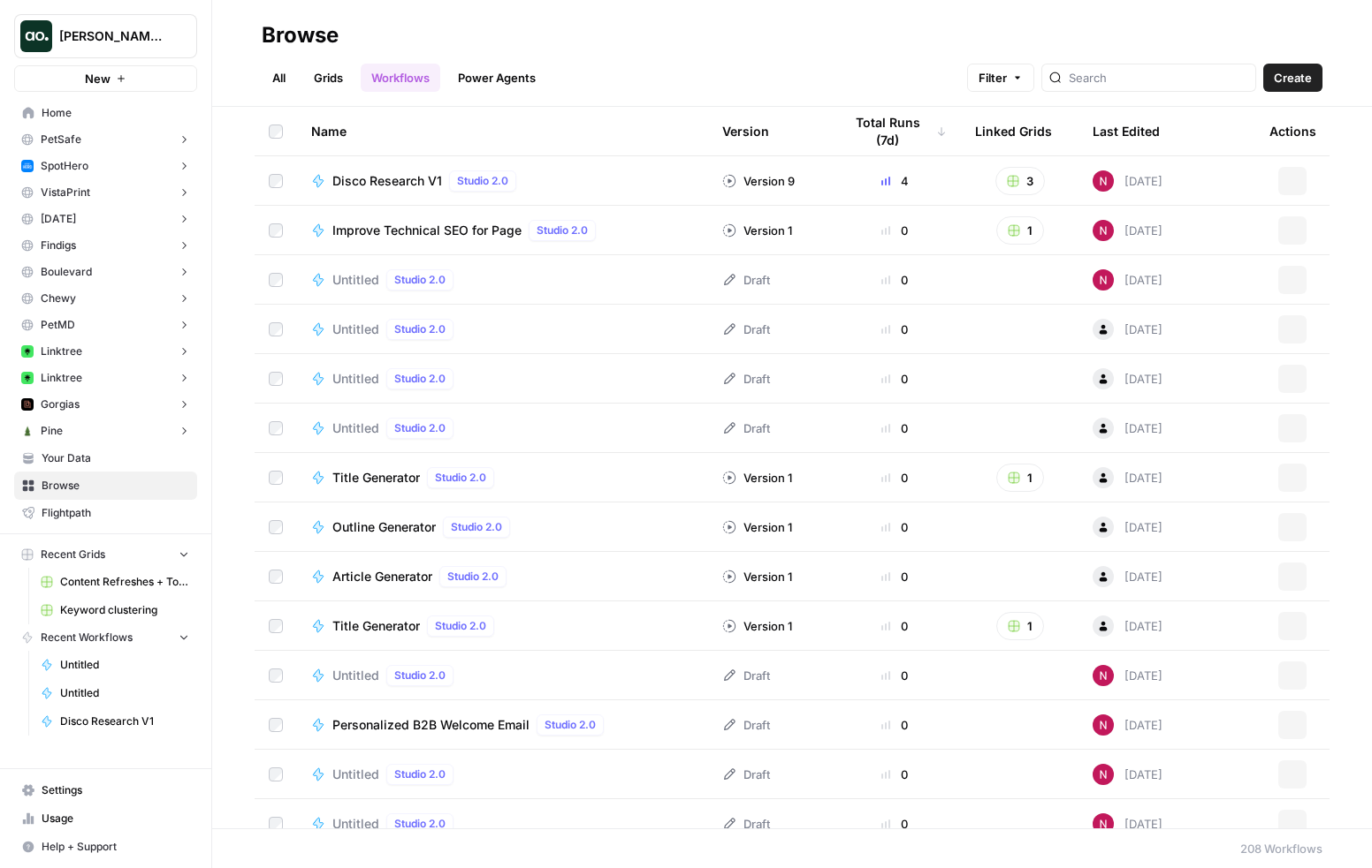
click at [115, 112] on span "Home" at bounding box center [115, 113] width 148 height 16
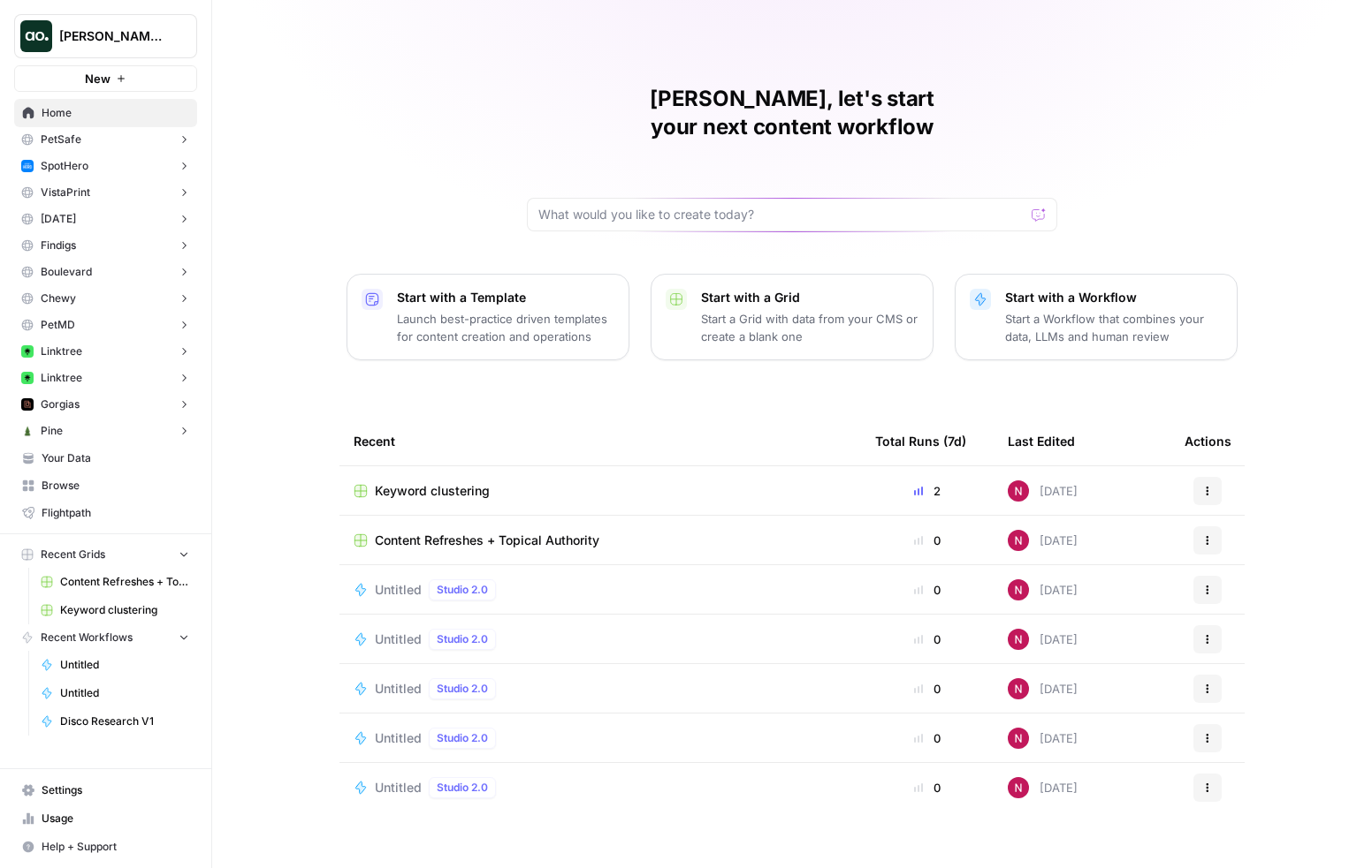
click at [1045, 289] on div "Start with a Workflow Start a Workflow that combines your data, LLMs and human …" at bounding box center [1113, 317] width 217 height 56
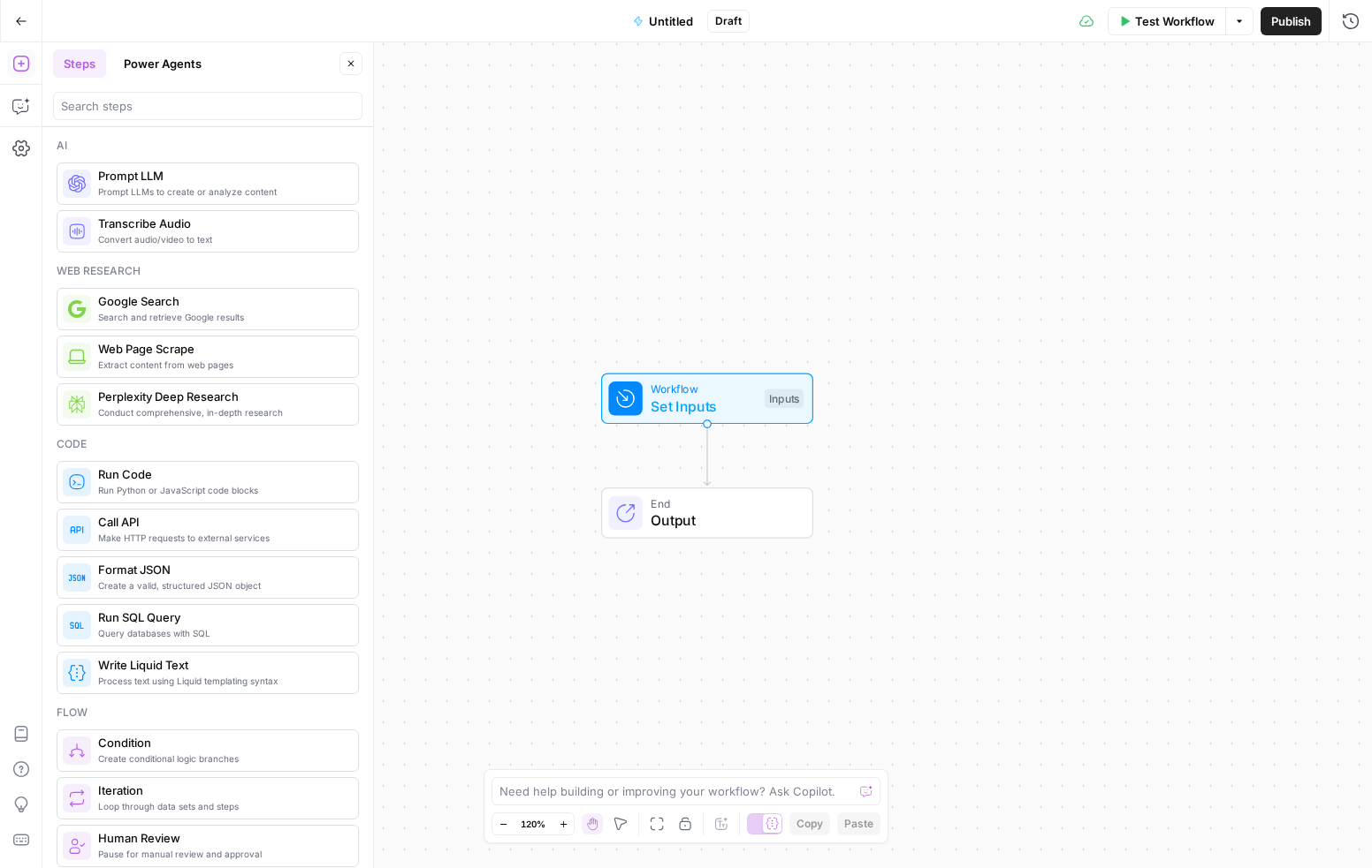
click at [162, 60] on button "Power Agents" at bounding box center [162, 64] width 99 height 29
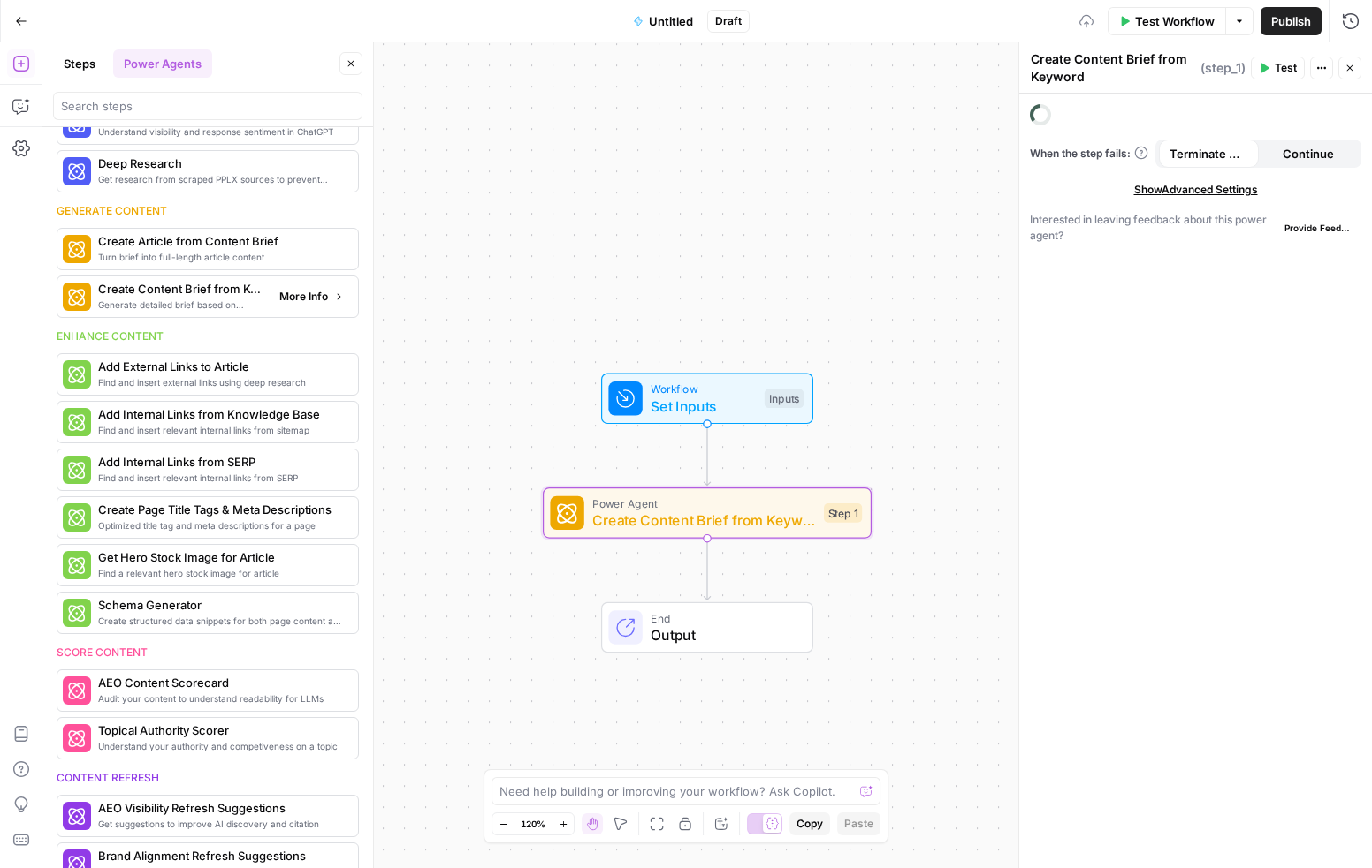
scroll to position [302, 0]
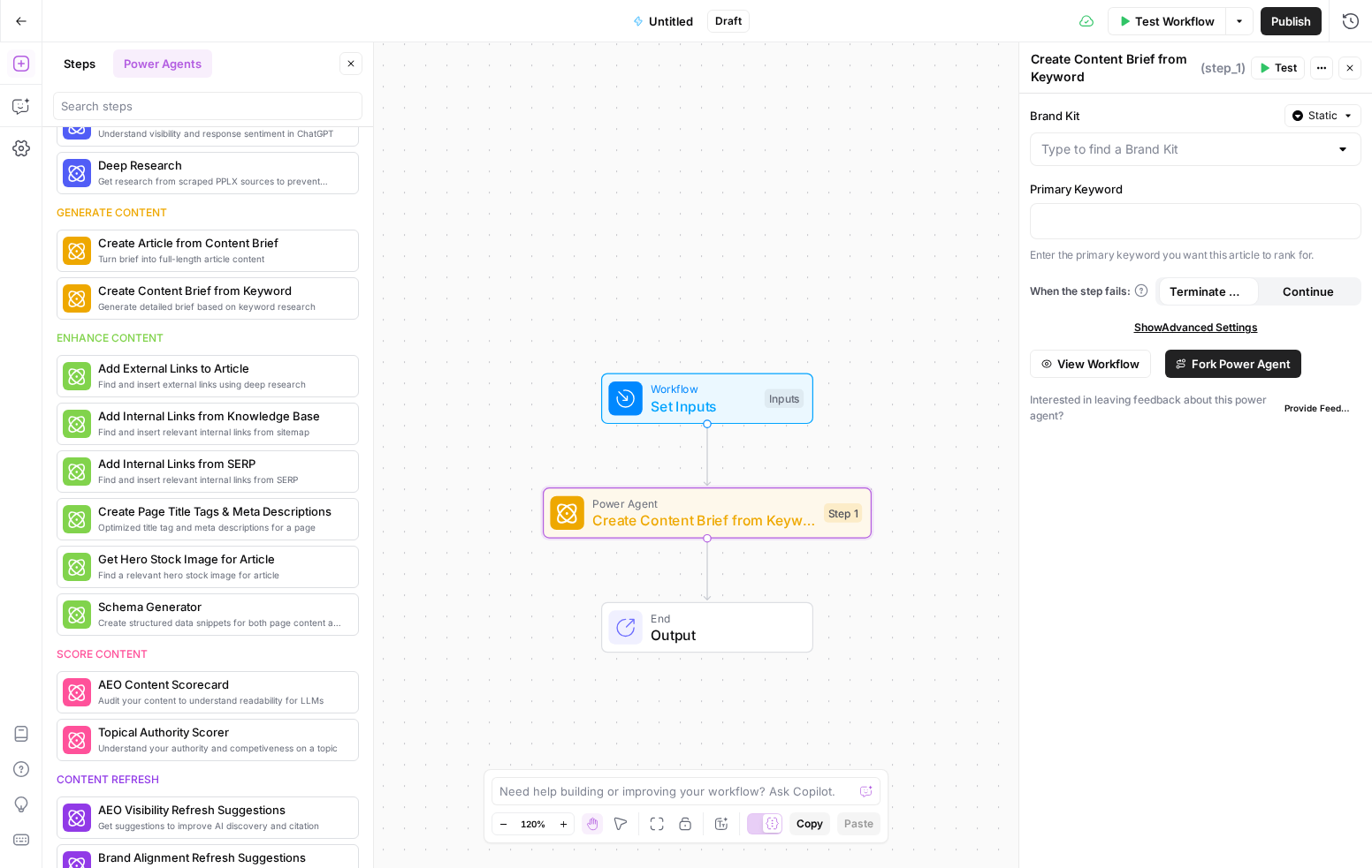
click at [1242, 365] on span "Fork Power Agent" at bounding box center [1240, 364] width 99 height 18
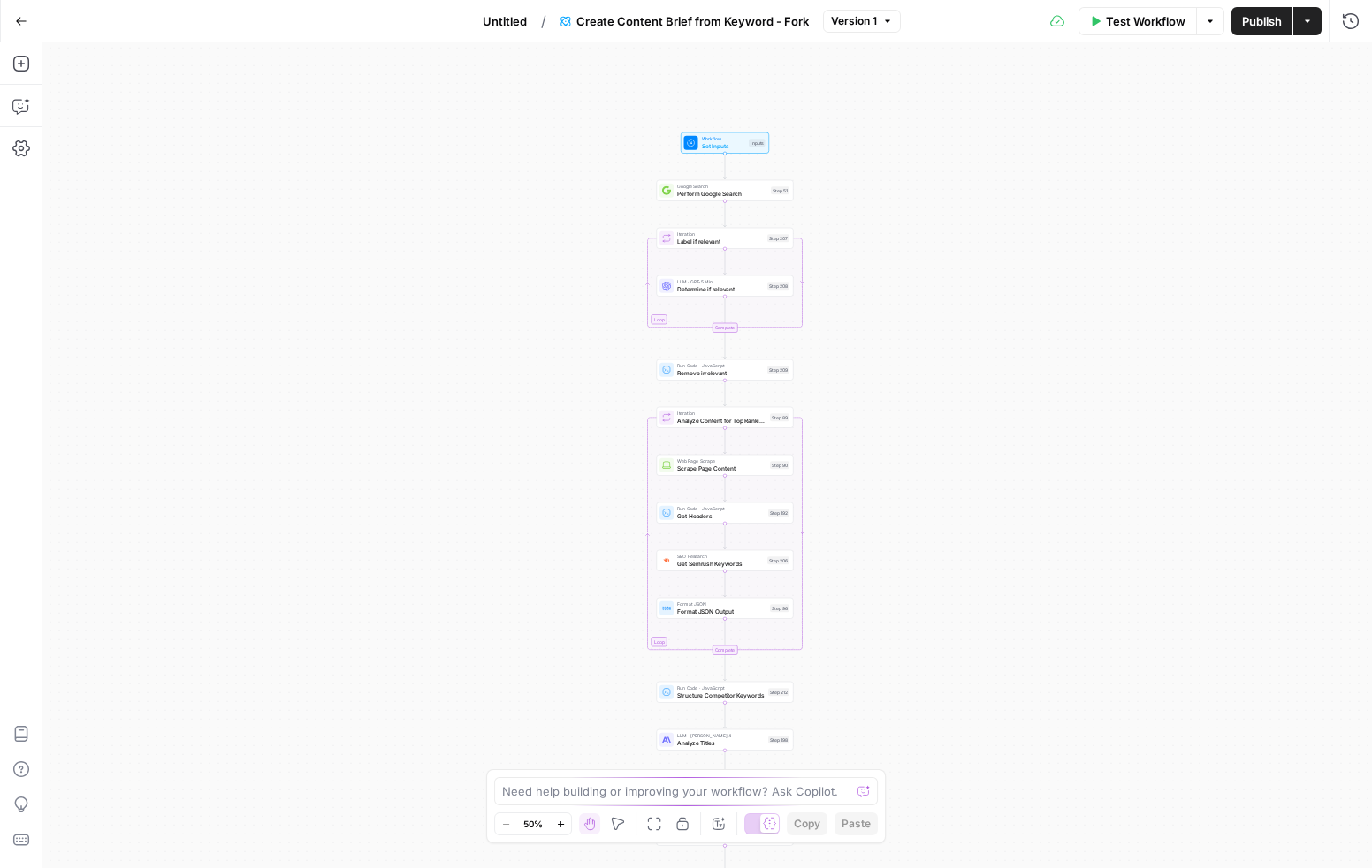
drag, startPoint x: 836, startPoint y: 172, endPoint x: 854, endPoint y: 397, distance: 225.7
click at [854, 397] on div "Workflow Set Inputs Inputs Google Search Perform Google Search Step 51 Loop Ite…" at bounding box center [707, 455] width 1330 height 826
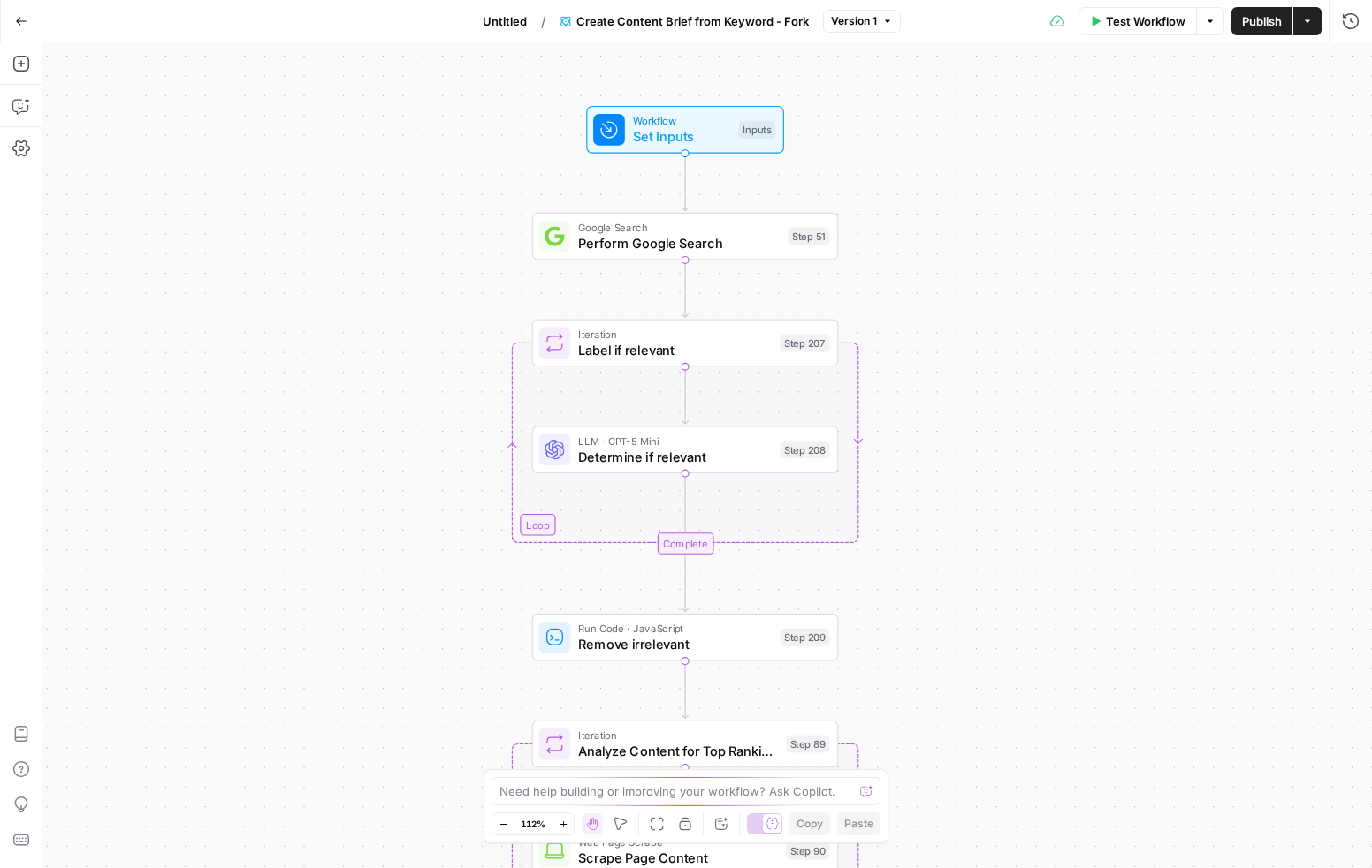
drag, startPoint x: 820, startPoint y: 239, endPoint x: 913, endPoint y: 403, distance: 188.5
click at [913, 403] on div "Workflow Set Inputs Inputs Google Search Perform Google Search Step 51 Loop Ite…" at bounding box center [707, 455] width 1330 height 826
click at [723, 456] on span "Determine if relevant" at bounding box center [674, 456] width 193 height 19
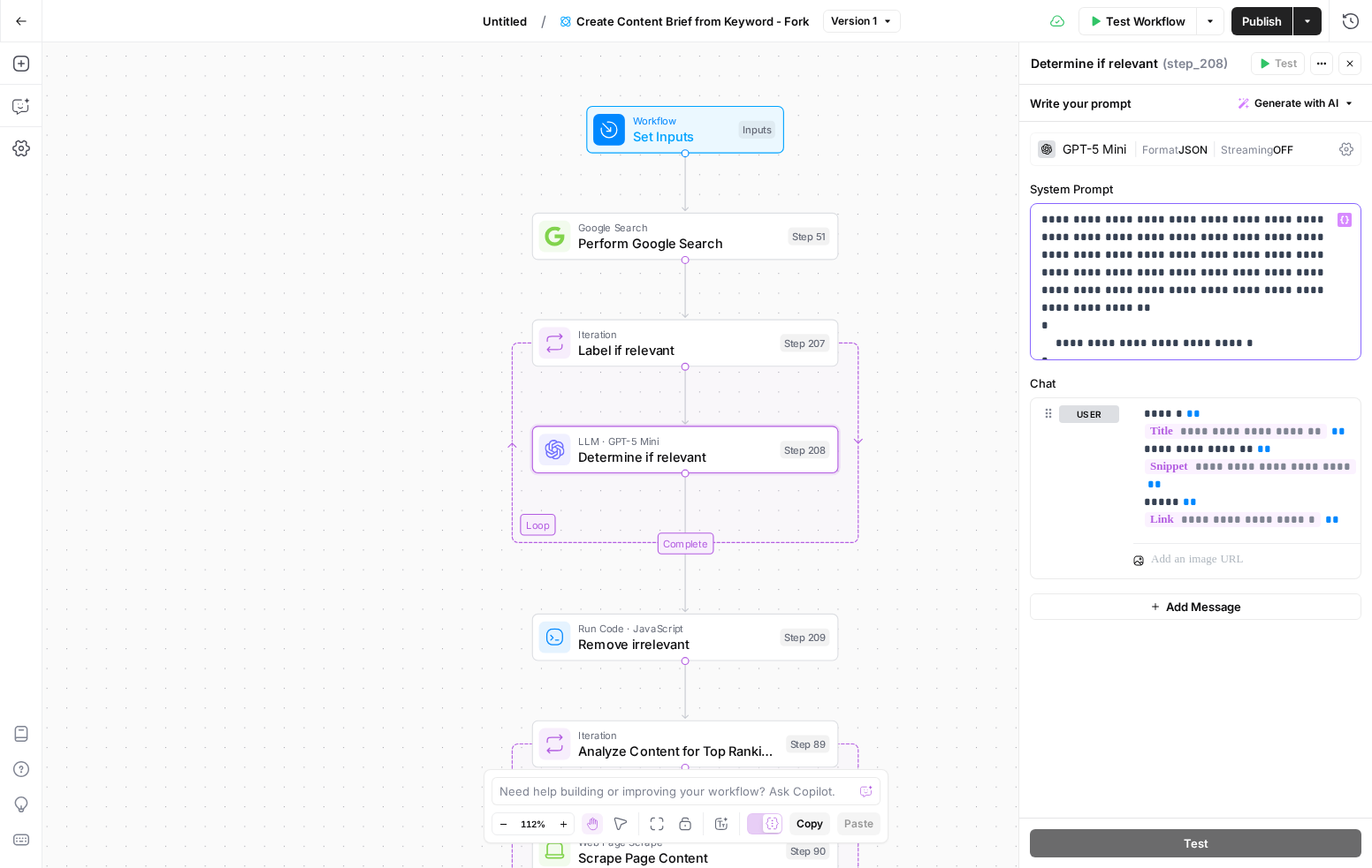
click at [1299, 220] on p "**********" at bounding box center [1196, 282] width 310 height 141
click at [1198, 237] on p "**********" at bounding box center [1196, 282] width 310 height 141
click at [1095, 254] on p "**********" at bounding box center [1196, 282] width 310 height 141
click at [1345, 66] on icon "button" at bounding box center [1349, 63] width 10 height 10
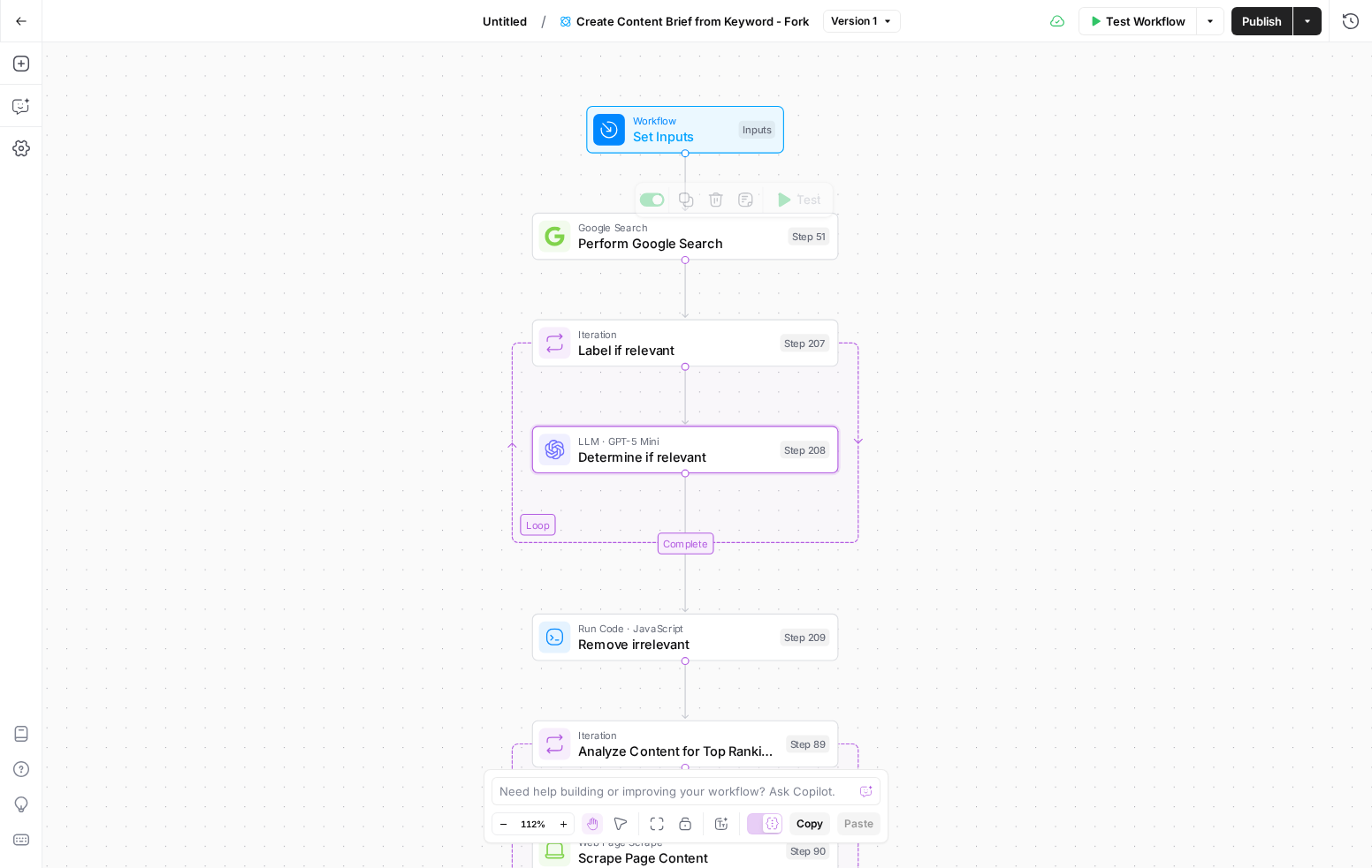
click at [470, 270] on div "Workflow Set Inputs Inputs Google Search Perform Google Search Step 51 Copy ste…" at bounding box center [707, 455] width 1330 height 826
click at [21, 107] on icon "button" at bounding box center [20, 105] width 18 height 18
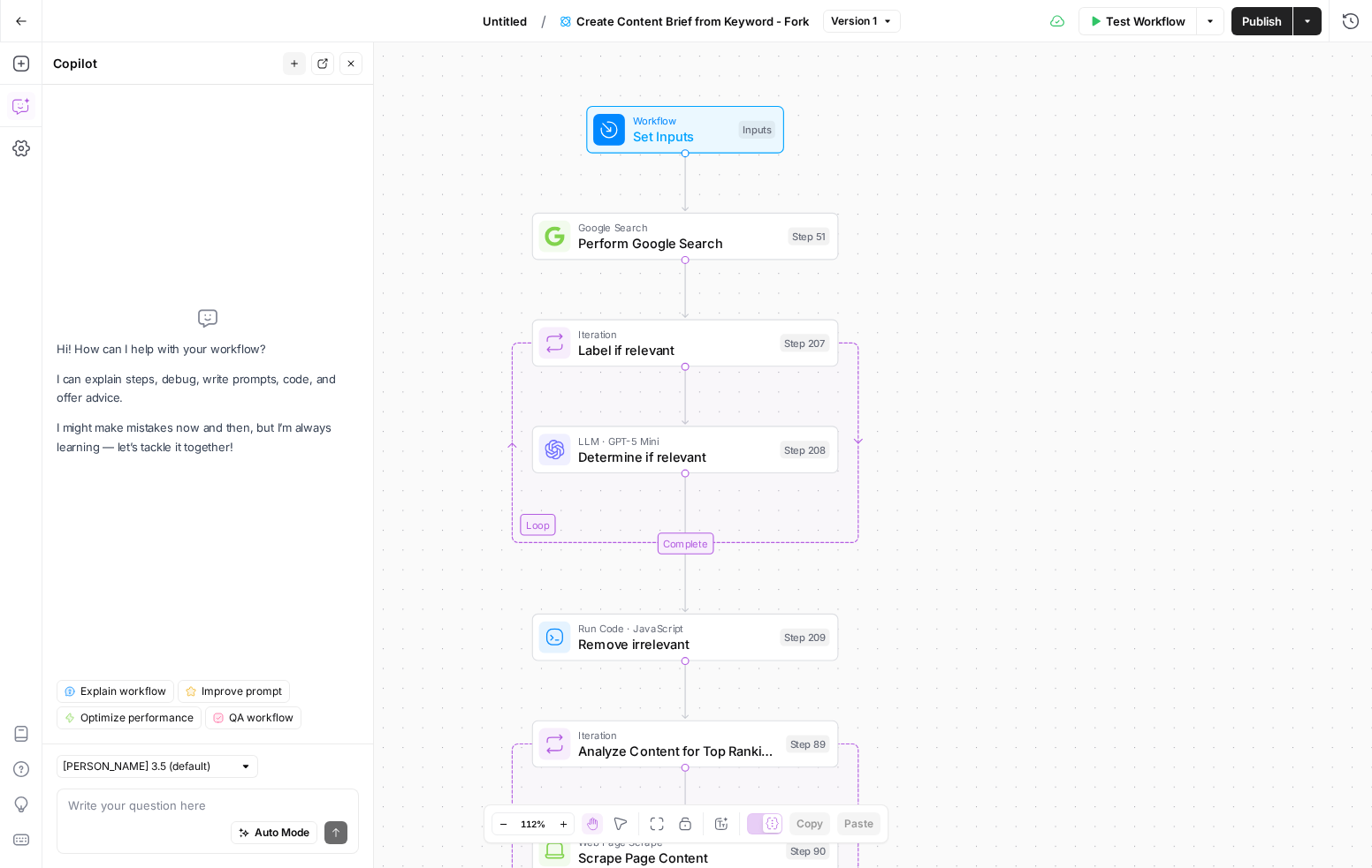
click at [109, 685] on span "Explain workflow" at bounding box center [123, 691] width 86 height 16
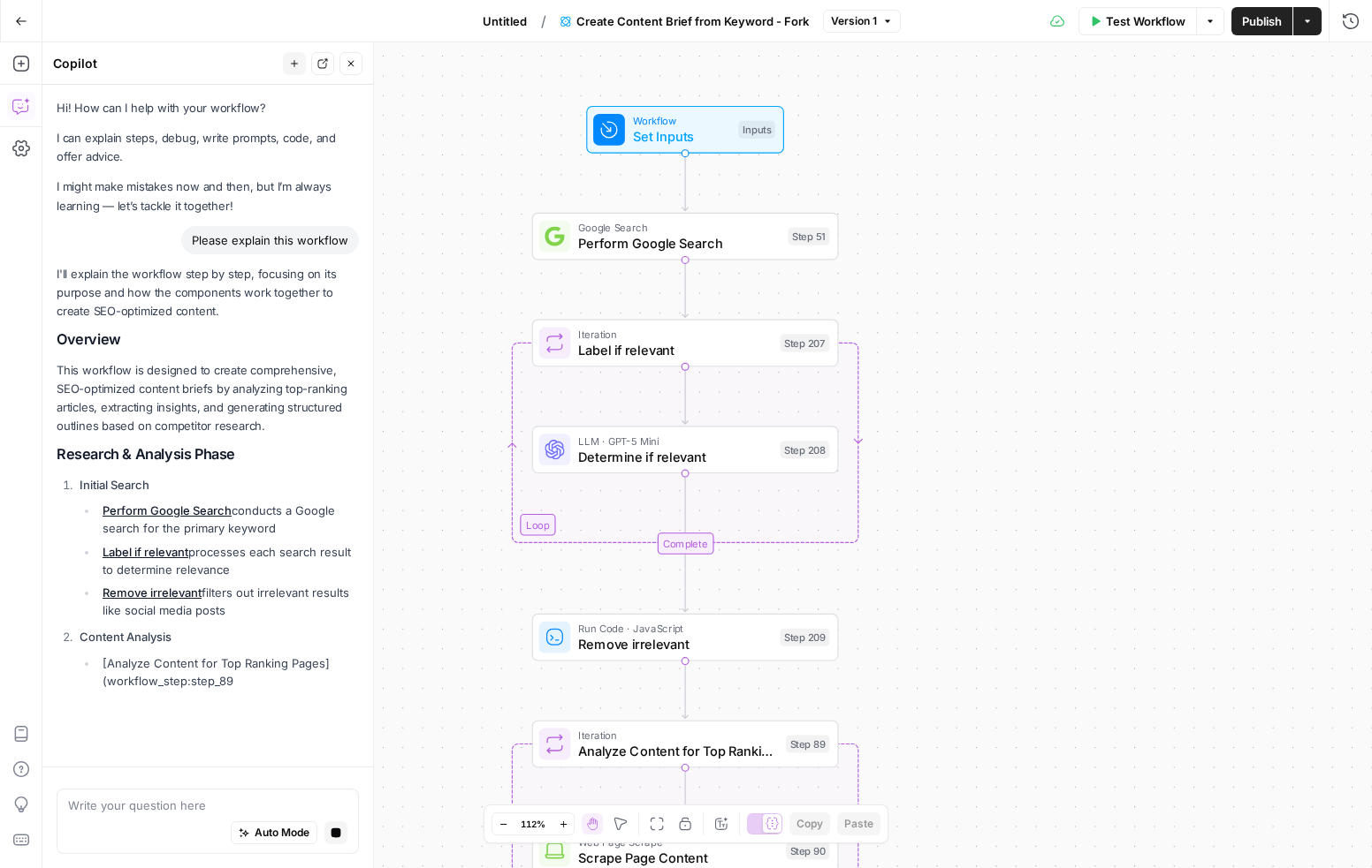
click at [141, 816] on div "Auto Mode Stop generating" at bounding box center [208, 834] width 279 height 39
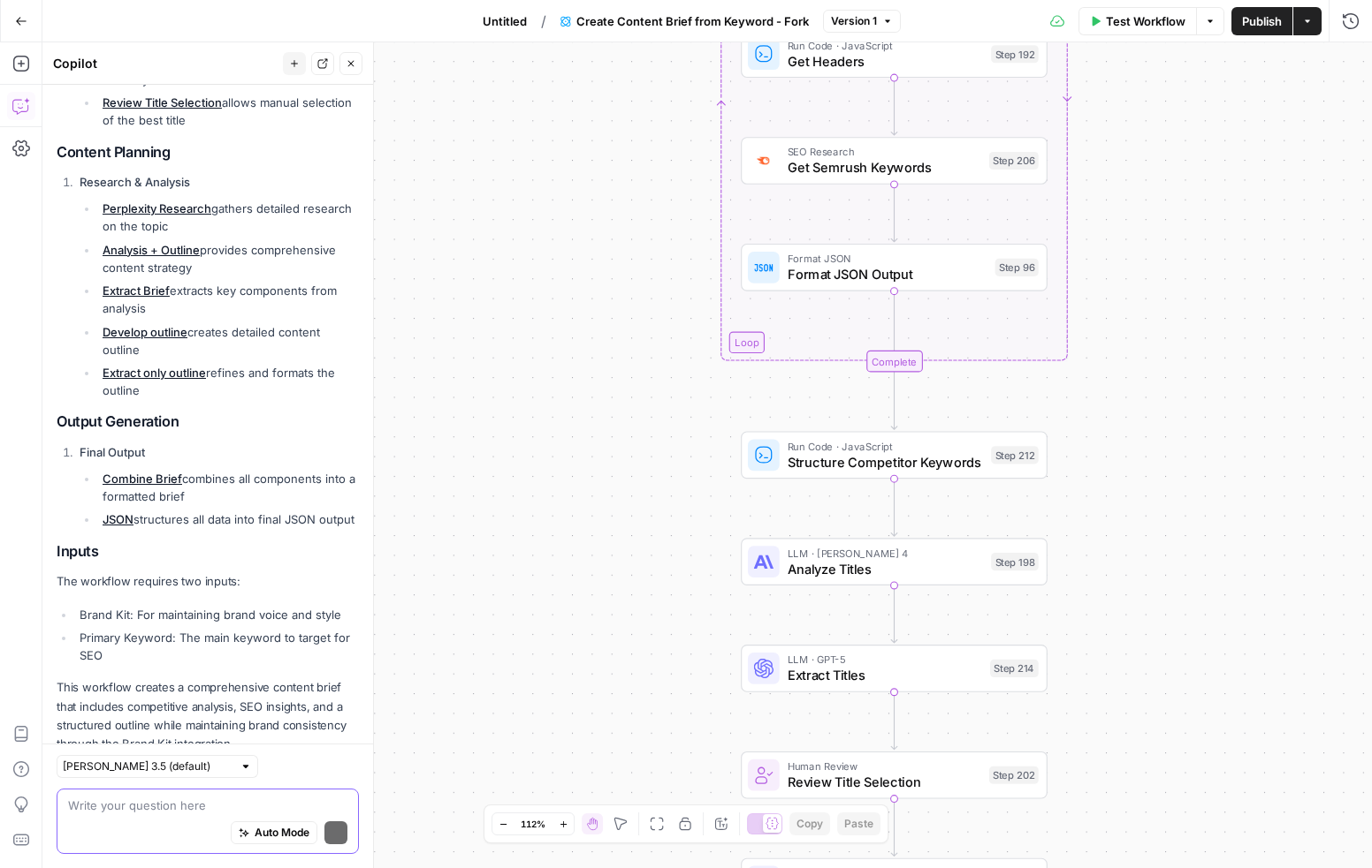
scroll to position [1028, 0]
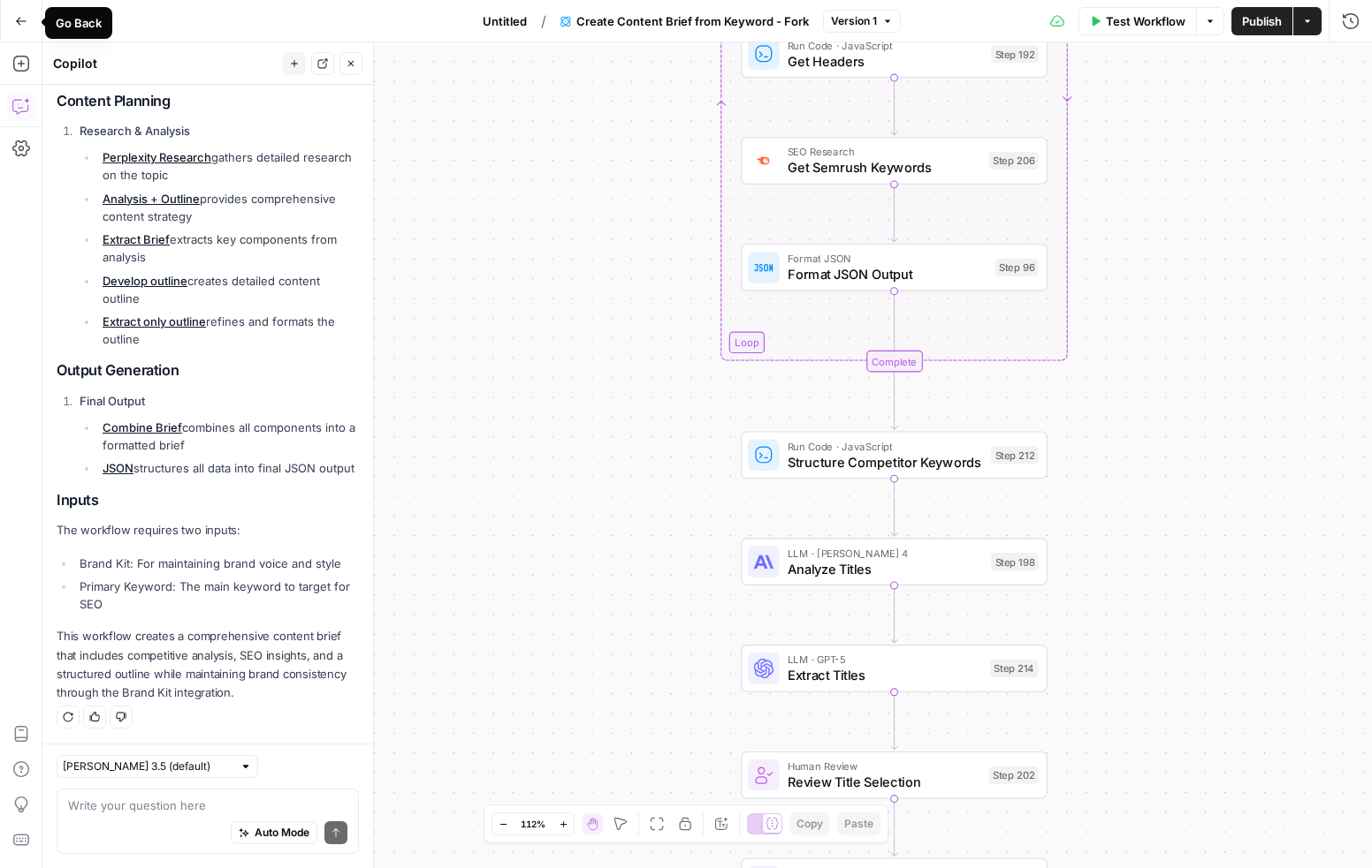
click at [26, 18] on icon "button" at bounding box center [20, 20] width 12 height 12
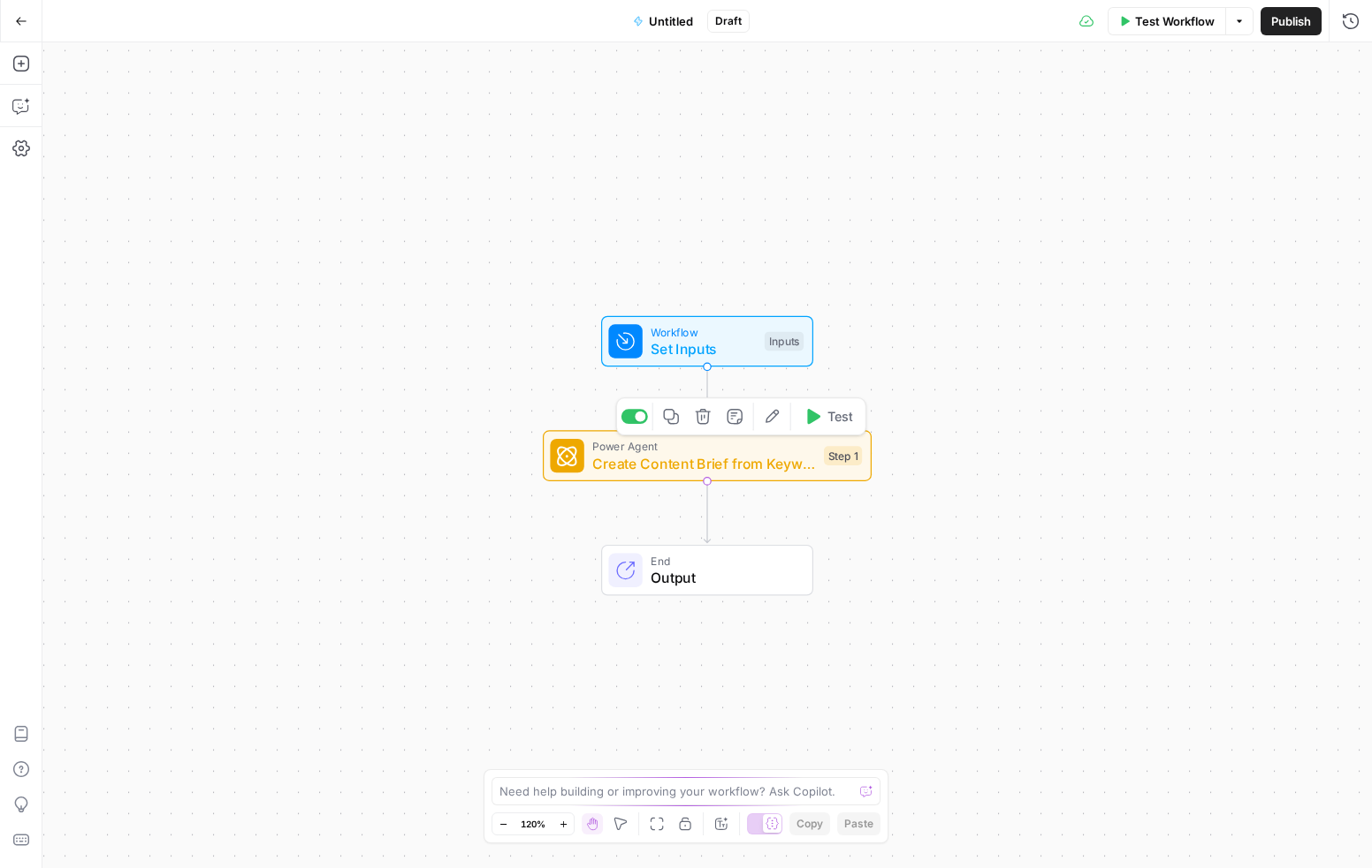
click at [706, 423] on icon "button" at bounding box center [702, 416] width 15 height 15
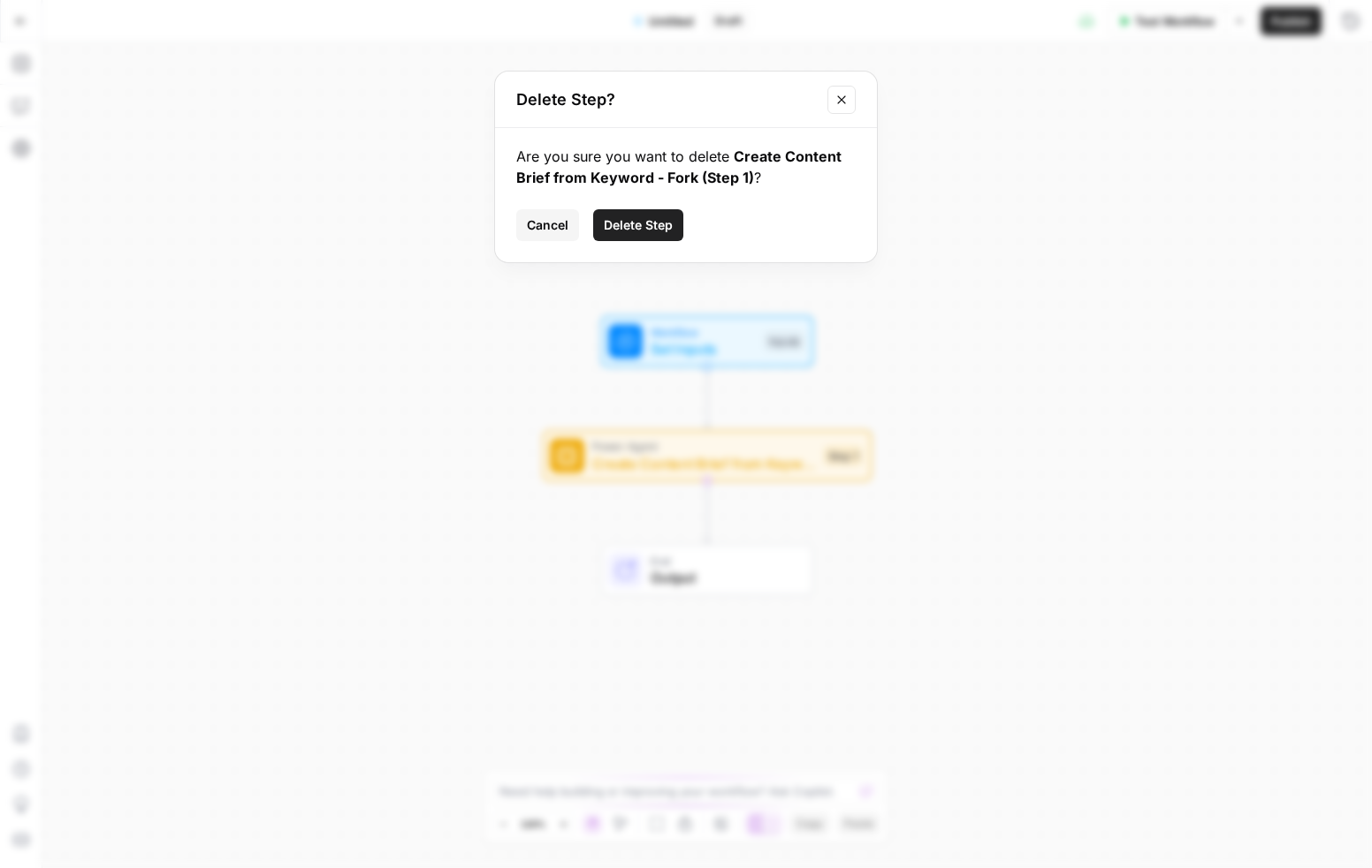
click at [621, 223] on span "Delete Step" at bounding box center [637, 224] width 69 height 18
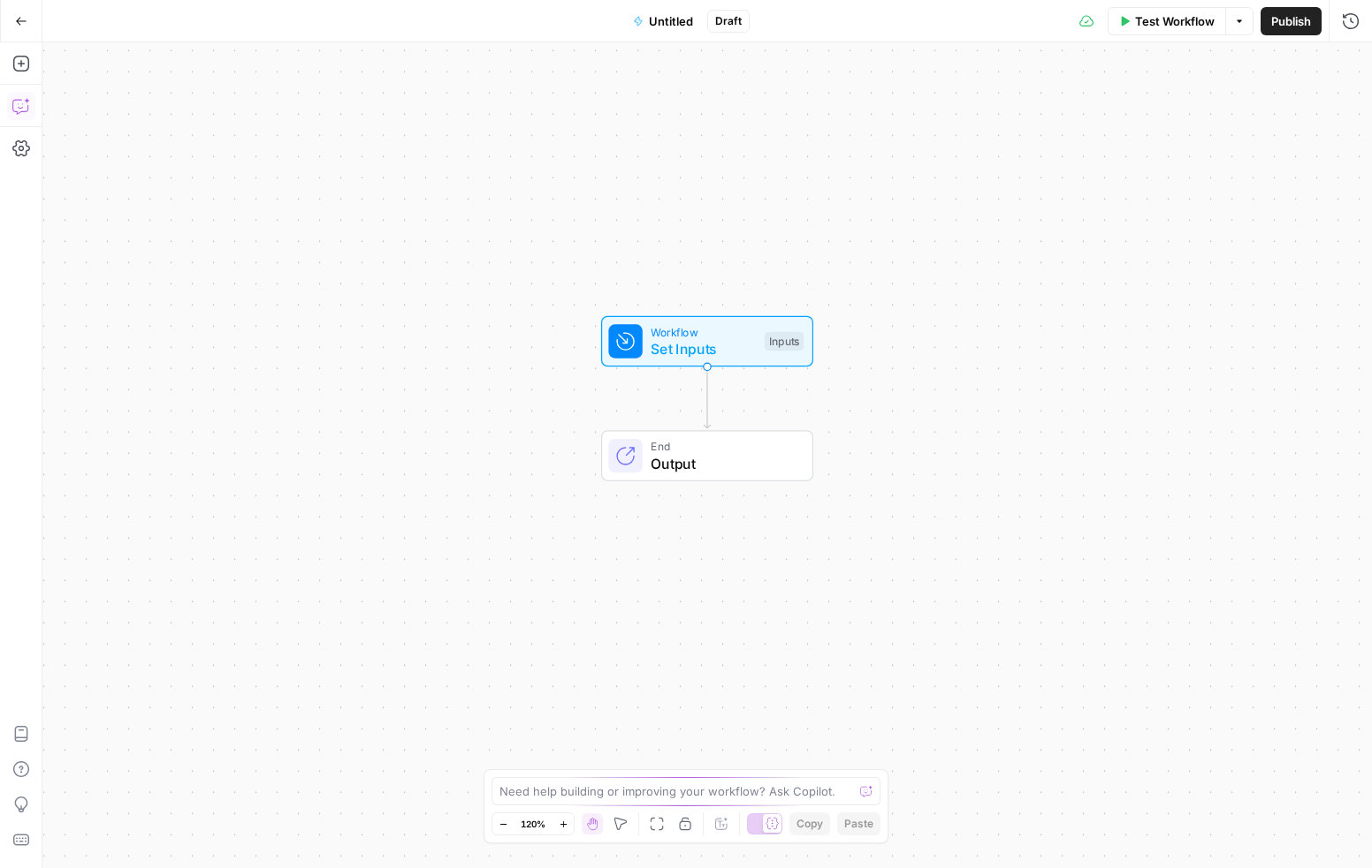
click at [18, 104] on icon "button" at bounding box center [20, 105] width 18 height 18
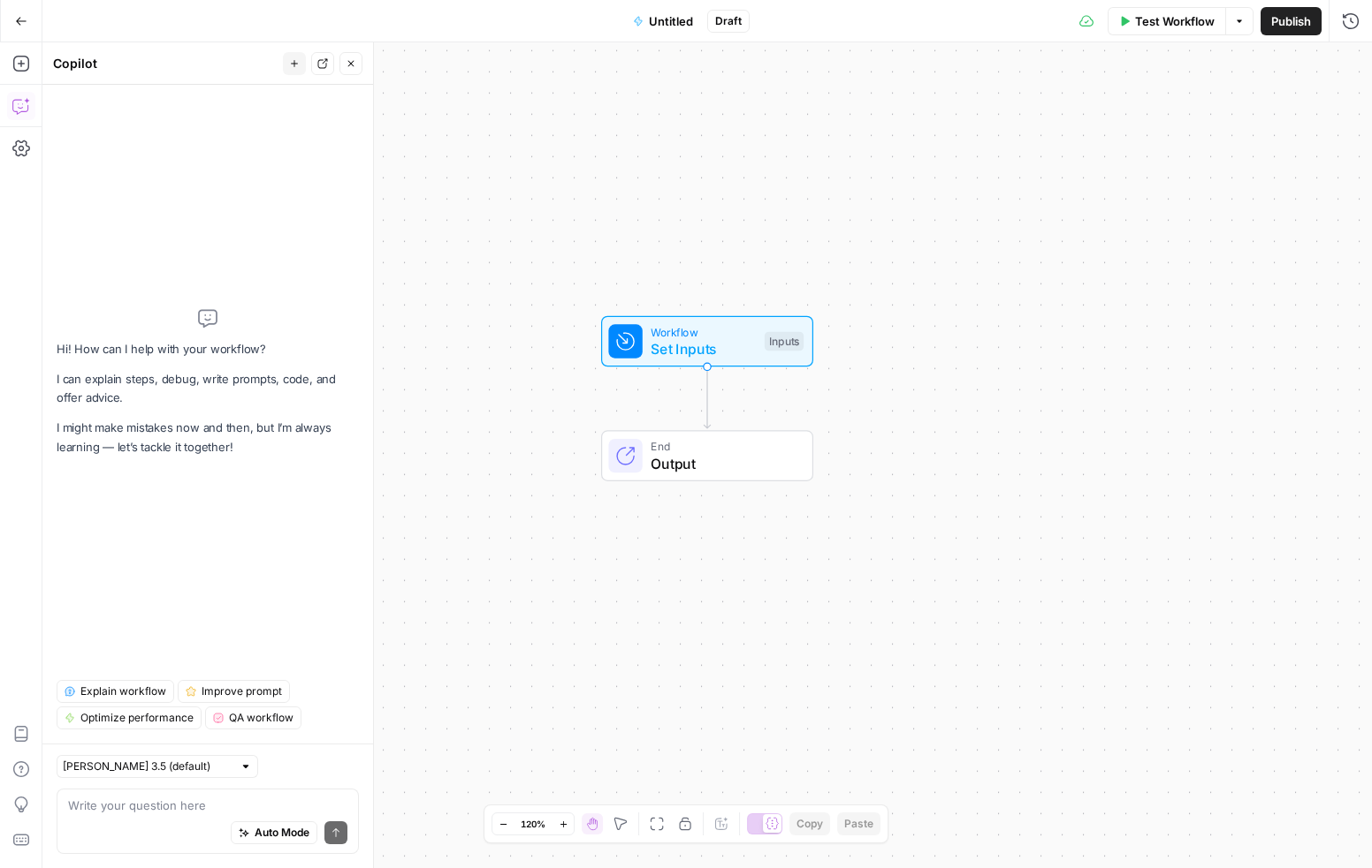
click at [163, 795] on div "Write your question here Auto Mode Send" at bounding box center [207, 821] width 302 height 66
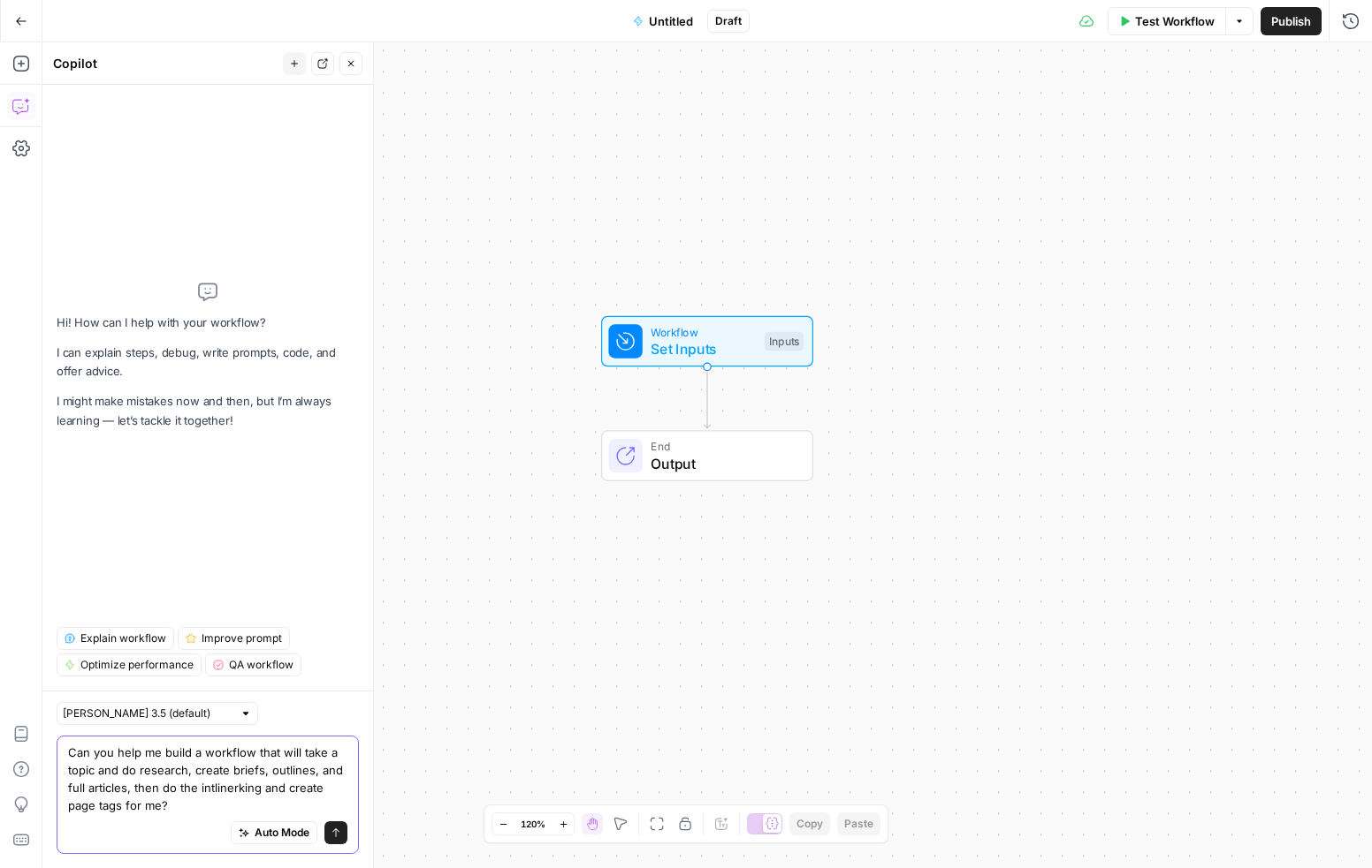
click at [216, 786] on textarea "Can you help me build a workflow that will take a topic and do research, create…" at bounding box center [208, 778] width 279 height 71
type textarea "Can you help me build a workflow that will take a topic and do research, create…"
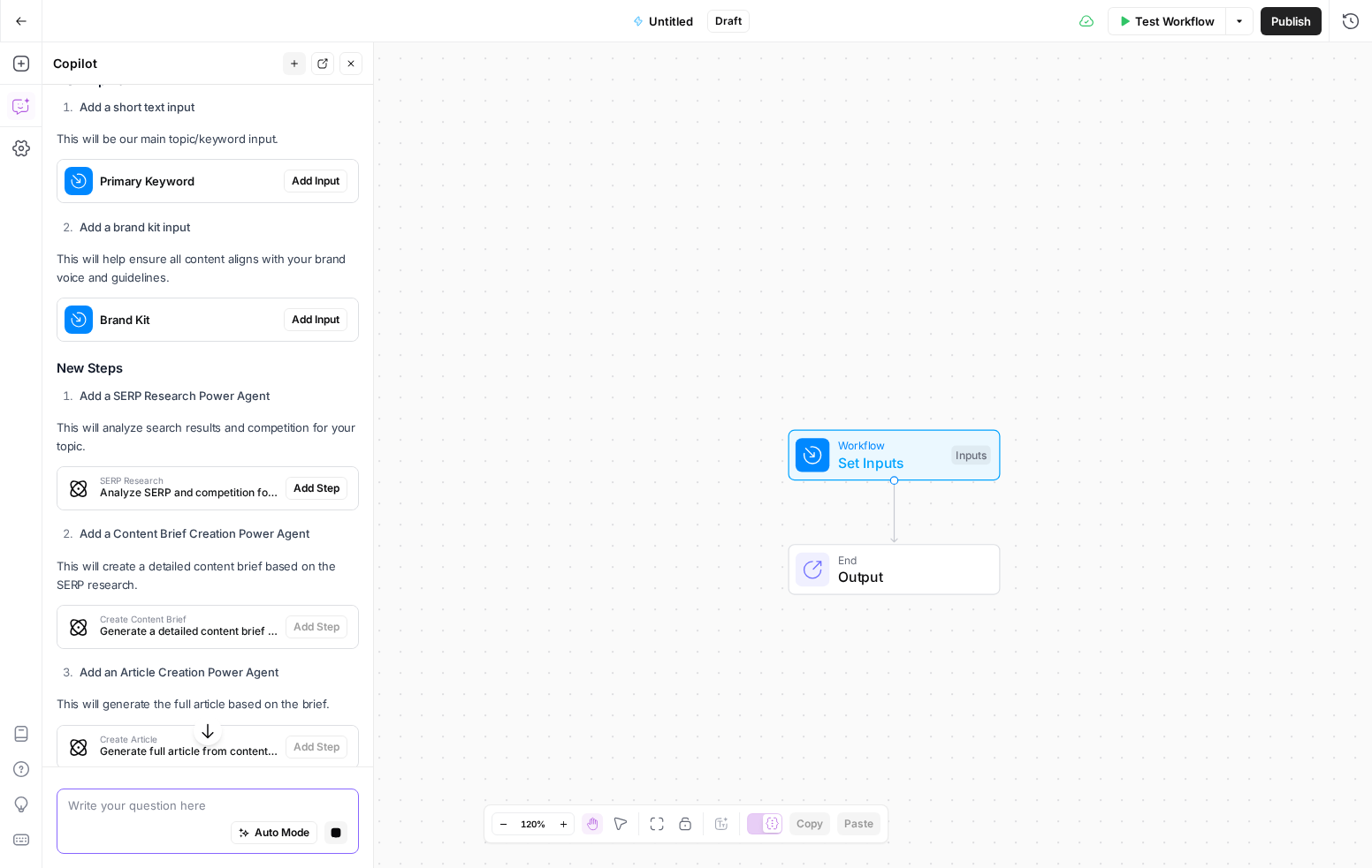
scroll to position [513, 0]
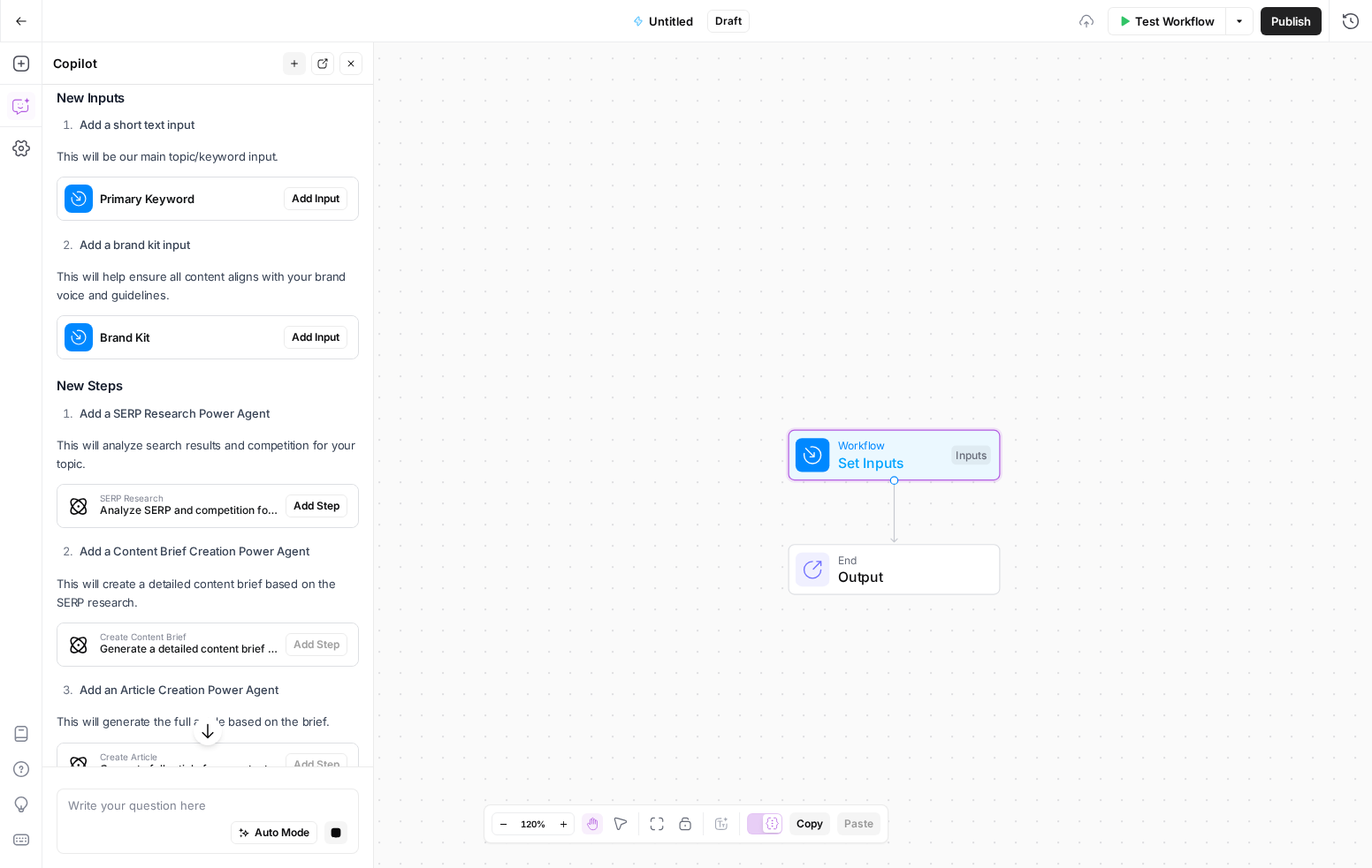
click at [309, 194] on span "Add Input" at bounding box center [316, 199] width 48 height 16
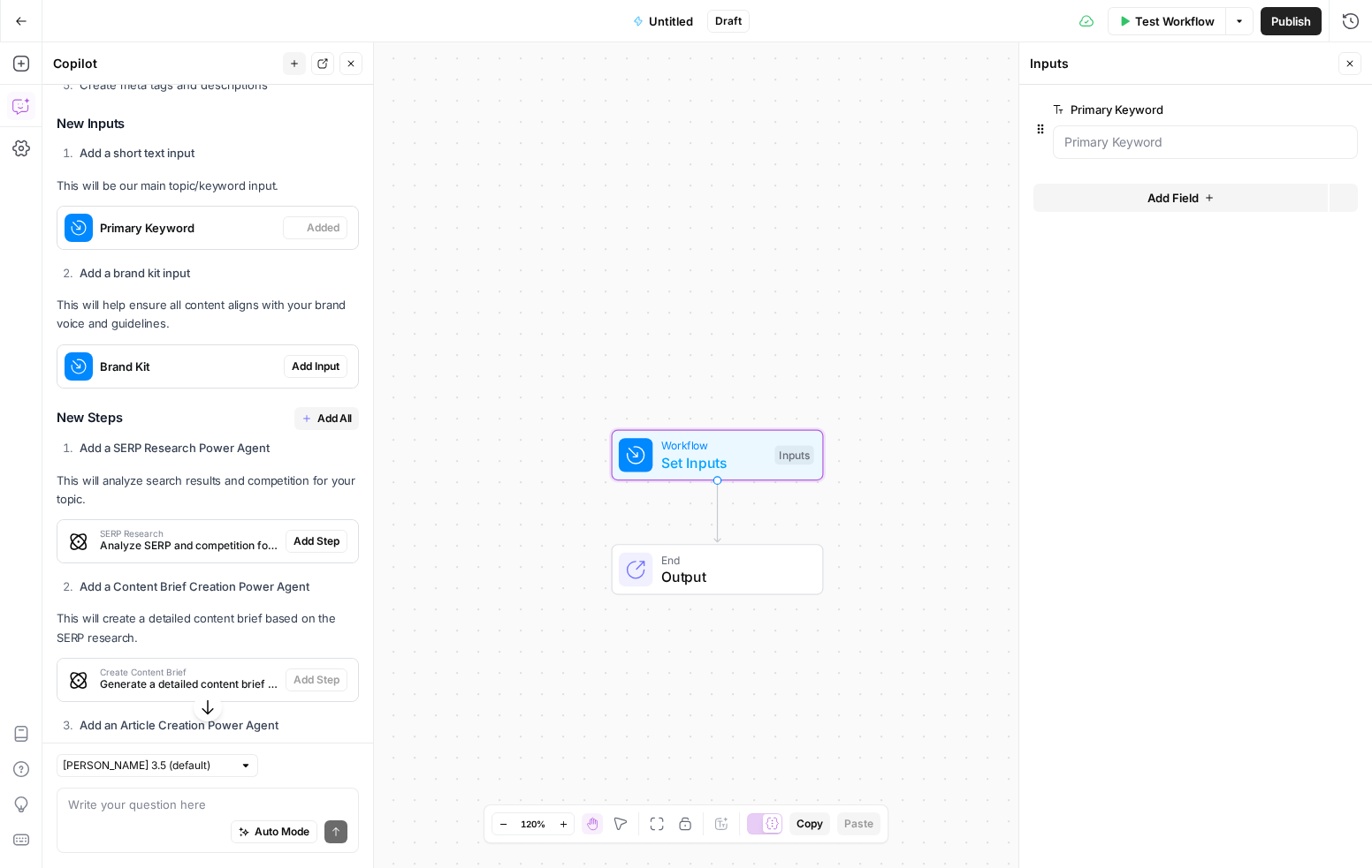
scroll to position [548, 0]
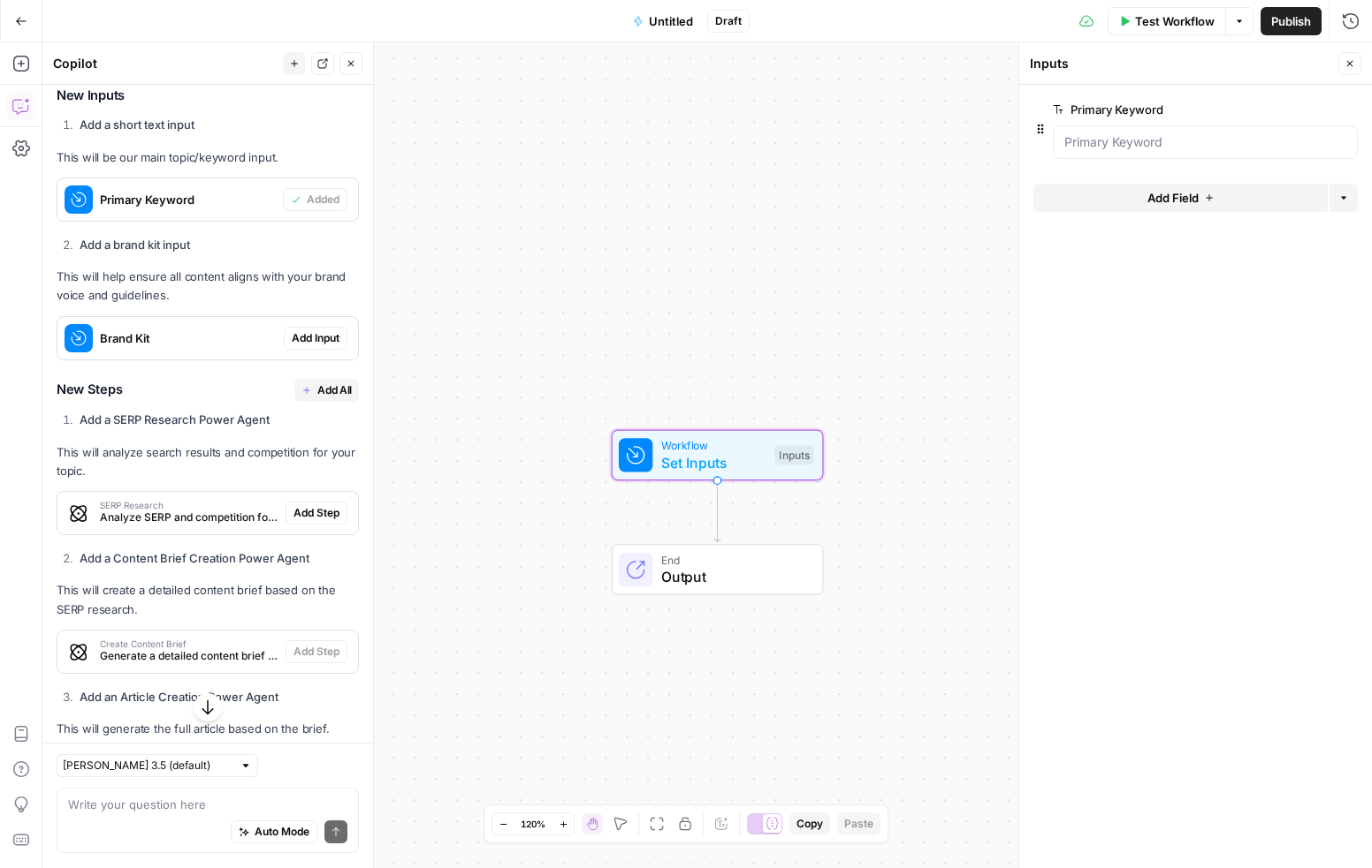
click at [319, 336] on span "Add Input" at bounding box center [316, 338] width 48 height 16
click at [315, 388] on button "Add All" at bounding box center [327, 390] width 65 height 23
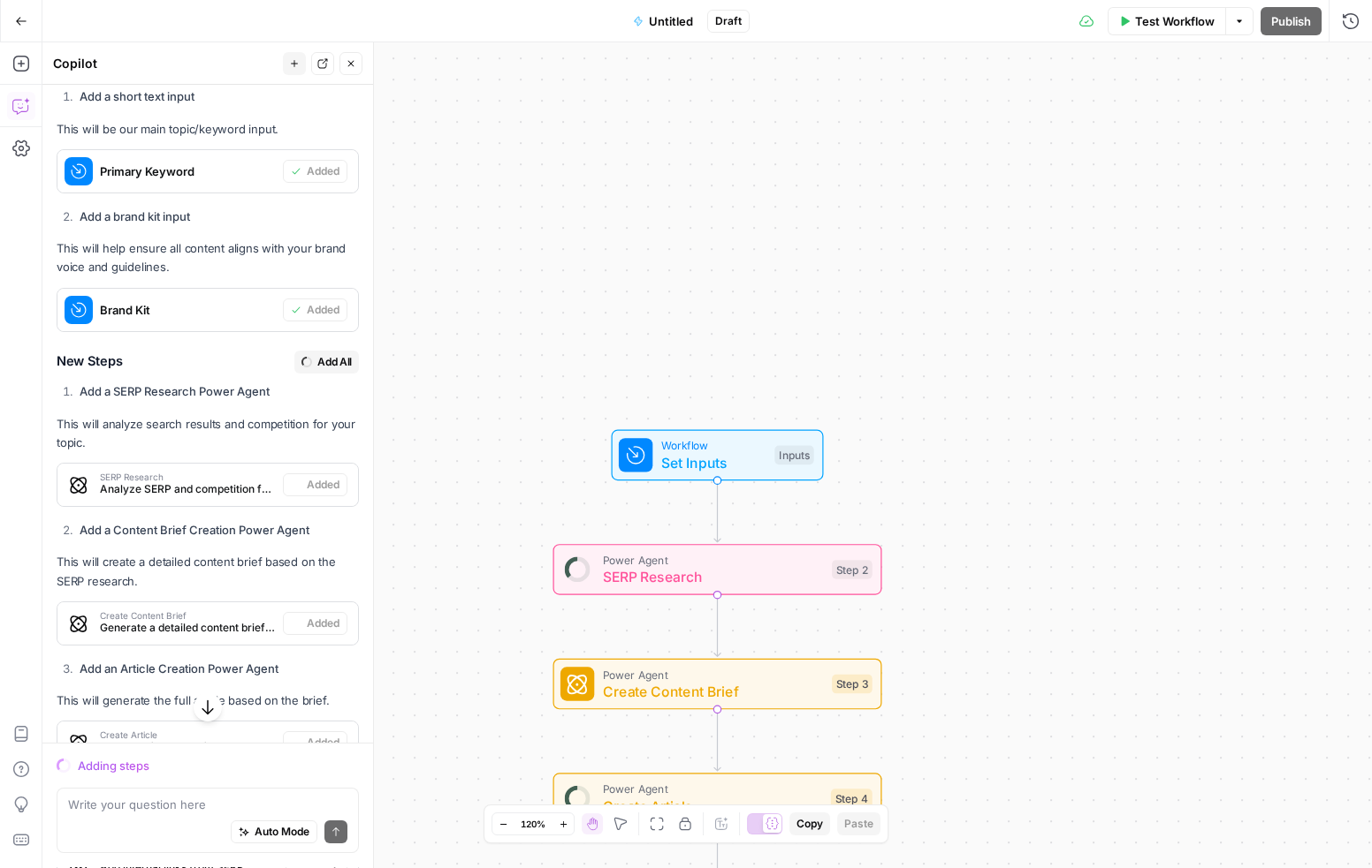
scroll to position [519, 0]
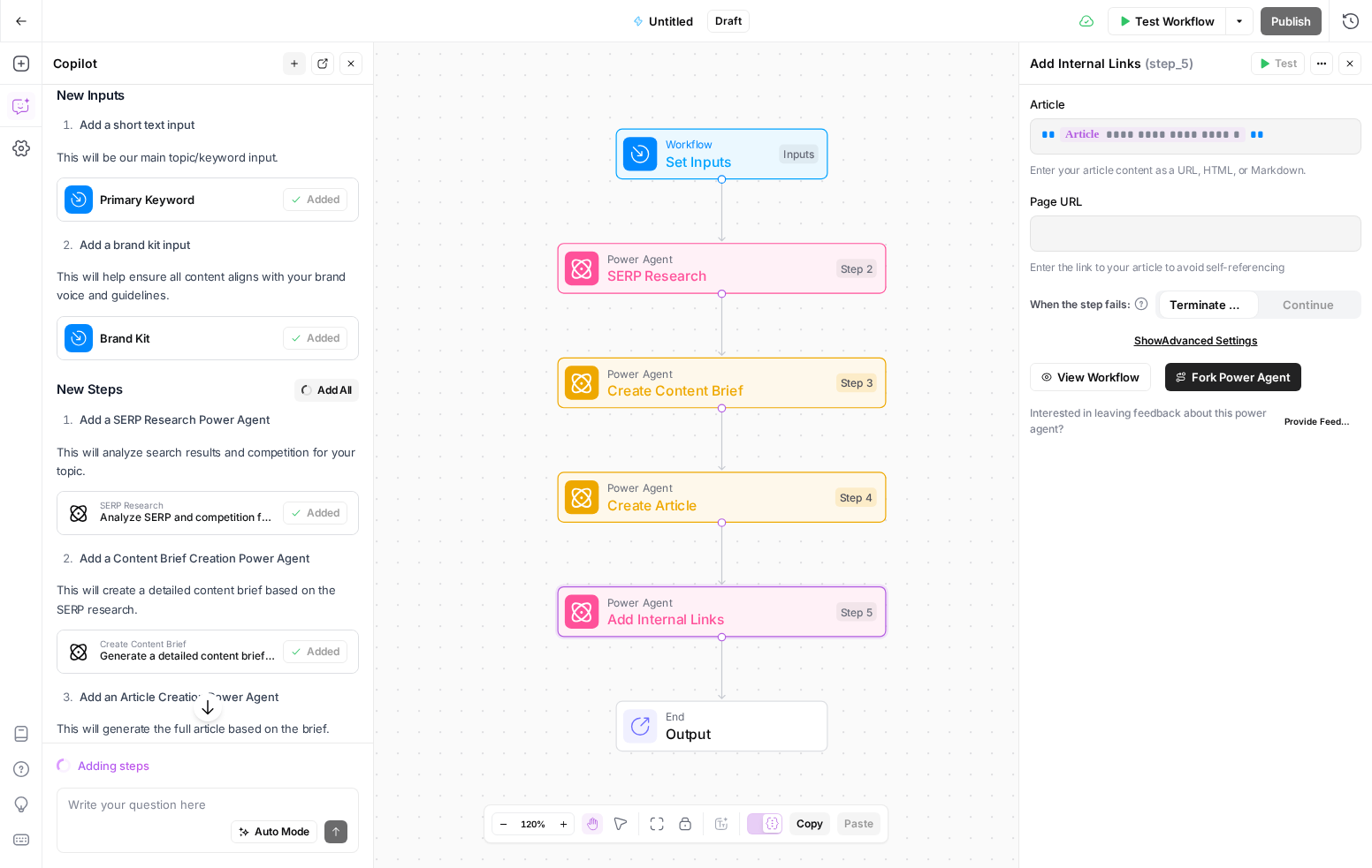
drag, startPoint x: 494, startPoint y: 539, endPoint x: 499, endPoint y: 237, distance: 302.0
click at [499, 237] on div "Workflow Set Inputs Inputs Power Agent SERP Research Step 2 Power Agent Create …" at bounding box center [707, 455] width 1330 height 826
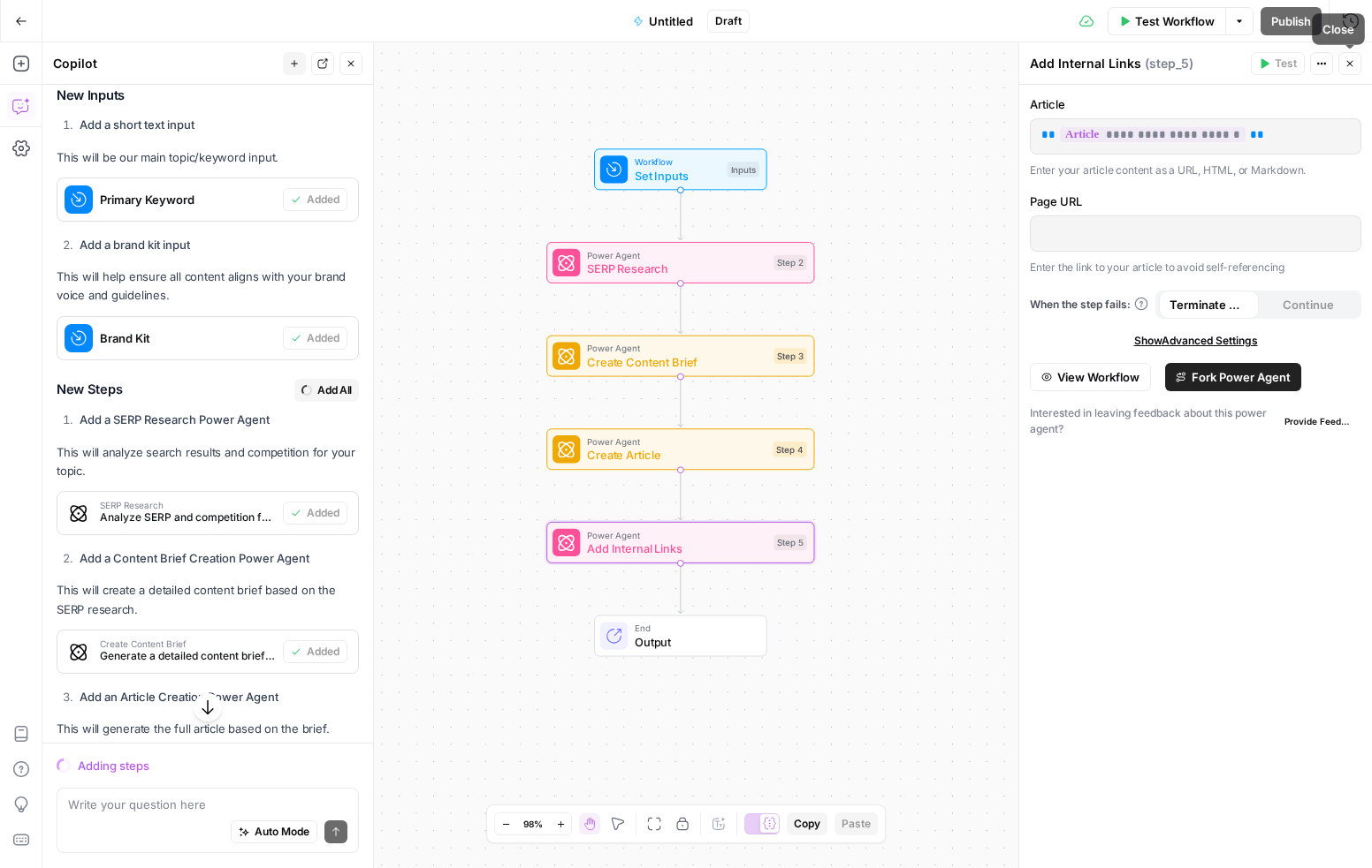
click at [1345, 58] on icon "button" at bounding box center [1349, 63] width 10 height 10
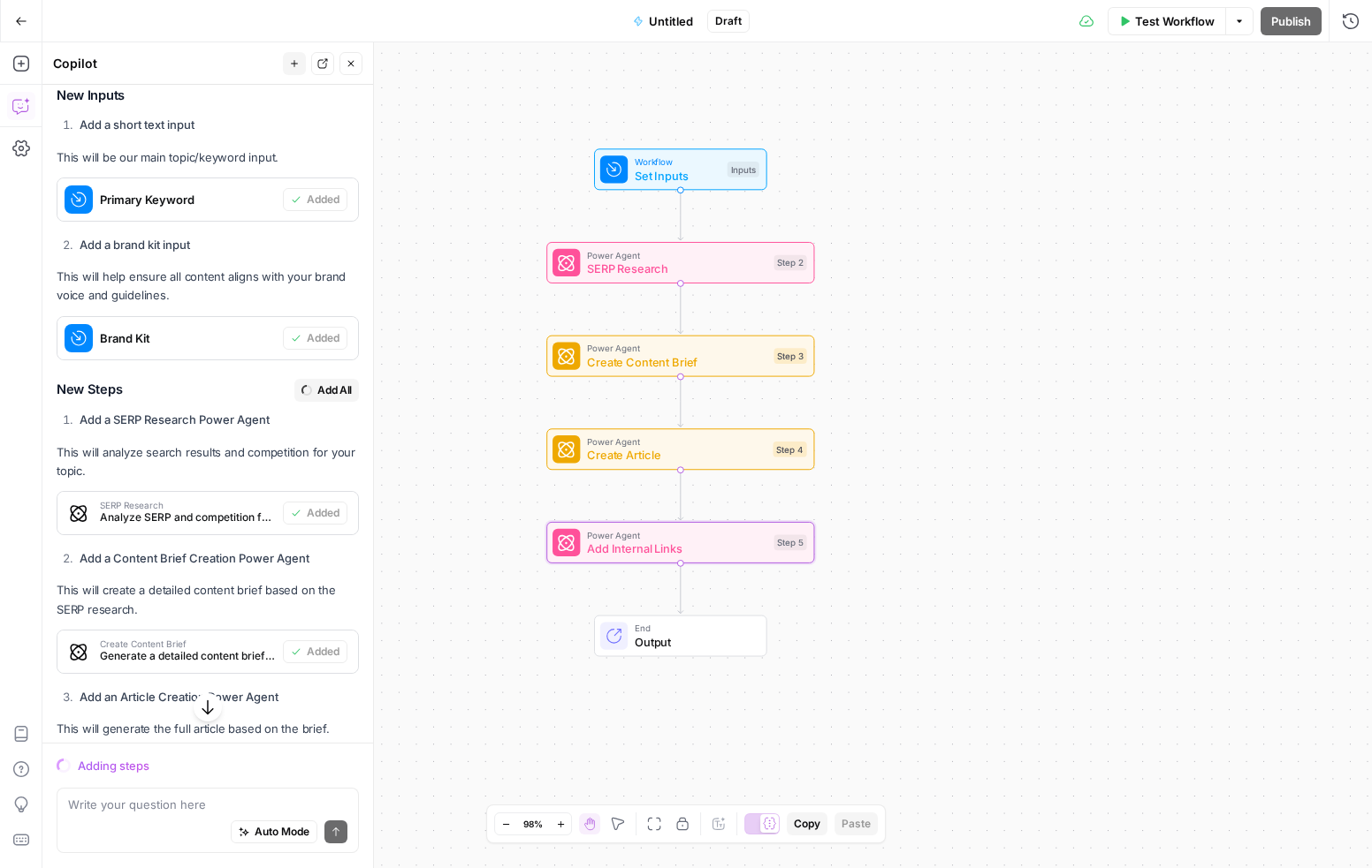
click at [1325, 73] on div "Workflow Set Inputs Inputs Power Agent SERP Research Step 2 Power Agent Create …" at bounding box center [707, 455] width 1330 height 826
click at [15, 18] on icon "button" at bounding box center [20, 20] width 12 height 12
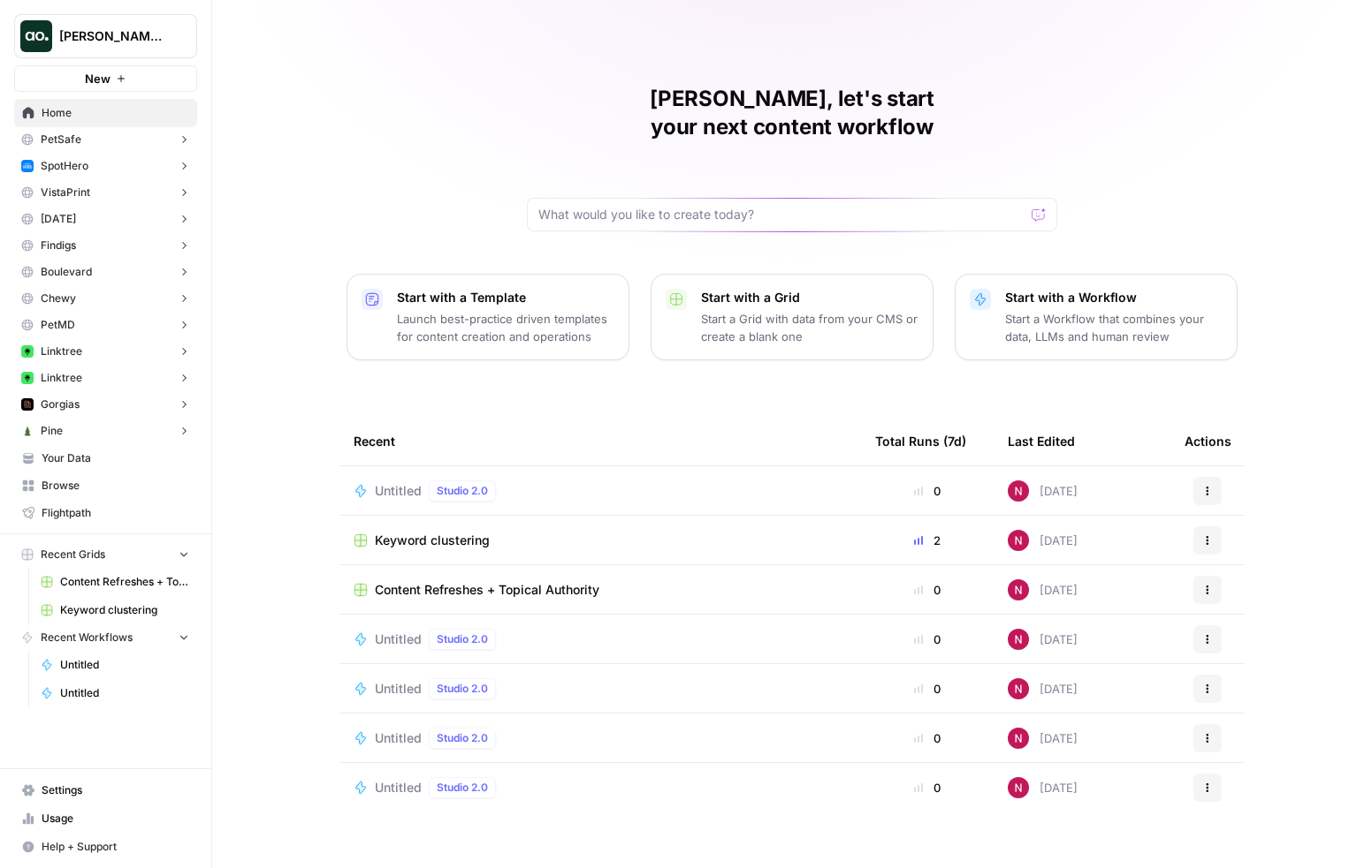
click at [1034, 289] on p "Start with a Workflow" at bounding box center [1113, 297] width 217 height 18
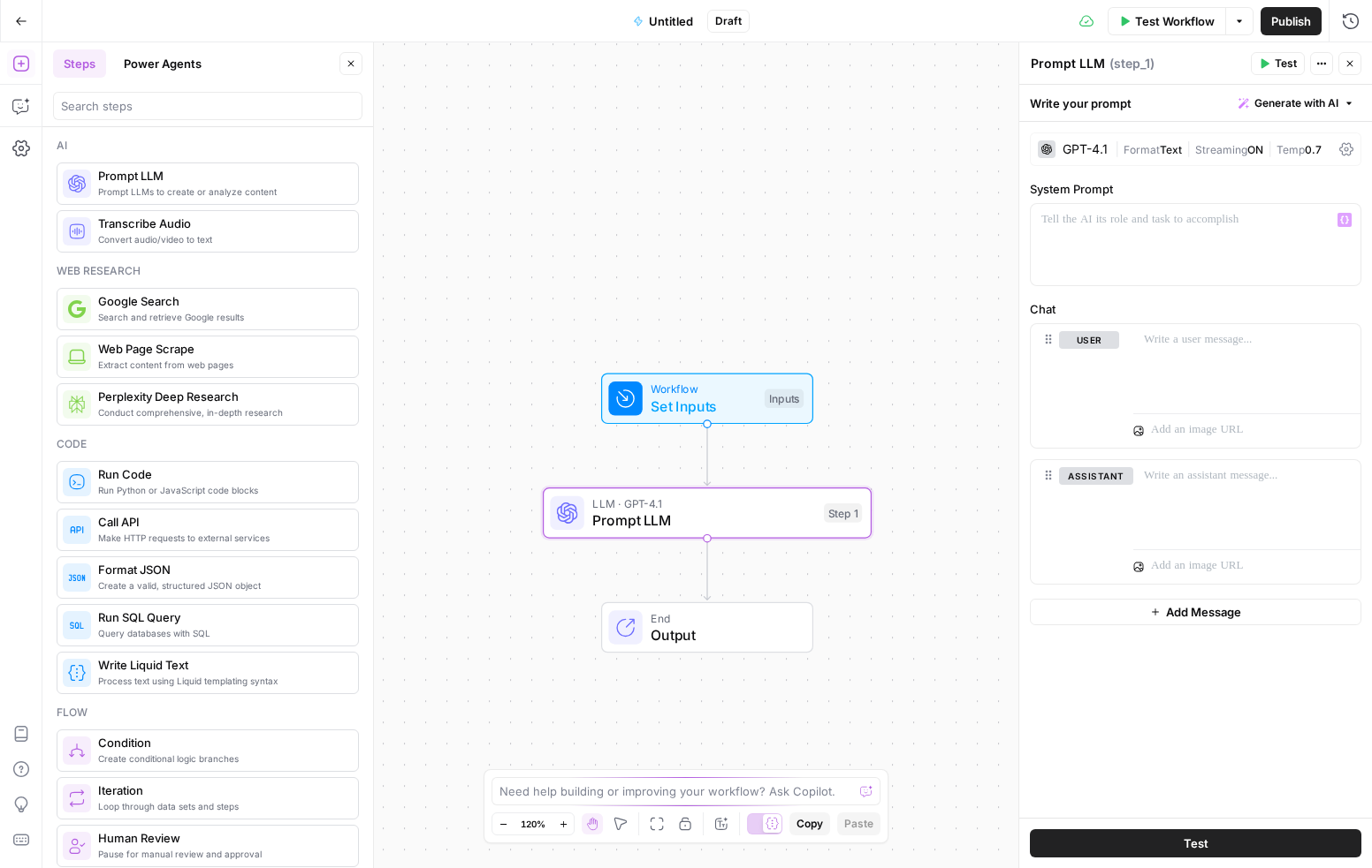
click at [1088, 152] on div "GPT-4.1" at bounding box center [1085, 149] width 45 height 12
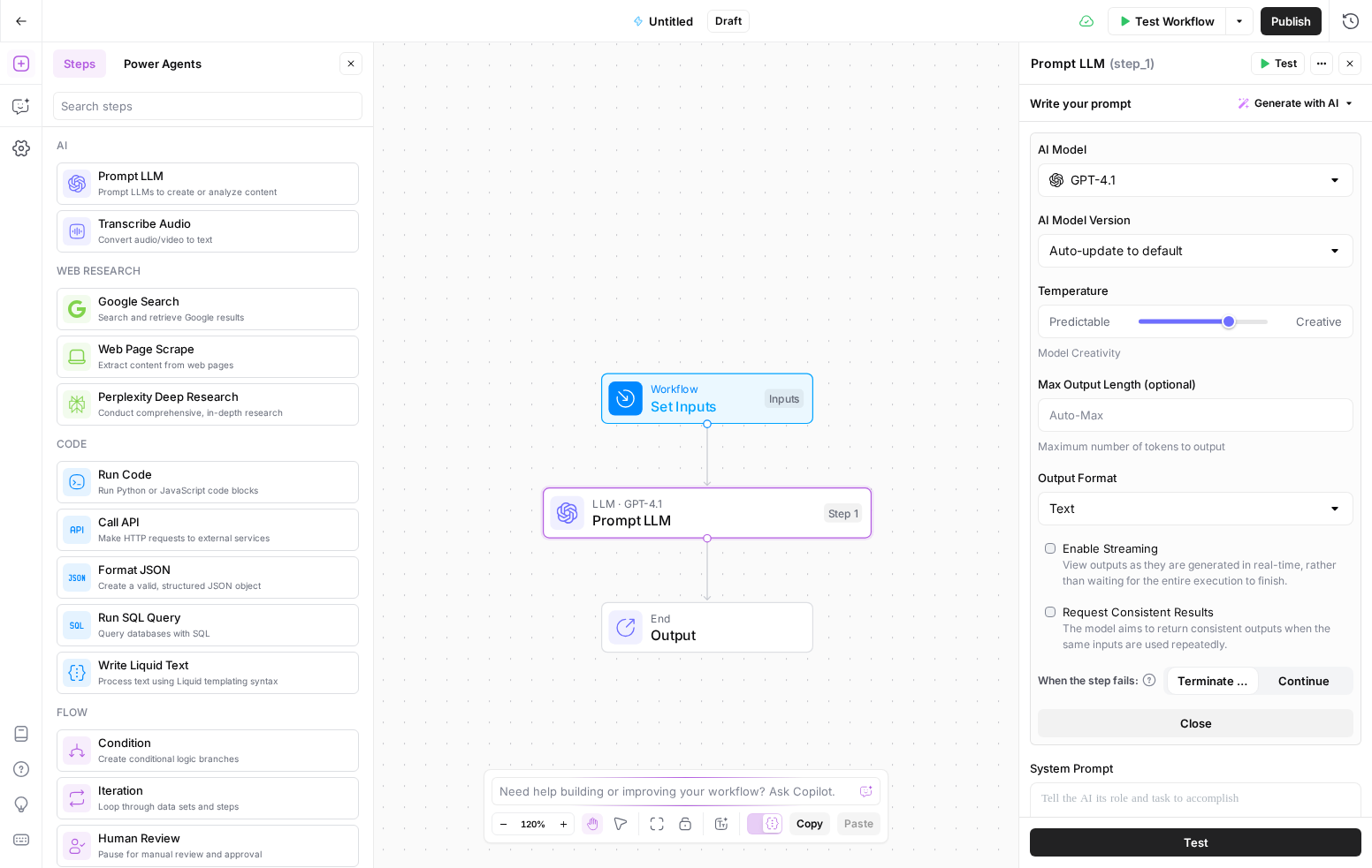
click at [1088, 184] on input "GPT-4.1" at bounding box center [1195, 180] width 250 height 18
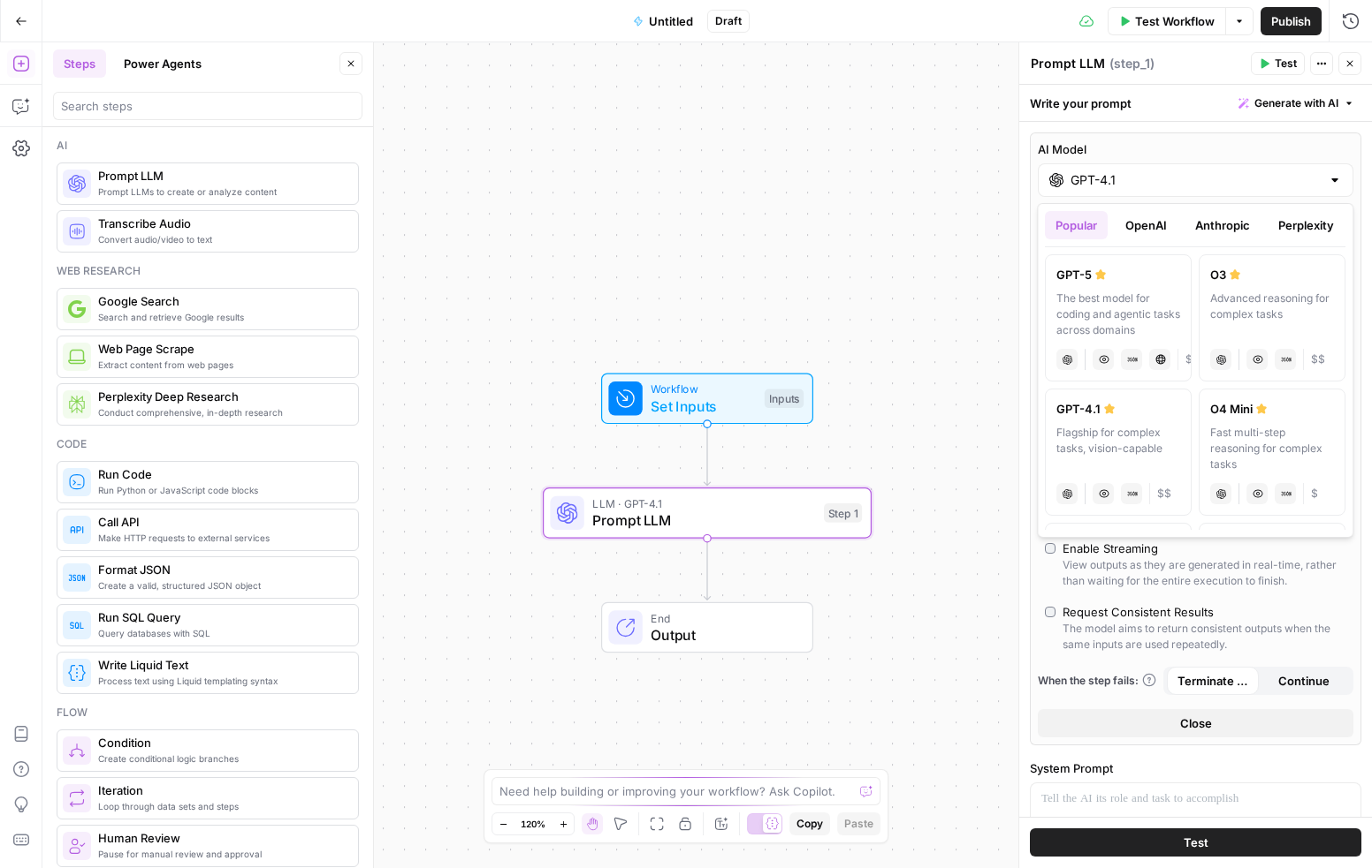
click at [1164, 226] on button "OpenAI" at bounding box center [1146, 225] width 63 height 29
click at [1220, 224] on button "Anthropic" at bounding box center [1222, 225] width 76 height 29
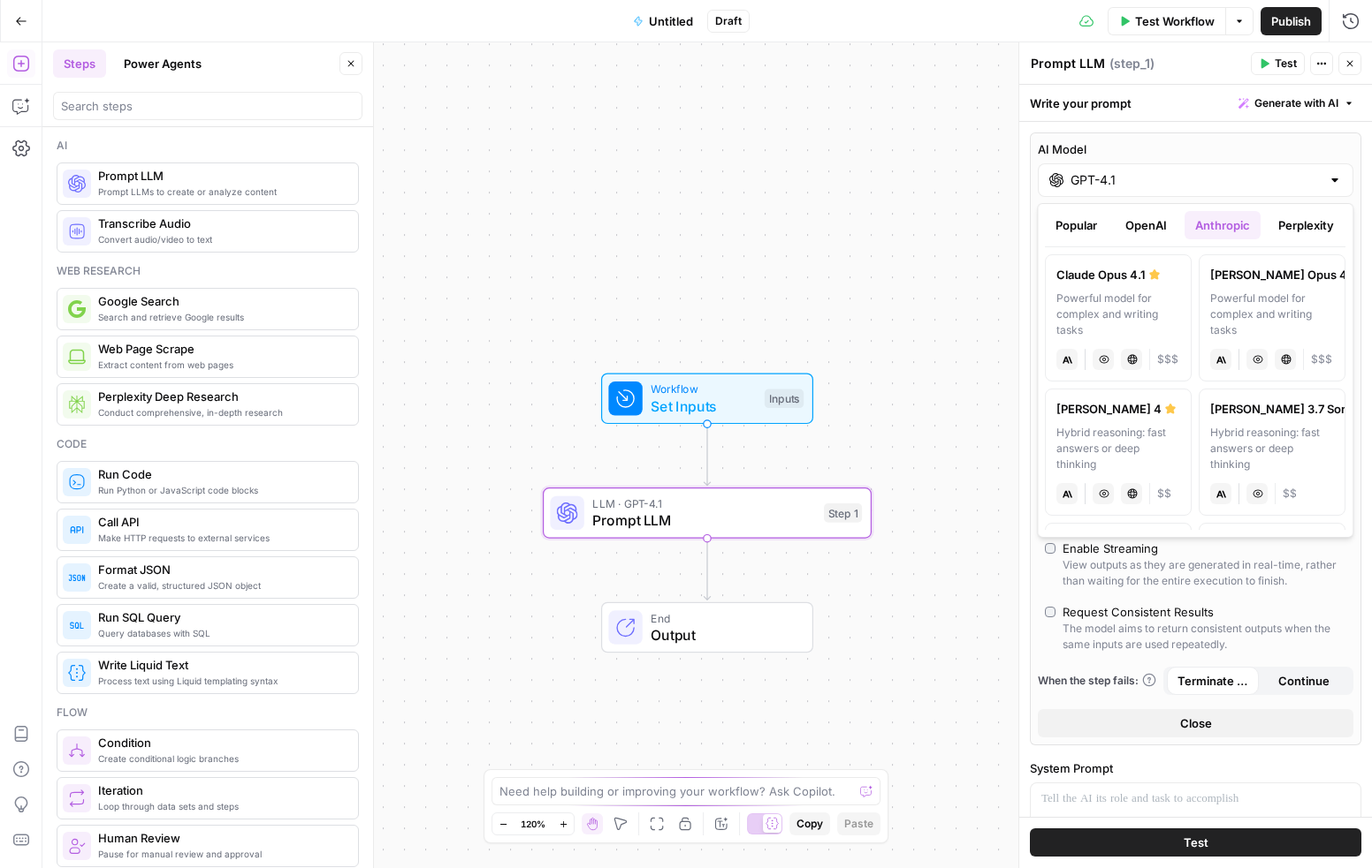
click at [1281, 224] on button "Perplexity" at bounding box center [1305, 225] width 77 height 29
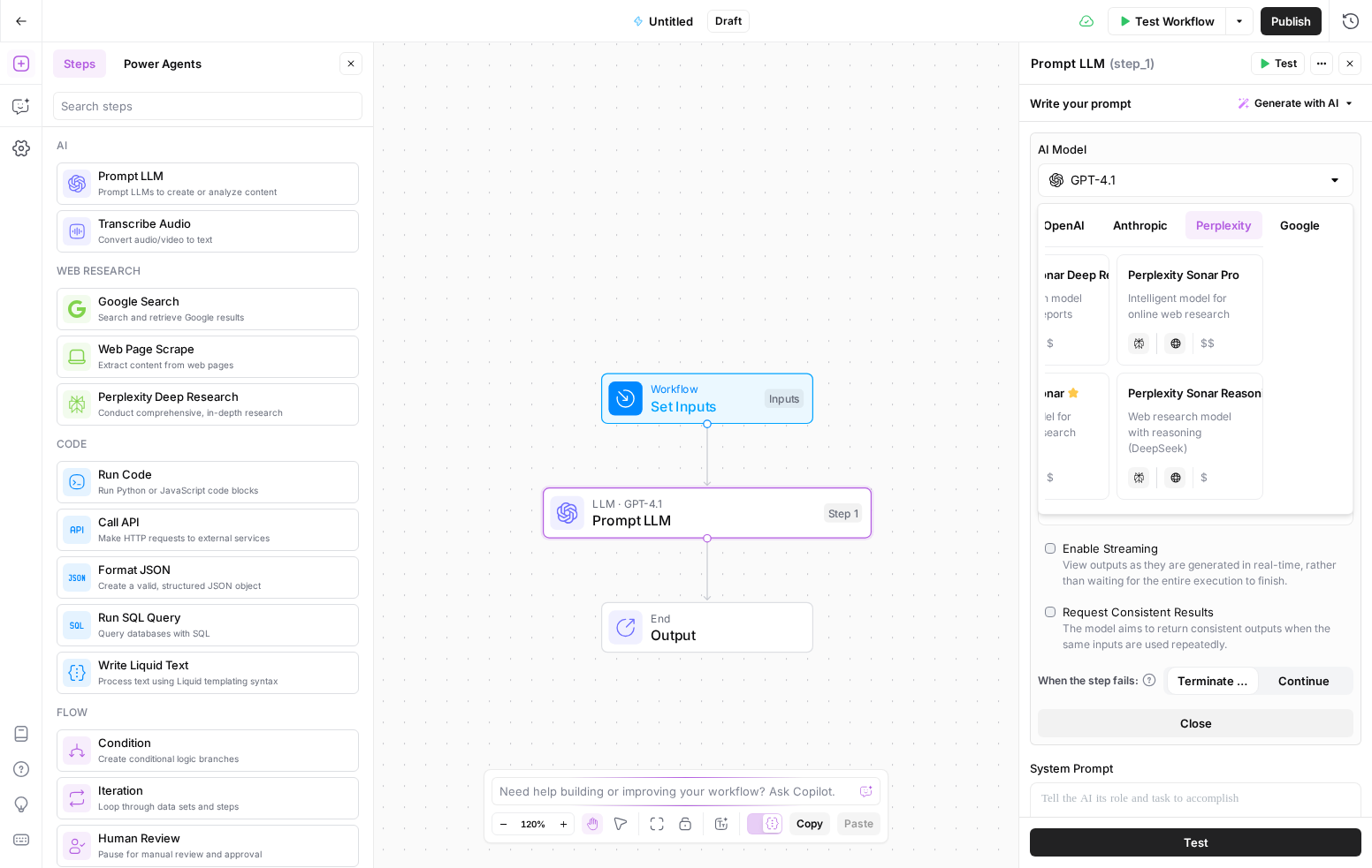
scroll to position [0, 90]
click at [1281, 224] on button "Google" at bounding box center [1293, 225] width 61 height 29
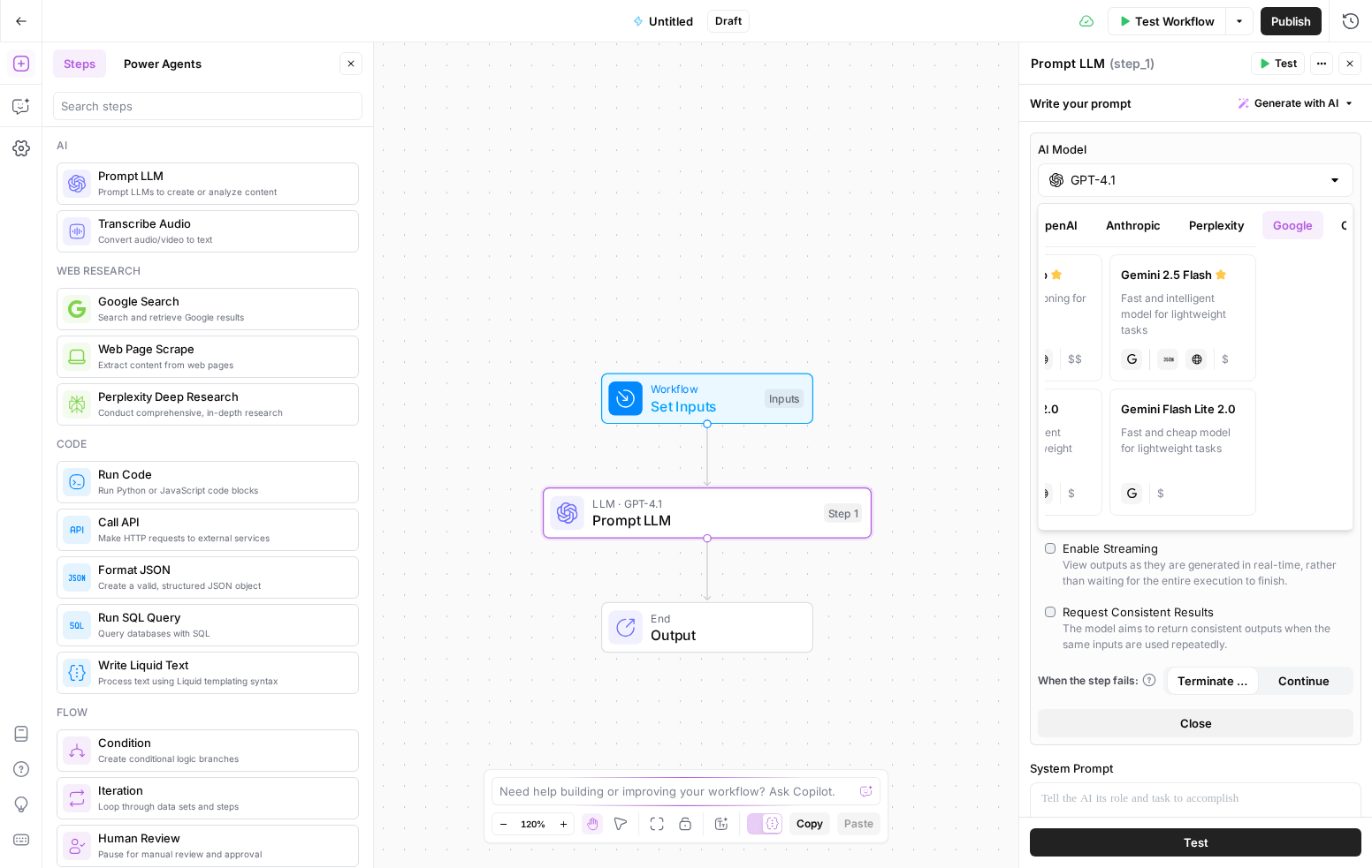
scroll to position [0, 0]
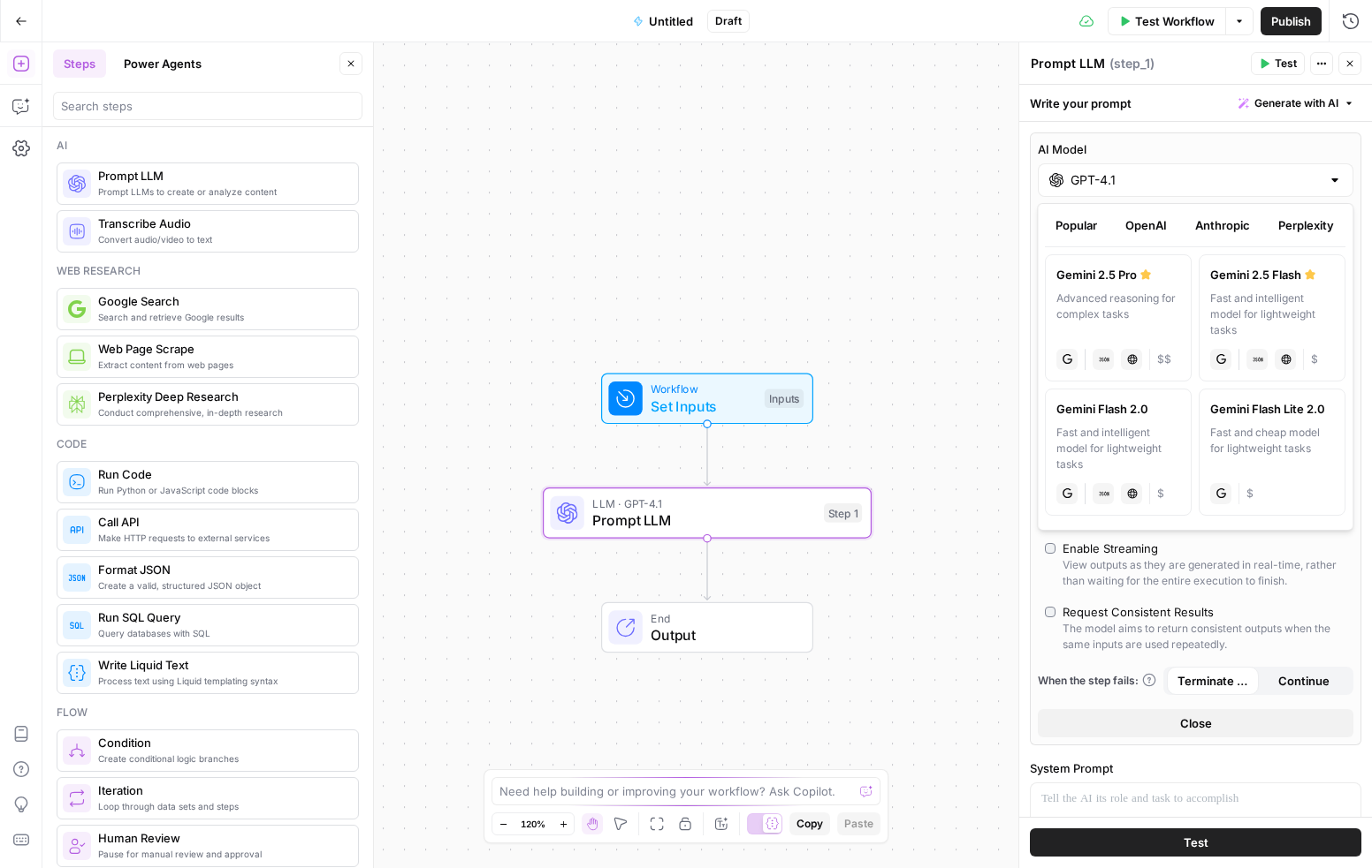
click at [1126, 216] on button "OpenAI" at bounding box center [1146, 225] width 63 height 29
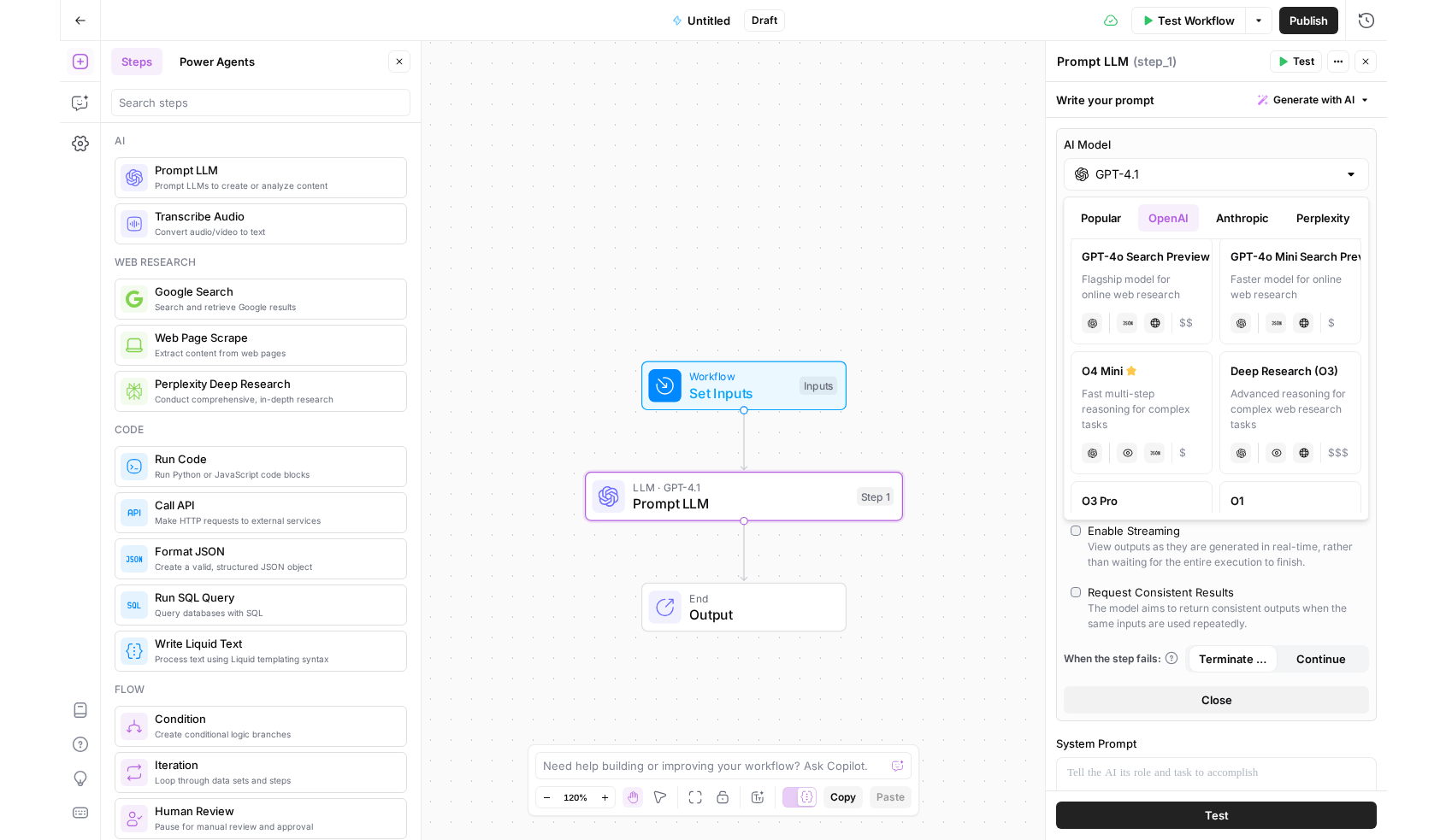
scroll to position [651, 0]
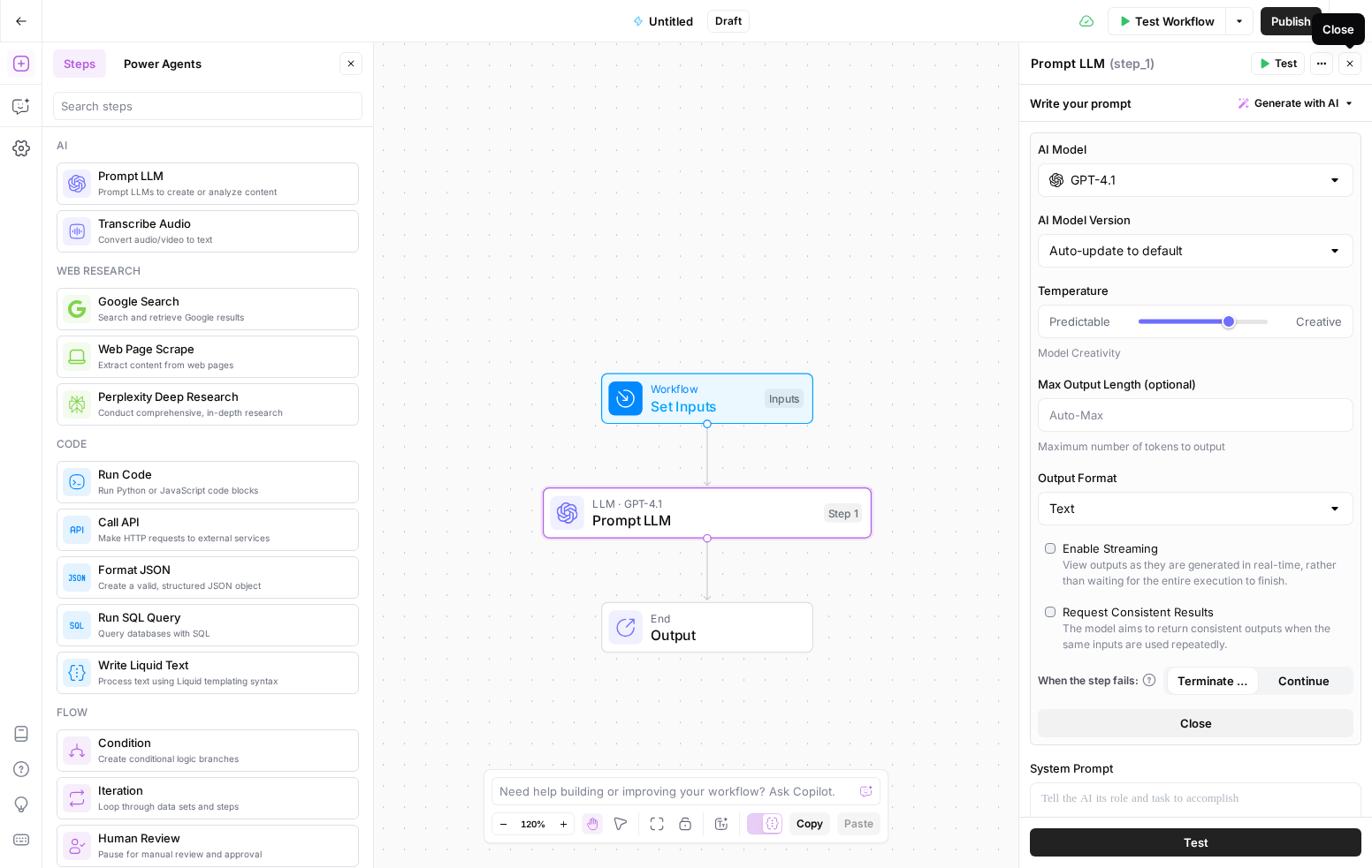
click at [1343, 69] on button "Close" at bounding box center [1349, 63] width 23 height 23
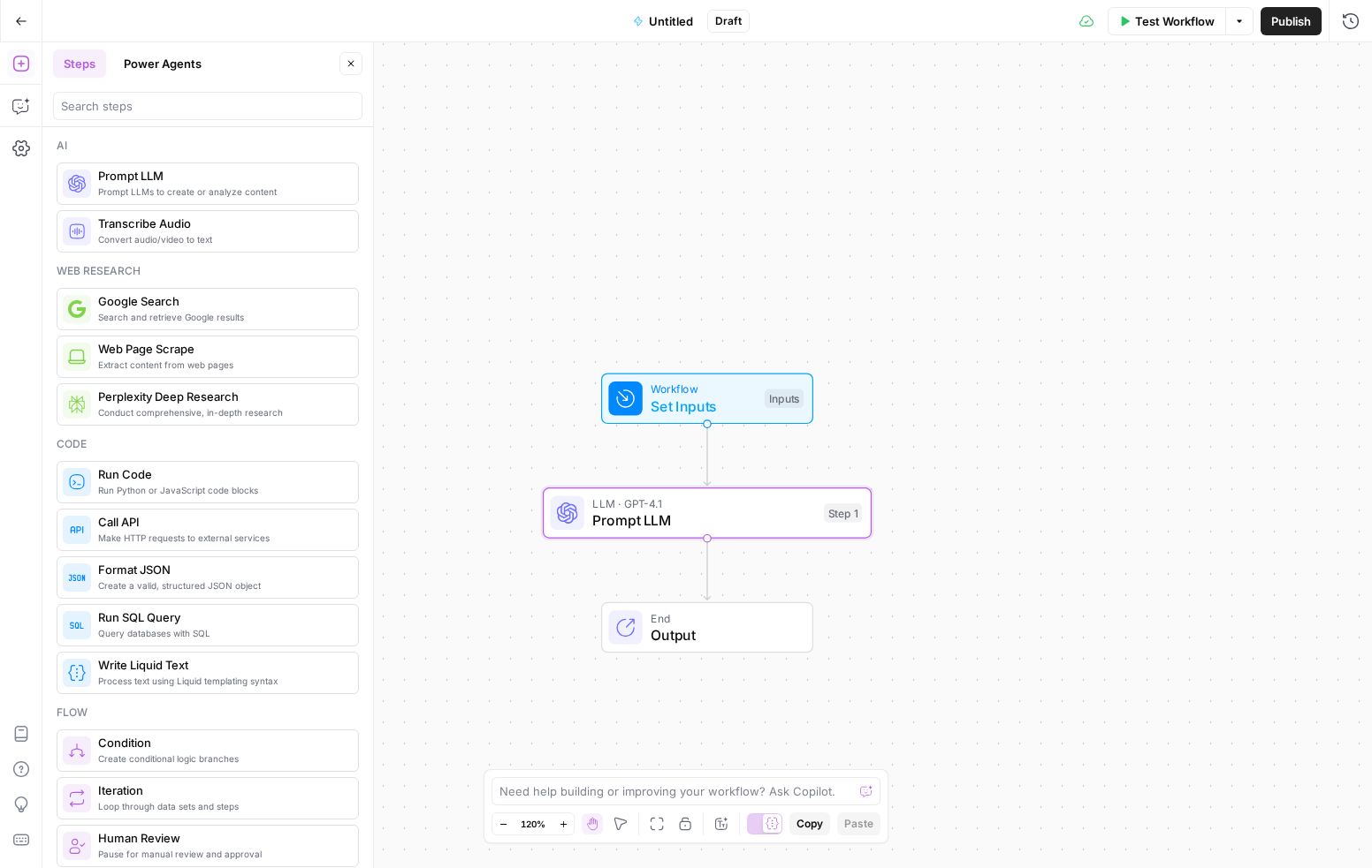
click at [691, 217] on div "Workflow Set Inputs Inputs LLM · GPT-4.1 Prompt LLM Step 1 End Output" at bounding box center [707, 455] width 1330 height 826
